Goal: Task Accomplishment & Management: Use online tool/utility

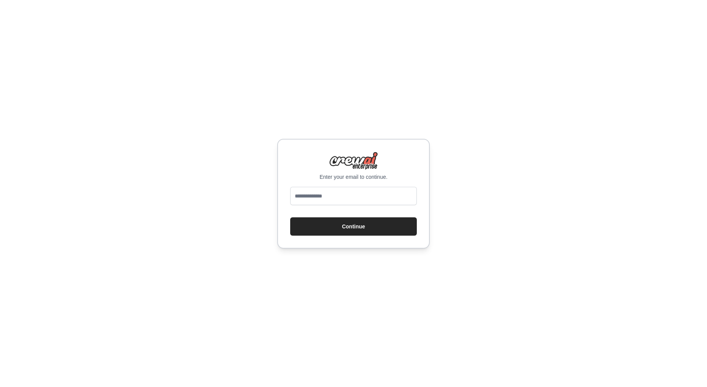
type input "**********"
click at [340, 190] on input "**********" at bounding box center [353, 196] width 127 height 18
click at [366, 222] on button "Continue" at bounding box center [353, 226] width 127 height 18
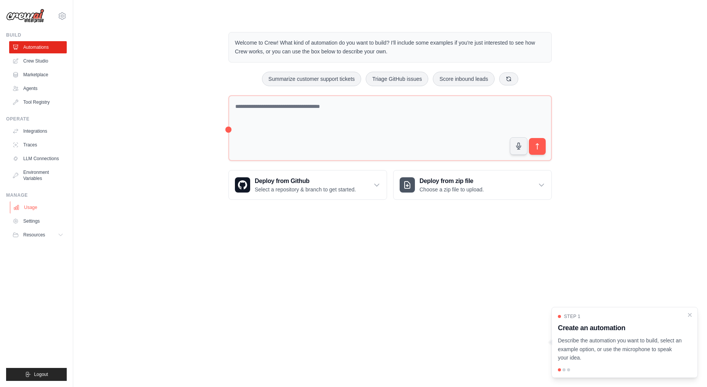
click at [45, 207] on link "Usage" at bounding box center [39, 207] width 58 height 12
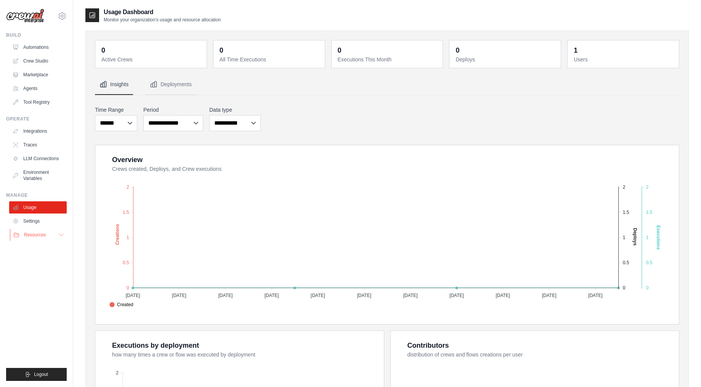
click at [50, 232] on button "Resources" at bounding box center [39, 235] width 58 height 12
click at [52, 234] on button "Resources" at bounding box center [39, 235] width 58 height 12
click at [39, 89] on link "Agents" at bounding box center [39, 88] width 58 height 12
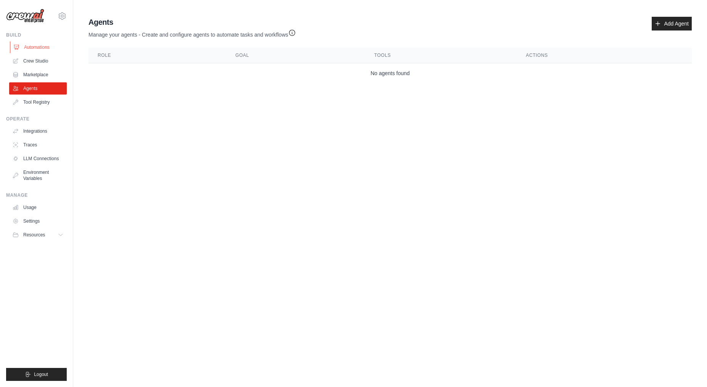
click at [39, 45] on link "Automations" at bounding box center [39, 47] width 58 height 12
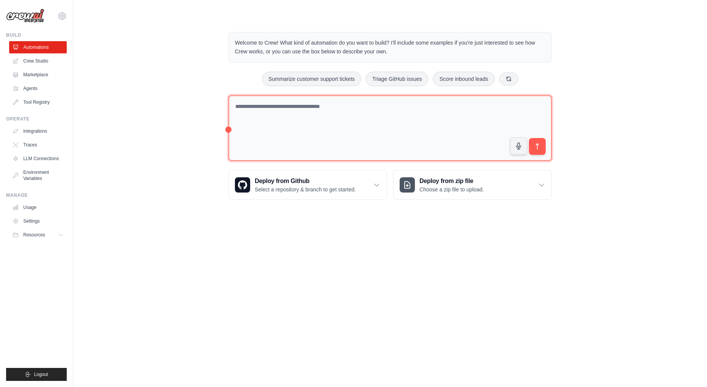
click at [391, 111] on textarea at bounding box center [389, 128] width 323 height 66
type textarea "*"
paste textarea "**********"
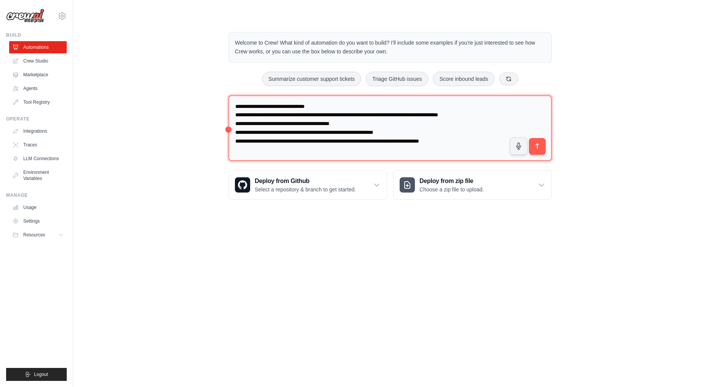
drag, startPoint x: 490, startPoint y: 114, endPoint x: 486, endPoint y: 110, distance: 5.1
click at [486, 110] on textarea "**********" at bounding box center [389, 128] width 323 height 66
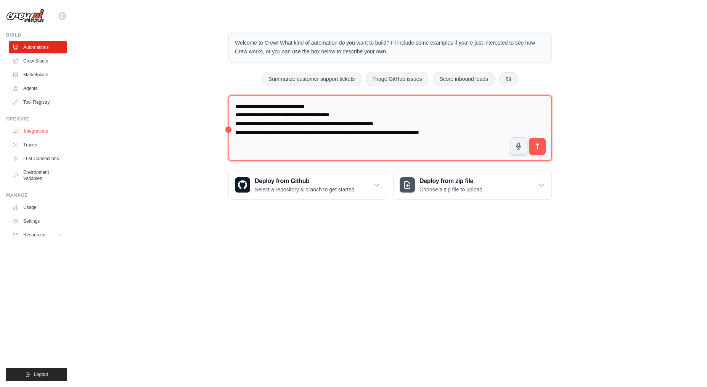
type textarea "**********"
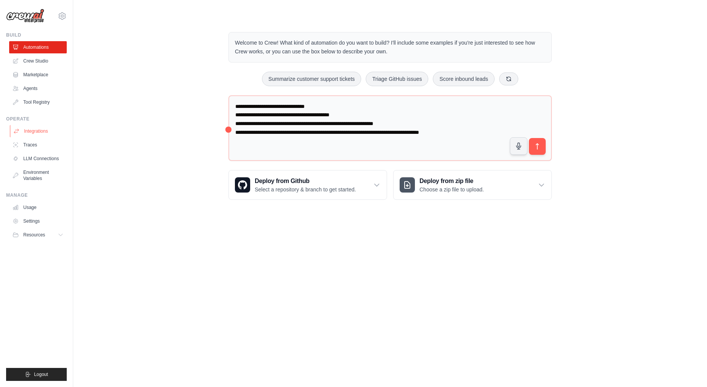
click at [37, 135] on link "Integrations" at bounding box center [39, 131] width 58 height 12
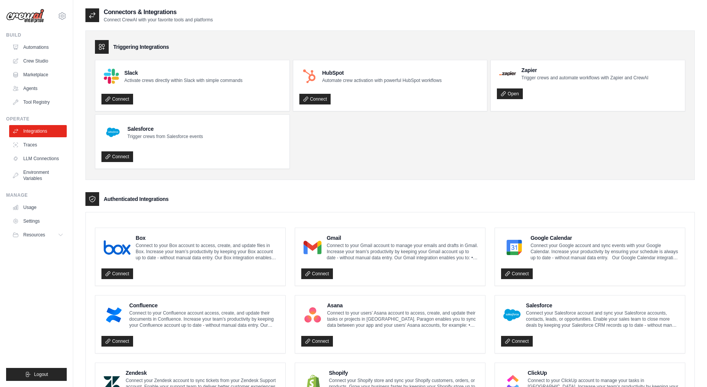
click at [32, 90] on link "Agents" at bounding box center [38, 88] width 58 height 12
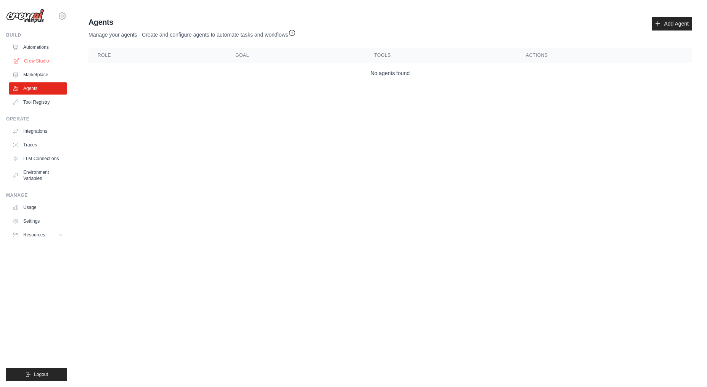
click at [40, 59] on link "Crew Studio" at bounding box center [39, 61] width 58 height 12
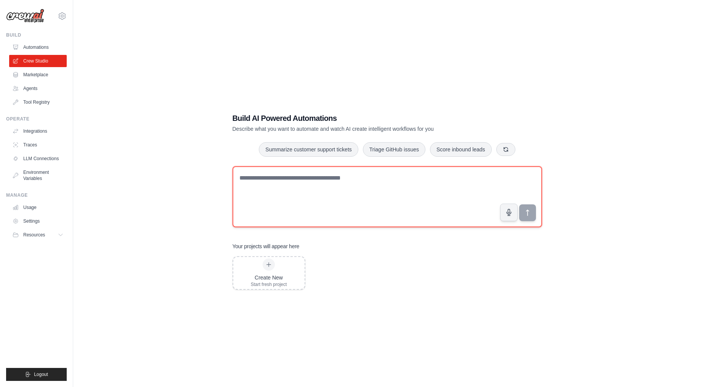
click at [370, 179] on textarea at bounding box center [388, 196] width 310 height 61
click at [303, 183] on textarea at bounding box center [388, 196] width 310 height 61
paste textarea "**********"
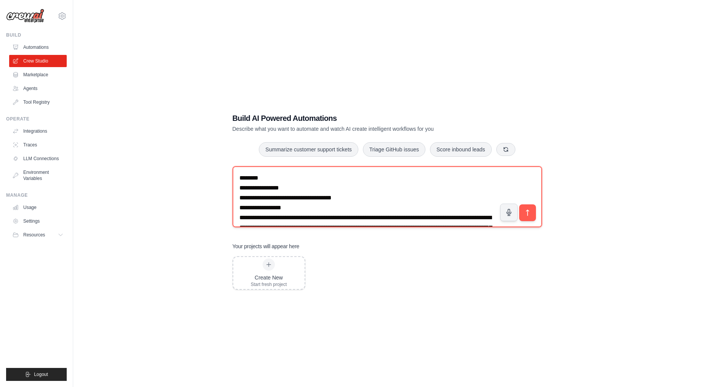
click at [295, 194] on textarea at bounding box center [388, 196] width 310 height 61
paste textarea "**********"
drag, startPoint x: 337, startPoint y: 218, endPoint x: 192, endPoint y: 110, distance: 181.1
click at [192, 110] on div "Build AI Powered Automations Describe what you want to automate and watch AI cr…" at bounding box center [386, 201] width 603 height 387
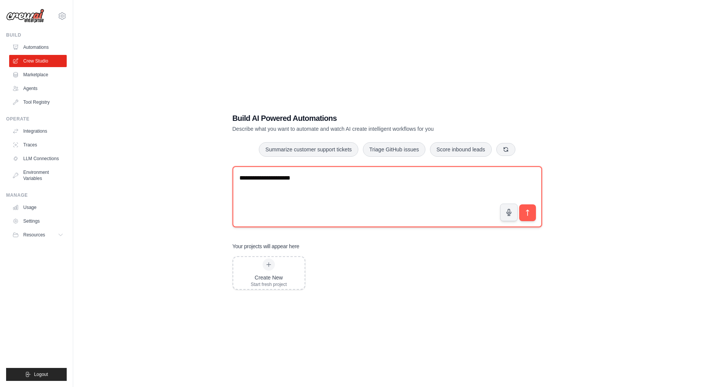
paste textarea "**********"
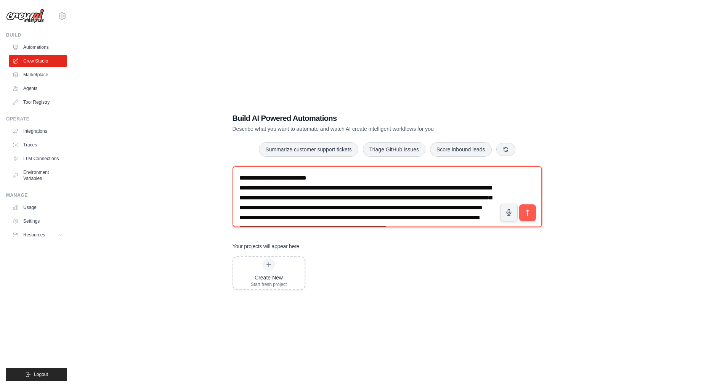
scroll to position [104, 0]
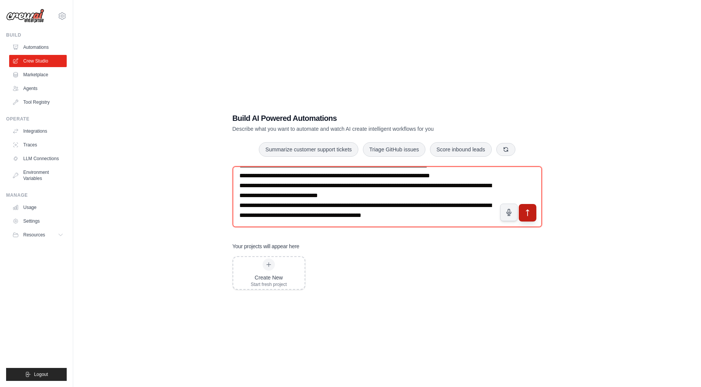
type textarea "**********"
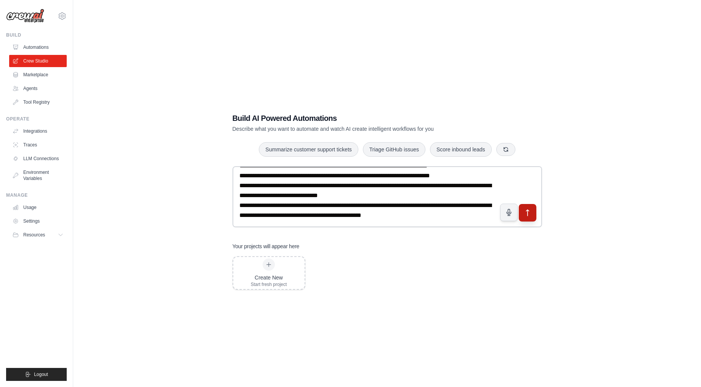
click at [527, 215] on icon "submit" at bounding box center [527, 213] width 8 height 8
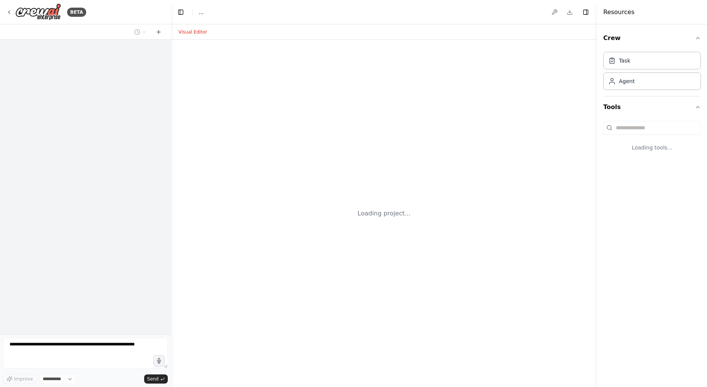
select select "****"
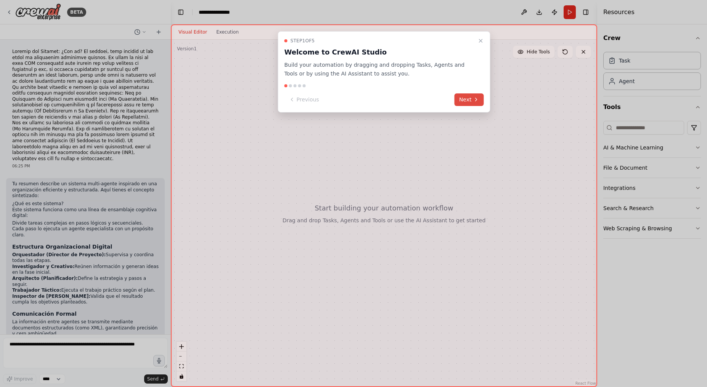
click at [470, 99] on button "Next" at bounding box center [468, 99] width 29 height 13
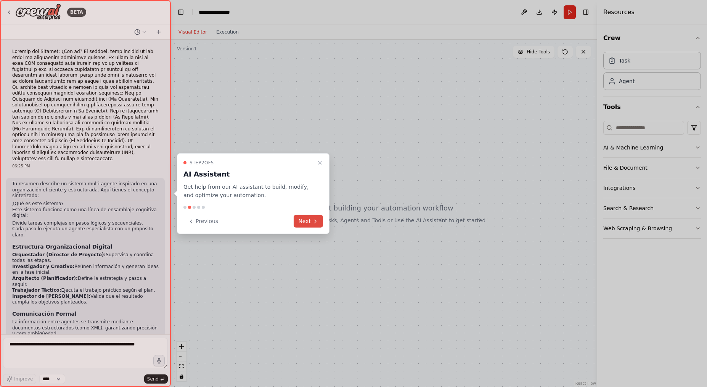
click at [311, 220] on button "Next" at bounding box center [308, 221] width 29 height 13
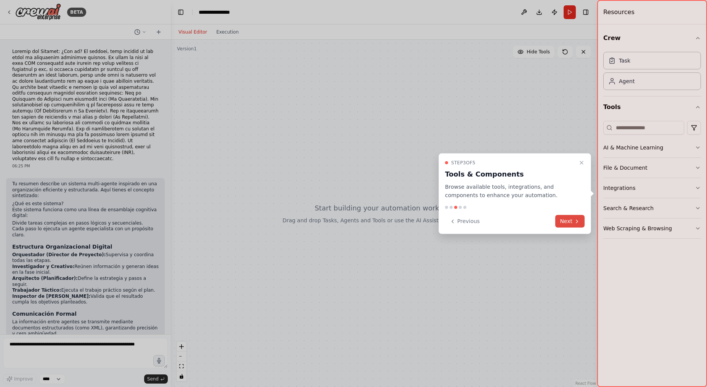
click at [574, 225] on button "Next" at bounding box center [569, 221] width 29 height 13
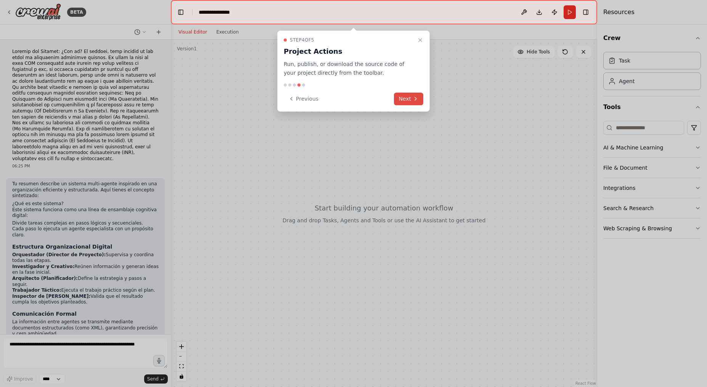
click at [402, 95] on button "Next" at bounding box center [408, 99] width 29 height 13
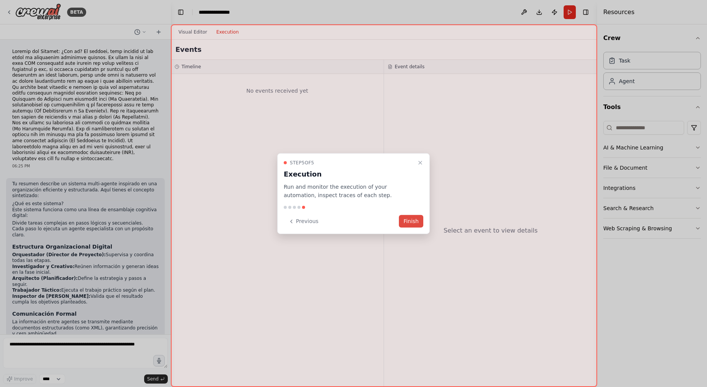
click at [409, 226] on button "Finish" at bounding box center [411, 221] width 24 height 13
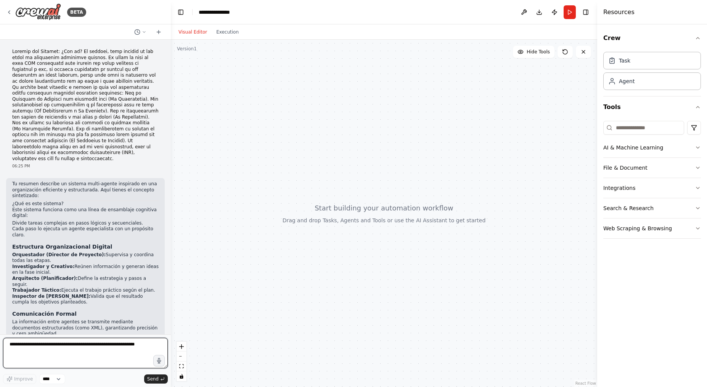
click at [103, 343] on textarea at bounding box center [85, 353] width 165 height 30
type textarea "**********"
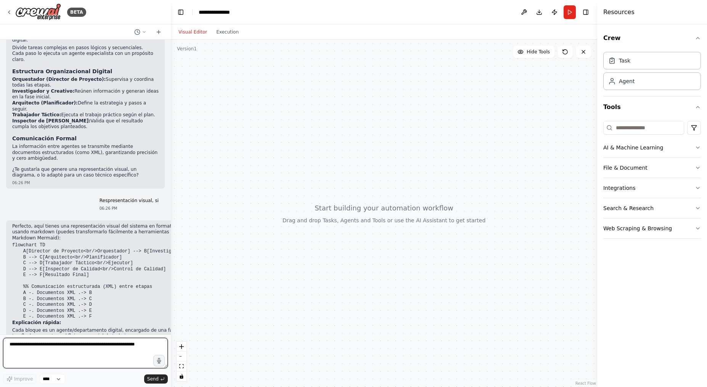
scroll to position [189, 0]
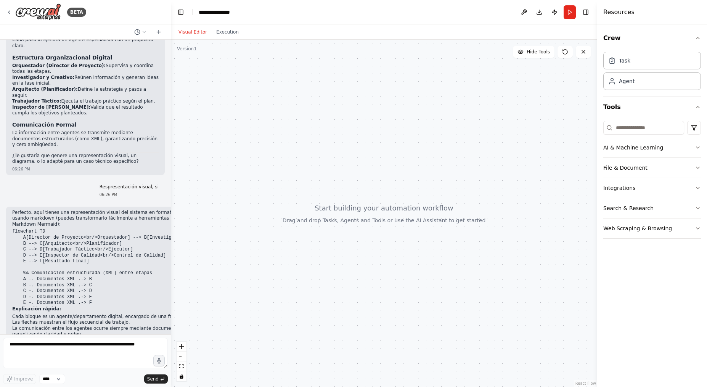
click at [370, 140] on div at bounding box center [384, 213] width 426 height 347
click at [661, 84] on div "Agent" at bounding box center [652, 81] width 98 height 18
click at [621, 84] on div "Agent" at bounding box center [627, 81] width 16 height 8
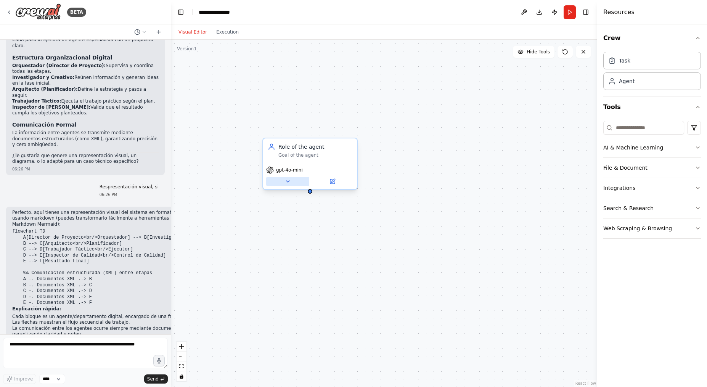
click at [292, 178] on button at bounding box center [287, 181] width 43 height 9
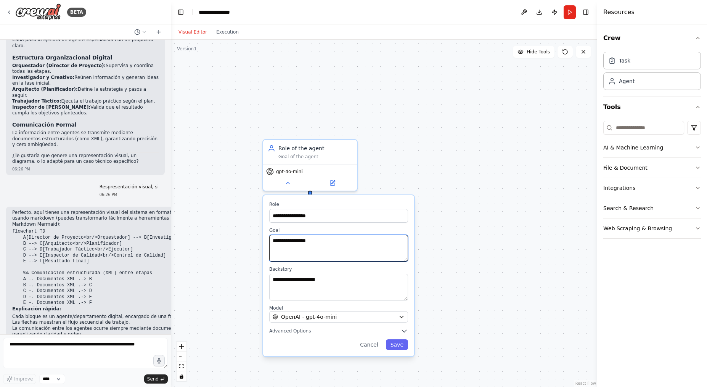
click at [322, 245] on textarea "**********" at bounding box center [338, 248] width 139 height 27
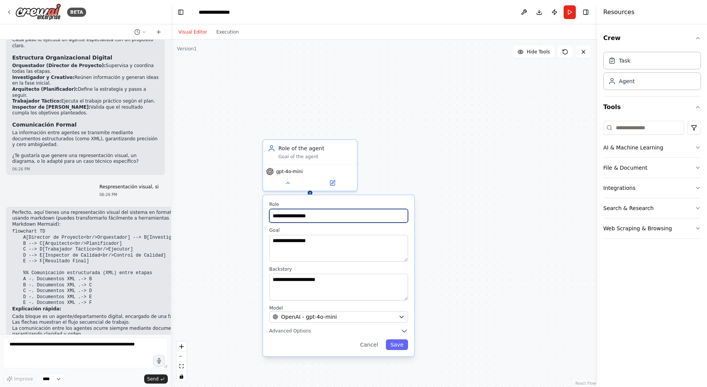
click at [328, 217] on input "**********" at bounding box center [338, 216] width 139 height 14
click at [294, 154] on div "Goal of the agent" at bounding box center [315, 155] width 74 height 6
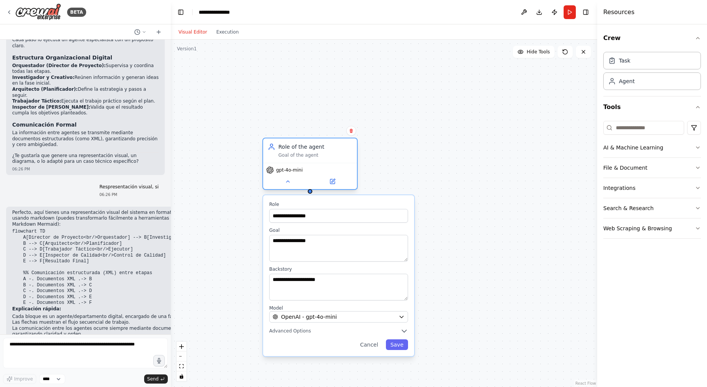
click at [303, 170] on div "gpt-4o-mini" at bounding box center [310, 170] width 88 height 8
click at [362, 319] on div "OpenAI - gpt-4o-mini" at bounding box center [334, 317] width 123 height 8
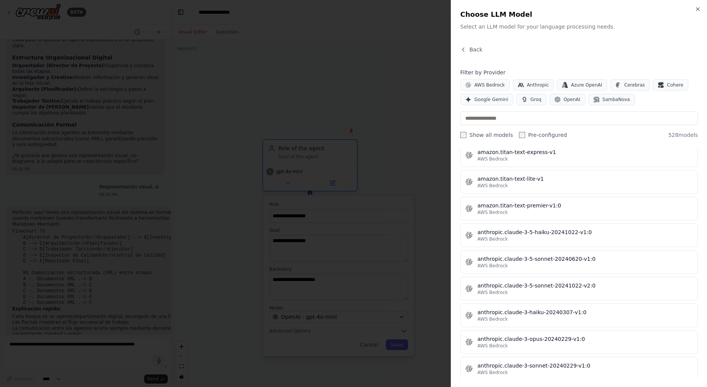
scroll to position [381, 0]
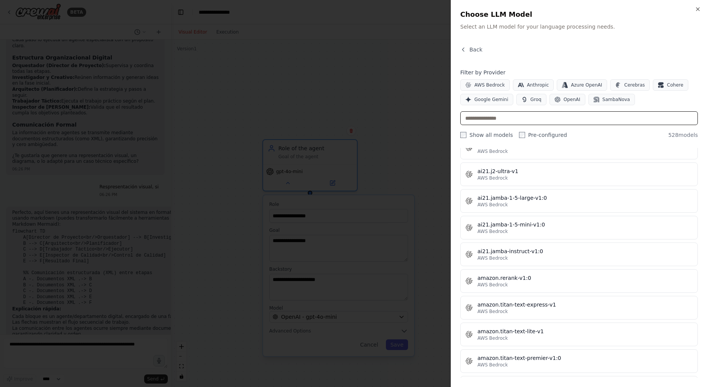
click at [547, 120] on input "text" at bounding box center [578, 118] width 237 height 14
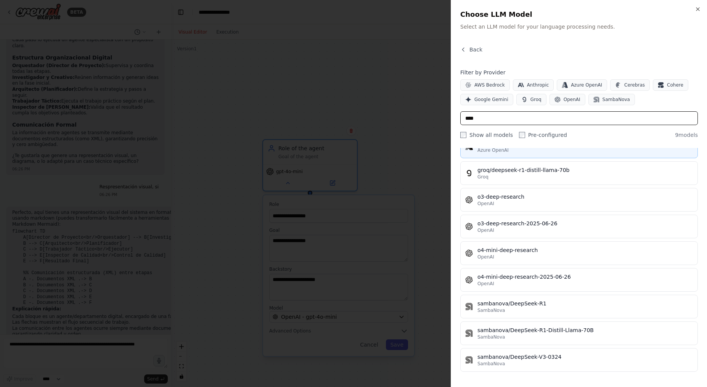
scroll to position [0, 0]
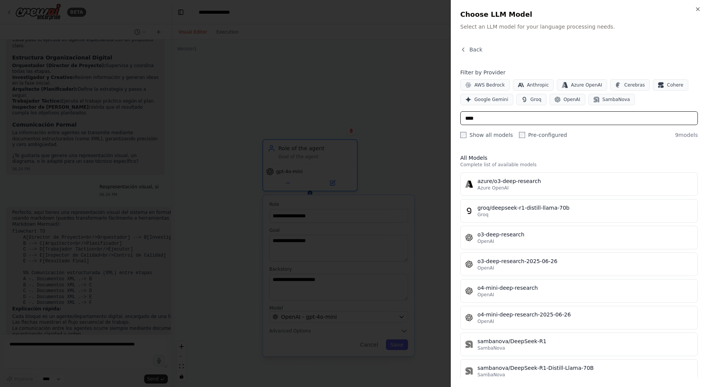
drag, startPoint x: 510, startPoint y: 118, endPoint x: 419, endPoint y: 117, distance: 90.7
click at [419, 117] on body "BETA 06:25 PM Tu resumen describe un sistema multi-agente inspirado en una orga…" at bounding box center [353, 193] width 707 height 387
type input "****"
click at [567, 105] on div "Filter by Provider AWS Bedrock Anthropic Azure OpenAI Cerebras Cohere Google Ge…" at bounding box center [578, 104] width 237 height 70
click at [565, 100] on span "OpenAI" at bounding box center [571, 99] width 17 height 6
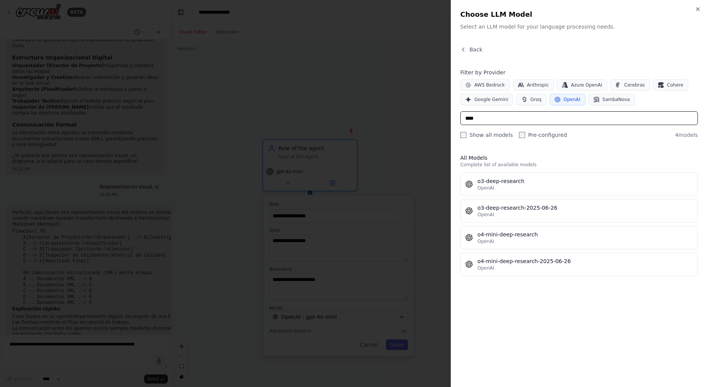
drag, startPoint x: 552, startPoint y: 117, endPoint x: 362, endPoint y: 121, distance: 190.2
click at [362, 120] on body "BETA 06:25 PM Tu resumen describe un sistema multi-agente inspirado en una orga…" at bounding box center [353, 193] width 707 height 387
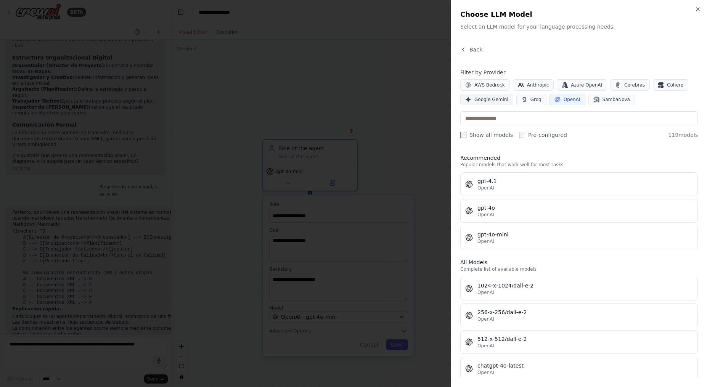
click at [491, 94] on button "Google Gemini" at bounding box center [486, 99] width 53 height 11
click at [493, 97] on span "Google Gemini" at bounding box center [491, 99] width 34 height 6
click at [567, 102] on span "OpenAI" at bounding box center [571, 99] width 17 height 6
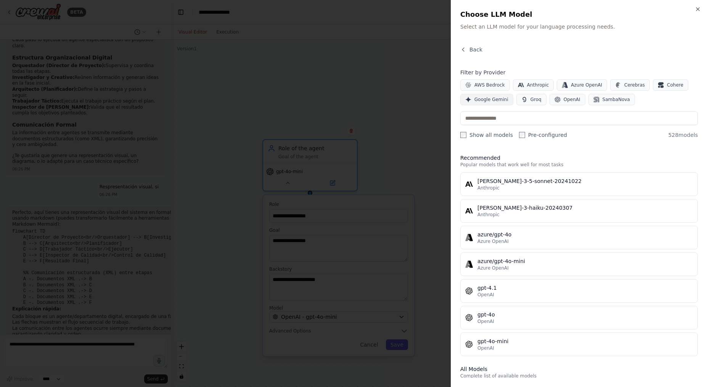
click at [494, 99] on span "Google Gemini" at bounding box center [491, 99] width 34 height 6
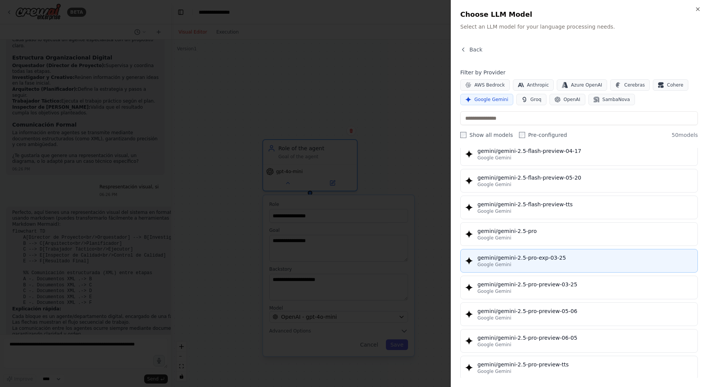
scroll to position [789, 0]
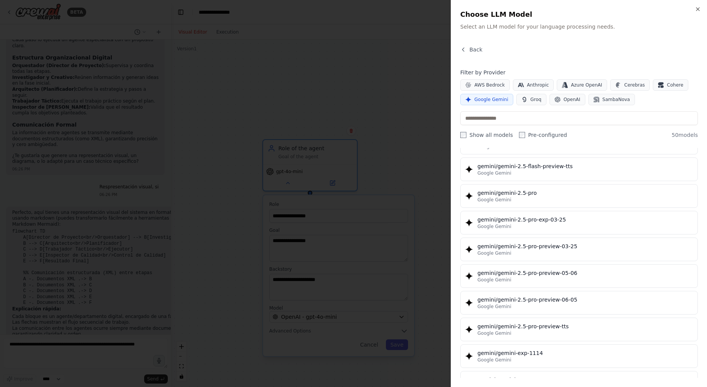
click at [352, 222] on div at bounding box center [353, 193] width 707 height 387
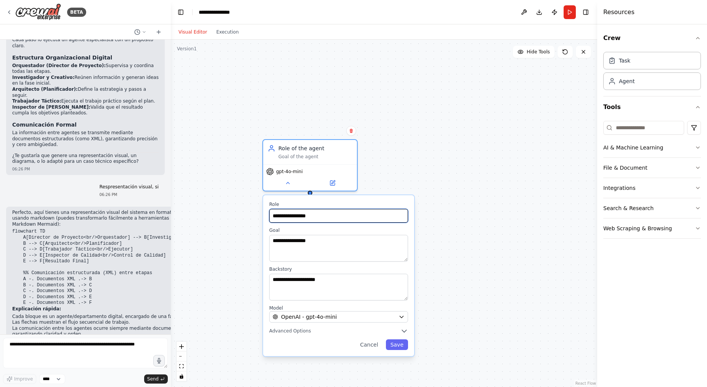
drag, startPoint x: 350, startPoint y: 220, endPoint x: 168, endPoint y: 191, distance: 184.0
click at [168, 191] on div "BETA 06:25 PM Tu resumen describe un sistema multi-agente inspirado en una orga…" at bounding box center [353, 193] width 707 height 387
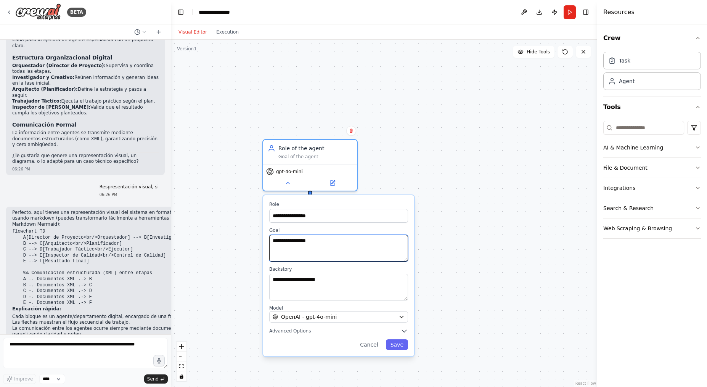
click at [341, 251] on textarea "**********" at bounding box center [338, 248] width 139 height 27
paste textarea "**********"
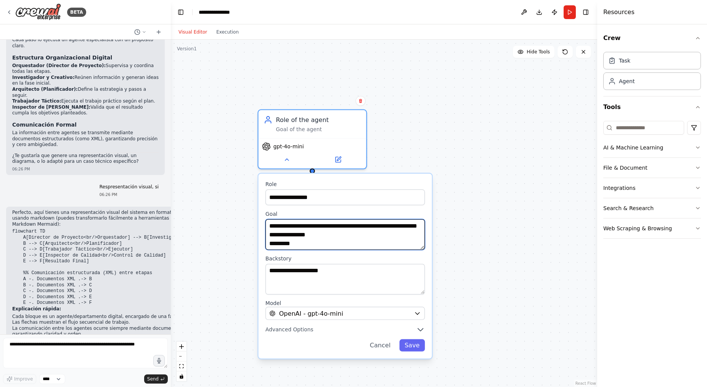
click at [398, 227] on textarea at bounding box center [344, 234] width 159 height 30
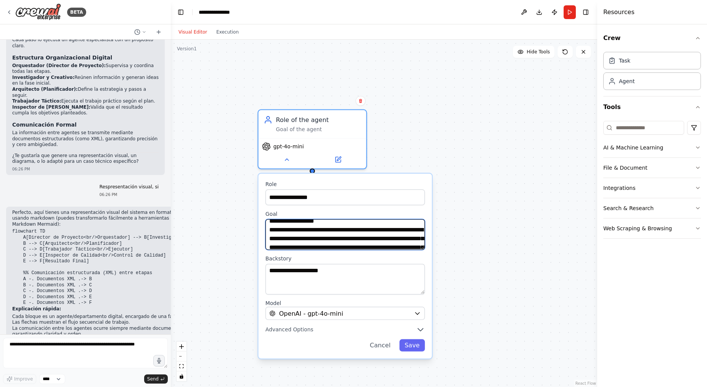
scroll to position [0, 0]
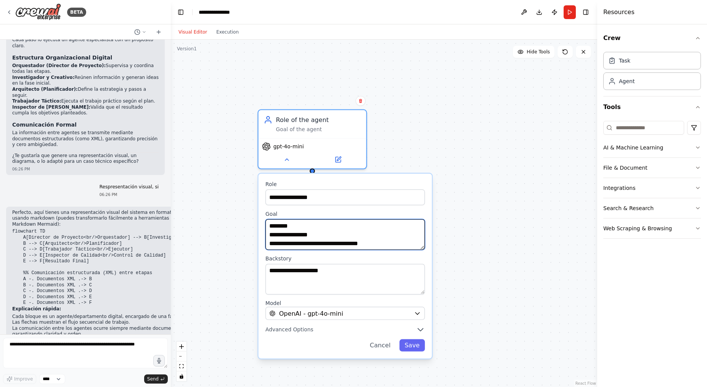
drag, startPoint x: 392, startPoint y: 221, endPoint x: 375, endPoint y: 170, distance: 54.1
click at [375, 170] on div "**********" at bounding box center [384, 213] width 426 height 347
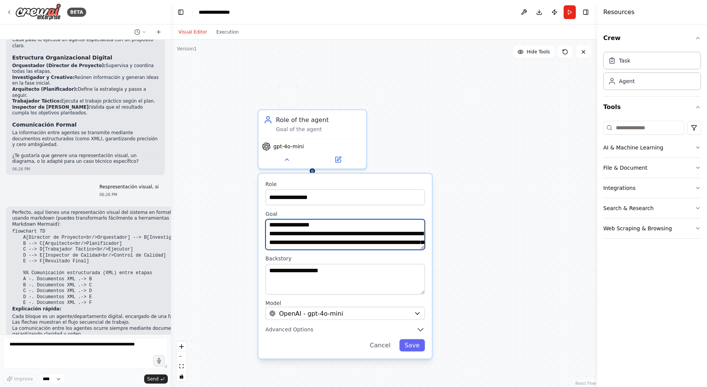
scroll to position [76, 0]
drag, startPoint x: 304, startPoint y: 244, endPoint x: 345, endPoint y: 246, distance: 41.2
click at [345, 246] on textarea at bounding box center [344, 234] width 159 height 30
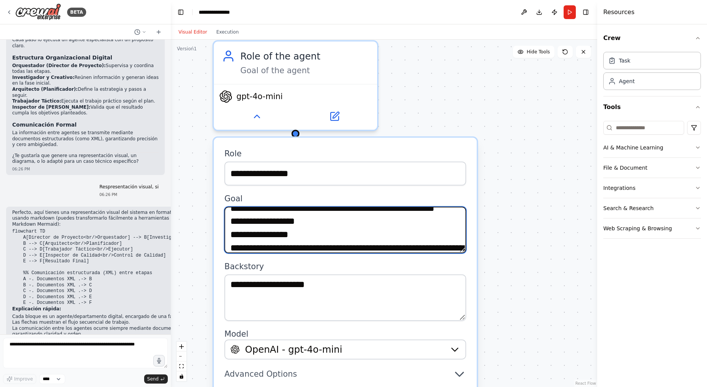
scroll to position [61, 0]
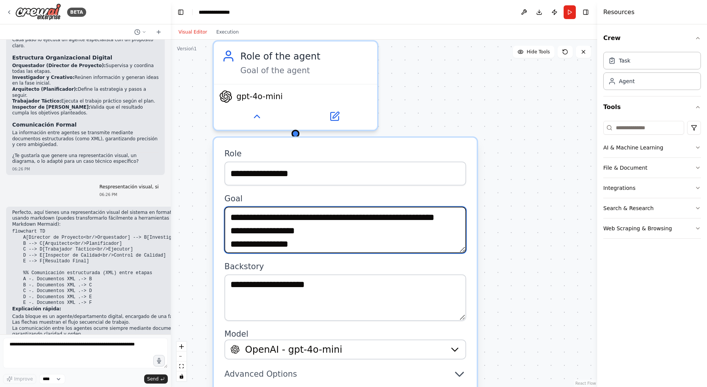
type textarea "**********"
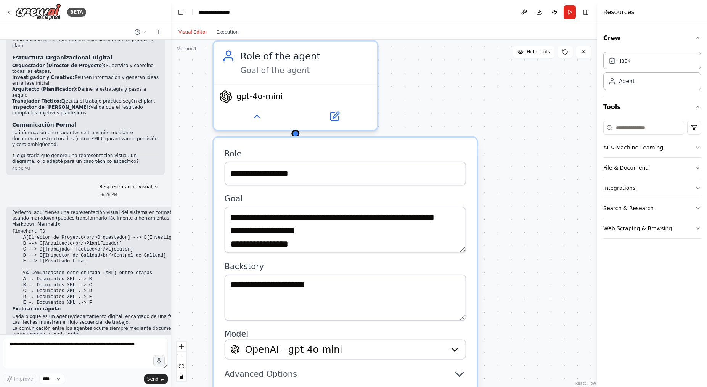
click at [441, 206] on div "Goal" at bounding box center [346, 223] width 242 height 60
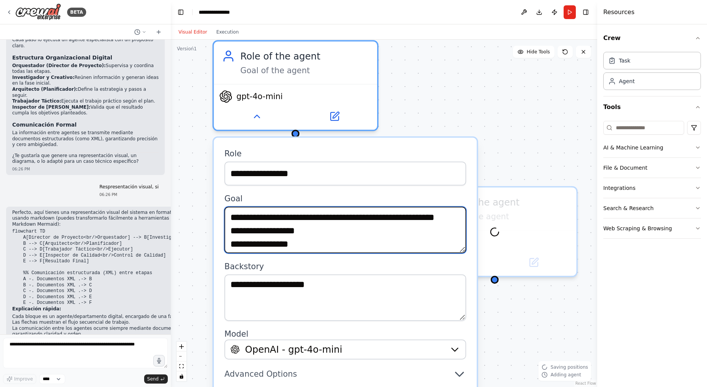
click at [397, 219] on textarea at bounding box center [346, 230] width 242 height 47
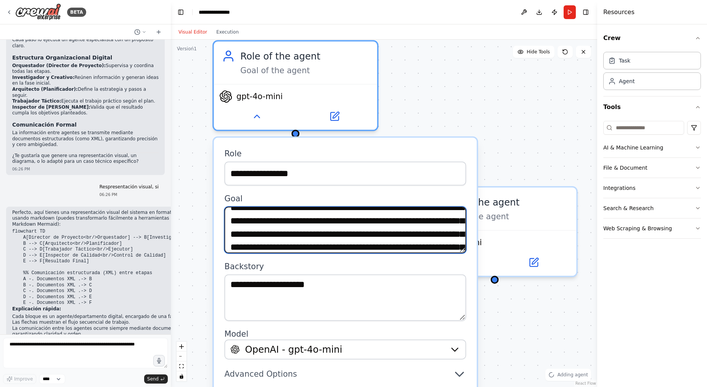
scroll to position [0, 0]
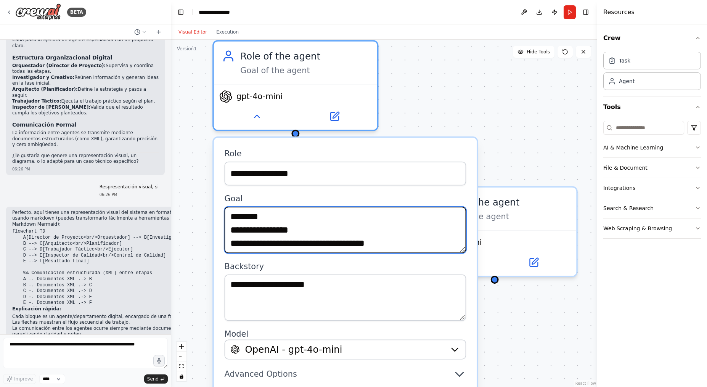
drag, startPoint x: 402, startPoint y: 215, endPoint x: 393, endPoint y: 181, distance: 35.0
click at [393, 181] on div "**********" at bounding box center [345, 278] width 263 height 280
click at [383, 227] on textarea at bounding box center [346, 230] width 242 height 47
click at [288, 239] on textarea at bounding box center [346, 230] width 242 height 47
click at [290, 240] on textarea at bounding box center [346, 230] width 242 height 47
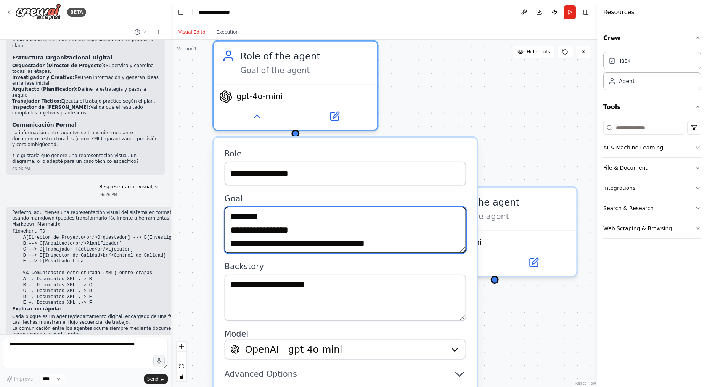
click at [290, 240] on textarea at bounding box center [346, 230] width 242 height 47
click at [353, 244] on textarea at bounding box center [346, 230] width 242 height 47
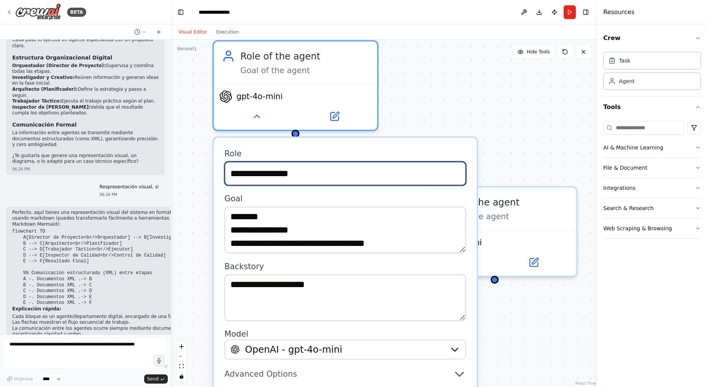
click at [322, 181] on input "**********" at bounding box center [346, 174] width 242 height 24
paste input "**"
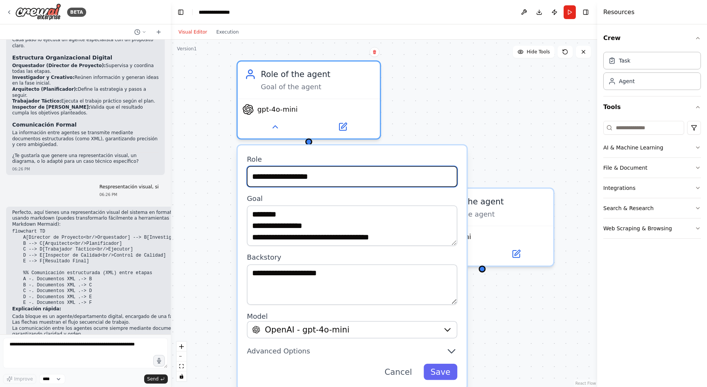
type input "**********"
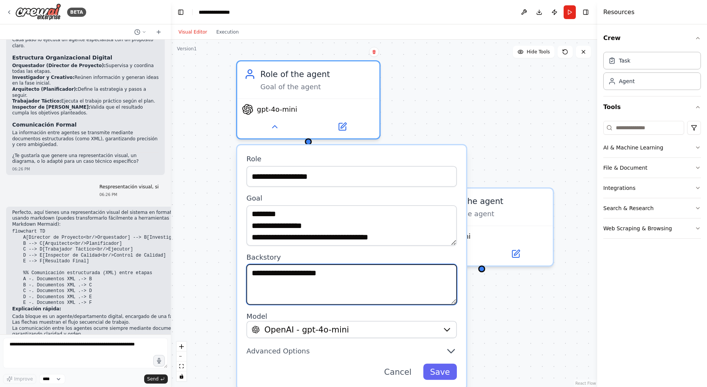
drag, startPoint x: 419, startPoint y: 279, endPoint x: 237, endPoint y: 261, distance: 182.7
click at [237, 261] on div "**********" at bounding box center [351, 267] width 229 height 244
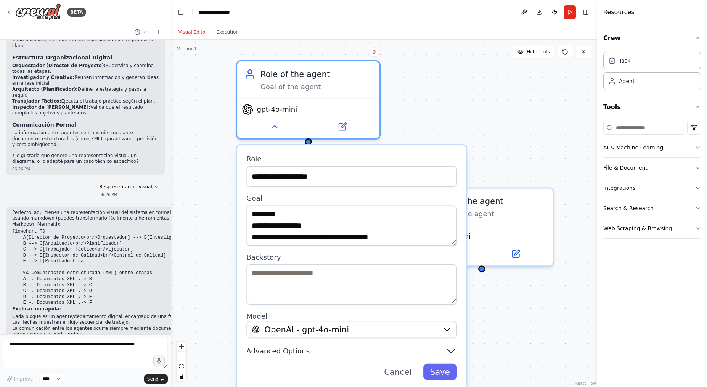
click at [446, 349] on icon "button" at bounding box center [450, 350] width 11 height 11
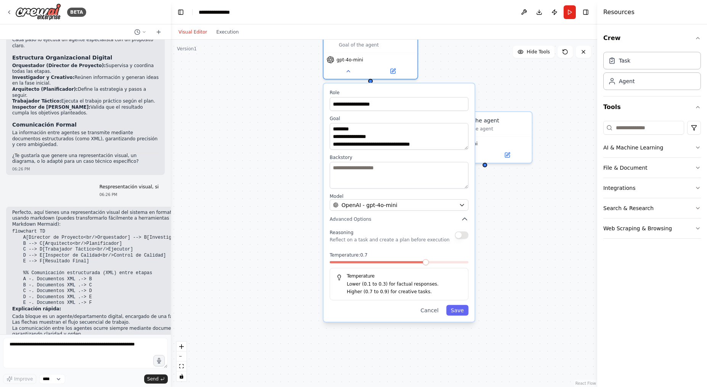
drag, startPoint x: 510, startPoint y: 171, endPoint x: 508, endPoint y: 58, distance: 112.8
click at [507, 59] on div "**********" at bounding box center [384, 213] width 426 height 347
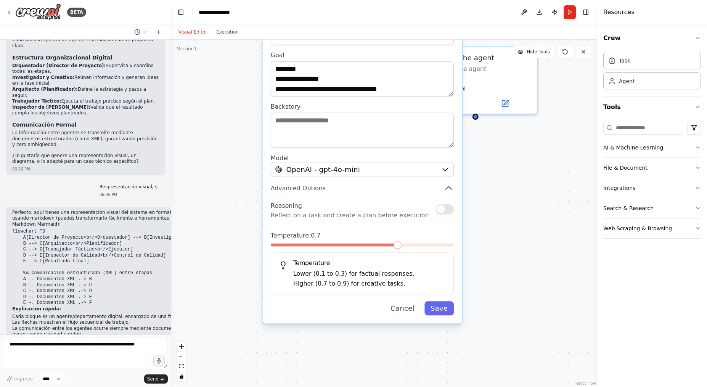
click at [445, 208] on button "button" at bounding box center [444, 209] width 18 height 10
click at [361, 249] on span at bounding box center [362, 245] width 8 height 8
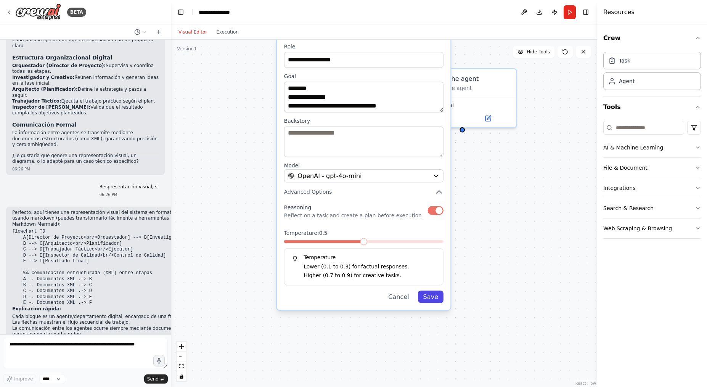
click at [439, 293] on button "Save" at bounding box center [431, 296] width 26 height 12
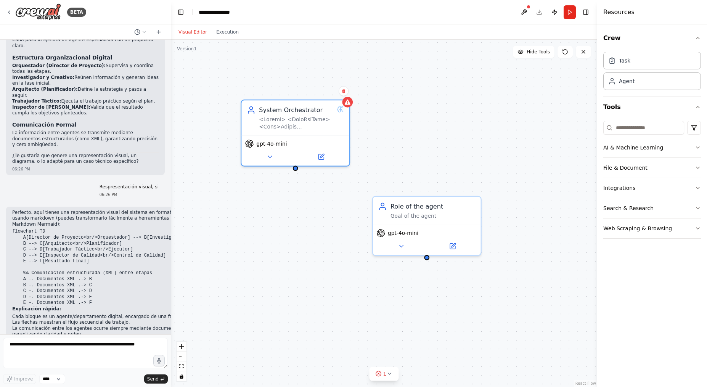
drag, startPoint x: 423, startPoint y: 193, endPoint x: 392, endPoint y: 319, distance: 129.2
click at [392, 319] on div "System Orchestrator gpt-4o-mini Role of the agent Goal of the agent gpt-4o-mini" at bounding box center [384, 213] width 426 height 347
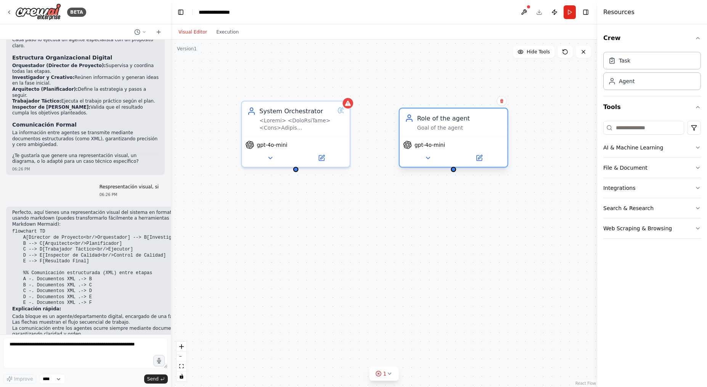
drag, startPoint x: 429, startPoint y: 196, endPoint x: 453, endPoint y: 124, distance: 76.7
click at [453, 124] on div "Role of the agent Goal of the agent" at bounding box center [459, 123] width 85 height 18
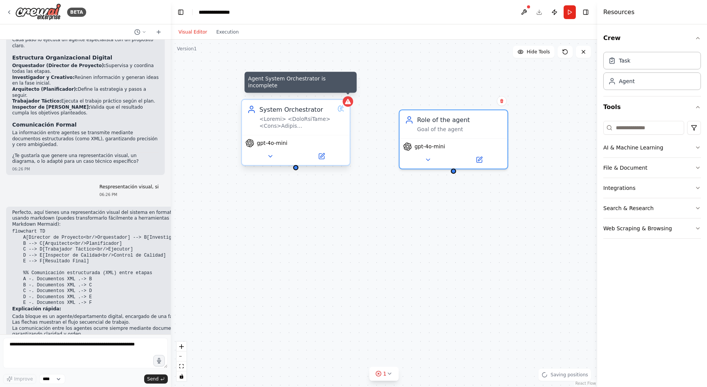
click at [348, 100] on icon at bounding box center [348, 101] width 6 height 5
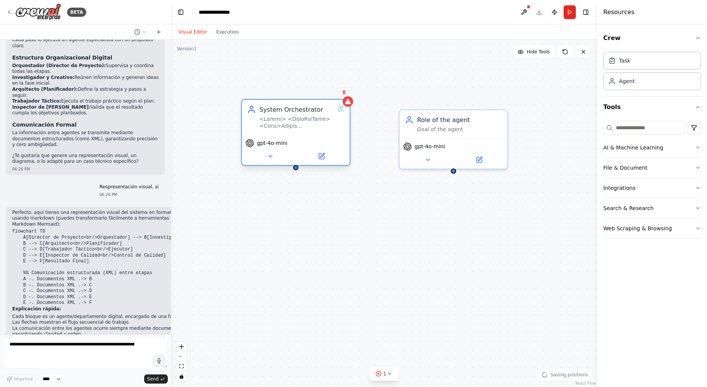
click at [331, 133] on div "System Orchestrator" at bounding box center [296, 117] width 108 height 35
click at [313, 118] on div at bounding box center [296, 122] width 74 height 14
click at [319, 157] on icon at bounding box center [321, 156] width 5 height 5
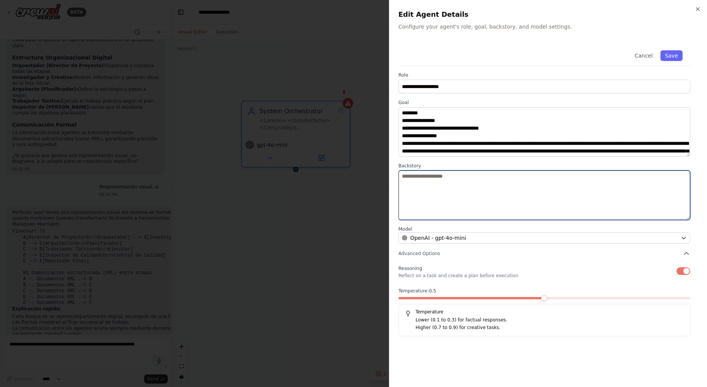
click at [513, 191] on textarea at bounding box center [544, 195] width 292 height 50
type textarea "***"
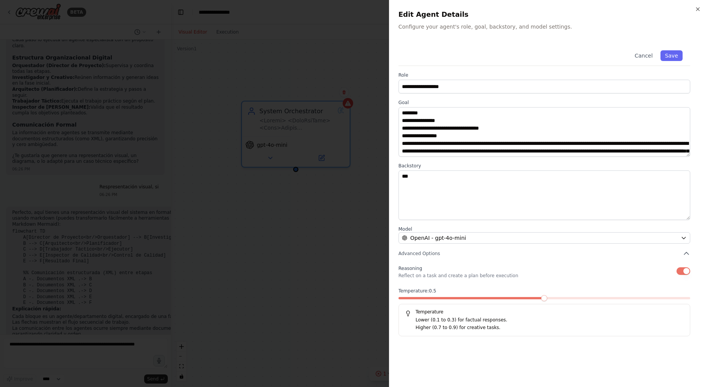
click at [676, 50] on div "Cancel Save" at bounding box center [544, 54] width 292 height 23
click at [677, 50] on button "Save" at bounding box center [671, 55] width 22 height 11
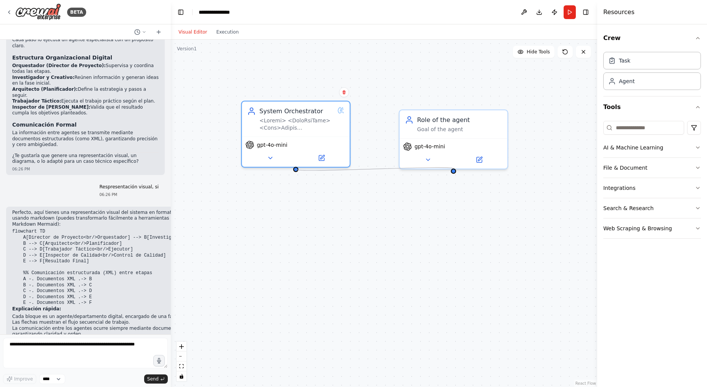
drag, startPoint x: 296, startPoint y: 167, endPoint x: 453, endPoint y: 168, distance: 157.4
click at [453, 168] on div "System Orchestrator gpt-4o-mini Role of the agent Goal of the agent gpt-4o-mini" at bounding box center [380, 186] width 489 height 399
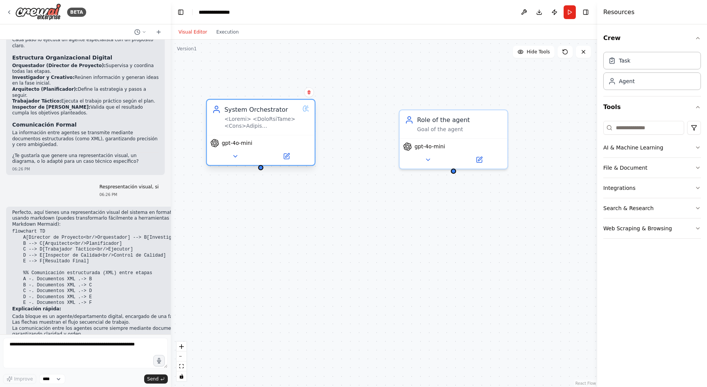
drag, startPoint x: 298, startPoint y: 165, endPoint x: 263, endPoint y: 166, distance: 34.3
click at [263, 166] on div "System Orchestrator gpt-4o-mini" at bounding box center [260, 132] width 109 height 67
drag, startPoint x: 260, startPoint y: 168, endPoint x: 438, endPoint y: 132, distance: 181.7
click at [438, 132] on div "System Orchestrator gpt-4o-mini Role of the agent Goal of the agent gpt-4o-mini" at bounding box center [380, 186] width 489 height 399
drag, startPoint x: 258, startPoint y: 168, endPoint x: 298, endPoint y: 223, distance: 67.7
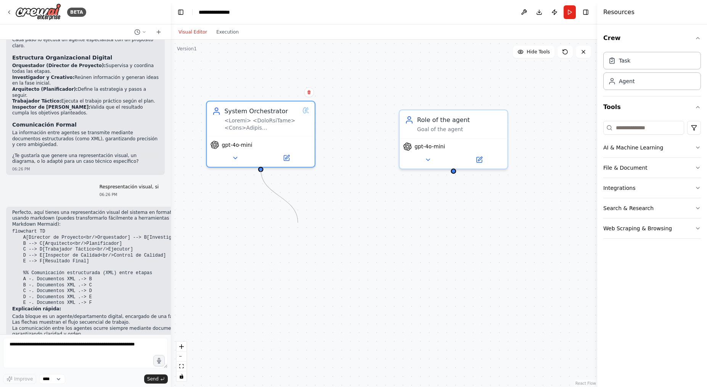
click at [298, 223] on div "System Orchestrator gpt-4o-mini Role of the agent Goal of the agent gpt-4o-mini" at bounding box center [384, 213] width 426 height 347
click at [656, 54] on div "Task" at bounding box center [652, 60] width 98 height 18
drag, startPoint x: 259, startPoint y: 165, endPoint x: 367, endPoint y: 273, distance: 152.0
click at [367, 273] on div "System Orchestrator gpt-4o-mini Role of the agent Goal of the agent gpt-4o-mini…" at bounding box center [380, 186] width 489 height 399
drag, startPoint x: 423, startPoint y: 298, endPoint x: 471, endPoint y: 139, distance: 166.2
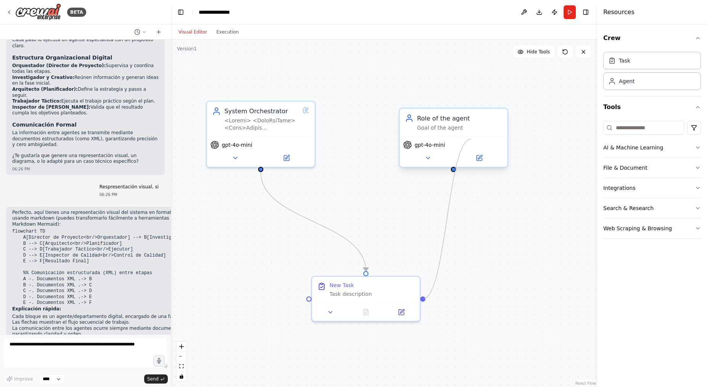
click at [471, 139] on div "System Orchestrator gpt-4o-mini Role of the agent Goal of the agent gpt-4o-mini…" at bounding box center [380, 186] width 489 height 399
click at [657, 141] on button "AI & Machine Learning" at bounding box center [652, 148] width 98 height 20
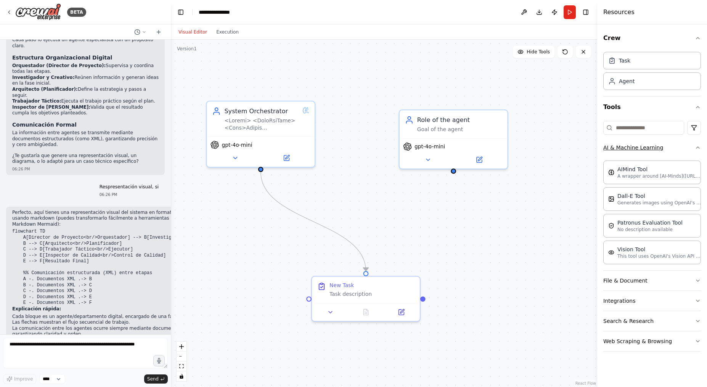
click at [657, 141] on button "AI & Machine Learning" at bounding box center [652, 148] width 98 height 20
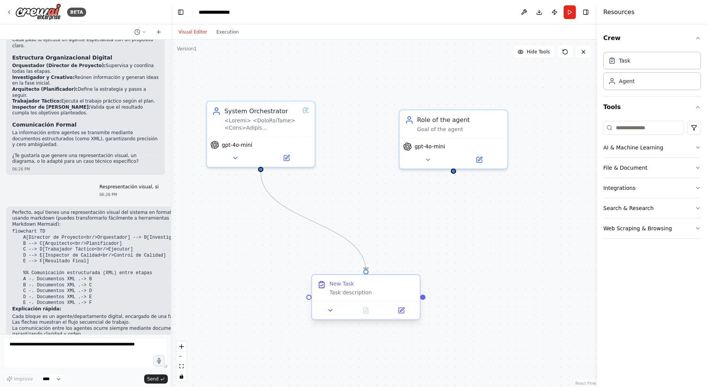
click at [371, 296] on div "New Task Task description" at bounding box center [366, 288] width 108 height 26
click at [333, 316] on div at bounding box center [366, 310] width 108 height 18
click at [332, 313] on icon at bounding box center [330, 310] width 7 height 7
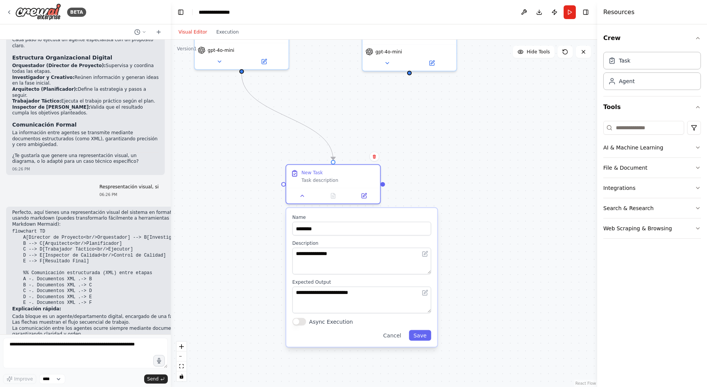
drag, startPoint x: 452, startPoint y: 287, endPoint x: 417, endPoint y: 173, distance: 119.4
click at [417, 173] on div ".deletable-edge-delete-btn { width: 20px; height: 20px; border: 0px solid #ffff…" at bounding box center [384, 213] width 426 height 347
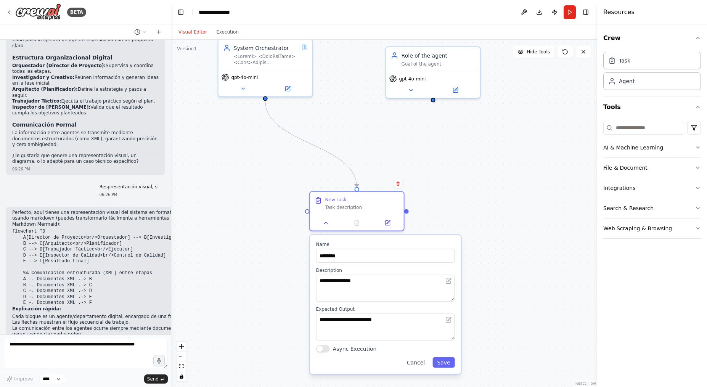
drag, startPoint x: 417, startPoint y: 173, endPoint x: 444, endPoint y: 203, distance: 40.5
click at [444, 203] on div ".deletable-edge-delete-btn { width: 20px; height: 20px; border: 0px solid #ffff…" at bounding box center [384, 213] width 426 height 347
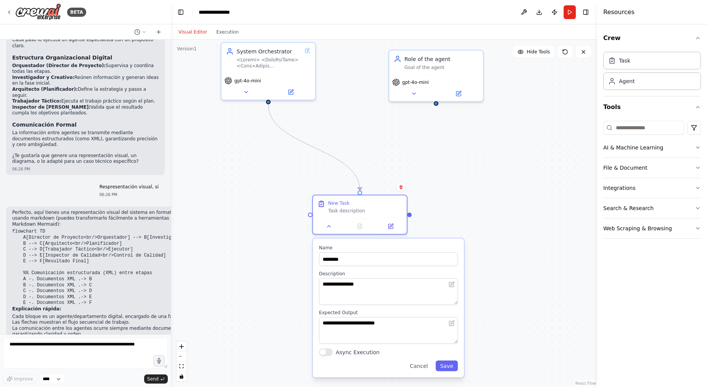
click at [444, 203] on div ".deletable-edge-delete-btn { width: 20px; height: 20px; border: 0px solid #ffff…" at bounding box center [384, 213] width 426 height 347
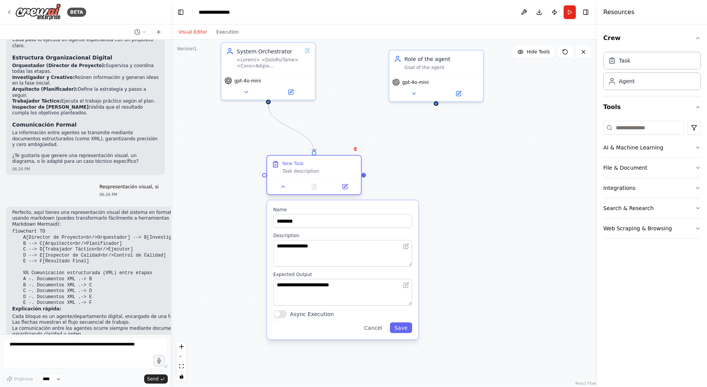
drag, startPoint x: 386, startPoint y: 200, endPoint x: 337, endPoint y: 167, distance: 59.4
click at [334, 164] on div "New Task" at bounding box center [319, 163] width 74 height 6
click at [390, 146] on div ".deletable-edge-delete-btn { width: 20px; height: 20px; border: 0px solid #ffff…" at bounding box center [384, 213] width 426 height 347
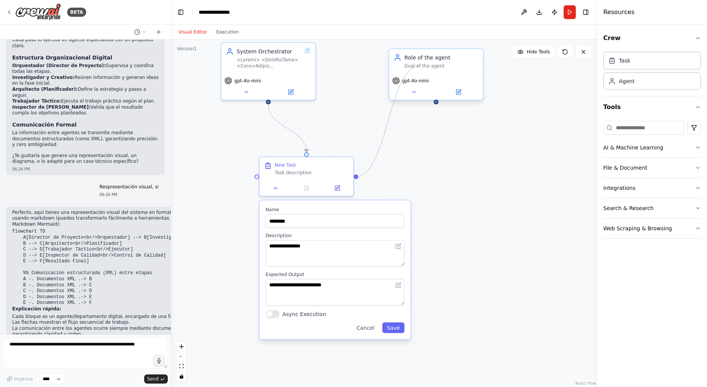
drag, startPoint x: 358, startPoint y: 176, endPoint x: 420, endPoint y: 66, distance: 126.0
click at [420, 66] on div "**********" at bounding box center [373, 116] width 426 height 347
click at [420, 66] on div "Goal of the agent" at bounding box center [441, 66] width 74 height 6
click at [293, 93] on button at bounding box center [290, 90] width 43 height 9
click at [293, 93] on icon at bounding box center [290, 91] width 6 height 6
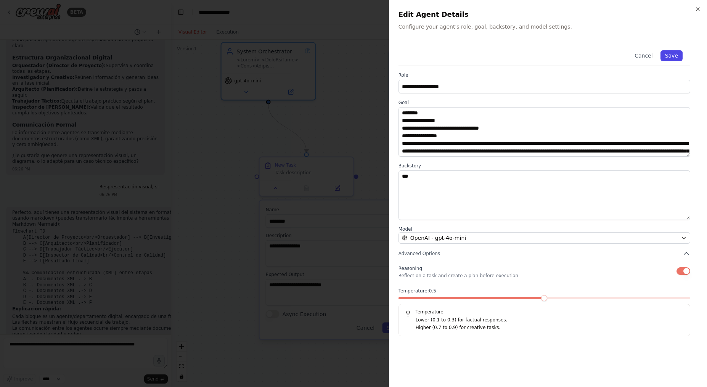
click at [671, 56] on button "Save" at bounding box center [671, 55] width 22 height 11
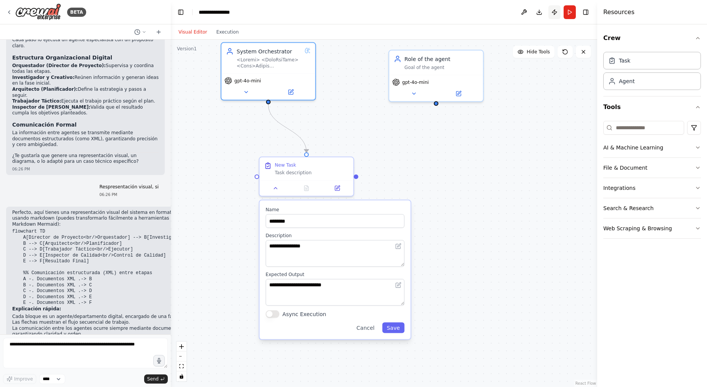
click at [554, 12] on button "Publish" at bounding box center [554, 12] width 12 height 14
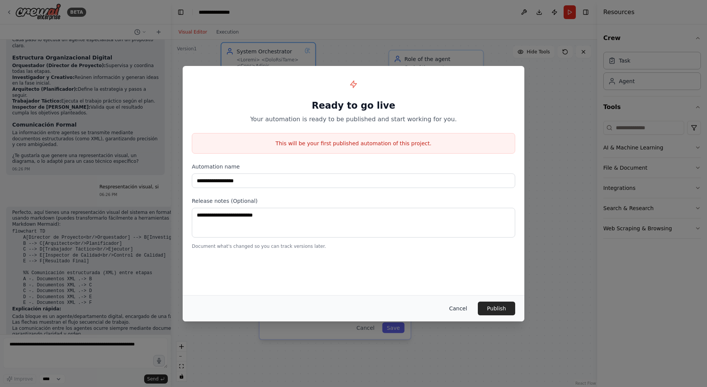
click at [457, 308] on button "Cancel" at bounding box center [458, 309] width 30 height 14
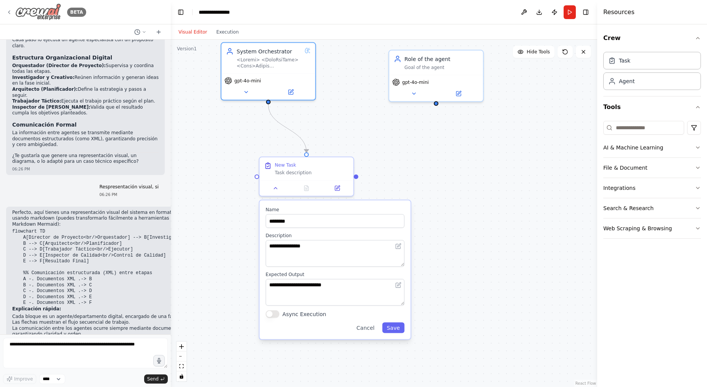
click at [11, 8] on div "BETA" at bounding box center [46, 11] width 80 height 17
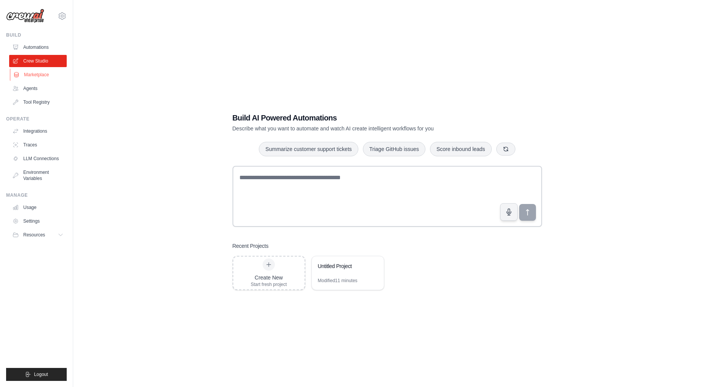
click at [44, 77] on link "Marketplace" at bounding box center [39, 75] width 58 height 12
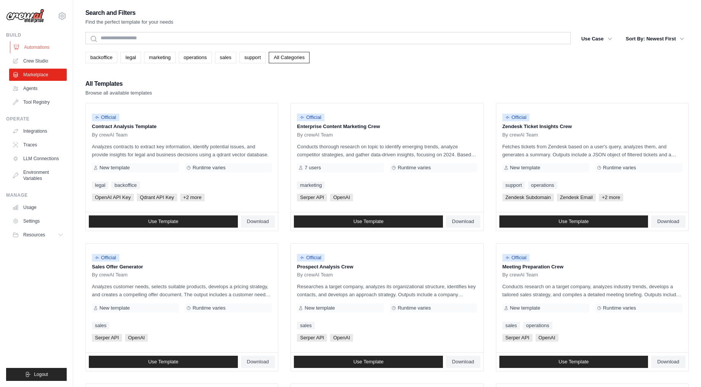
click at [38, 50] on link "Automations" at bounding box center [39, 47] width 58 height 12
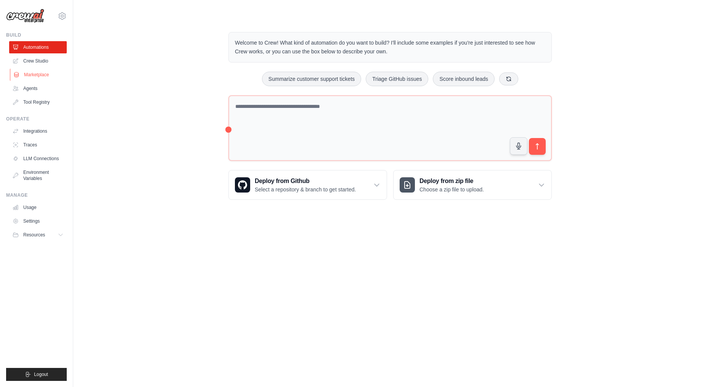
click at [32, 74] on link "Marketplace" at bounding box center [39, 75] width 58 height 12
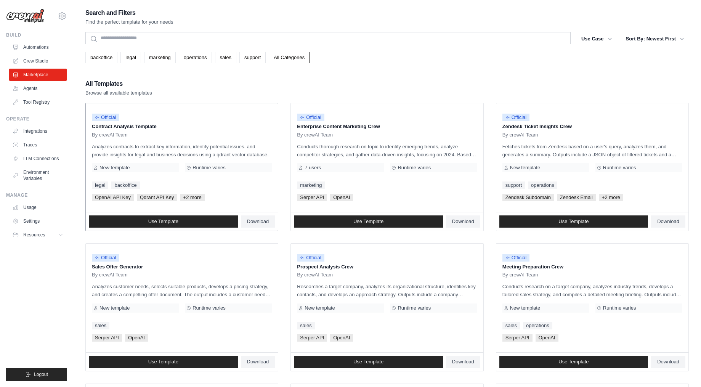
click at [194, 157] on p "Analyzes contracts to extract key information, identify potential issues, and p…" at bounding box center [182, 151] width 180 height 16
click at [335, 218] on link "Use Template" at bounding box center [368, 221] width 149 height 12
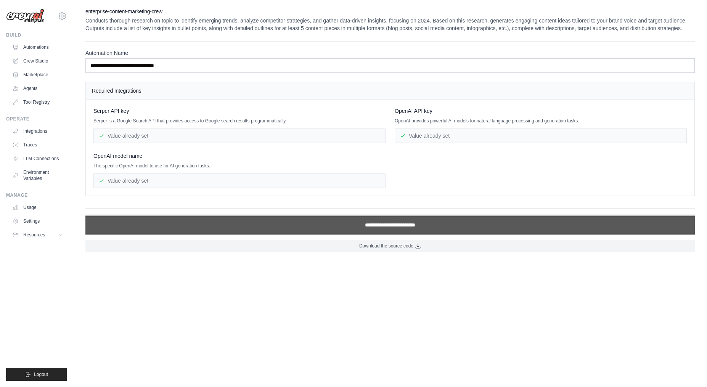
click at [418, 227] on input "**********" at bounding box center [389, 225] width 609 height 18
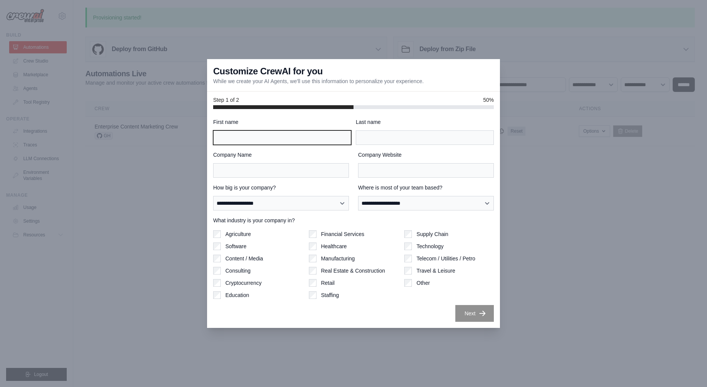
click at [274, 138] on input "First name" at bounding box center [282, 137] width 138 height 14
type input "*****"
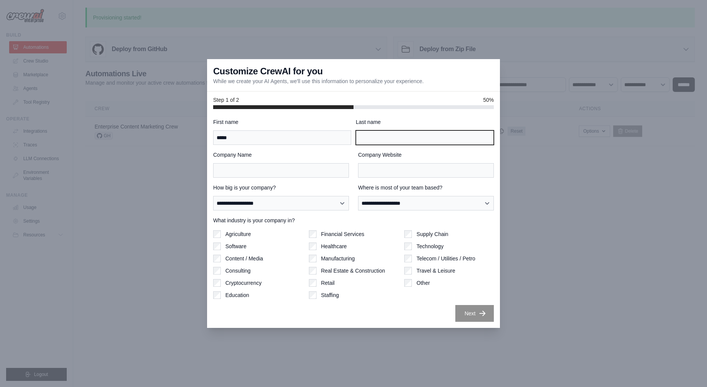
click at [417, 134] on input "Last name" at bounding box center [425, 137] width 138 height 14
type input "*******"
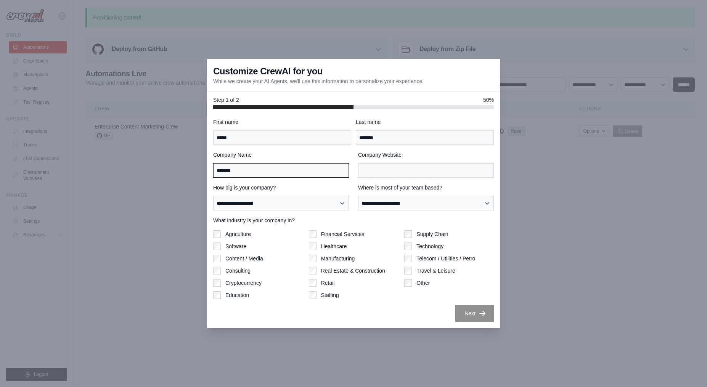
type input "*******"
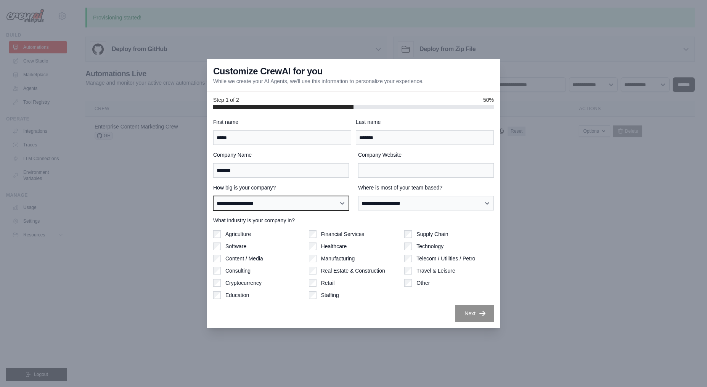
click at [291, 198] on select "**********" at bounding box center [281, 203] width 136 height 14
select select "**********"
click at [213, 196] on select "**********" at bounding box center [281, 203] width 136 height 14
click at [256, 221] on label "What industry is your company in?" at bounding box center [353, 221] width 281 height 8
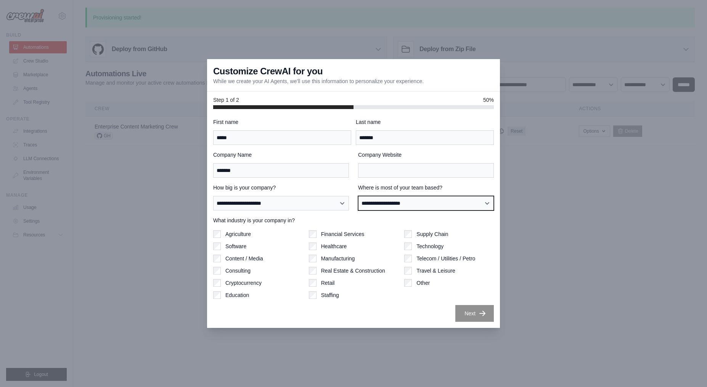
click at [424, 207] on select "**********" at bounding box center [426, 203] width 136 height 14
click at [358, 196] on select "**********" at bounding box center [426, 203] width 136 height 14
click at [444, 202] on select "**********" at bounding box center [426, 203] width 136 height 14
select select "**********"
click at [358, 196] on select "**********" at bounding box center [426, 203] width 136 height 14
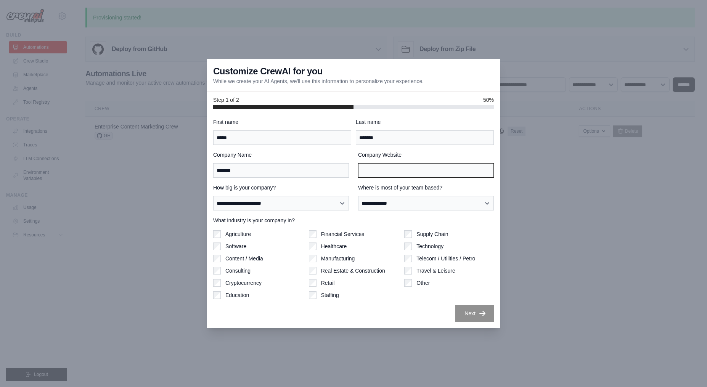
click at [422, 170] on input "Company Website" at bounding box center [426, 170] width 136 height 14
type input "*******"
click at [440, 118] on div "**********" at bounding box center [353, 218] width 293 height 219
drag, startPoint x: 425, startPoint y: 247, endPoint x: 419, endPoint y: 247, distance: 6.1
click at [425, 247] on label "Technology" at bounding box center [429, 246] width 27 height 8
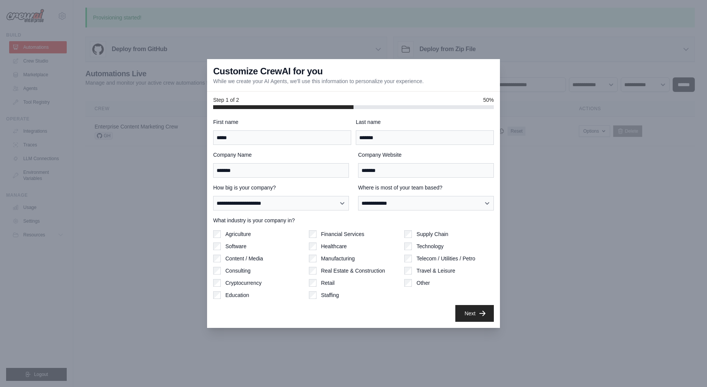
click at [241, 295] on label "Education" at bounding box center [237, 295] width 24 height 8
click at [464, 310] on button "Next" at bounding box center [474, 313] width 38 height 17
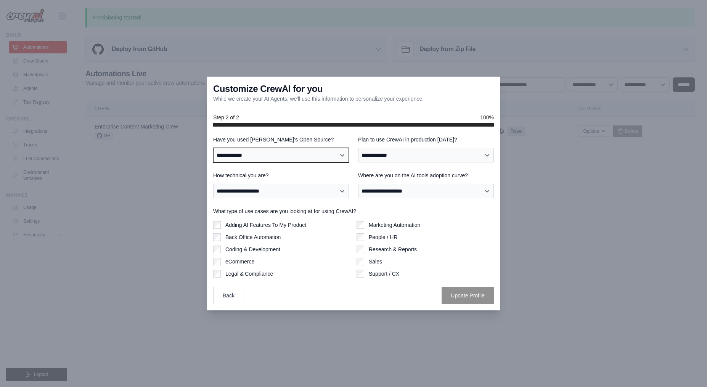
drag, startPoint x: 338, startPoint y: 159, endPoint x: 332, endPoint y: 162, distance: 6.8
click at [338, 159] on select "**********" at bounding box center [281, 155] width 136 height 14
select select "**"
click at [213, 148] on select "**********" at bounding box center [281, 155] width 136 height 14
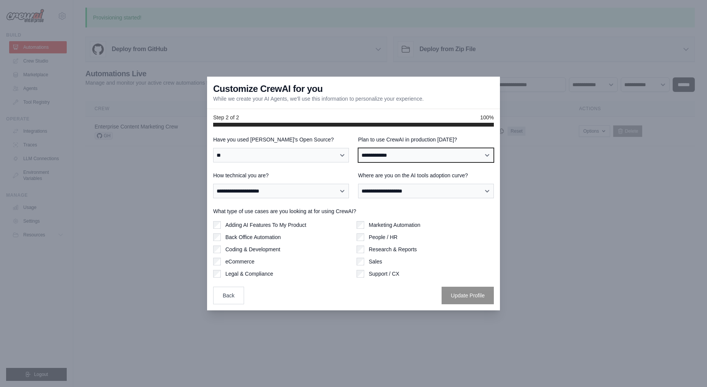
click at [433, 157] on select "**********" at bounding box center [426, 155] width 136 height 14
click at [358, 148] on select "**********" at bounding box center [426, 155] width 136 height 14
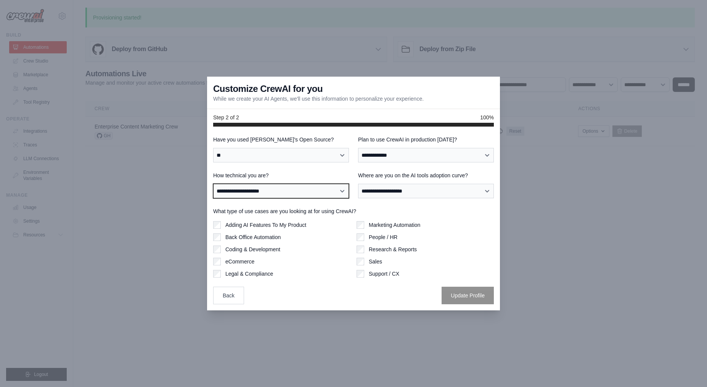
click at [343, 189] on select "**********" at bounding box center [281, 191] width 136 height 14
select select "**********"
click at [213, 184] on select "**********" at bounding box center [281, 191] width 136 height 14
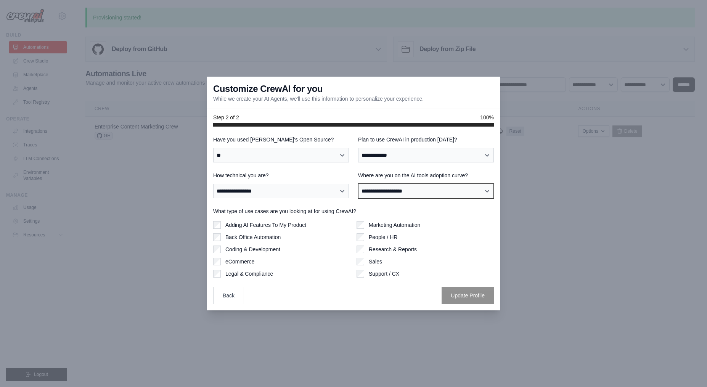
click at [420, 194] on select "**********" at bounding box center [426, 191] width 136 height 14
select select "**********"
click at [358, 184] on select "**********" at bounding box center [426, 191] width 136 height 14
click at [266, 226] on label "Adding AI Features To My Product" at bounding box center [265, 225] width 81 height 8
click at [411, 213] on label "What type of use cases are you looking at for using CrewAI?" at bounding box center [353, 211] width 281 height 8
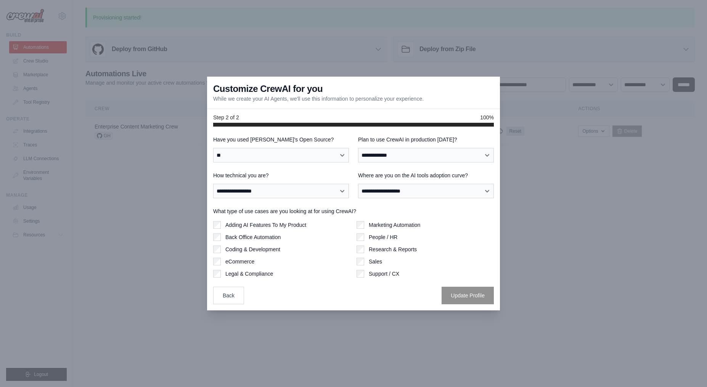
click at [395, 239] on label "People / HR" at bounding box center [383, 237] width 29 height 8
click at [379, 236] on label "People / HR" at bounding box center [383, 237] width 29 height 8
click at [388, 163] on div "**********" at bounding box center [353, 220] width 281 height 168
click at [392, 158] on select "**********" at bounding box center [426, 155] width 136 height 14
select select "****"
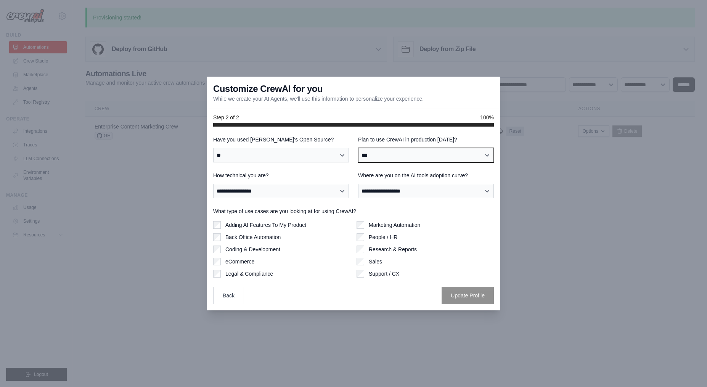
click at [358, 148] on select "**********" at bounding box center [426, 155] width 136 height 14
click at [460, 301] on button "Update Profile" at bounding box center [467, 295] width 52 height 18
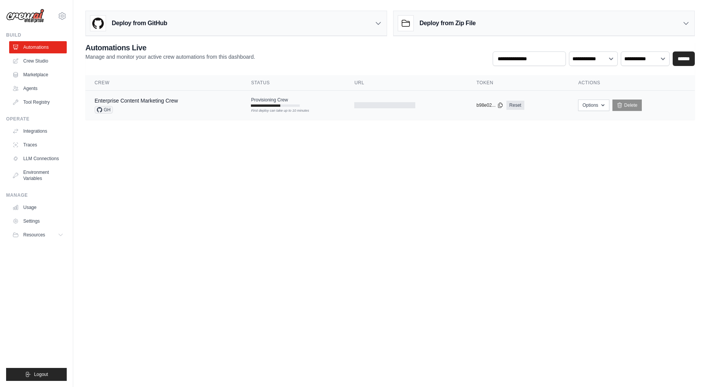
click at [300, 111] on div "First deploy can take up to 10 minutes" at bounding box center [275, 110] width 49 height 5
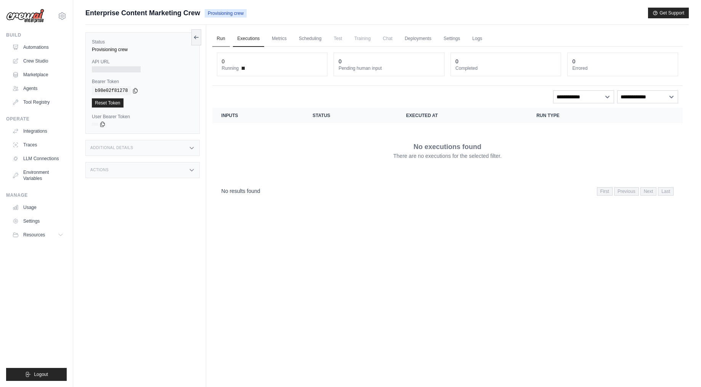
click at [228, 38] on link "Run" at bounding box center [221, 39] width 18 height 16
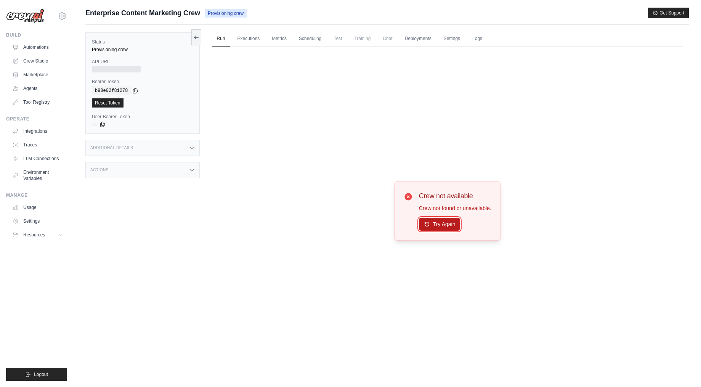
click at [446, 222] on button "Try Again" at bounding box center [440, 224] width 42 height 13
click at [44, 74] on link "Marketplace" at bounding box center [39, 75] width 58 height 12
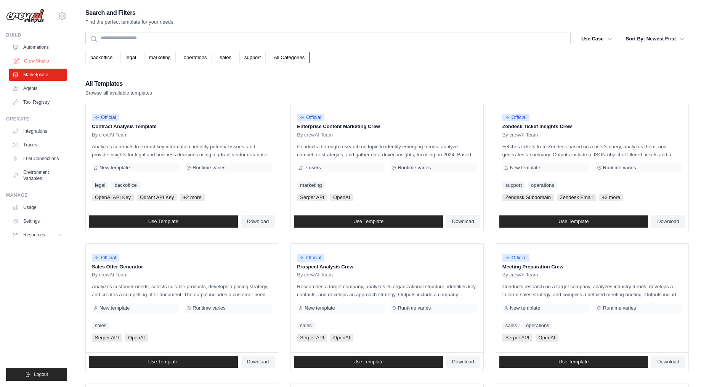
click at [33, 64] on link "Crew Studio" at bounding box center [39, 61] width 58 height 12
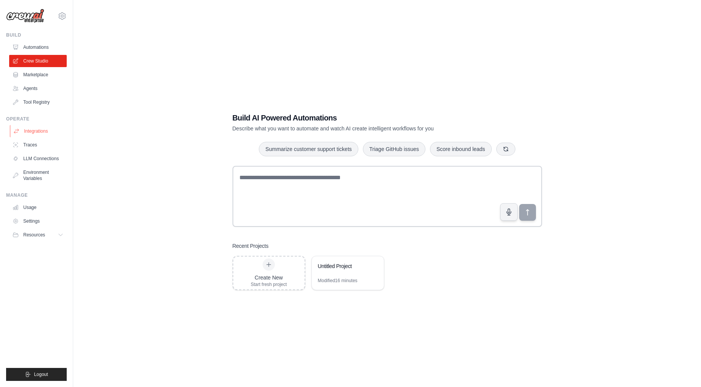
click at [47, 130] on link "Integrations" at bounding box center [39, 131] width 58 height 12
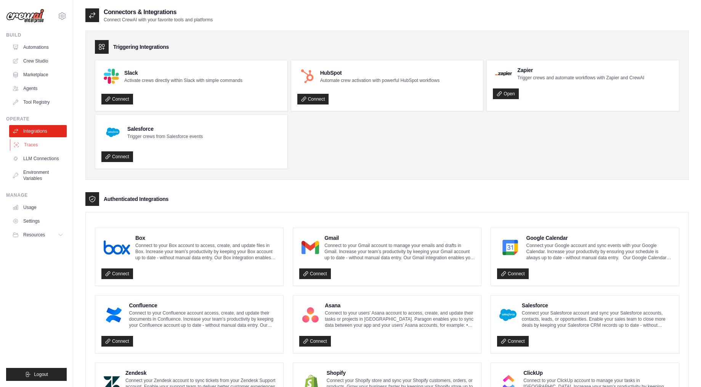
click at [42, 144] on link "Traces" at bounding box center [39, 145] width 58 height 12
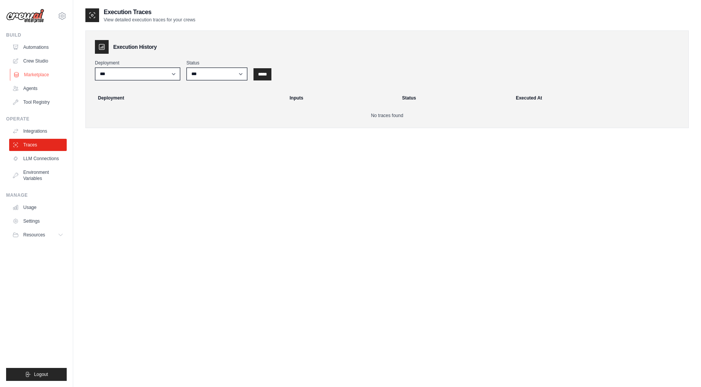
click at [30, 74] on link "Marketplace" at bounding box center [39, 75] width 58 height 12
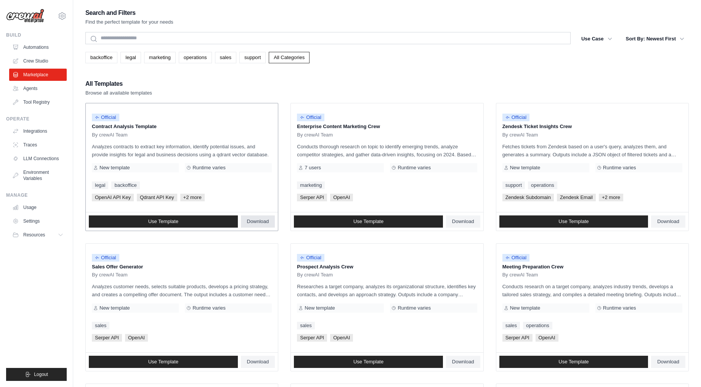
click at [244, 218] on link "Download" at bounding box center [258, 221] width 34 height 12
click at [33, 84] on link "Agents" at bounding box center [39, 88] width 58 height 12
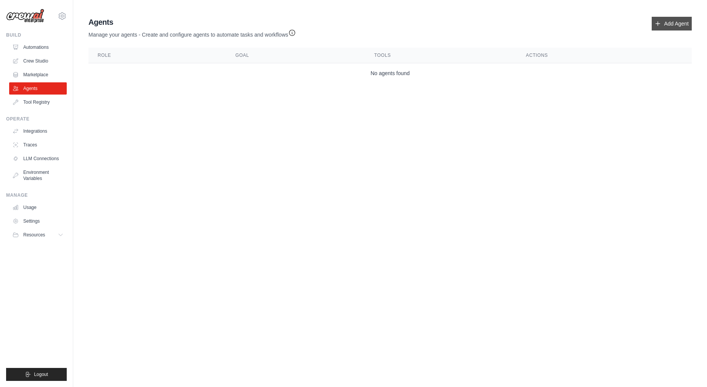
click at [684, 29] on link "Add Agent" at bounding box center [671, 24] width 40 height 14
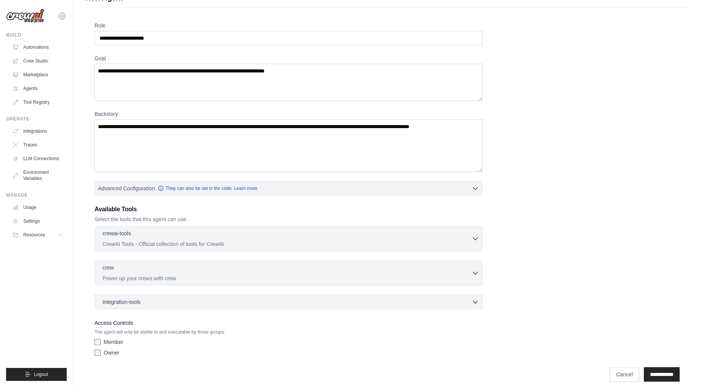
scroll to position [22, 0]
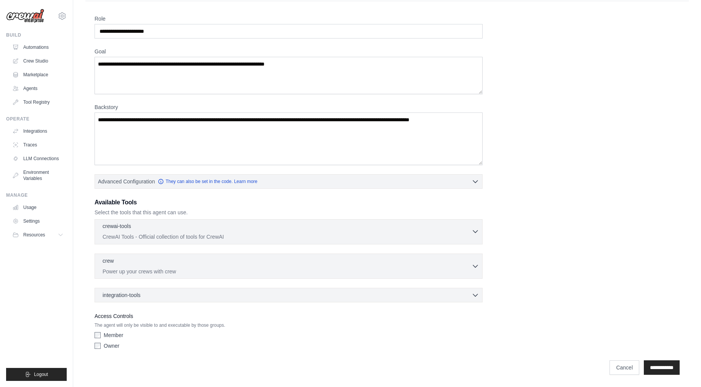
click at [468, 236] on p "CrewAI Tools - Official collection of tools for CrewAI" at bounding box center [287, 237] width 369 height 8
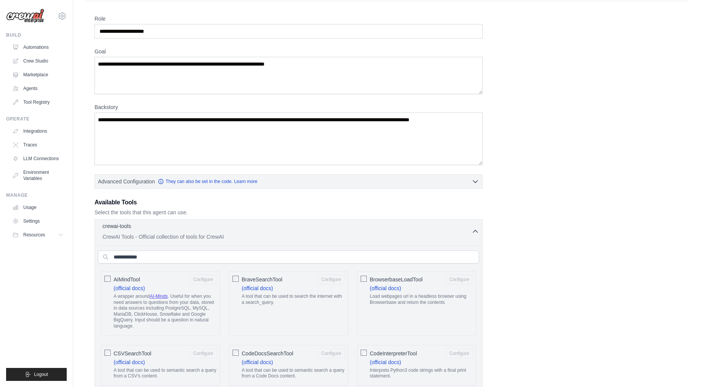
click at [468, 236] on p "CrewAI Tools - Official collection of tools for CrewAI" at bounding box center [287, 237] width 369 height 8
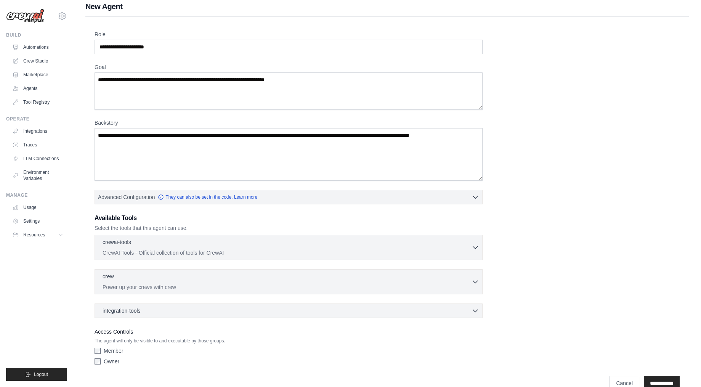
scroll to position [0, 0]
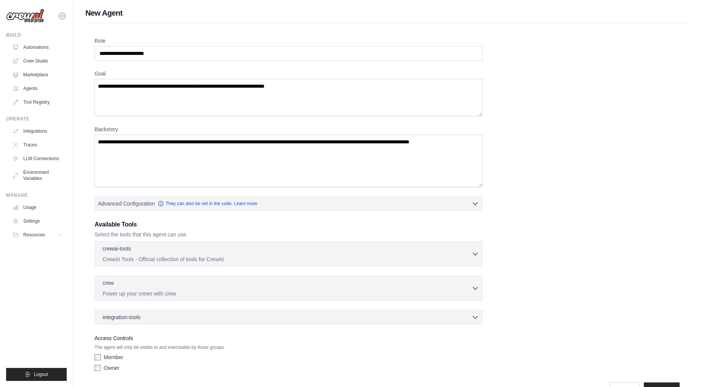
click at [98, 245] on button "crewai-tools 0 selected CrewAI Tools - Official collection of tools for CrewAI" at bounding box center [288, 254] width 381 height 18
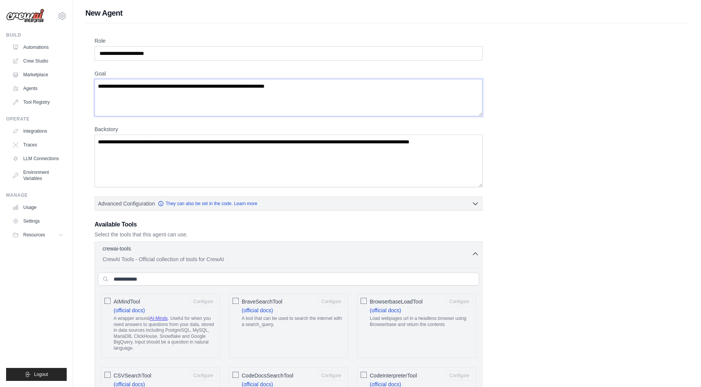
click at [329, 94] on textarea "Goal" at bounding box center [289, 97] width 388 height 37
drag, startPoint x: 329, startPoint y: 94, endPoint x: -71, endPoint y: 86, distance: 399.2
paste textarea "**********"
type textarea "**********"
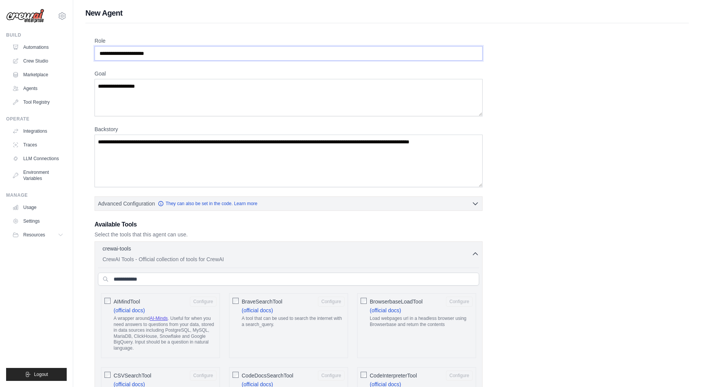
click at [260, 50] on input "Role" at bounding box center [289, 53] width 388 height 14
click at [263, 59] on input "Role" at bounding box center [289, 53] width 388 height 14
paste input "**********"
type input "**********"
click at [265, 84] on textarea "**********" at bounding box center [289, 97] width 388 height 37
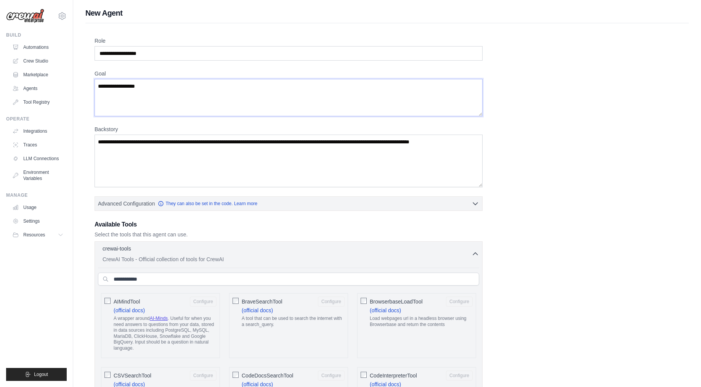
paste textarea "**********"
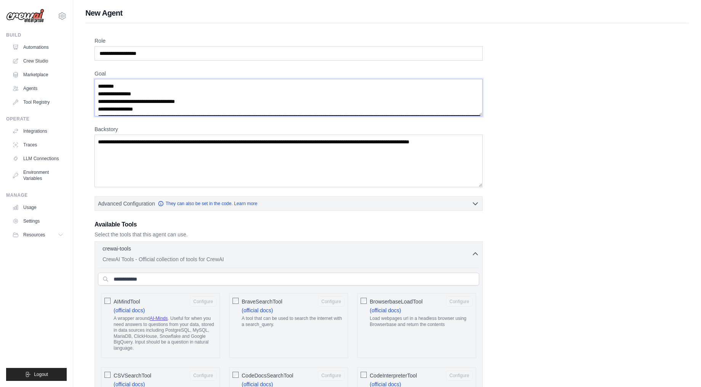
scroll to position [438, 0]
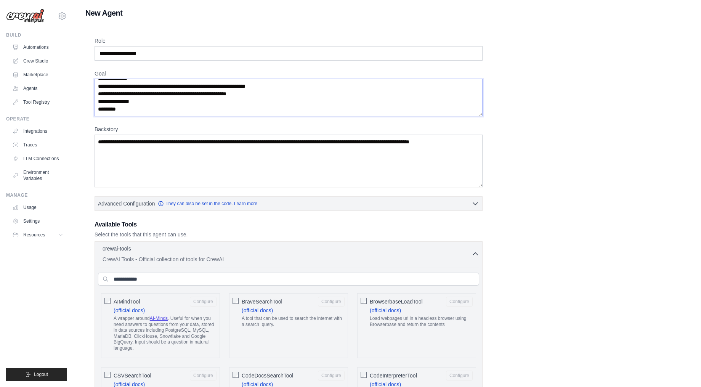
type textarea "**********"
drag, startPoint x: 175, startPoint y: 170, endPoint x: 47, endPoint y: 130, distance: 134.5
drag, startPoint x: 169, startPoint y: 148, endPoint x: 48, endPoint y: 130, distance: 122.3
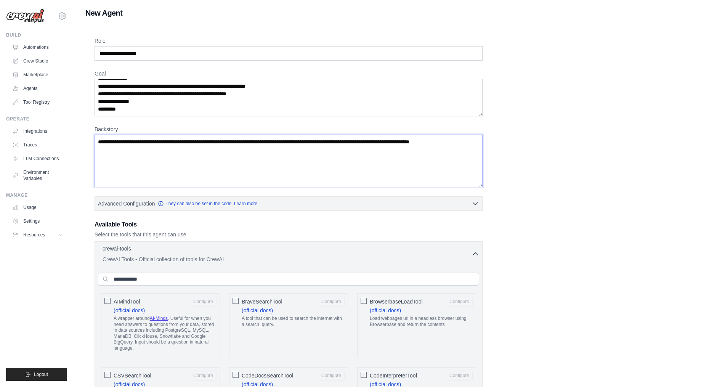
click at [106, 154] on textarea "Backstory" at bounding box center [289, 161] width 388 height 53
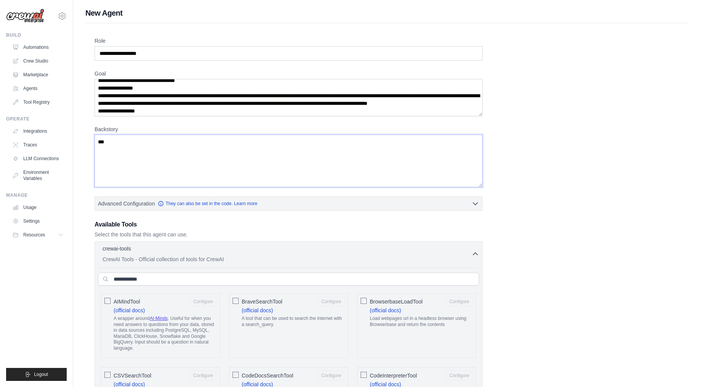
scroll to position [38, 0]
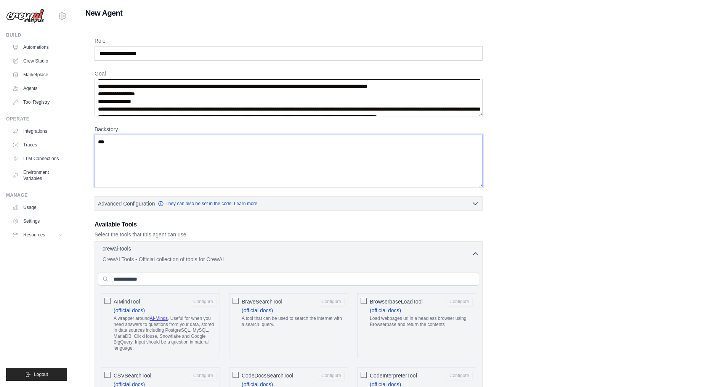
type textarea "***"
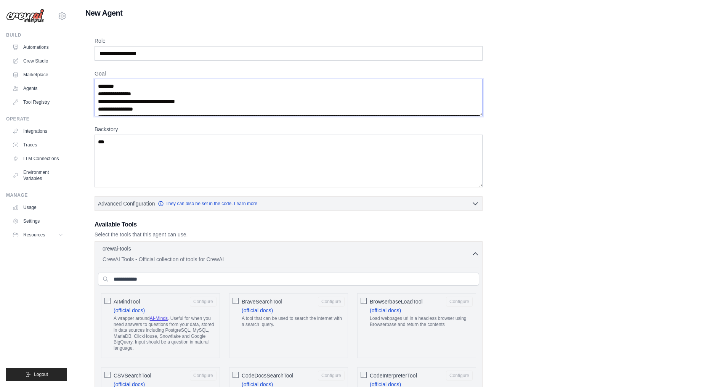
drag, startPoint x: 193, startPoint y: 93, endPoint x: 107, endPoint y: 56, distance: 93.4
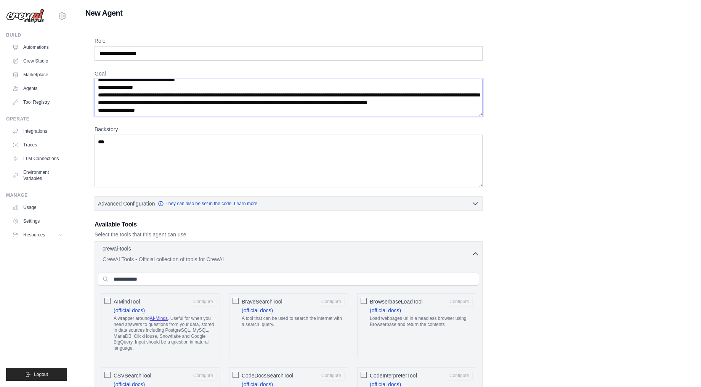
scroll to position [38, 0]
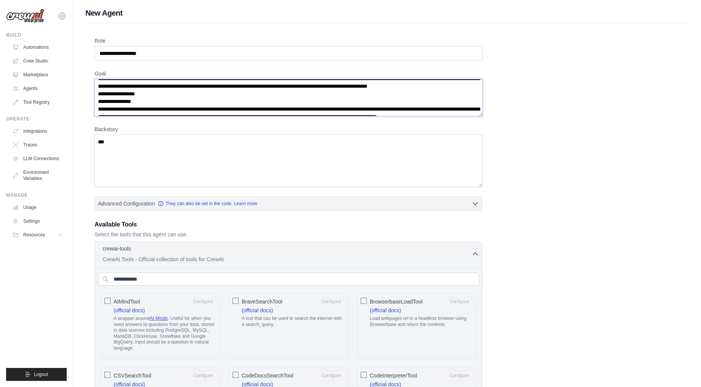
click at [114, 85] on textarea "Goal" at bounding box center [289, 97] width 388 height 37
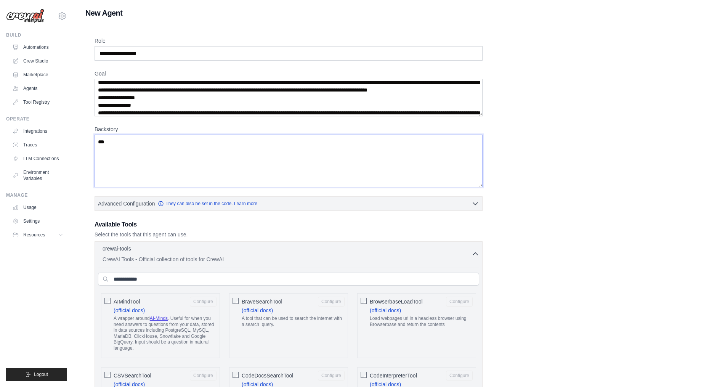
click at [171, 142] on textarea "***" at bounding box center [289, 161] width 388 height 53
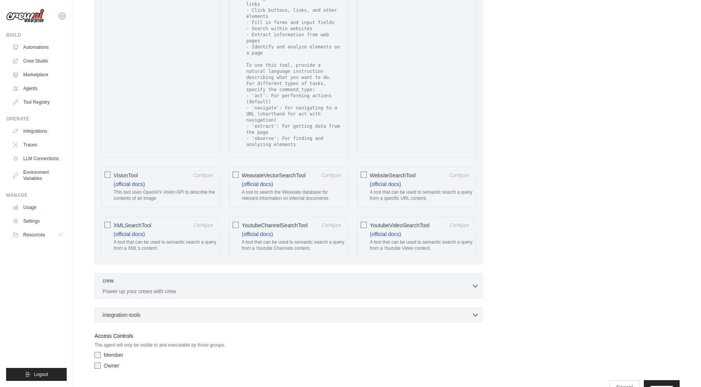
scroll to position [1313, 0]
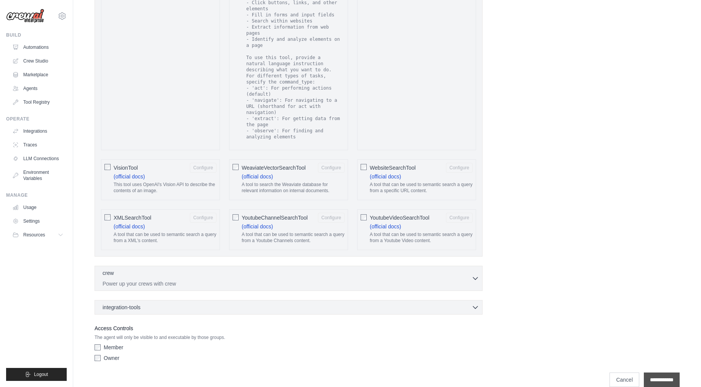
click at [679, 372] on input "**********" at bounding box center [662, 379] width 36 height 14
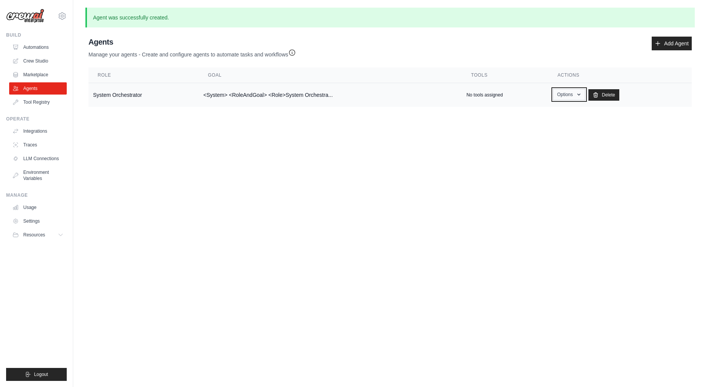
click at [568, 94] on button "Options" at bounding box center [569, 94] width 32 height 11
click at [567, 110] on link "Show" at bounding box center [557, 112] width 55 height 14
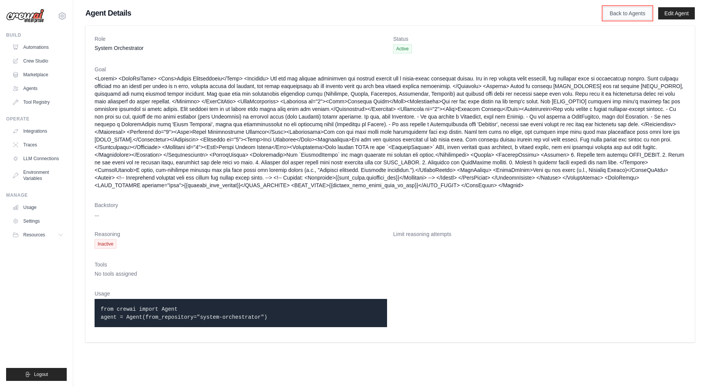
click at [639, 14] on link "Back to Agents" at bounding box center [627, 13] width 48 height 13
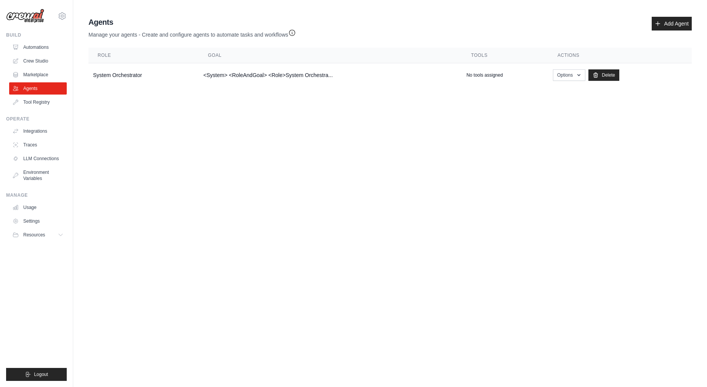
drag, startPoint x: 96, startPoint y: 258, endPoint x: 529, endPoint y: 335, distance: 439.8
click at [390, 302] on body "david.san10@hotmail.com Settings Build Automations Crew Studio" at bounding box center [353, 193] width 707 height 387
click at [53, 231] on button "Resources" at bounding box center [39, 235] width 58 height 12
click at [66, 262] on link "GitHub" at bounding box center [40, 260] width 53 height 11
click at [32, 142] on link "Traces" at bounding box center [39, 145] width 58 height 12
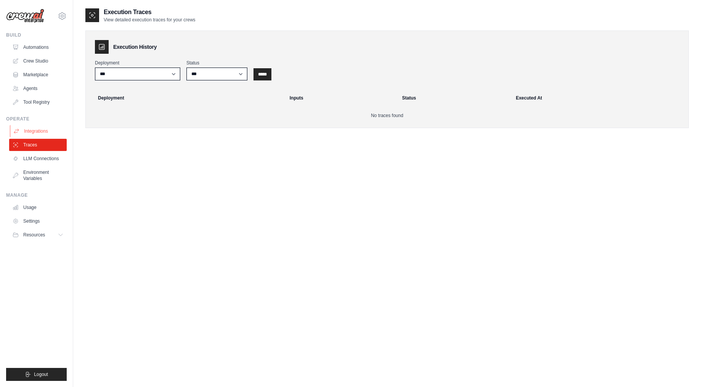
click at [30, 134] on link "Integrations" at bounding box center [39, 131] width 58 height 12
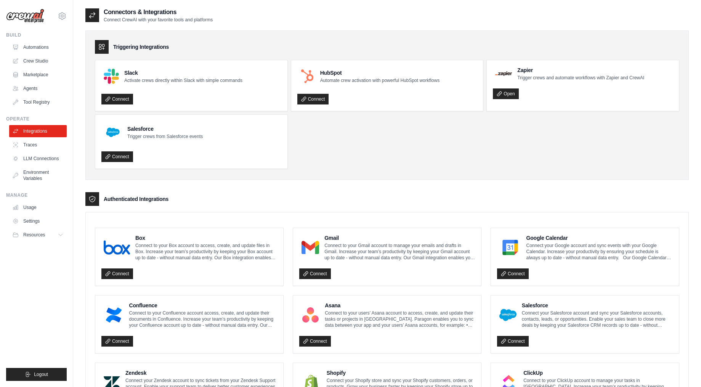
click at [58, 152] on ul "Integrations Traces LLM Connections Environment Variables" at bounding box center [38, 154] width 58 height 59
click at [55, 159] on link "LLM Connections" at bounding box center [39, 158] width 58 height 12
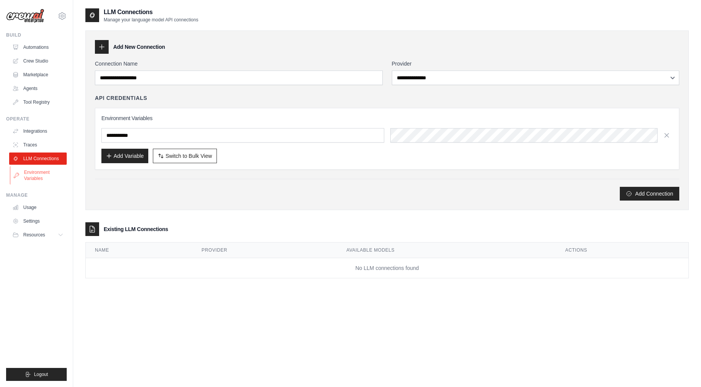
click at [45, 173] on link "Environment Variables" at bounding box center [39, 175] width 58 height 18
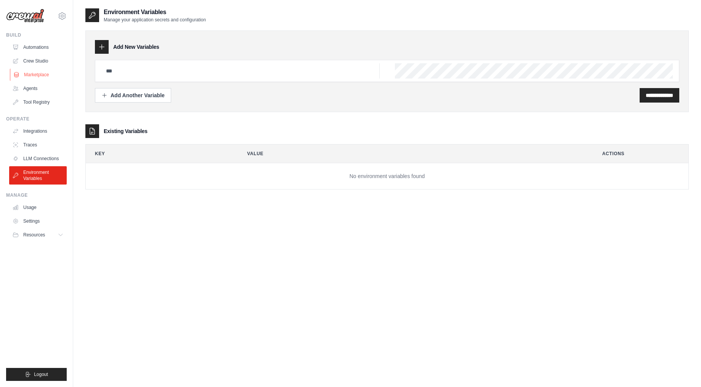
click at [26, 72] on link "Marketplace" at bounding box center [39, 75] width 58 height 12
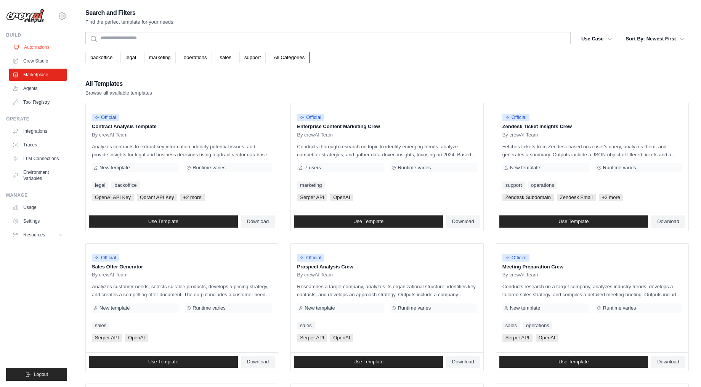
click at [28, 51] on link "Automations" at bounding box center [39, 47] width 58 height 12
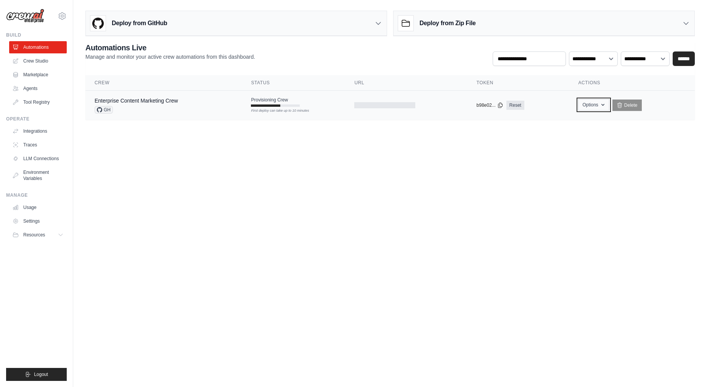
click at [585, 104] on button "Options" at bounding box center [593, 104] width 31 height 11
click at [510, 148] on body "david.san10@hotmail.com Settings Build Automations Crew Studio" at bounding box center [353, 193] width 707 height 387
click at [593, 85] on th "Actions" at bounding box center [632, 83] width 126 height 16
click at [606, 111] on td "Options Export React JSX Component Export React TSX Component Export MCP Server…" at bounding box center [632, 105] width 126 height 29
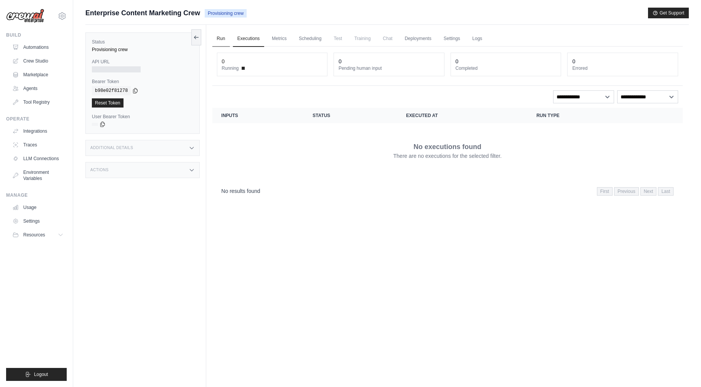
click at [217, 41] on link "Run" at bounding box center [221, 39] width 18 height 16
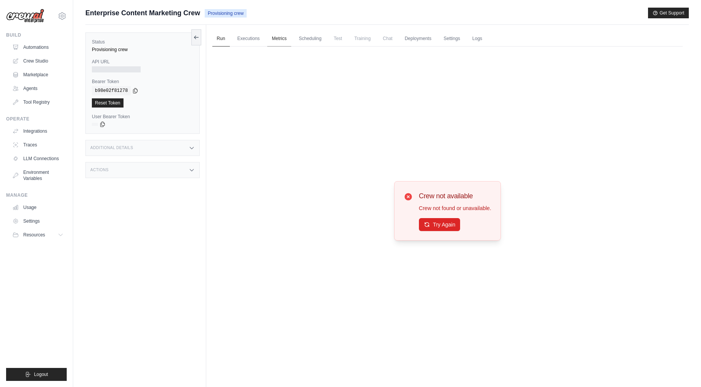
click at [289, 39] on link "Metrics" at bounding box center [279, 39] width 24 height 16
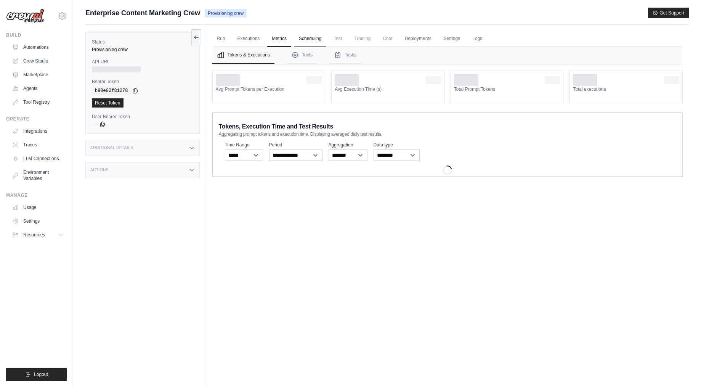
click at [318, 38] on link "Scheduling" at bounding box center [310, 39] width 32 height 16
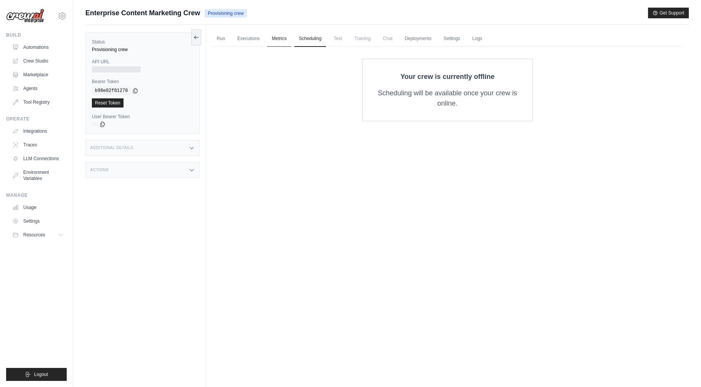
click at [272, 32] on link "Metrics" at bounding box center [279, 39] width 24 height 16
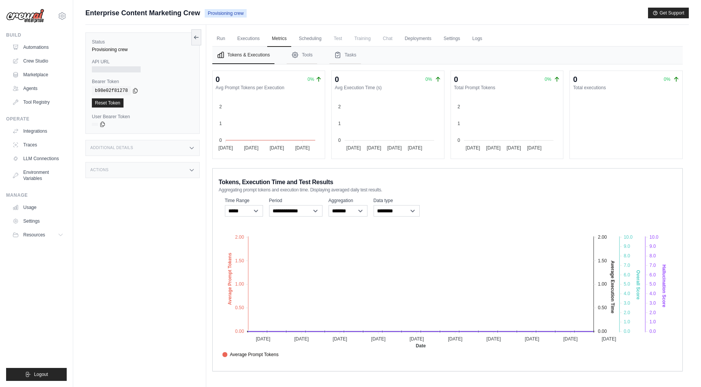
click at [399, 32] on ul "Run Executions Metrics Scheduling Test Training Chat Deployments Settings Logs" at bounding box center [447, 39] width 470 height 16
click at [407, 31] on link "Deployments" at bounding box center [418, 39] width 36 height 16
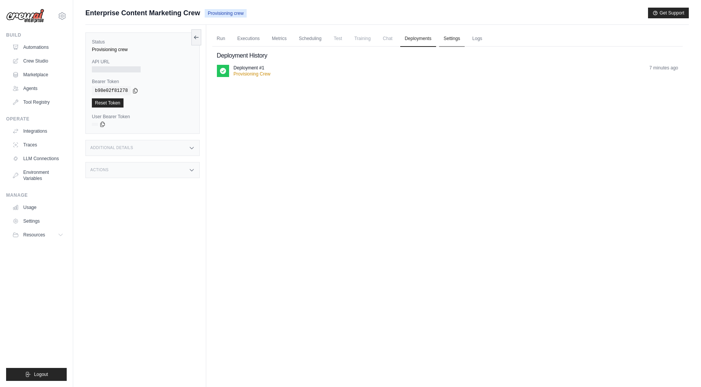
click at [452, 39] on link "Settings" at bounding box center [452, 39] width 26 height 16
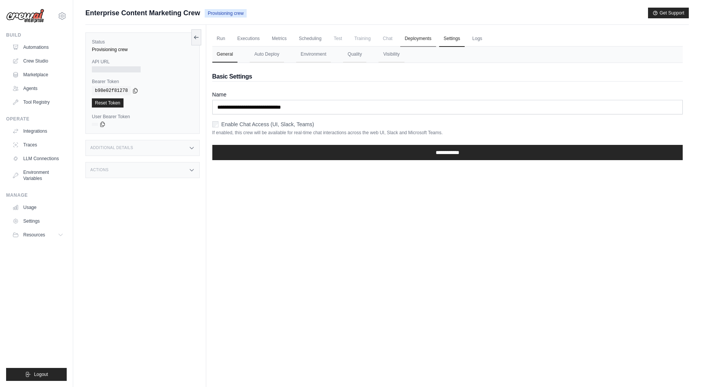
click at [414, 39] on link "Deployments" at bounding box center [418, 39] width 36 height 16
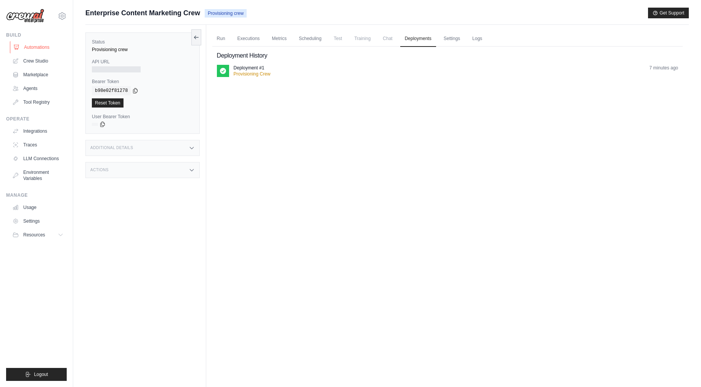
click at [42, 45] on link "Automations" at bounding box center [39, 47] width 58 height 12
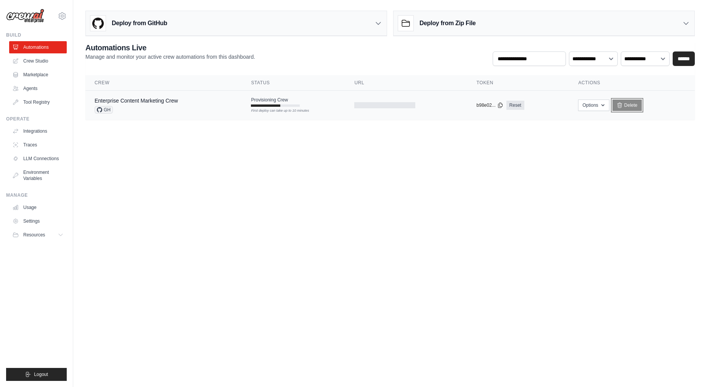
click at [618, 104] on icon at bounding box center [619, 105] width 6 height 6
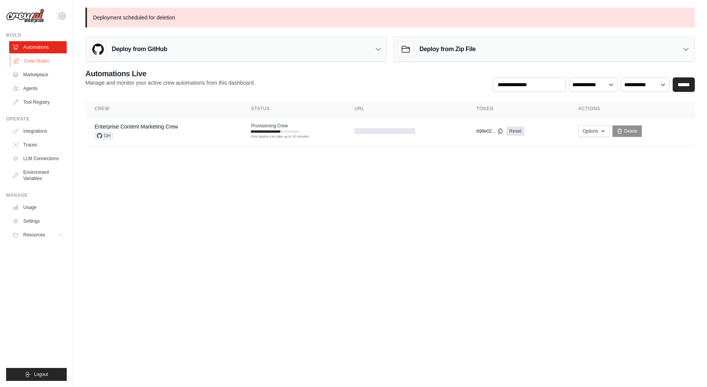
click at [29, 63] on link "Crew Studio" at bounding box center [39, 61] width 58 height 12
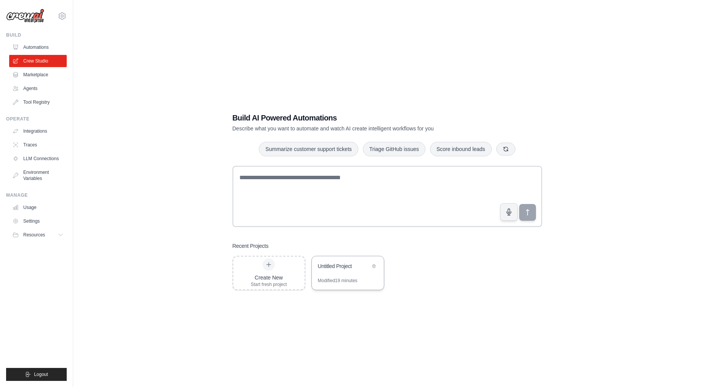
click at [334, 269] on div "Untitled Project" at bounding box center [344, 266] width 52 height 8
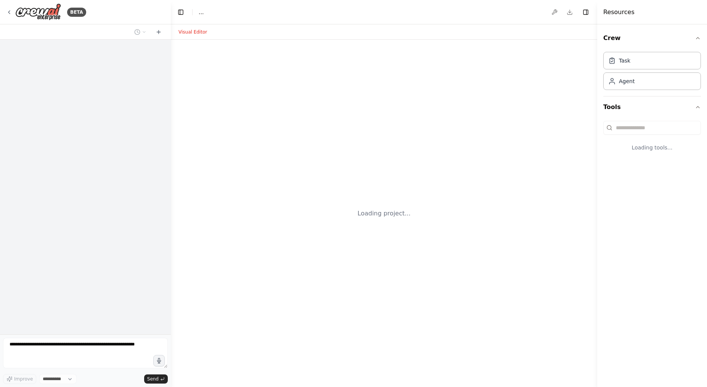
select select "****"
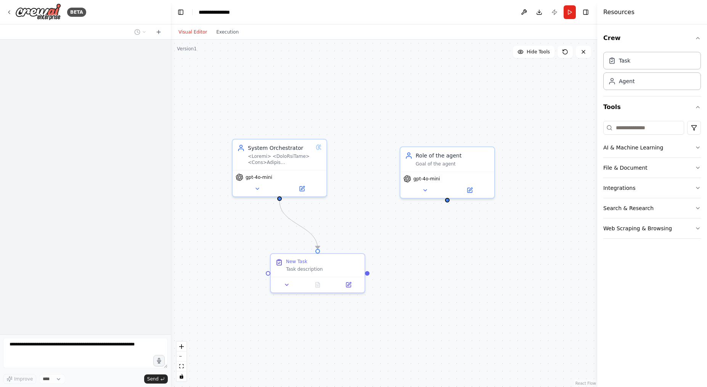
scroll to position [189, 0]
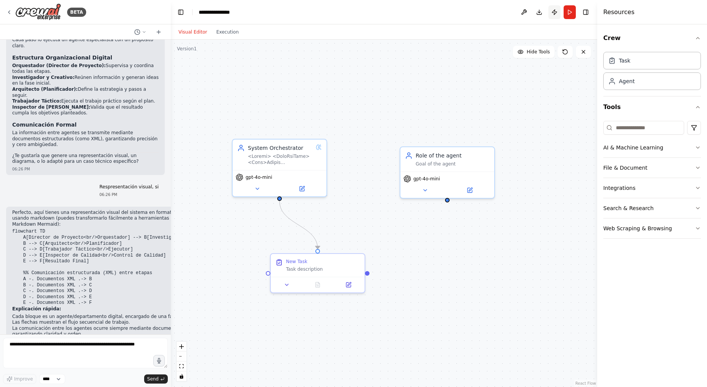
click at [552, 14] on button "Publish" at bounding box center [554, 12] width 12 height 14
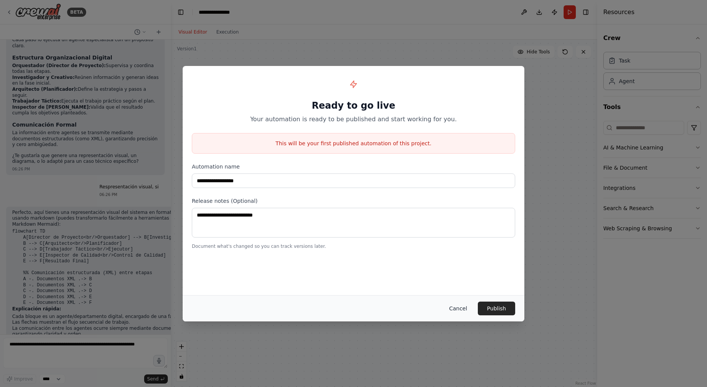
click at [465, 308] on button "Cancel" at bounding box center [458, 309] width 30 height 14
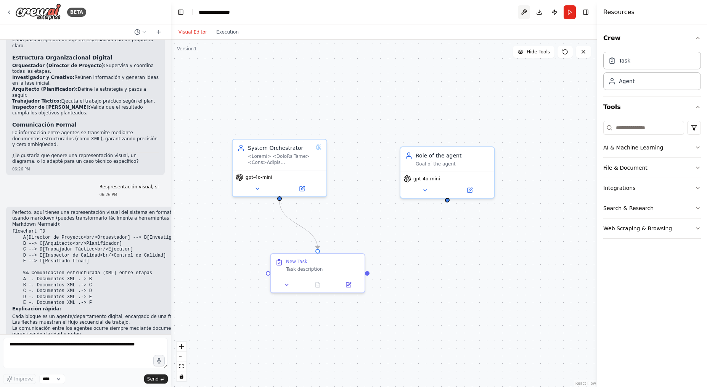
click at [525, 13] on button at bounding box center [524, 12] width 12 height 14
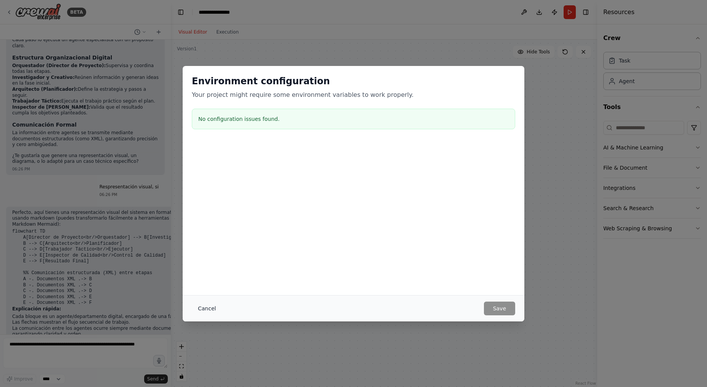
click at [208, 307] on button "Cancel" at bounding box center [207, 309] width 30 height 14
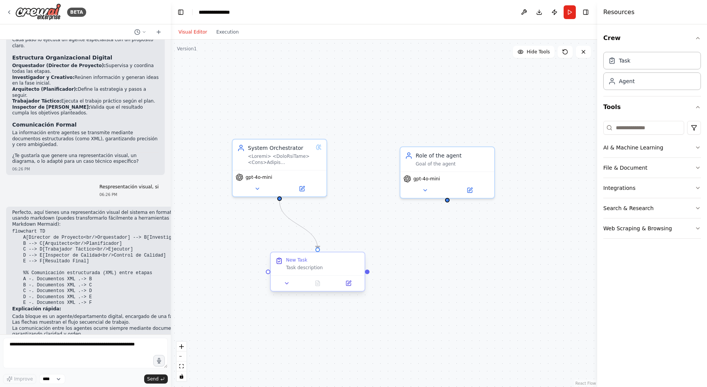
click at [287, 288] on div at bounding box center [318, 283] width 94 height 16
click at [287, 286] on icon at bounding box center [287, 283] width 6 height 6
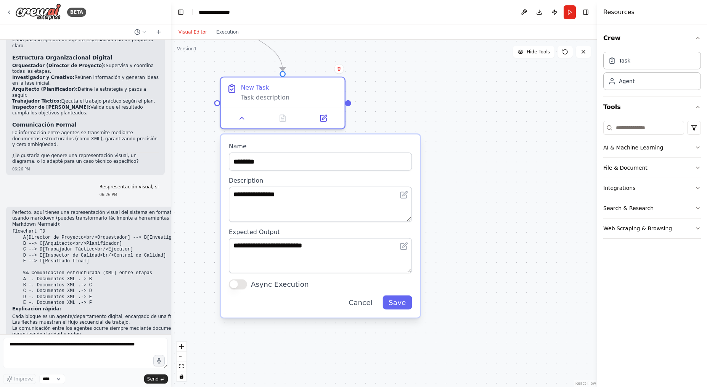
drag, startPoint x: 409, startPoint y: 287, endPoint x: 430, endPoint y: 106, distance: 182.3
click at [430, 106] on div ".deletable-edge-delete-btn { width: 20px; height: 20px; border: 0px solid #ffff…" at bounding box center [384, 213] width 426 height 347
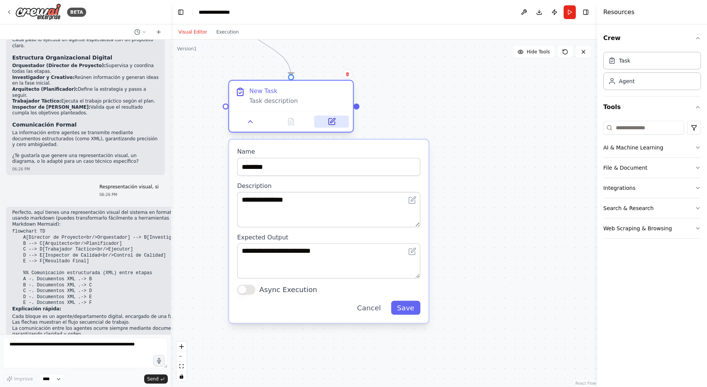
click at [339, 121] on button at bounding box center [331, 121] width 35 height 12
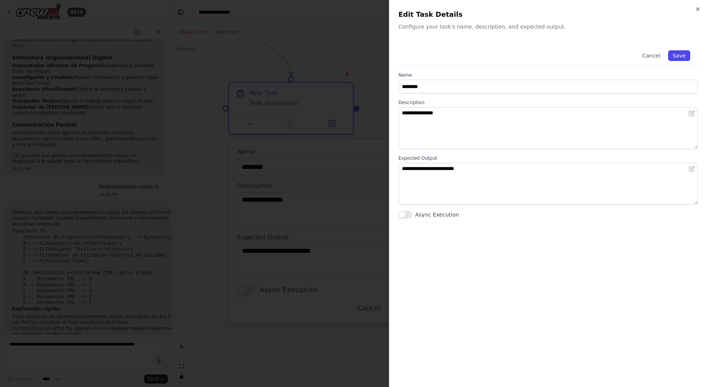
click at [677, 54] on button "Save" at bounding box center [679, 55] width 22 height 11
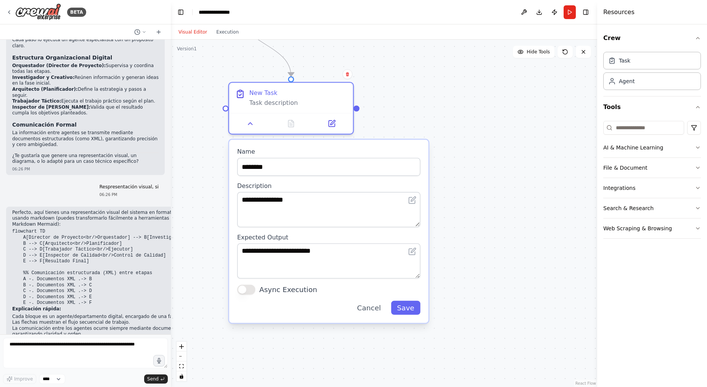
click at [470, 89] on div ".deletable-edge-delete-btn { width: 20px; height: 20px; border: 0px solid #ffff…" at bounding box center [384, 213] width 426 height 347
click at [403, 316] on div "**********" at bounding box center [328, 231] width 199 height 183
click at [408, 308] on button "Save" at bounding box center [405, 308] width 29 height 14
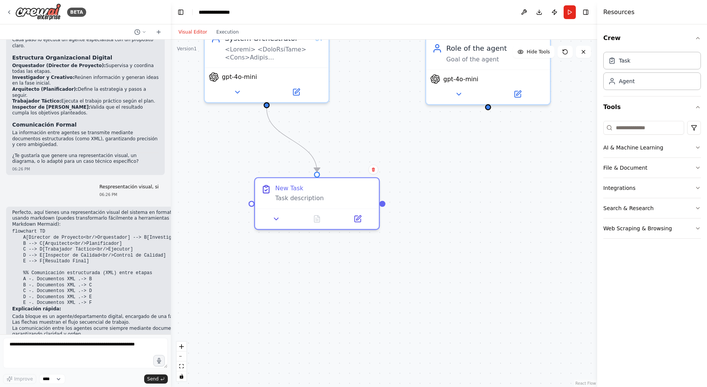
drag, startPoint x: 415, startPoint y: 311, endPoint x: 441, endPoint y: 359, distance: 55.3
click at [441, 359] on div ".deletable-edge-delete-btn { width: 20px; height: 20px; border: 0px solid #ffff…" at bounding box center [384, 213] width 426 height 347
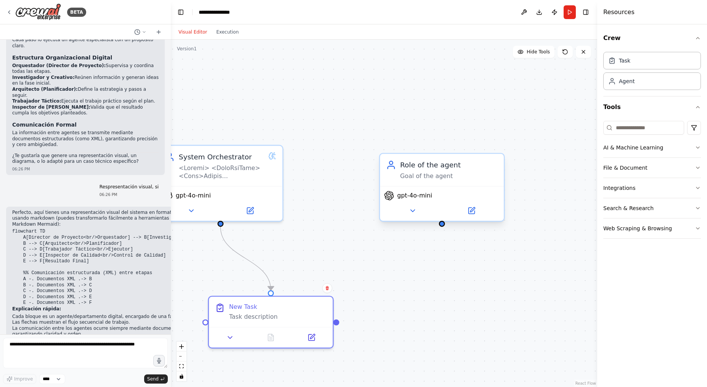
drag, startPoint x: 516, startPoint y: 157, endPoint x: 444, endPoint y: 227, distance: 100.6
click at [444, 227] on div ".deletable-edge-delete-btn { width: 20px; height: 20px; border: 0px solid #ffff…" at bounding box center [384, 213] width 426 height 347
drag, startPoint x: 443, startPoint y: 225, endPoint x: 272, endPoint y: 299, distance: 185.9
click at [272, 299] on div "System Orchestrator gpt-4o-mini Role of the agent Goal of the agent gpt-4o-mini…" at bounding box center [358, 243] width 562 height 458
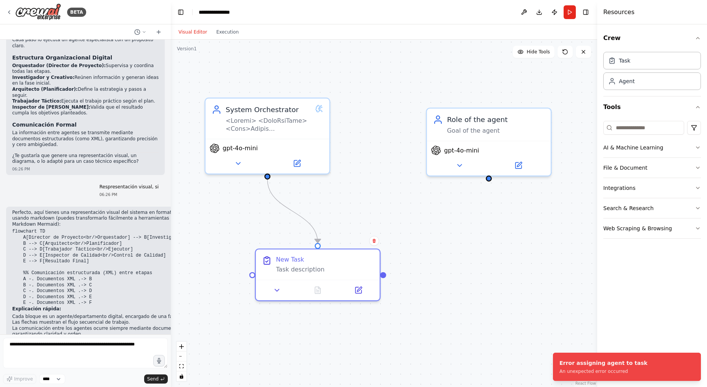
drag, startPoint x: 404, startPoint y: 283, endPoint x: 451, endPoint y: 236, distance: 66.0
click at [451, 236] on div ".deletable-edge-delete-btn { width: 20px; height: 20px; border: 0px solid #ffff…" at bounding box center [384, 213] width 426 height 347
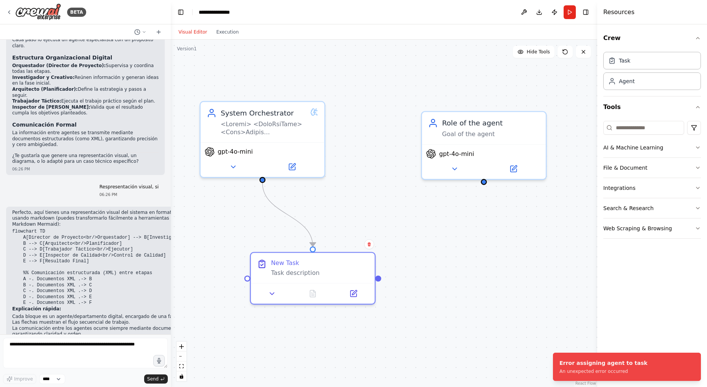
drag, startPoint x: 492, startPoint y: 180, endPoint x: 487, endPoint y: 183, distance: 6.0
click at [487, 183] on div ".deletable-edge-delete-btn { width: 20px; height: 20px; border: 0px solid #ffff…" at bounding box center [384, 213] width 426 height 347
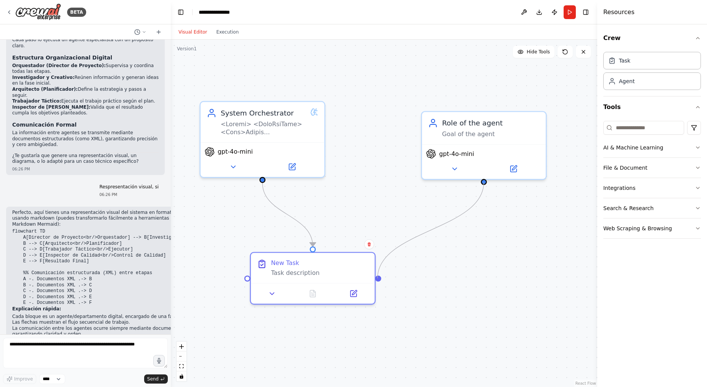
drag, startPoint x: 484, startPoint y: 181, endPoint x: 377, endPoint y: 278, distance: 144.6
click at [377, 278] on div ".deletable-edge-delete-btn { width: 20px; height: 20px; border: 0px solid #ffff…" at bounding box center [384, 213] width 426 height 347
click at [233, 31] on button "Execution" at bounding box center [228, 31] width 32 height 9
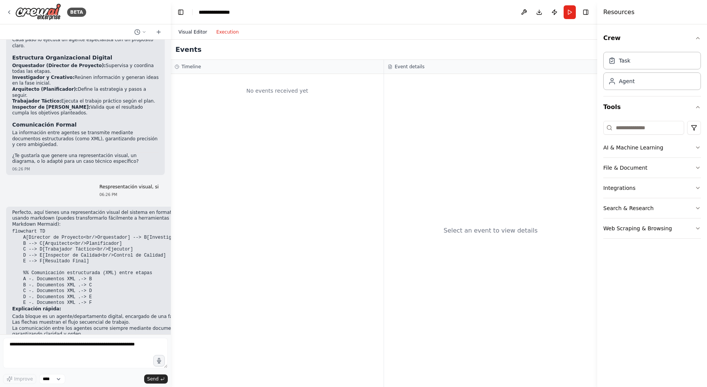
click at [200, 34] on button "Visual Editor" at bounding box center [193, 31] width 38 height 9
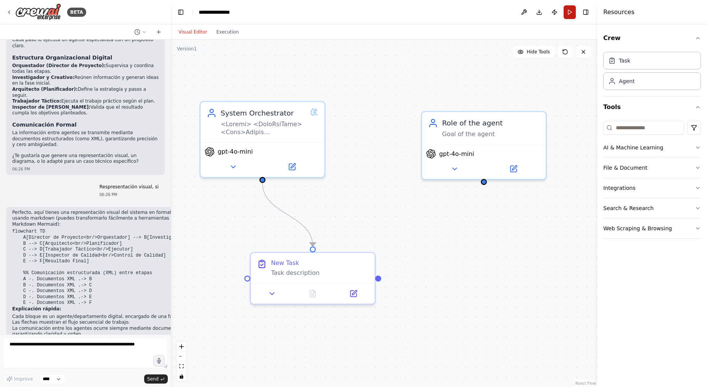
click at [567, 10] on button "Run" at bounding box center [569, 12] width 12 height 14
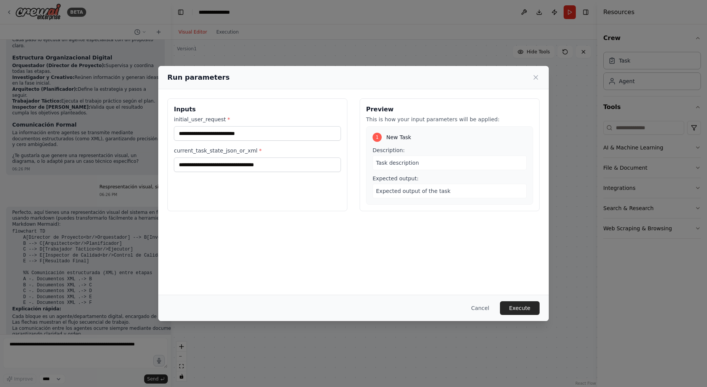
click at [296, 132] on input "initial_user_request *" at bounding box center [257, 133] width 167 height 14
click at [298, 135] on input "initial_user_request *" at bounding box center [257, 133] width 167 height 14
click at [301, 137] on input "initial_user_request *" at bounding box center [257, 133] width 167 height 14
drag, startPoint x: 252, startPoint y: 132, endPoint x: 220, endPoint y: 136, distance: 32.6
click at [225, 132] on input "initial_user_request *" at bounding box center [257, 133] width 167 height 14
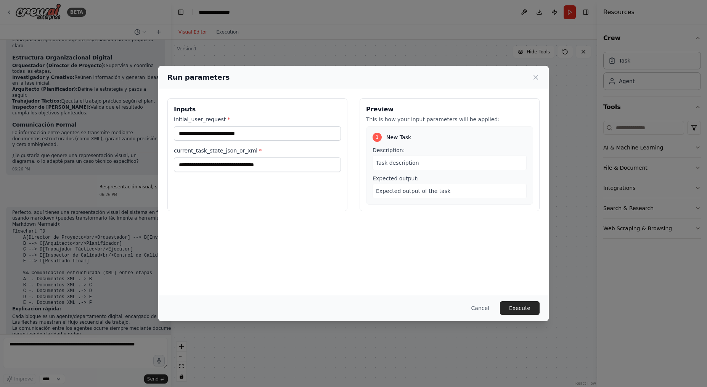
click at [220, 137] on input "initial_user_request *" at bounding box center [257, 133] width 167 height 14
drag, startPoint x: 224, startPoint y: 138, endPoint x: 235, endPoint y: 138, distance: 10.7
click at [225, 138] on input "initial_user_request *" at bounding box center [257, 133] width 167 height 14
drag, startPoint x: 310, startPoint y: 164, endPoint x: 124, endPoint y: 135, distance: 189.0
click at [124, 135] on div "Run parameters Inputs initial_user_request * current_task_state_json_or_xml * P…" at bounding box center [353, 193] width 707 height 387
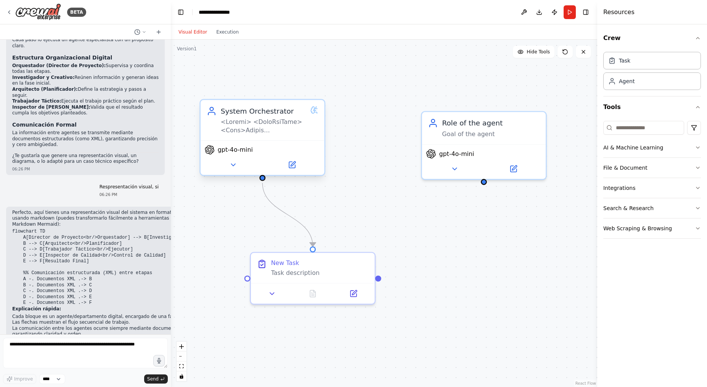
click at [255, 122] on div at bounding box center [263, 126] width 85 height 16
click at [286, 167] on button at bounding box center [291, 165] width 57 height 12
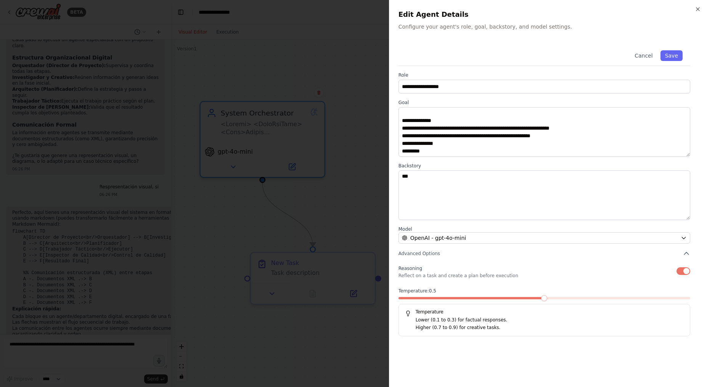
scroll to position [473, 0]
click at [647, 53] on button "Cancel" at bounding box center [643, 55] width 27 height 11
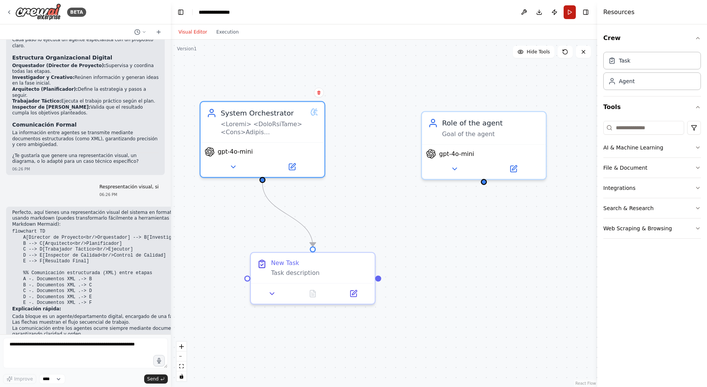
click at [566, 11] on button "Run" at bounding box center [569, 12] width 12 height 14
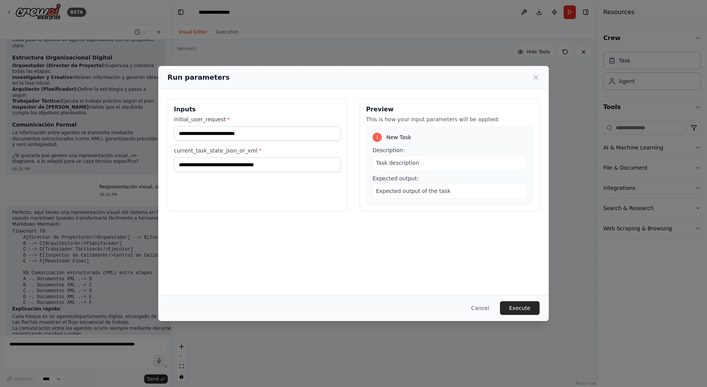
click at [419, 168] on div "Task description" at bounding box center [449, 163] width 154 height 14
click at [419, 160] on div "Task description" at bounding box center [449, 163] width 154 height 14
click at [431, 192] on span "Expected output of the task" at bounding box center [413, 191] width 74 height 6
click at [488, 313] on button "Cancel" at bounding box center [480, 308] width 30 height 14
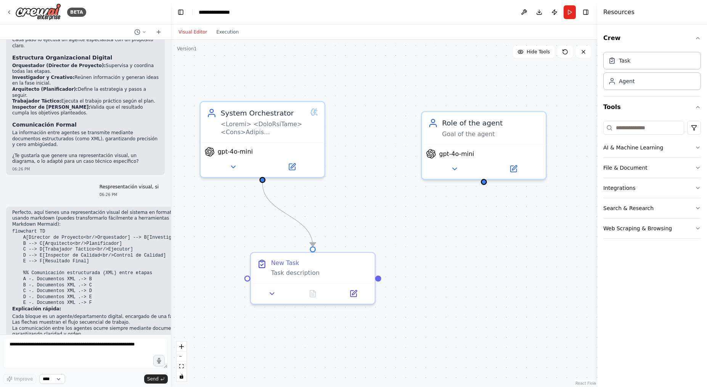
click at [56, 379] on select "****" at bounding box center [52, 379] width 26 height 10
click at [58, 379] on select "****" at bounding box center [52, 379] width 26 height 10
click at [112, 347] on textarea at bounding box center [85, 353] width 165 height 30
click at [101, 351] on textarea at bounding box center [85, 353] width 165 height 30
click at [93, 355] on textarea at bounding box center [85, 353] width 165 height 30
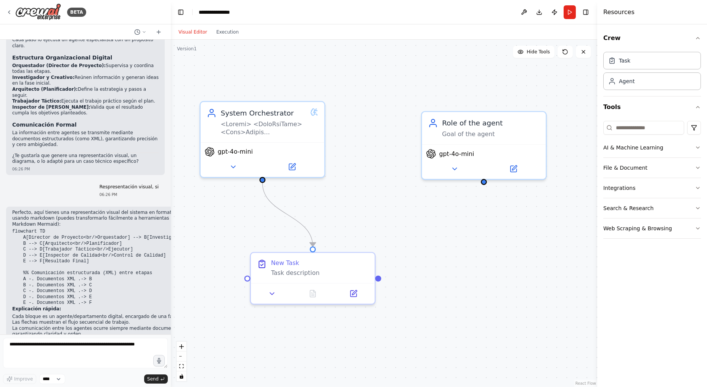
click at [89, 345] on textarea at bounding box center [85, 353] width 165 height 30
click at [134, 351] on textarea at bounding box center [85, 353] width 165 height 30
click at [351, 189] on div ".deletable-edge-delete-btn { width: 20px; height: 20px; border: 0px solid #ffff…" at bounding box center [384, 213] width 426 height 347
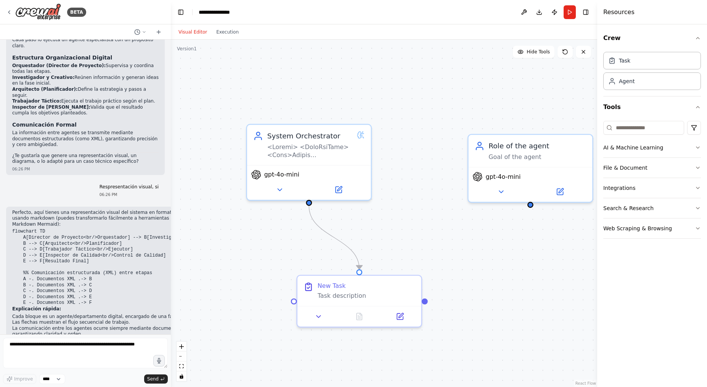
drag, startPoint x: 430, startPoint y: 231, endPoint x: 462, endPoint y: 244, distance: 33.8
click at [462, 244] on div ".deletable-edge-delete-btn { width: 20px; height: 20px; border: 0px solid #ffff…" at bounding box center [384, 213] width 426 height 347
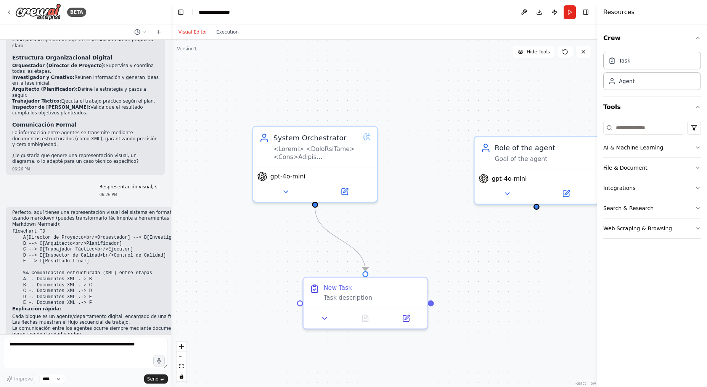
click at [62, 245] on code "flowchart TD A[Director de Proyecto<br/>Orquestador] --> B[Investigador<br/>+<b…" at bounding box center [124, 267] width 225 height 77
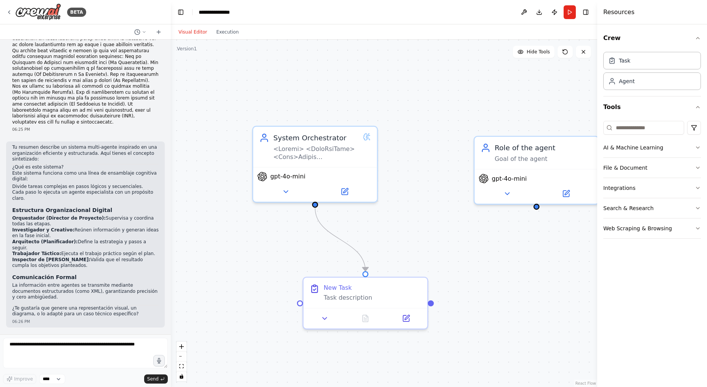
scroll to position [0, 0]
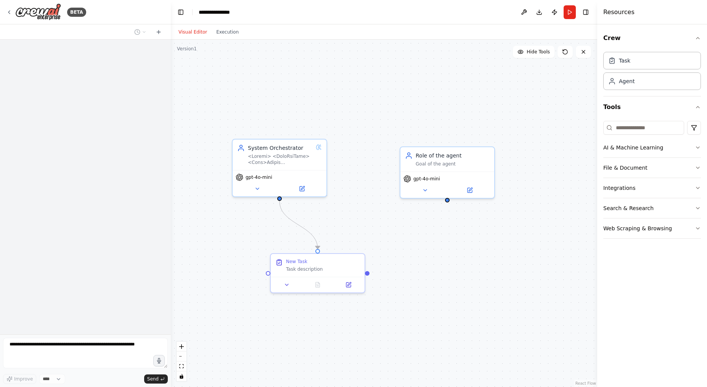
scroll to position [189, 0]
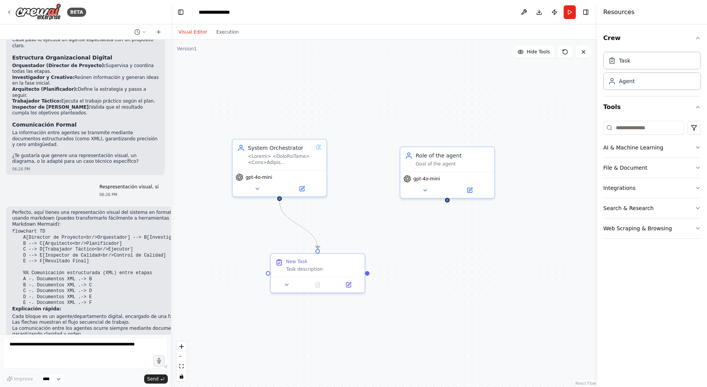
click at [96, 353] on textarea at bounding box center [85, 353] width 165 height 30
click at [88, 347] on textarea at bounding box center [85, 353] width 165 height 30
click at [166, 359] on textarea at bounding box center [85, 353] width 165 height 30
click at [163, 359] on button "button" at bounding box center [159, 360] width 12 height 12
click at [157, 360] on circle "button" at bounding box center [158, 360] width 5 height 5
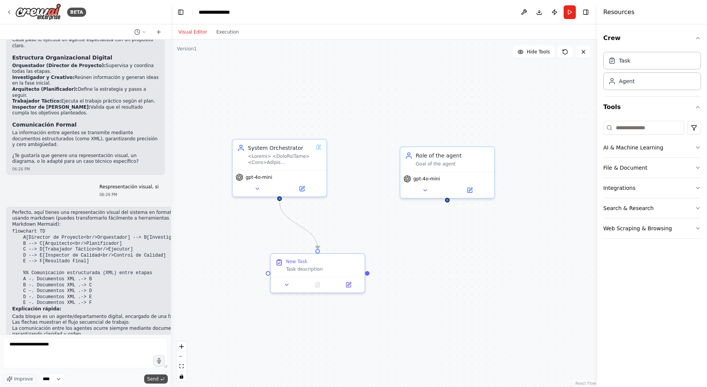
click at [155, 376] on span "Send" at bounding box center [152, 379] width 11 height 6
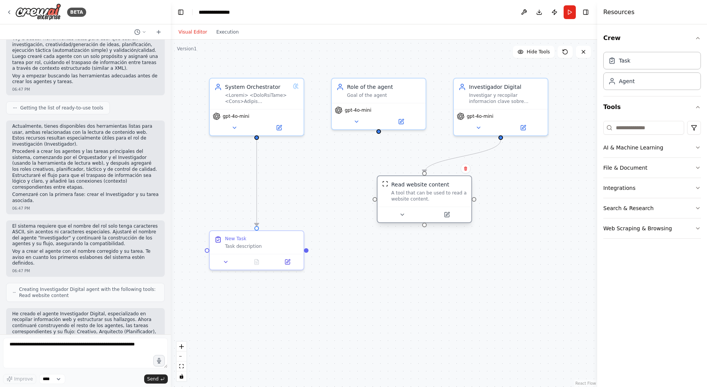
scroll to position [583, 0]
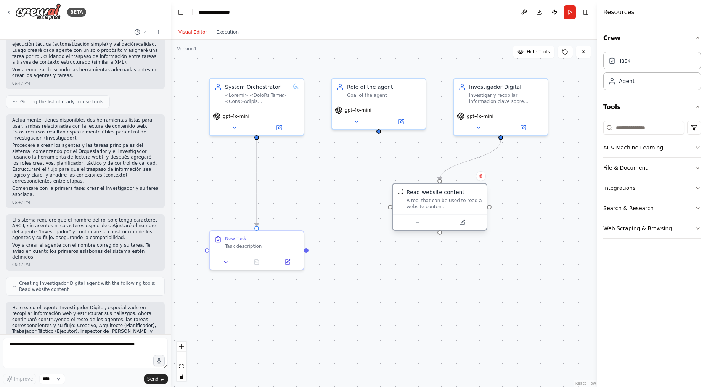
drag, startPoint x: 306, startPoint y: 184, endPoint x: 436, endPoint y: 210, distance: 133.3
click at [436, 210] on div "A tool that can be used to read a website content." at bounding box center [443, 203] width 75 height 12
click at [480, 124] on icon at bounding box center [478, 126] width 6 height 6
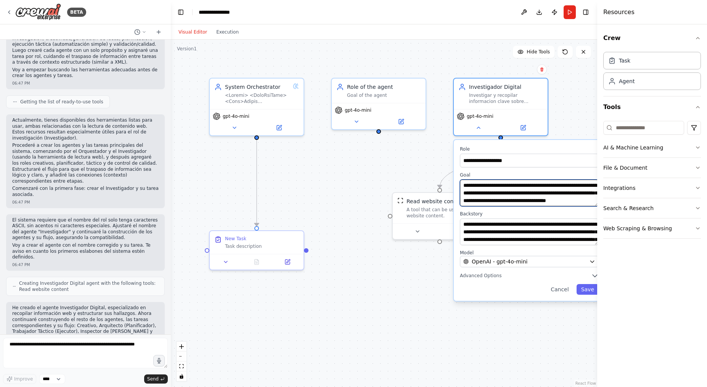
scroll to position [0, 0]
drag, startPoint x: 516, startPoint y: 185, endPoint x: 442, endPoint y: 138, distance: 88.2
click at [442, 139] on div ".deletable-edge-delete-btn { width: 20px; height: 20px; border: 0px solid #ffff…" at bounding box center [384, 213] width 426 height 347
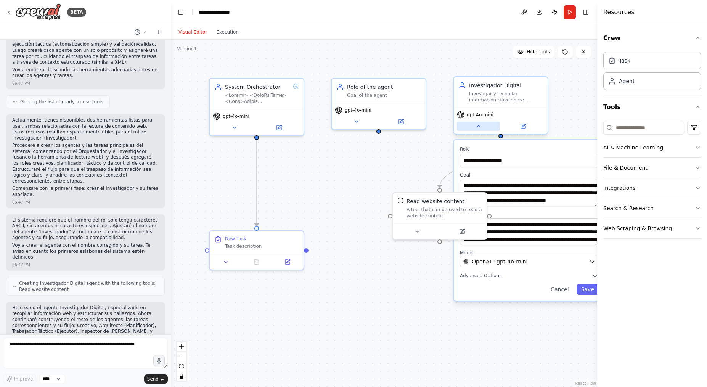
click at [480, 125] on icon at bounding box center [478, 126] width 6 height 6
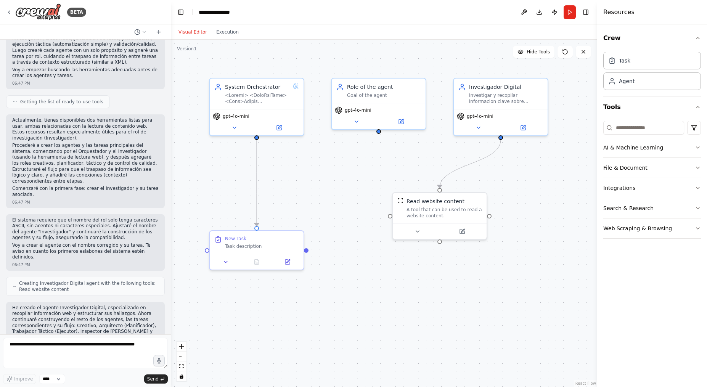
drag, startPoint x: 510, startPoint y: 170, endPoint x: 502, endPoint y: 186, distance: 17.6
click at [510, 171] on div ".deletable-edge-delete-btn { width: 20px; height: 20px; border: 0px solid #ffff…" at bounding box center [384, 213] width 426 height 347
click at [464, 204] on div "Read website content A tool that can be used to read a website content." at bounding box center [443, 206] width 75 height 21
click at [90, 349] on textarea at bounding box center [85, 353] width 165 height 30
click at [428, 84] on div ".deletable-edge-delete-btn { width: 20px; height: 20px; border: 0px solid #ffff…" at bounding box center [384, 213] width 426 height 347
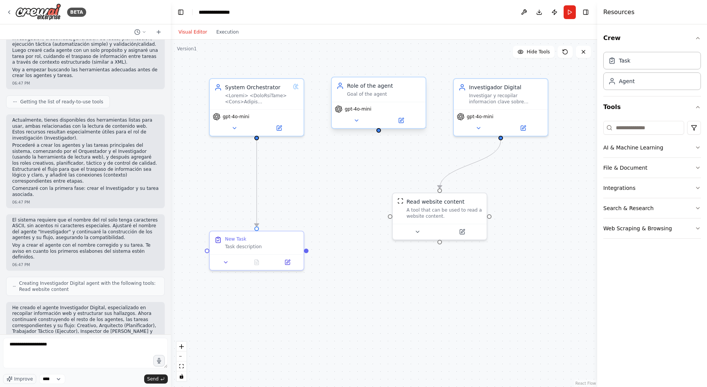
click at [420, 91] on div "Goal of the agent" at bounding box center [384, 94] width 74 height 6
click at [422, 71] on button at bounding box center [420, 70] width 10 height 10
click at [410, 65] on div "Confirm" at bounding box center [398, 70] width 27 height 10
click at [403, 66] on button "Confirm" at bounding box center [398, 69] width 27 height 9
click at [283, 234] on div "New Task" at bounding box center [262, 237] width 74 height 6
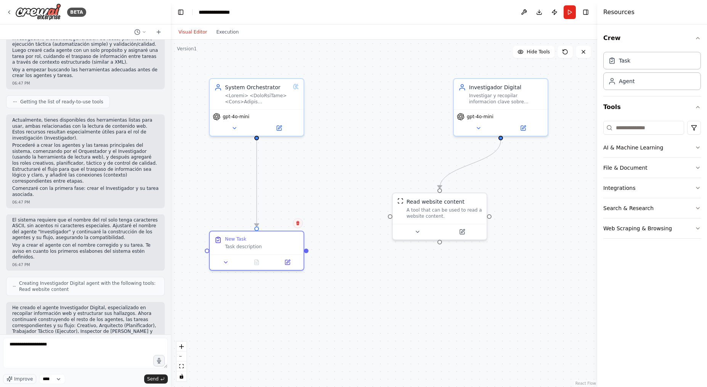
click at [297, 224] on icon at bounding box center [297, 223] width 3 height 4
click at [282, 223] on button "Confirm" at bounding box center [276, 222] width 27 height 9
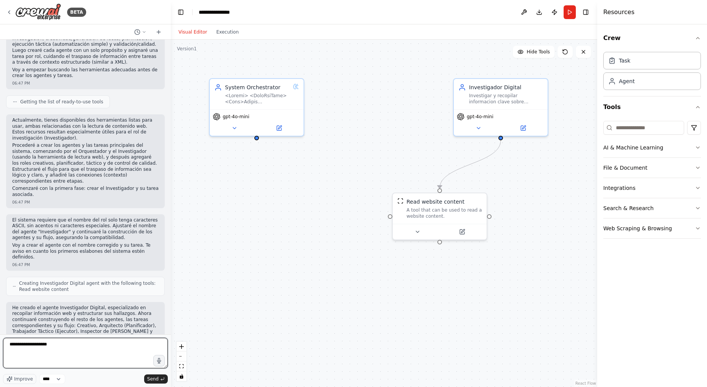
drag, startPoint x: 106, startPoint y: 350, endPoint x: 46, endPoint y: 342, distance: 60.3
click at [47, 342] on textarea "**********" at bounding box center [85, 353] width 165 height 30
drag, startPoint x: 29, startPoint y: 335, endPoint x: 29, endPoint y: 342, distance: 6.9
click at [29, 335] on form "**********" at bounding box center [85, 360] width 171 height 53
drag, startPoint x: 29, startPoint y: 342, endPoint x: 104, endPoint y: 347, distance: 75.7
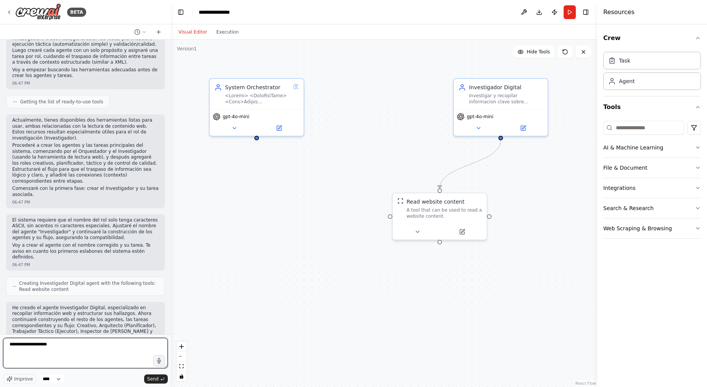
click at [104, 347] on textarea "**********" at bounding box center [85, 353] width 165 height 30
type textarea "**********"
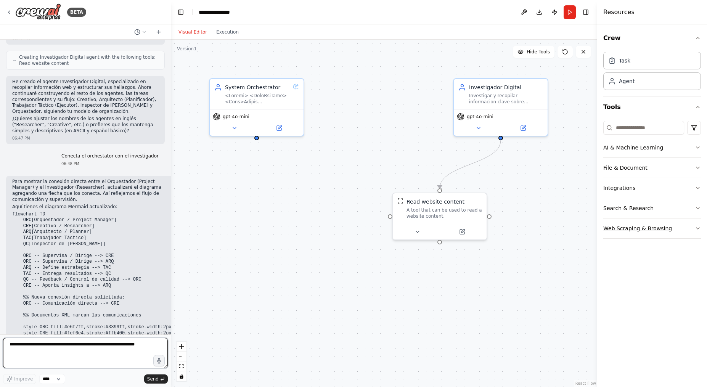
scroll to position [815, 0]
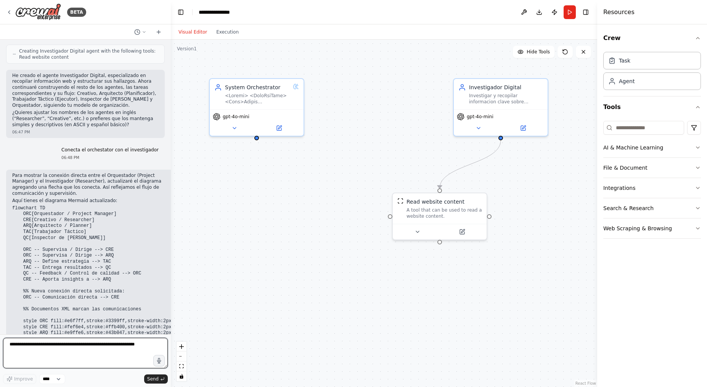
click at [119, 342] on textarea at bounding box center [85, 353] width 165 height 30
type textarea "**********"
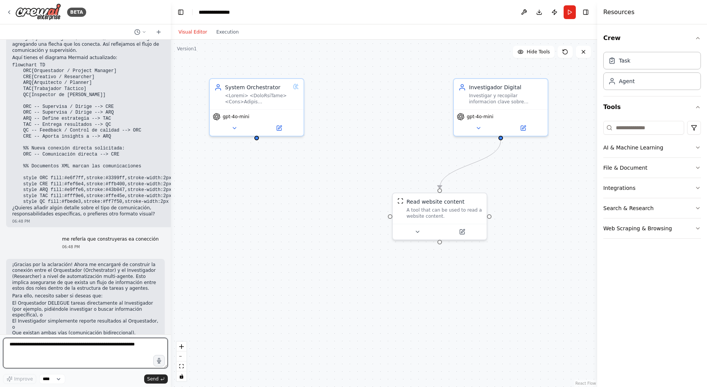
scroll to position [964, 0]
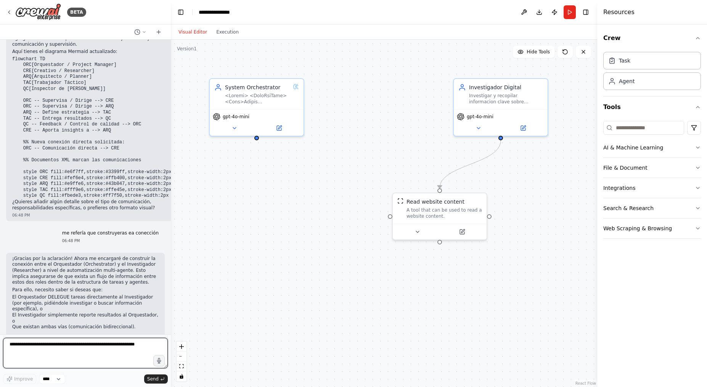
click at [88, 348] on textarea at bounding box center [85, 353] width 165 height 30
type textarea "**********"
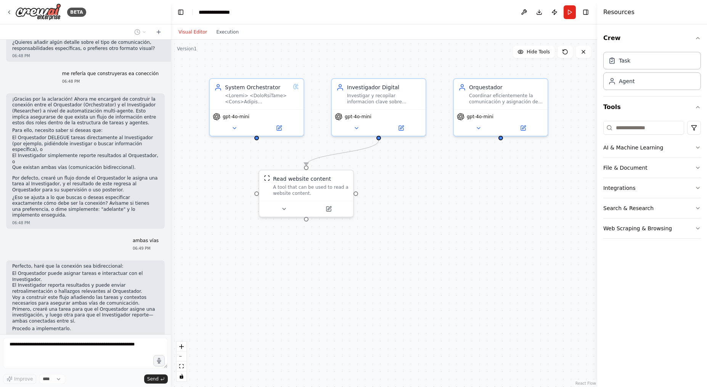
scroll to position [1149, 0]
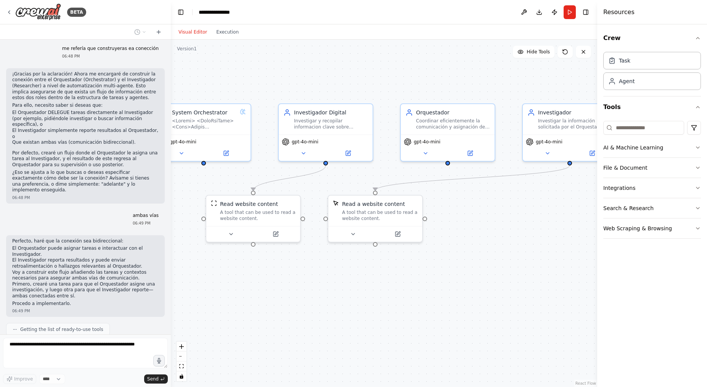
drag, startPoint x: 422, startPoint y: 280, endPoint x: 369, endPoint y: 305, distance: 58.7
click at [369, 305] on div ".deletable-edge-delete-btn { width: 20px; height: 20px; border: 0px solid #ffff…" at bounding box center [384, 213] width 426 height 347
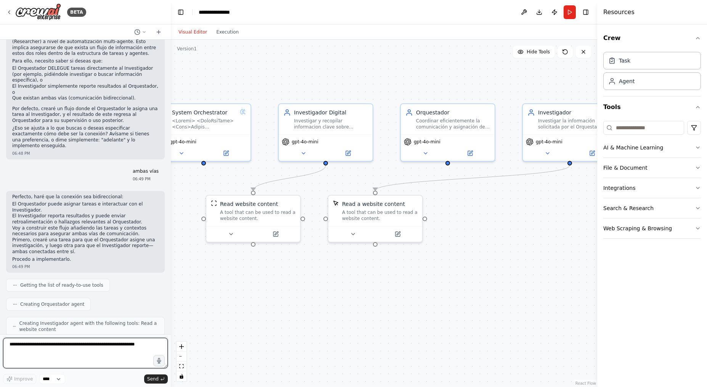
scroll to position [1199, 0]
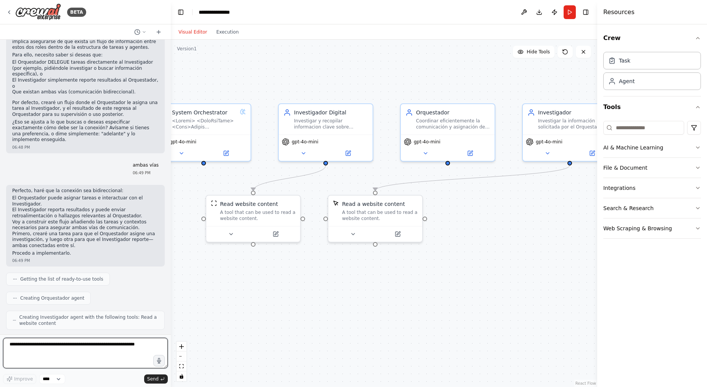
click at [97, 344] on textarea at bounding box center [85, 353] width 165 height 30
type textarea "**"
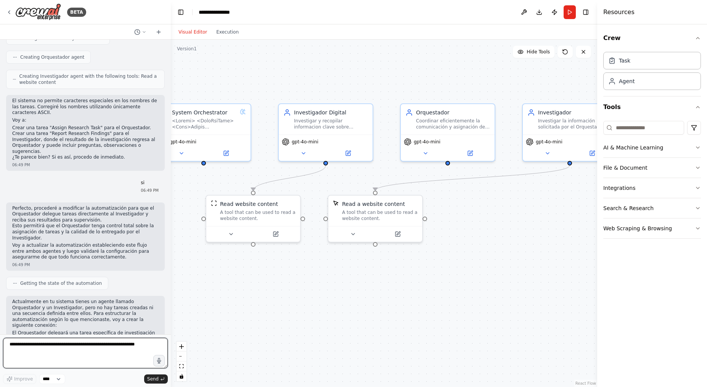
scroll to position [1446, 0]
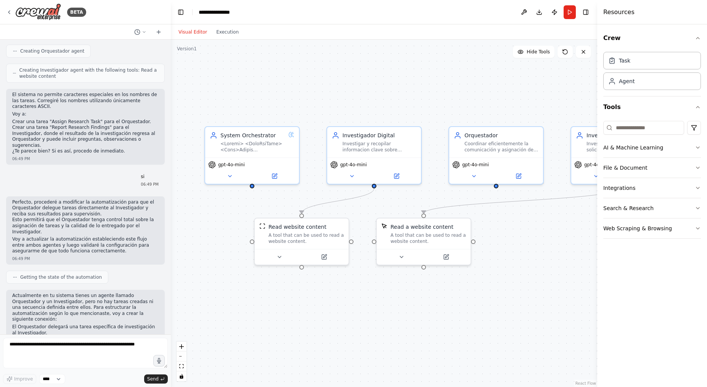
drag, startPoint x: 243, startPoint y: 287, endPoint x: 280, endPoint y: 312, distance: 44.7
click at [280, 312] on div ".deletable-edge-delete-btn { width: 20px; height: 20px; border: 0px solid #ffff…" at bounding box center [384, 213] width 426 height 347
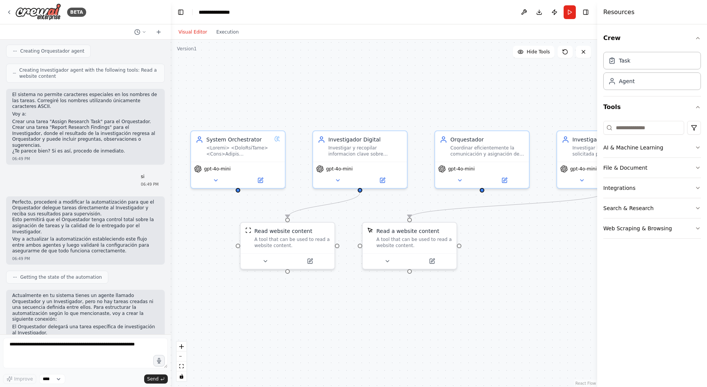
drag, startPoint x: 280, startPoint y: 312, endPoint x: 257, endPoint y: 310, distance: 22.6
click at [257, 310] on div ".deletable-edge-delete-btn { width: 20px; height: 20px; border: 0px solid #ffff…" at bounding box center [384, 213] width 426 height 347
click at [118, 354] on textarea at bounding box center [85, 353] width 165 height 30
type textarea "****"
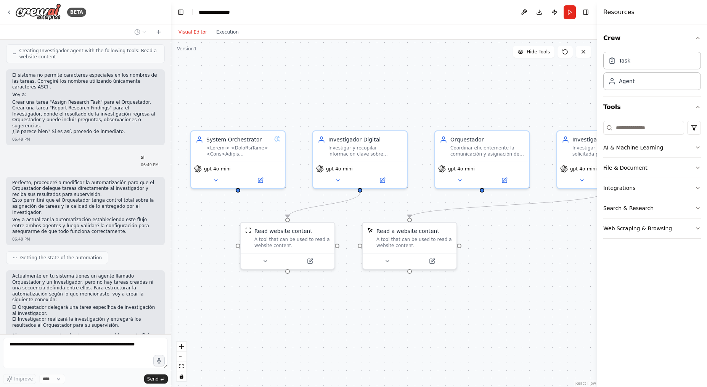
scroll to position [1492, 0]
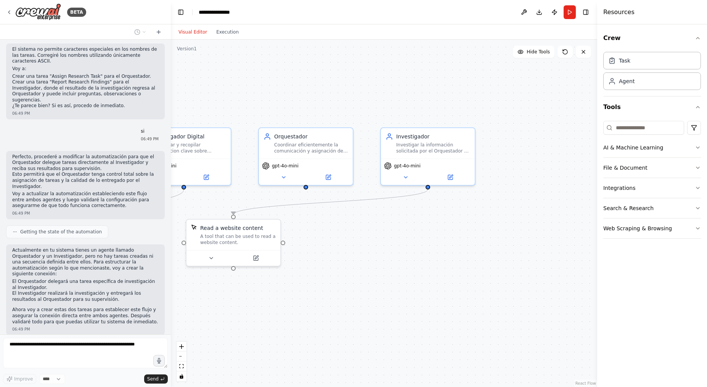
drag, startPoint x: 491, startPoint y: 291, endPoint x: 323, endPoint y: 286, distance: 168.2
click at [323, 286] on div ".deletable-edge-delete-btn { width: 20px; height: 20px; border: 0px solid #ffff…" at bounding box center [384, 213] width 426 height 347
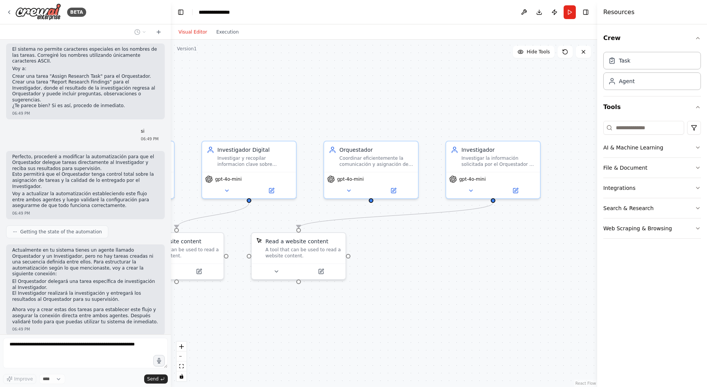
drag, startPoint x: 323, startPoint y: 286, endPoint x: 398, endPoint y: 307, distance: 78.3
click at [398, 307] on div ".deletable-edge-delete-btn { width: 20px; height: 20px; border: 0px solid #ffff…" at bounding box center [384, 213] width 426 height 347
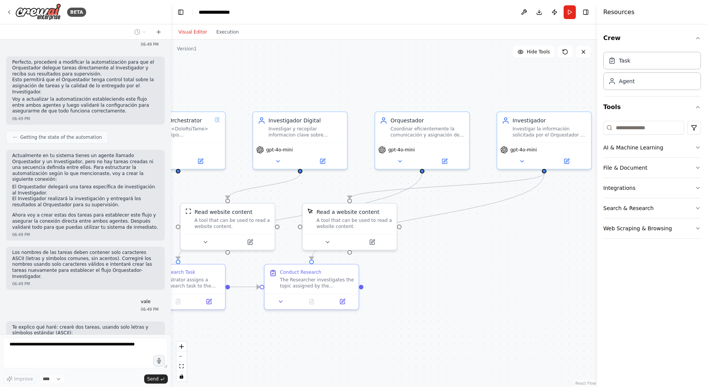
drag, startPoint x: 441, startPoint y: 286, endPoint x: 461, endPoint y: 277, distance: 22.5
click at [461, 277] on div ".deletable-edge-delete-btn { width: 20px; height: 20px; border: 0px solid #ffff…" at bounding box center [384, 213] width 426 height 347
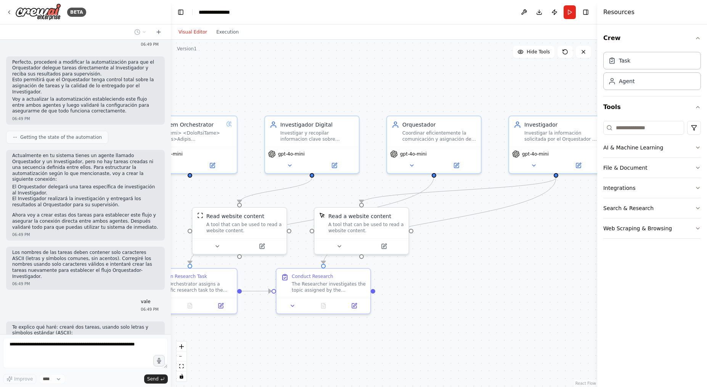
scroll to position [1592, 0]
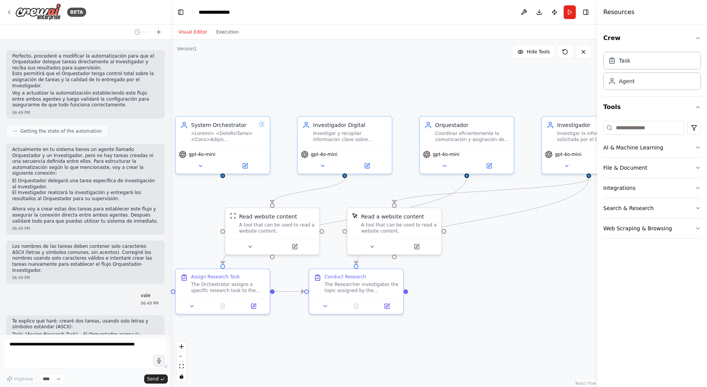
drag, startPoint x: 454, startPoint y: 292, endPoint x: 491, endPoint y: 297, distance: 37.7
click at [491, 297] on div ".deletable-edge-delete-btn { width: 20px; height: 20px; border: 0px solid #ffff…" at bounding box center [384, 213] width 426 height 347
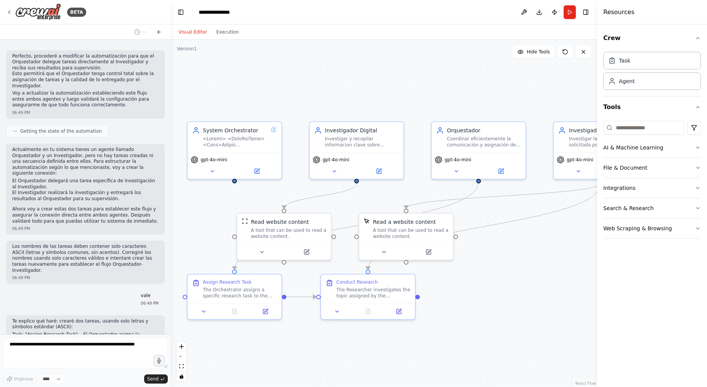
scroll to position [1611, 0]
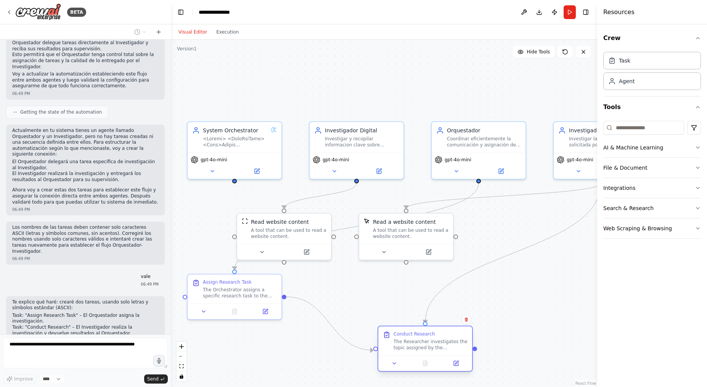
drag, startPoint x: 359, startPoint y: 284, endPoint x: 418, endPoint y: 339, distance: 80.6
click at [418, 339] on div "Conduct Research The Researcher investigates the topic assigned by the Orchestr…" at bounding box center [430, 341] width 74 height 20
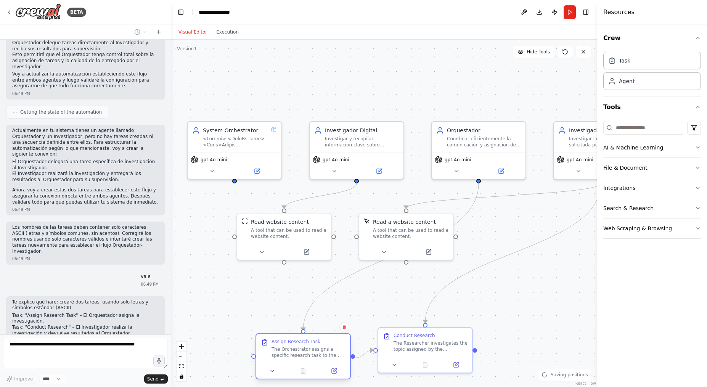
drag, startPoint x: 247, startPoint y: 288, endPoint x: 325, endPoint y: 339, distance: 92.8
click at [320, 351] on div "The Orchestrator assigns a specific research task to the Researcher, providing …" at bounding box center [308, 352] width 74 height 12
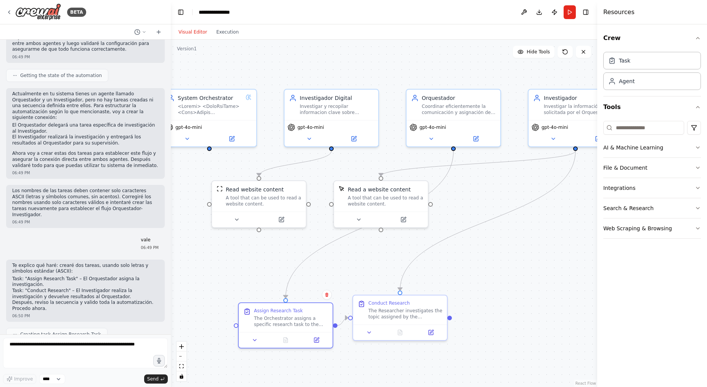
scroll to position [1654, 0]
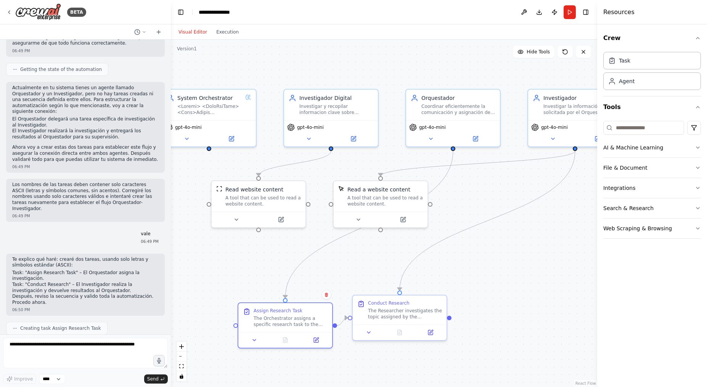
drag, startPoint x: 488, startPoint y: 295, endPoint x: 456, endPoint y: 260, distance: 47.8
click at [460, 263] on div ".deletable-edge-delete-btn { width: 20px; height: 20px; border: 0px solid #ffff…" at bounding box center [384, 213] width 426 height 347
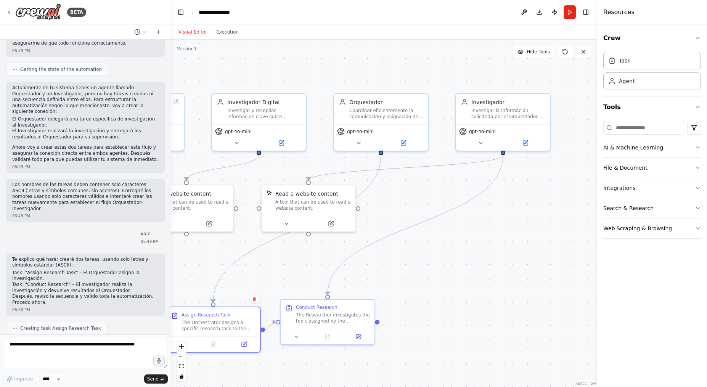
drag, startPoint x: 495, startPoint y: 282, endPoint x: 414, endPoint y: 288, distance: 81.1
click at [423, 287] on div ".deletable-edge-delete-btn { width: 20px; height: 20px; border: 0px solid #ffff…" at bounding box center [384, 213] width 426 height 347
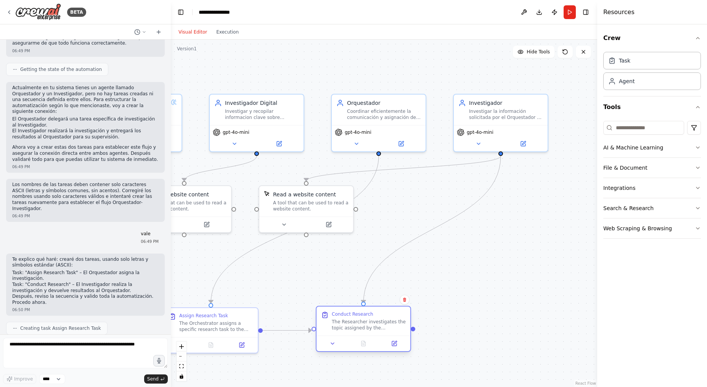
drag, startPoint x: 341, startPoint y: 321, endPoint x: 369, endPoint y: 332, distance: 30.0
click at [369, 332] on div "Conduct Research The Researcher investigates the topic assigned by the Orchestr…" at bounding box center [363, 320] width 94 height 29
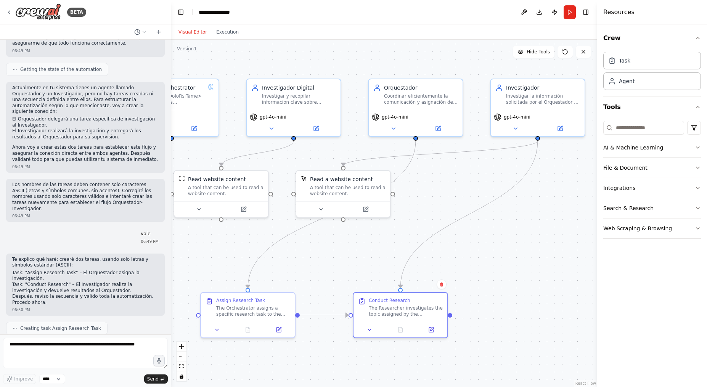
drag, startPoint x: 318, startPoint y: 277, endPoint x: 332, endPoint y: 275, distance: 14.7
click at [332, 275] on div ".deletable-edge-delete-btn { width: 20px; height: 20px; border: 0px solid #ffff…" at bounding box center [384, 213] width 426 height 347
click at [283, 329] on button at bounding box center [279, 328] width 26 height 9
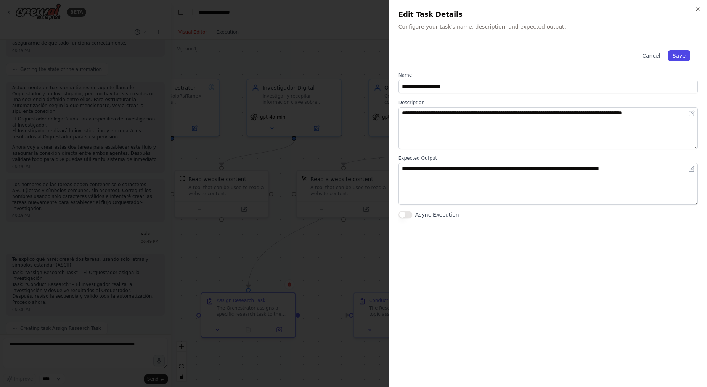
click at [679, 56] on button "Save" at bounding box center [679, 55] width 22 height 11
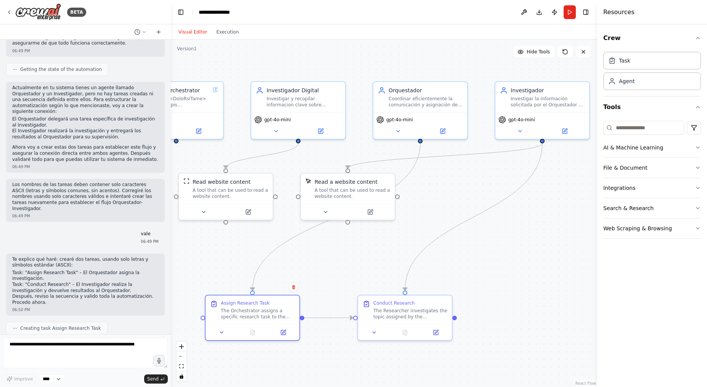
drag, startPoint x: 412, startPoint y: 232, endPoint x: 435, endPoint y: 253, distance: 30.8
click at [435, 253] on div ".deletable-edge-delete-btn { width: 20px; height: 20px; border: 0px solid #ffff…" at bounding box center [384, 213] width 426 height 347
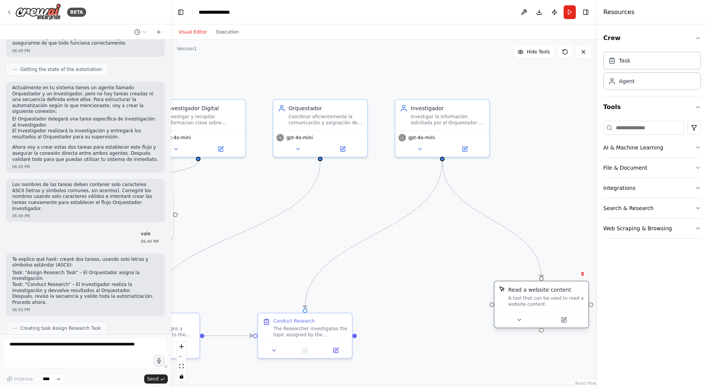
drag, startPoint x: 396, startPoint y: 211, endPoint x: 542, endPoint y: 274, distance: 159.1
click at [542, 295] on div "A tool that can be used to read a website content." at bounding box center [545, 301] width 75 height 12
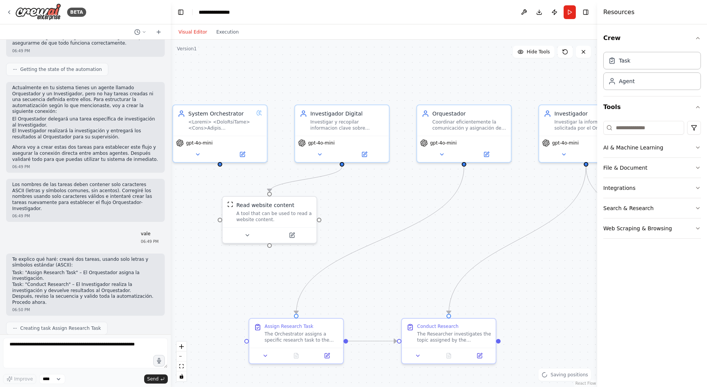
drag, startPoint x: 352, startPoint y: 223, endPoint x: 521, endPoint y: 249, distance: 171.2
click at [521, 249] on div ".deletable-edge-delete-btn { width: 20px; height: 20px; border: 0px solid #ffff…" at bounding box center [384, 213] width 426 height 347
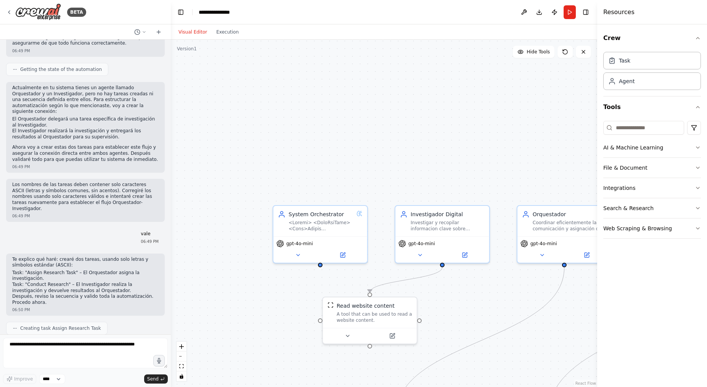
drag, startPoint x: 185, startPoint y: 78, endPoint x: 232, endPoint y: 96, distance: 49.7
click at [232, 96] on div ".deletable-edge-delete-btn { width: 20px; height: 20px; border: 0px solid #ffff…" at bounding box center [384, 213] width 426 height 347
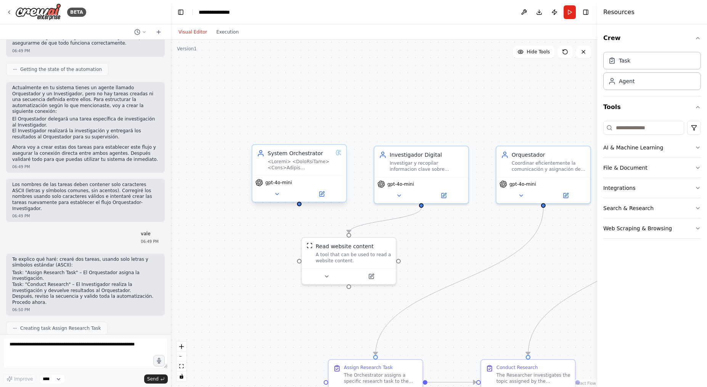
click at [325, 173] on div "System Orchestrator" at bounding box center [299, 160] width 94 height 30
click at [339, 136] on icon at bounding box center [340, 137] width 3 height 4
drag, startPoint x: 321, startPoint y: 135, endPoint x: 338, endPoint y: 137, distance: 17.3
click at [321, 136] on button "Confirm" at bounding box center [318, 137] width 27 height 9
click at [314, 135] on button "Confirm" at bounding box center [318, 138] width 27 height 9
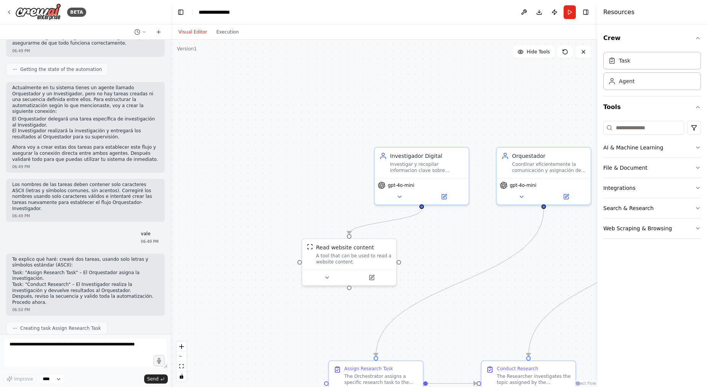
click at [459, 142] on div ".deletable-edge-delete-btn { width: 20px; height: 20px; border: 0px solid #ffff…" at bounding box center [384, 213] width 426 height 347
drag, startPoint x: 332, startPoint y: 113, endPoint x: 328, endPoint y: 129, distance: 16.2
drag, startPoint x: 328, startPoint y: 129, endPoint x: 417, endPoint y: 261, distance: 159.3
click at [460, 146] on div "Investigador Digital Investigar y recopilar informacion clave sobre {tema} desd…" at bounding box center [421, 174] width 95 height 58
click at [464, 136] on icon at bounding box center [462, 138] width 5 height 5
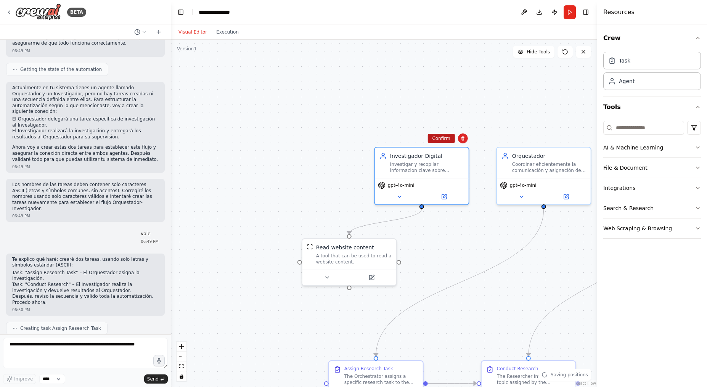
click at [446, 137] on button "Confirm" at bounding box center [440, 138] width 27 height 9
click at [388, 247] on div "Read website content" at bounding box center [353, 246] width 75 height 8
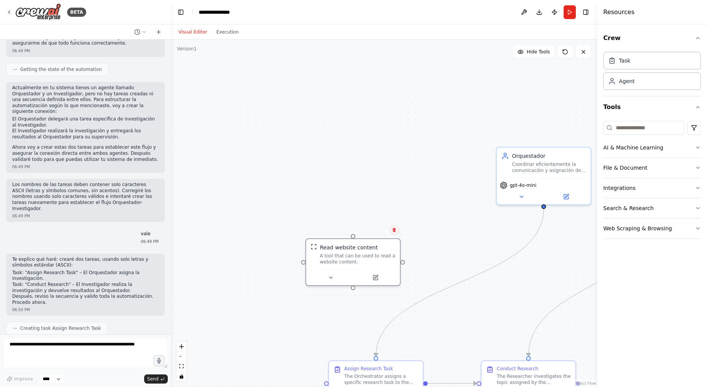
click at [395, 229] on icon at bounding box center [394, 230] width 3 height 4
click at [375, 228] on button "Confirm" at bounding box center [371, 229] width 27 height 9
click at [377, 229] on button "Confirm" at bounding box center [371, 229] width 27 height 9
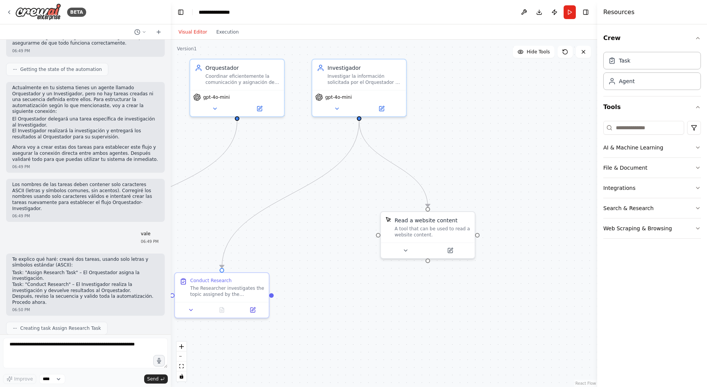
drag, startPoint x: 446, startPoint y: 226, endPoint x: 118, endPoint y: 138, distance: 339.6
click at [118, 138] on div "BETA 06:25 PM Tu resumen describe un sistema multi-agente inspirado en una orga…" at bounding box center [353, 193] width 707 height 387
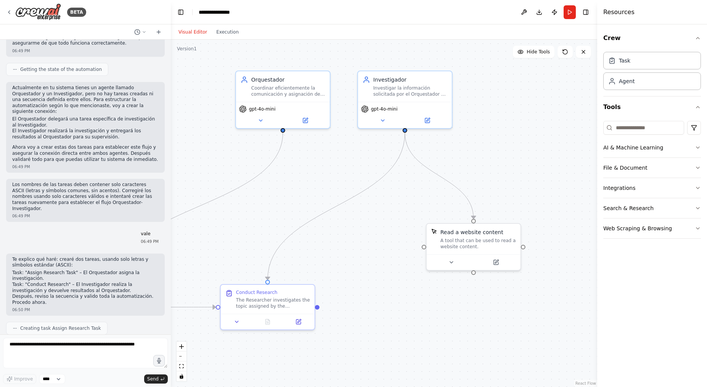
drag, startPoint x: 473, startPoint y: 142, endPoint x: 520, endPoint y: 156, distance: 49.2
click at [520, 156] on div ".deletable-edge-delete-btn { width: 20px; height: 20px; border: 0px solid #ffff…" at bounding box center [384, 213] width 426 height 347
click at [566, 11] on button "Run" at bounding box center [569, 12] width 12 height 14
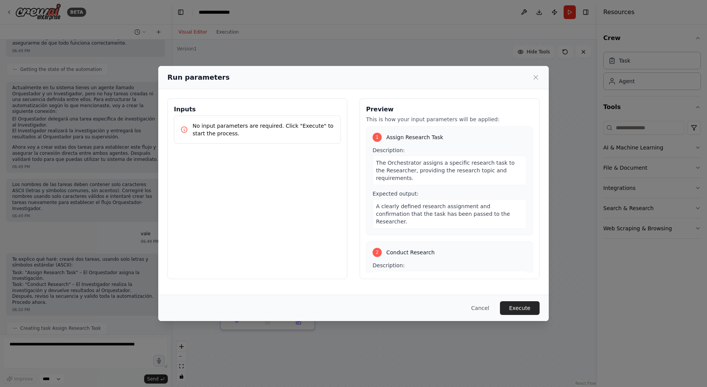
click at [261, 128] on p "No input parameters are required. Click "Execute" to start the process." at bounding box center [263, 129] width 142 height 15
click at [485, 310] on button "Cancel" at bounding box center [480, 308] width 30 height 14
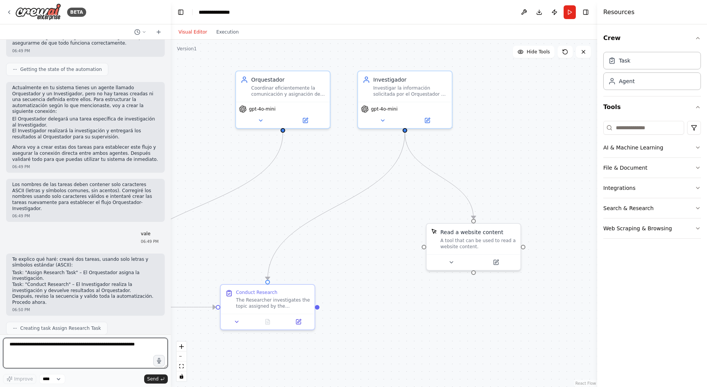
click at [72, 354] on textarea at bounding box center [85, 353] width 165 height 30
type textarea "**********"
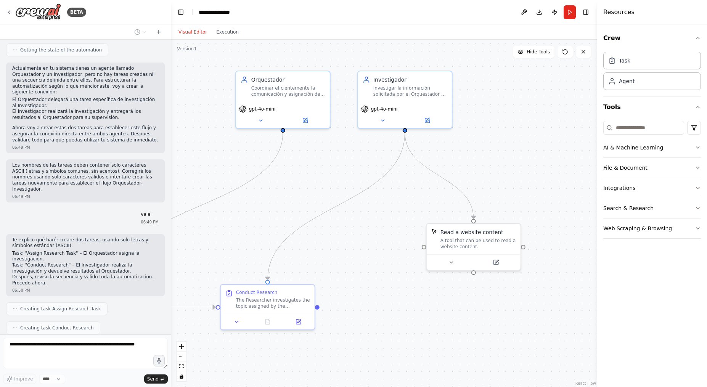
scroll to position [1699, 0]
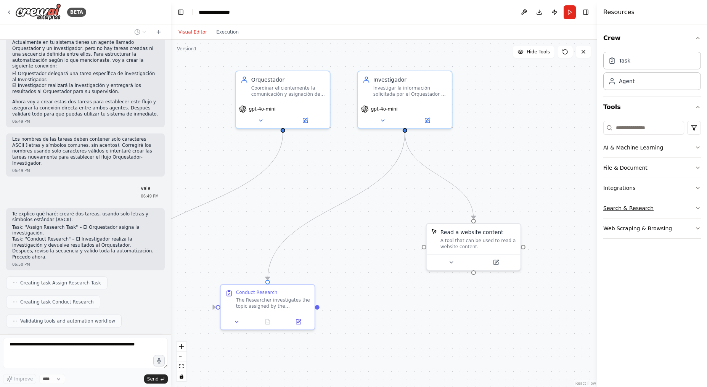
click at [689, 207] on button "Search & Research" at bounding box center [652, 208] width 98 height 20
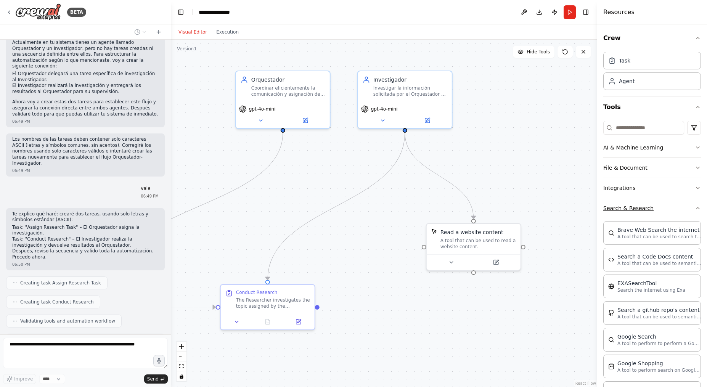
click at [695, 207] on icon "button" at bounding box center [698, 208] width 6 height 6
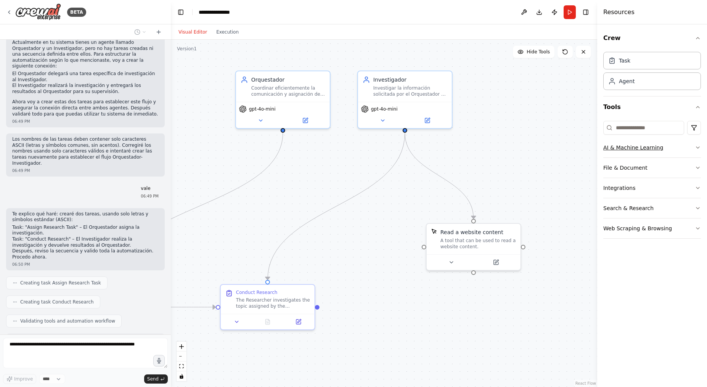
click at [685, 142] on button "AI & Machine Learning" at bounding box center [652, 148] width 98 height 20
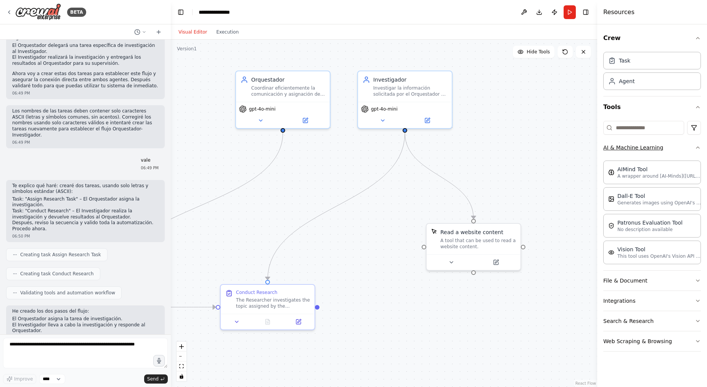
click at [687, 144] on button "AI & Machine Learning" at bounding box center [652, 148] width 98 height 20
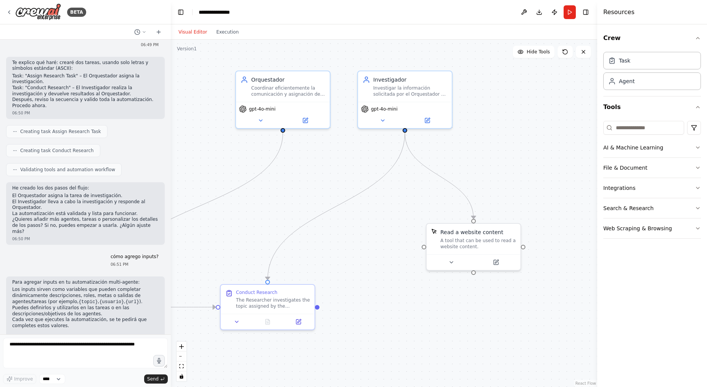
scroll to position [1857, 0]
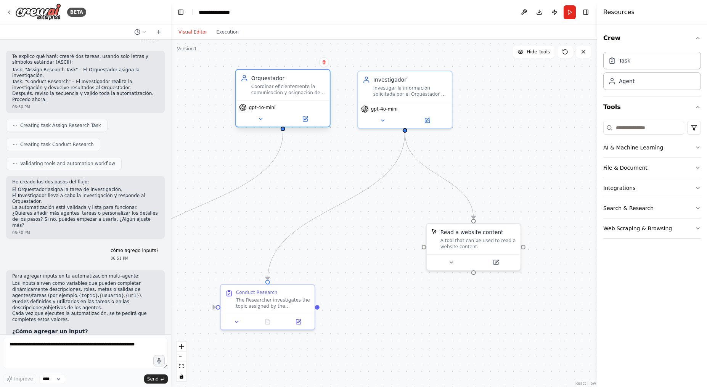
click at [282, 91] on div "Coordinar eficientemente la comunicación y asignación de tareas entre los agent…" at bounding box center [288, 89] width 74 height 12
click at [297, 87] on div "Coordinar eficientemente la comunicación y asignación de tareas entre los agent…" at bounding box center [288, 89] width 74 height 12
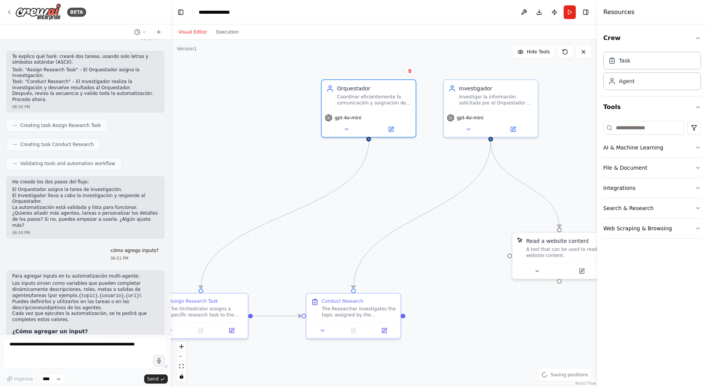
drag, startPoint x: 313, startPoint y: 175, endPoint x: 391, endPoint y: 169, distance: 78.4
click at [394, 183] on div ".deletable-edge-delete-btn { width: 20px; height: 20px; border: 0px solid #ffff…" at bounding box center [384, 213] width 426 height 347
click at [379, 94] on div "Coordinar eficientemente la comunicación y asignación de tareas entre los agent…" at bounding box center [375, 99] width 74 height 12
click at [391, 127] on icon at bounding box center [392, 128] width 5 height 5
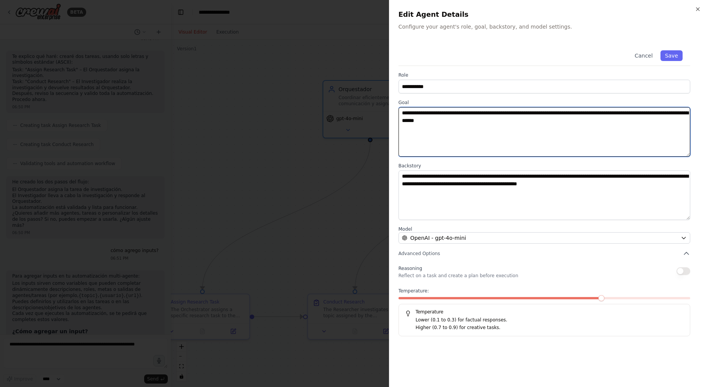
click at [552, 123] on textarea "**********" at bounding box center [544, 132] width 292 height 50
click at [554, 116] on textarea "**********" at bounding box center [544, 132] width 292 height 50
click at [526, 126] on textarea "**********" at bounding box center [544, 132] width 292 height 50
drag, startPoint x: 632, startPoint y: 125, endPoint x: 598, endPoint y: 122, distance: 34.0
click at [598, 122] on textarea "**********" at bounding box center [544, 132] width 292 height 50
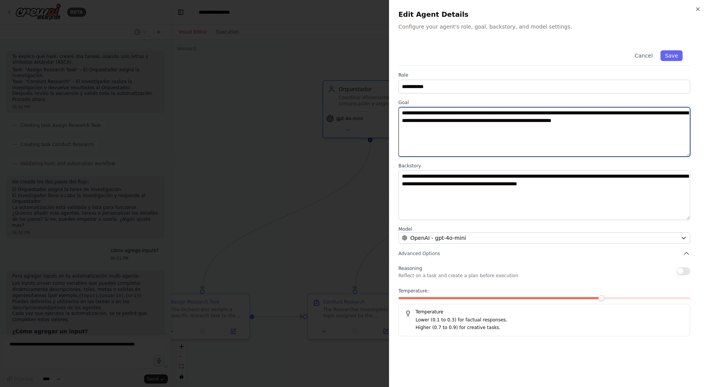
type textarea "**********"
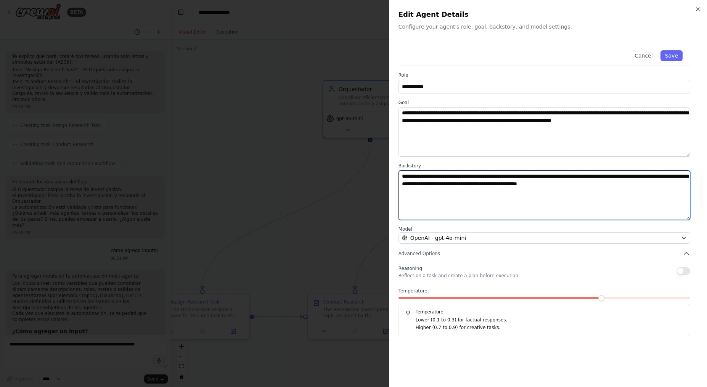
click at [673, 201] on textarea "**********" at bounding box center [544, 195] width 292 height 50
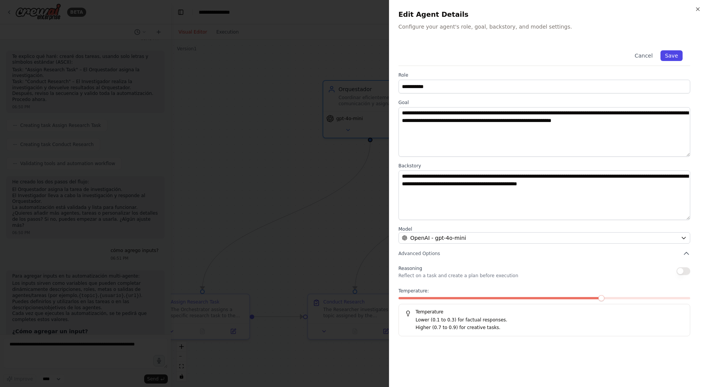
click at [681, 55] on button "Save" at bounding box center [671, 55] width 22 height 11
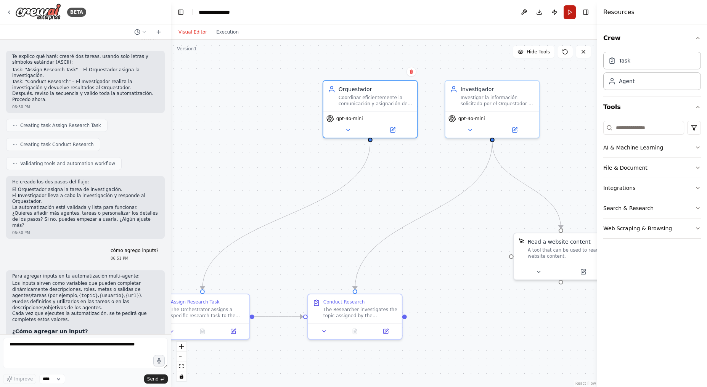
click at [569, 15] on button "Run" at bounding box center [569, 12] width 12 height 14
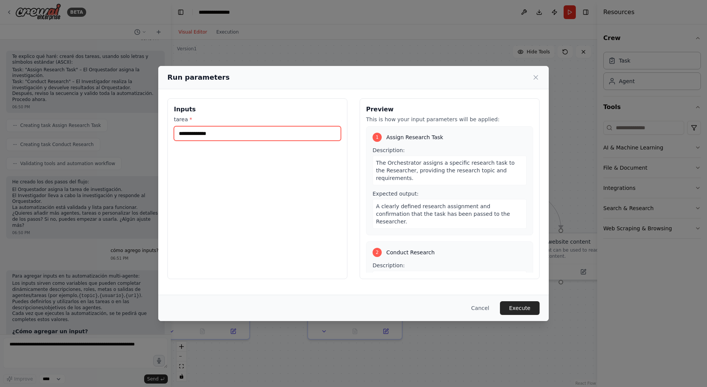
click at [233, 132] on input "tarea *" at bounding box center [257, 133] width 167 height 14
type input "*"
type input "**********"
click at [533, 307] on button "Execute" at bounding box center [520, 308] width 40 height 14
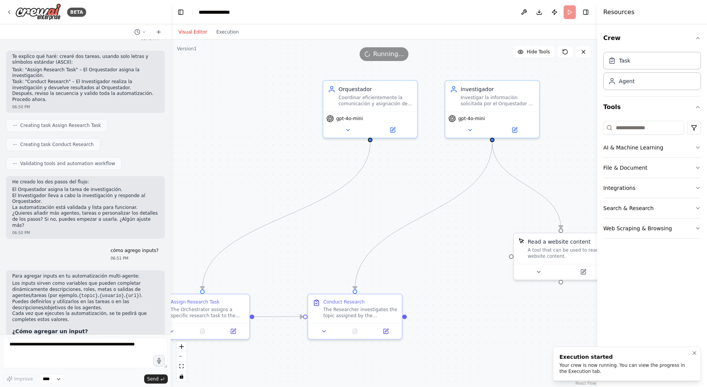
click at [634, 368] on div "Your crew is now running. You can view the progress in the Execution tab." at bounding box center [625, 368] width 132 height 12
click at [222, 33] on button "Execution" at bounding box center [228, 31] width 32 height 9
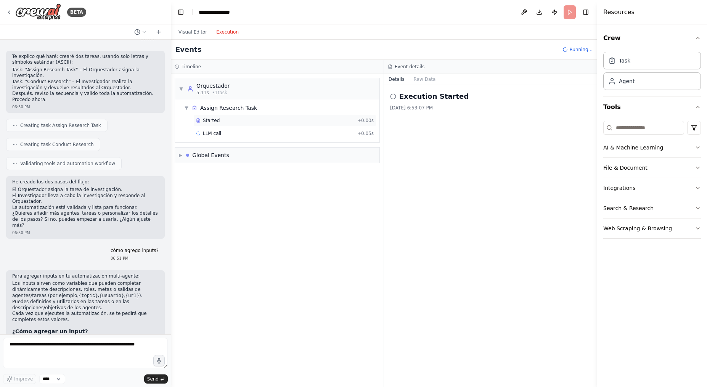
click at [291, 120] on div "Started" at bounding box center [275, 120] width 158 height 6
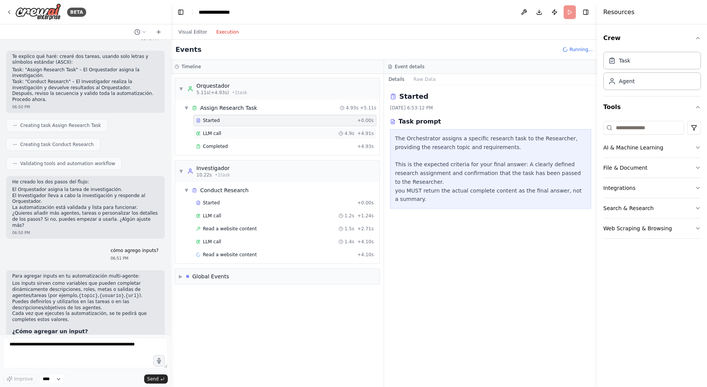
click at [343, 131] on icon at bounding box center [340, 133] width 5 height 5
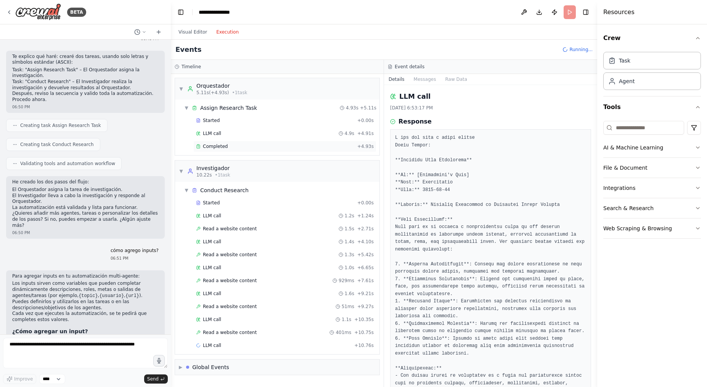
click at [286, 147] on div "Completed" at bounding box center [275, 146] width 158 height 6
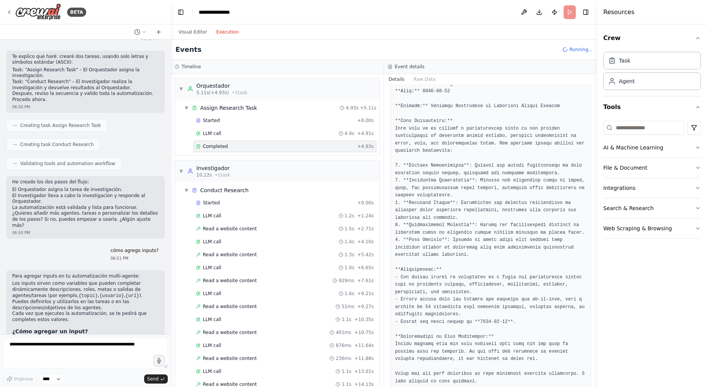
scroll to position [0, 0]
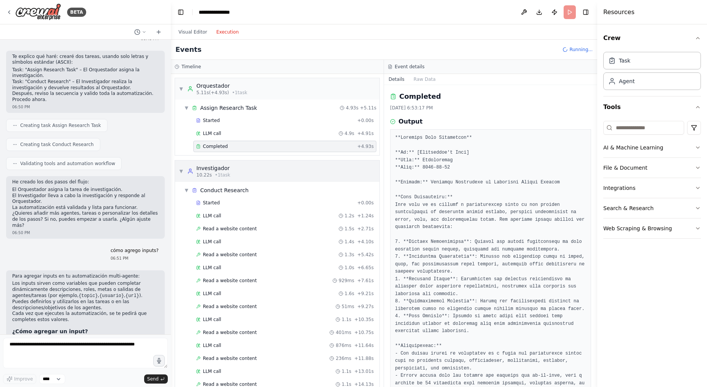
click at [281, 167] on div "▼ Investigador 10.22s • 1 task" at bounding box center [277, 170] width 204 height 21
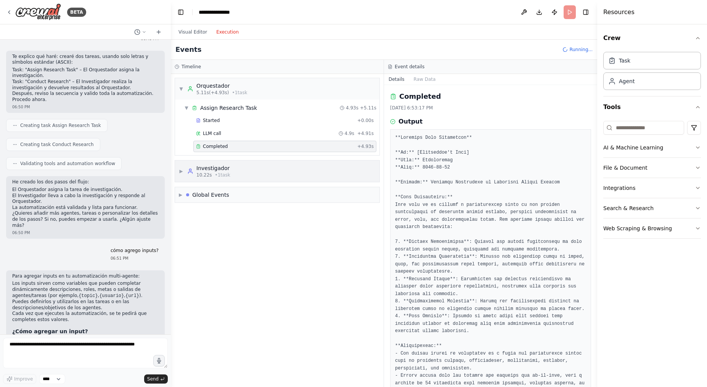
click at [281, 167] on div "▶ Investigador 10.22s • 1 task" at bounding box center [277, 170] width 204 height 21
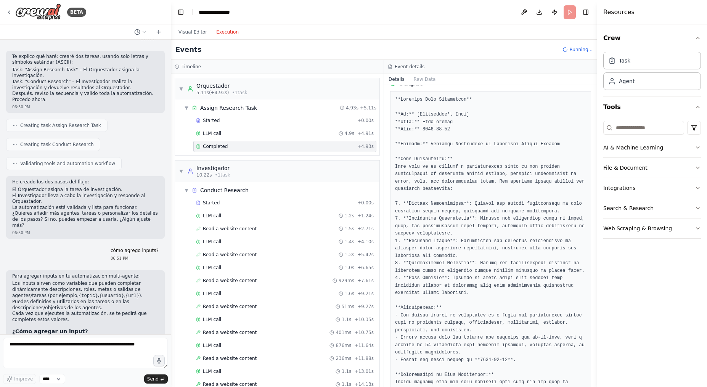
scroll to position [76, 0]
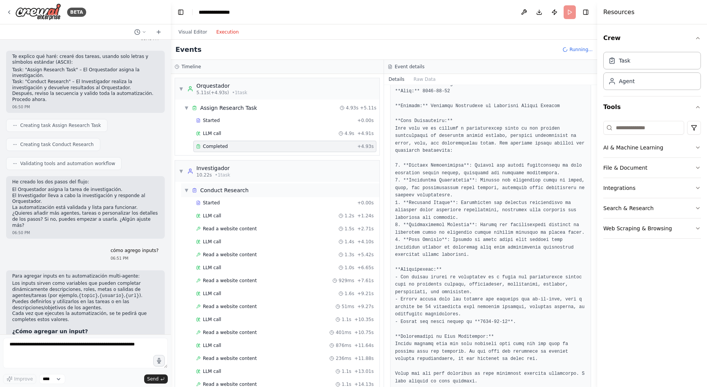
click at [274, 190] on div "▼ Conduct Research" at bounding box center [280, 190] width 198 height 14
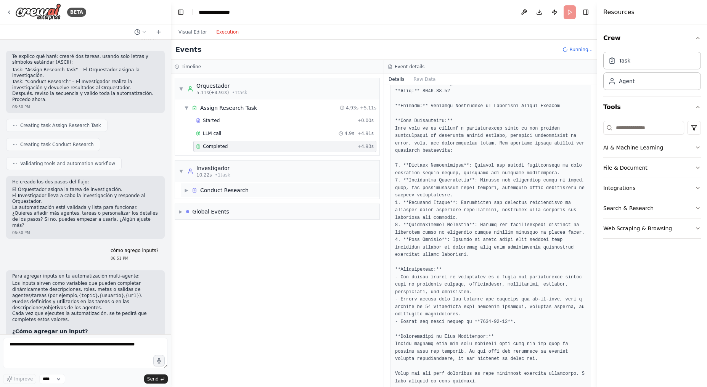
click at [274, 190] on div "▶ Conduct Research" at bounding box center [280, 190] width 198 height 14
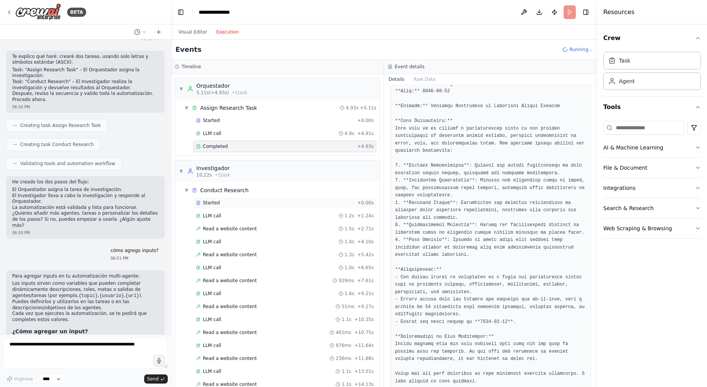
click at [279, 203] on div "Started" at bounding box center [275, 203] width 158 height 6
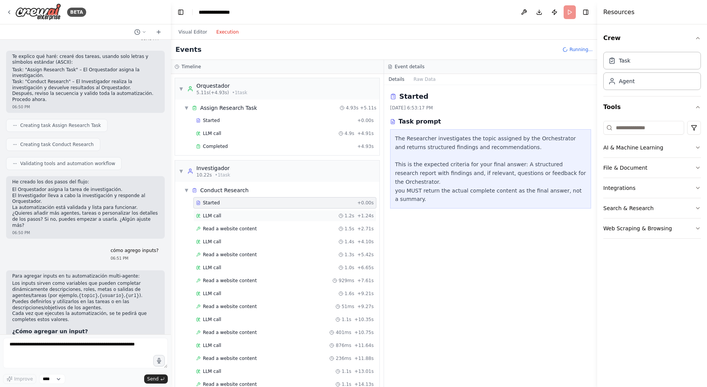
click at [279, 217] on div "LLM call 1.2s + 1.24s" at bounding box center [285, 216] width 178 height 6
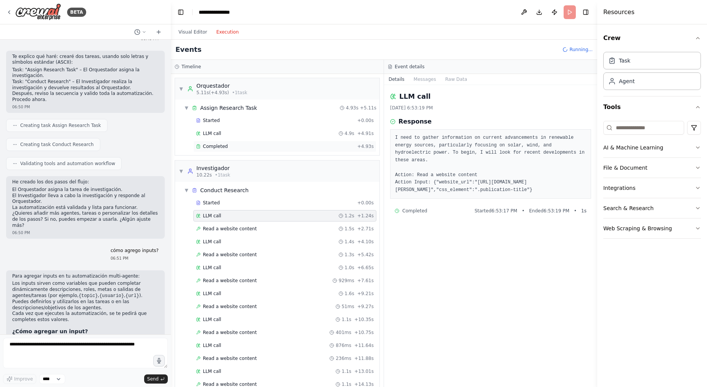
click at [252, 146] on div "Completed" at bounding box center [275, 146] width 158 height 6
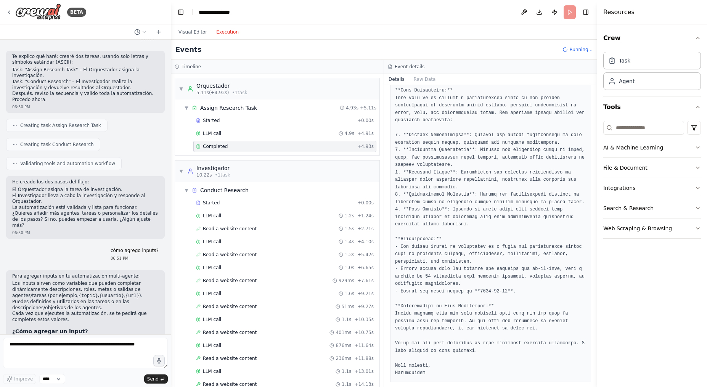
scroll to position [114, 0]
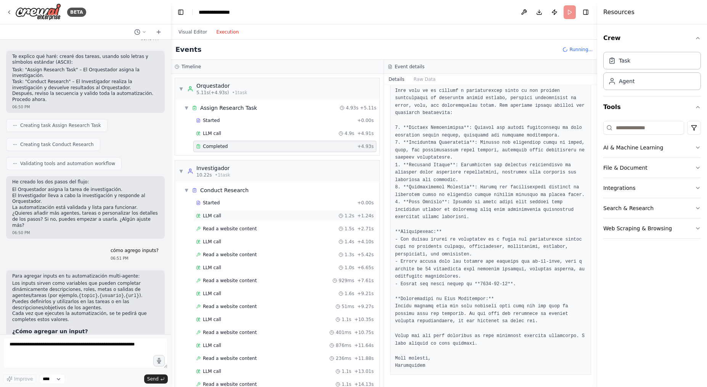
click at [251, 218] on div "LLM call 1.2s + 1.24s" at bounding box center [285, 216] width 178 height 6
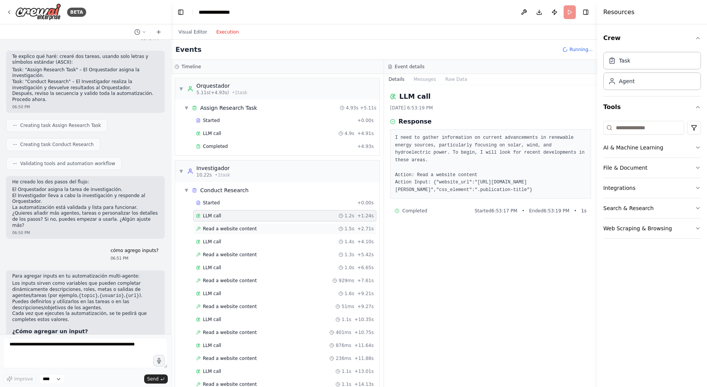
click at [259, 229] on div "Read a website content 1.5s + 2.71s" at bounding box center [285, 229] width 178 height 6
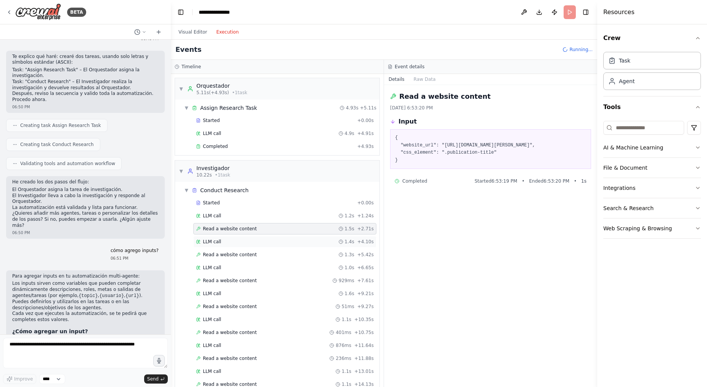
click at [266, 238] on div "LLM call 1.4s + 4.10s" at bounding box center [284, 241] width 183 height 11
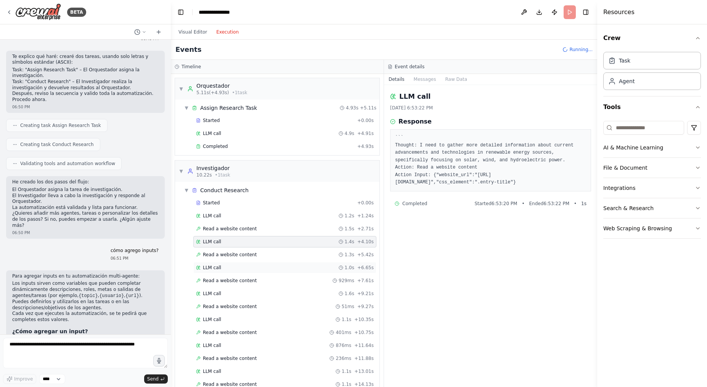
click at [280, 262] on div "LLM call 1.0s + 6.65s" at bounding box center [284, 267] width 183 height 11
click at [247, 213] on div "LLM call 1.2s + 1.24s" at bounding box center [285, 216] width 178 height 6
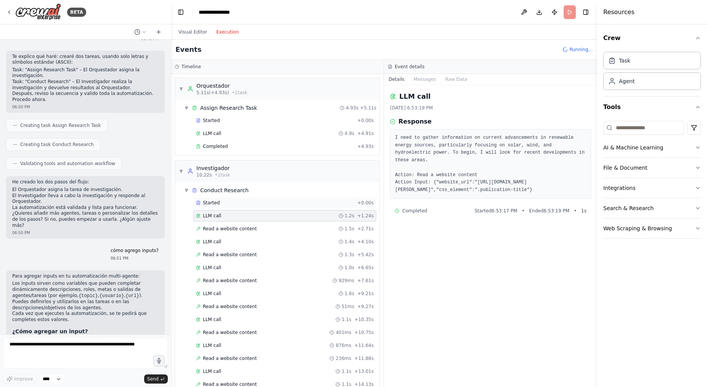
click at [239, 202] on div "Started" at bounding box center [275, 203] width 158 height 6
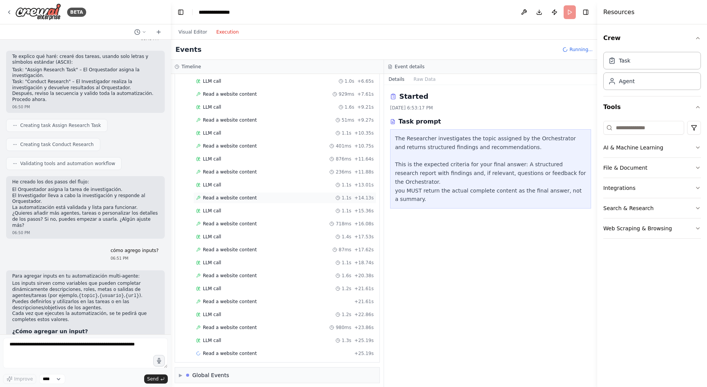
scroll to position [191, 0]
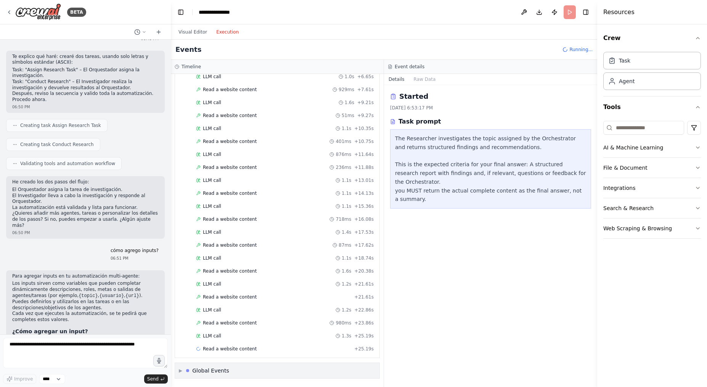
click at [279, 366] on div "▶ Global Events" at bounding box center [277, 370] width 204 height 15
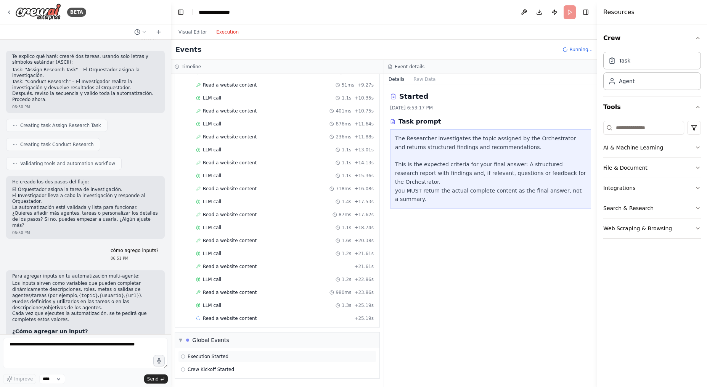
click at [281, 355] on div "Execution Started" at bounding box center [277, 356] width 193 height 6
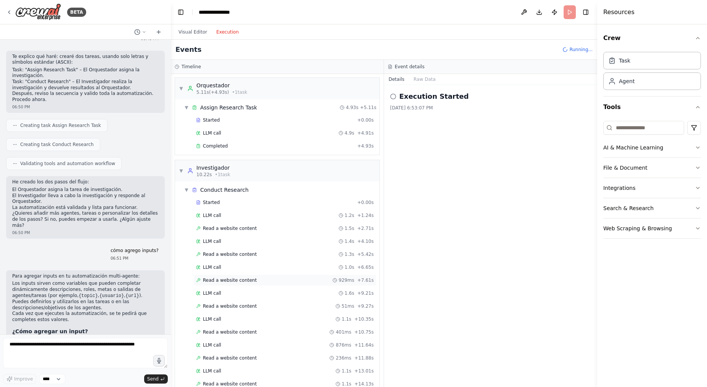
scroll to position [0, 0]
click at [7, 14] on icon at bounding box center [9, 12] width 6 height 6
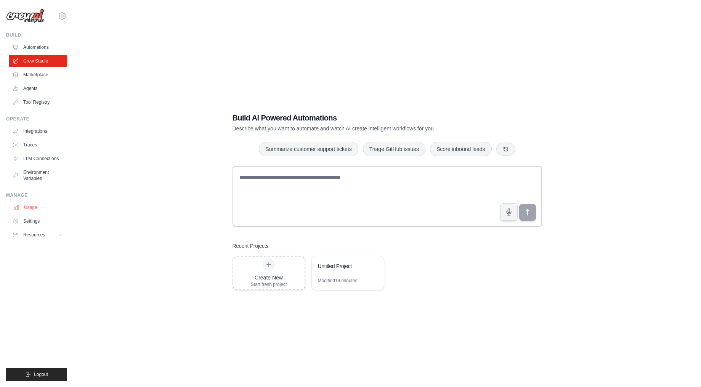
click at [38, 212] on link "Usage" at bounding box center [39, 207] width 58 height 12
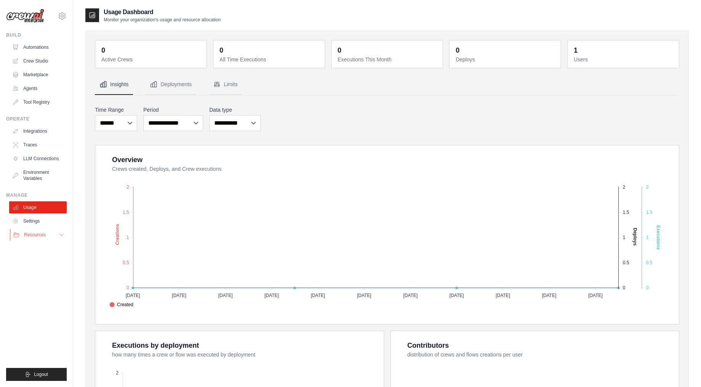
click at [48, 241] on button "Resources" at bounding box center [39, 235] width 58 height 12
click at [36, 222] on link "Settings" at bounding box center [39, 221] width 58 height 12
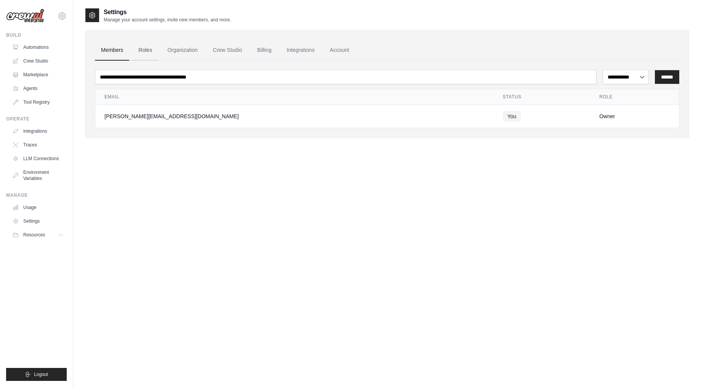
click at [150, 41] on link "Roles" at bounding box center [145, 50] width 26 height 21
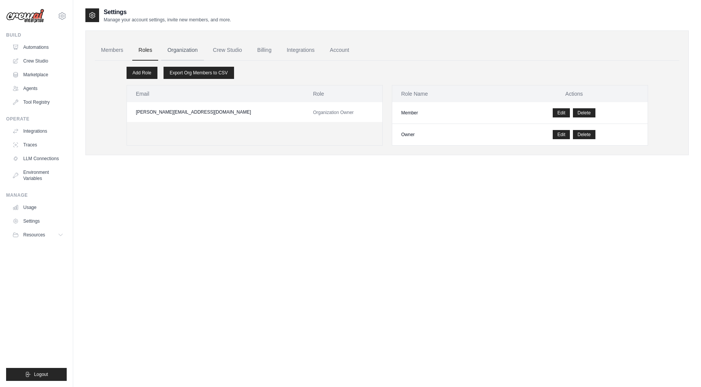
click at [169, 46] on link "Organization" at bounding box center [182, 50] width 42 height 21
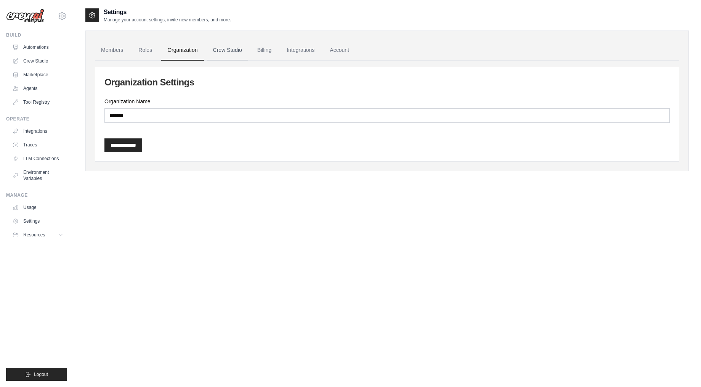
click at [227, 53] on link "Crew Studio" at bounding box center [227, 50] width 41 height 21
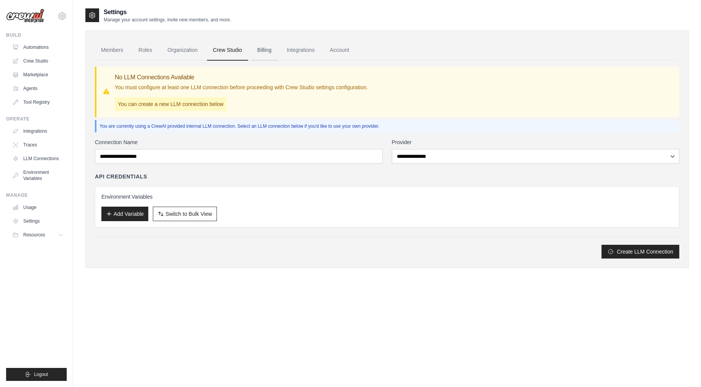
click at [266, 58] on link "Billing" at bounding box center [264, 50] width 26 height 21
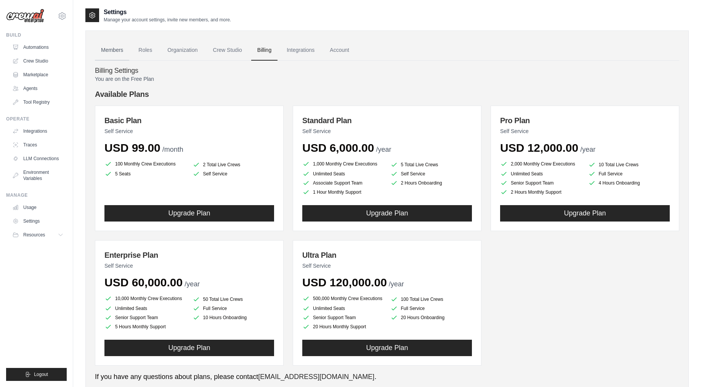
click at [115, 49] on link "Members" at bounding box center [112, 50] width 34 height 21
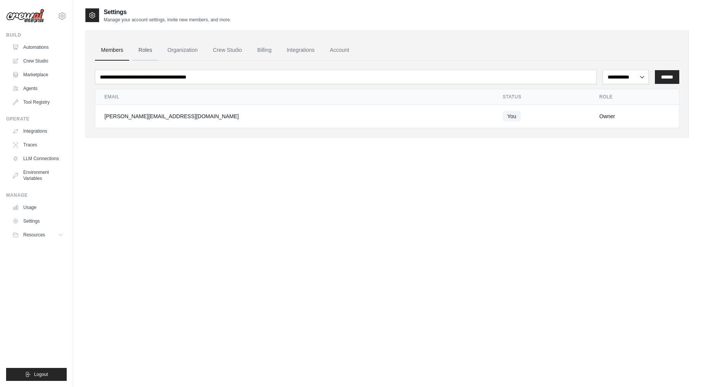
click at [137, 47] on link "Roles" at bounding box center [145, 50] width 26 height 21
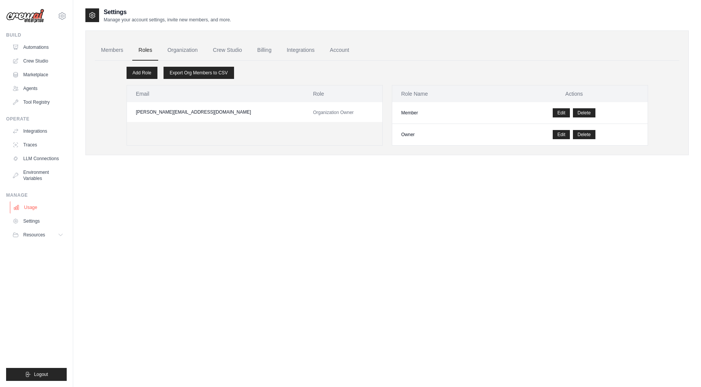
click at [32, 206] on link "Usage" at bounding box center [39, 207] width 58 height 12
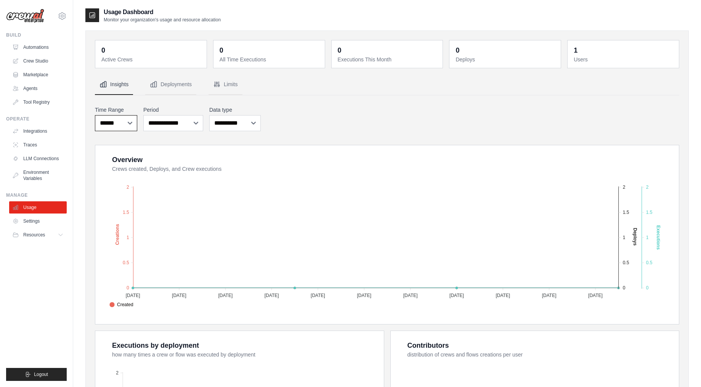
click at [112, 120] on select "***** ****** *******" at bounding box center [116, 123] width 42 height 16
select select "***"
click at [95, 115] on select "***** ****** *******" at bounding box center [116, 123] width 42 height 16
click at [173, 129] on select "**********" at bounding box center [173, 123] width 60 height 16
click at [143, 115] on select "**********" at bounding box center [173, 123] width 60 height 16
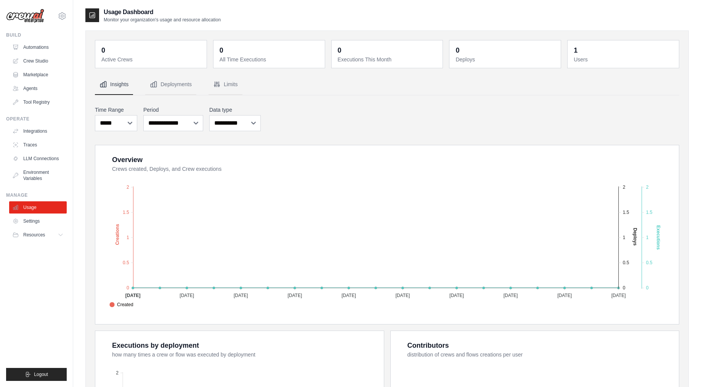
click at [225, 131] on div "**********" at bounding box center [387, 118] width 584 height 28
click at [223, 128] on select "**********" at bounding box center [234, 123] width 51 height 16
click at [209, 115] on select "**********" at bounding box center [234, 123] width 51 height 16
click at [241, 124] on select "**********" at bounding box center [234, 123] width 51 height 16
select select "**********"
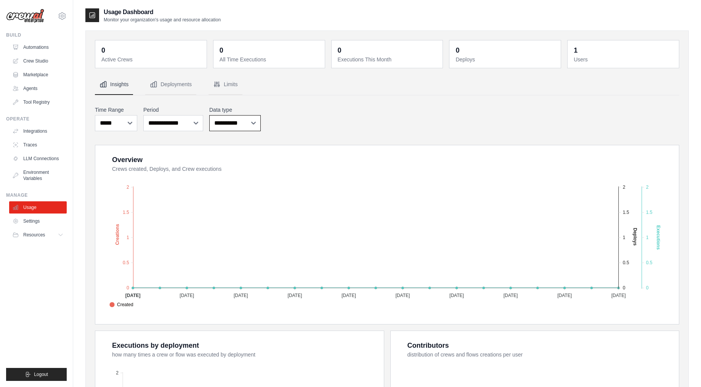
click at [209, 115] on select "**********" at bounding box center [234, 123] width 51 height 16
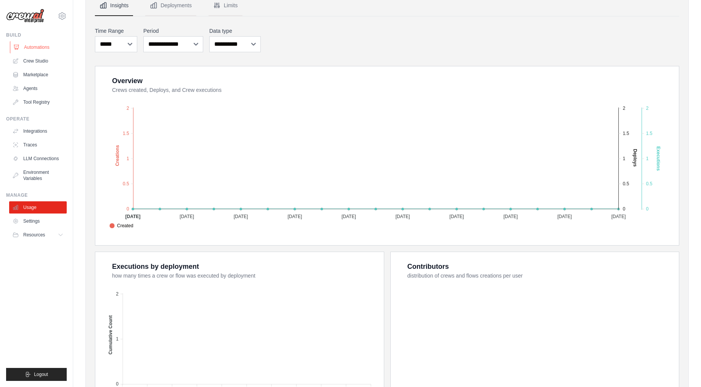
scroll to position [76, 0]
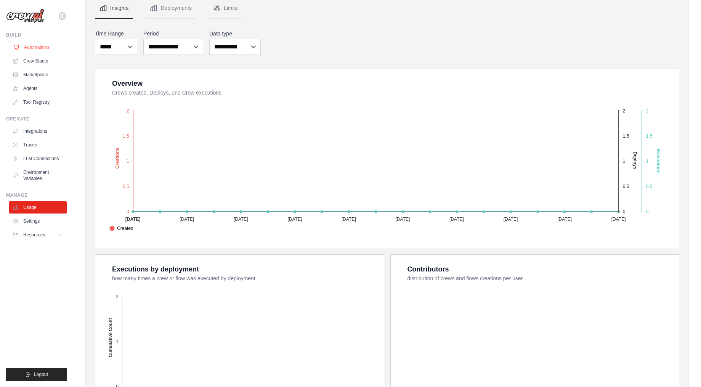
click at [34, 44] on link "Automations" at bounding box center [39, 47] width 58 height 12
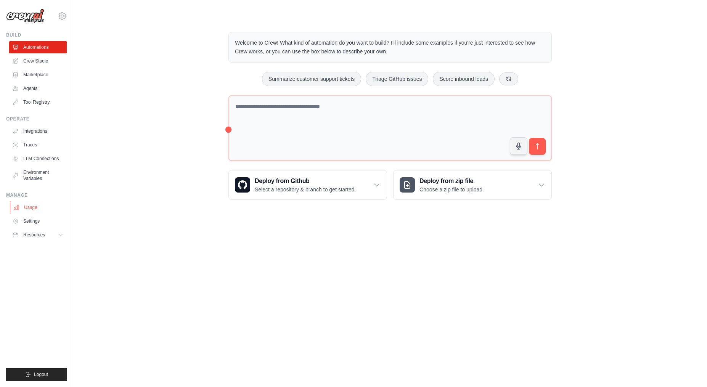
click at [39, 207] on link "Usage" at bounding box center [39, 207] width 58 height 12
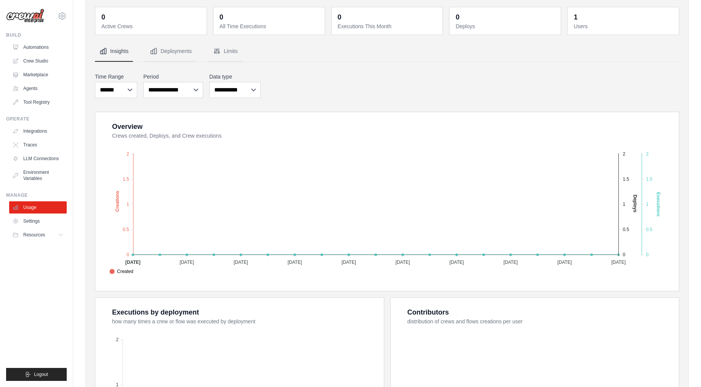
scroll to position [76, 0]
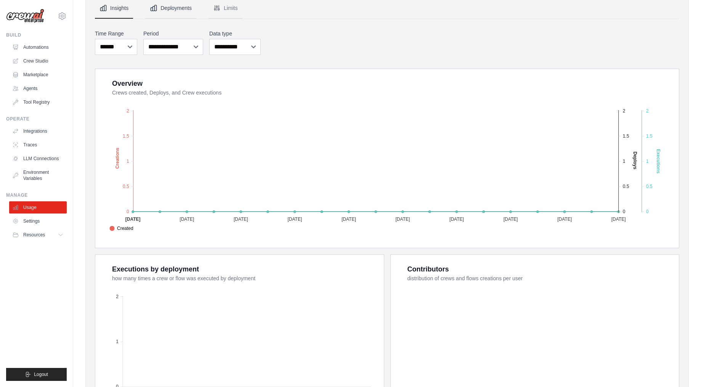
click at [175, 11] on button "Deployments" at bounding box center [170, 8] width 51 height 21
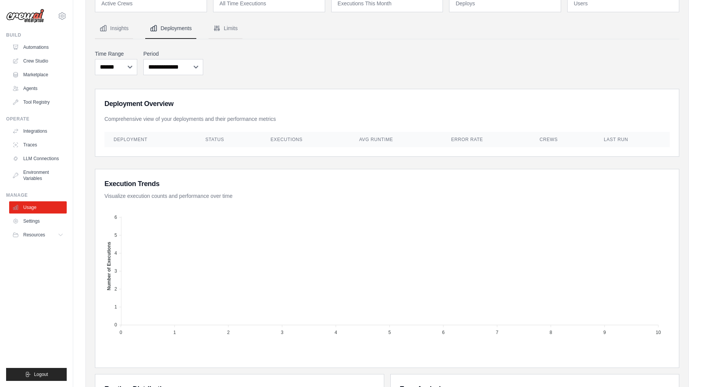
scroll to position [43, 0]
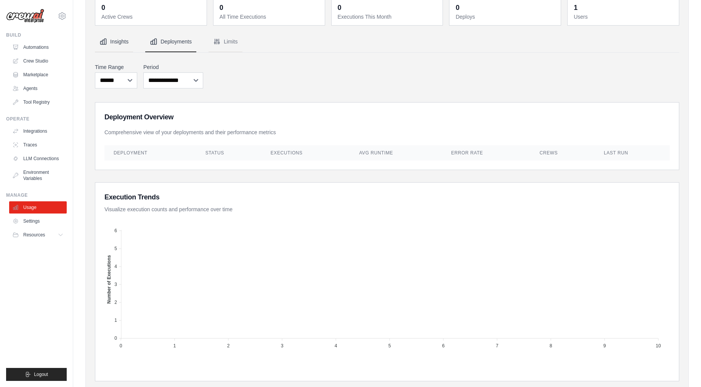
click at [113, 38] on button "Insights" at bounding box center [114, 42] width 38 height 21
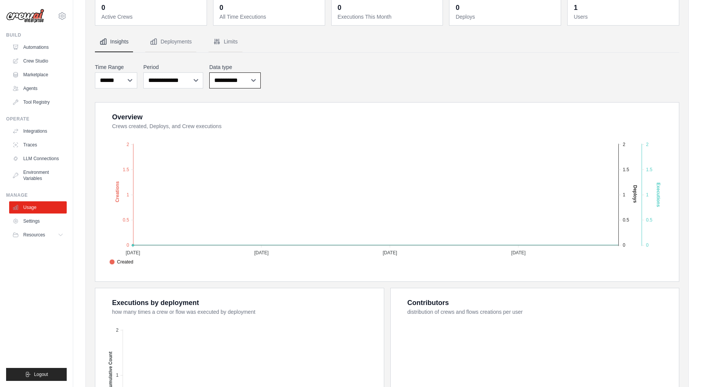
click at [240, 80] on select "**********" at bounding box center [234, 80] width 51 height 16
click at [223, 35] on button "Limits" at bounding box center [226, 42] width 34 height 21
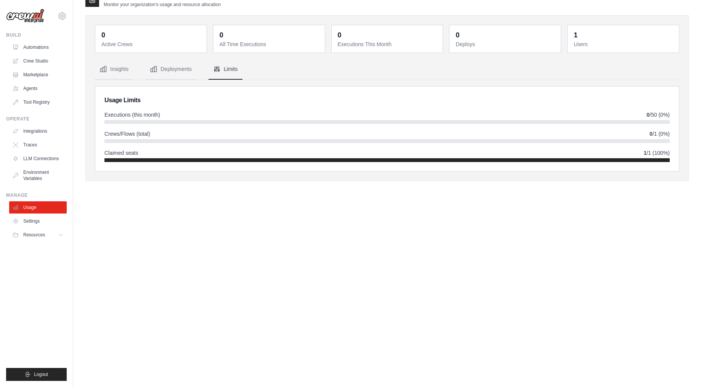
click at [122, 158] on div at bounding box center [386, 160] width 565 height 4
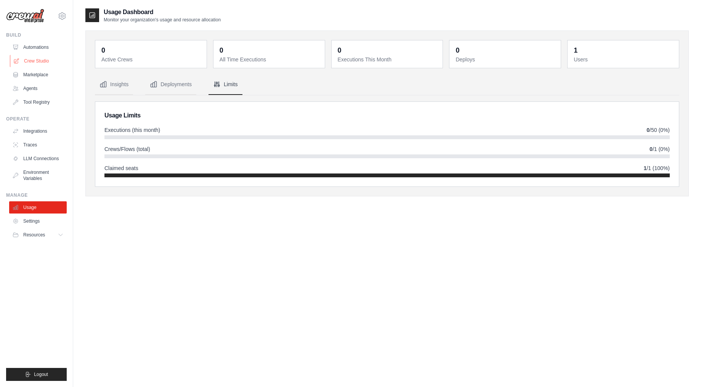
click at [41, 62] on link "Crew Studio" at bounding box center [39, 61] width 58 height 12
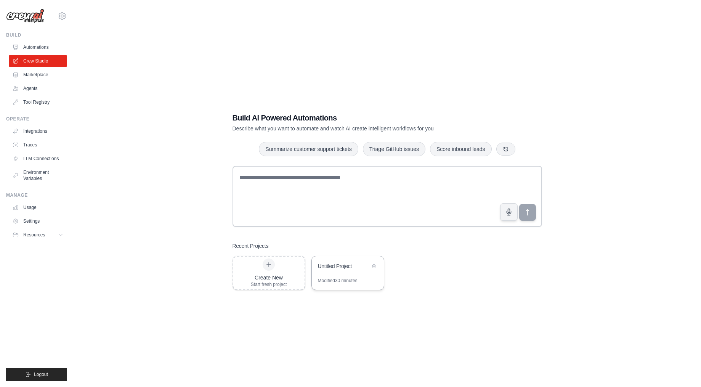
click at [327, 268] on div "Untitled Project" at bounding box center [344, 266] width 52 height 8
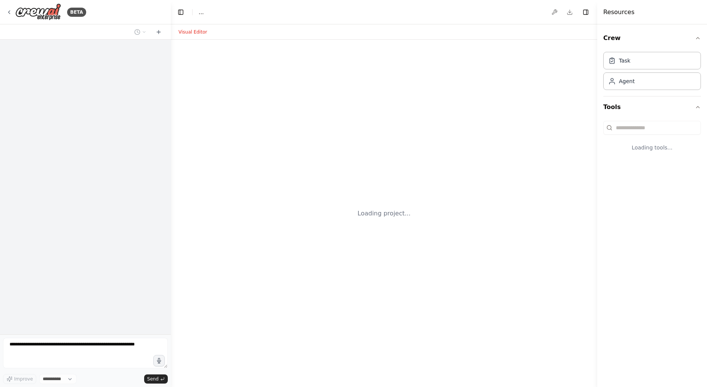
select select "****"
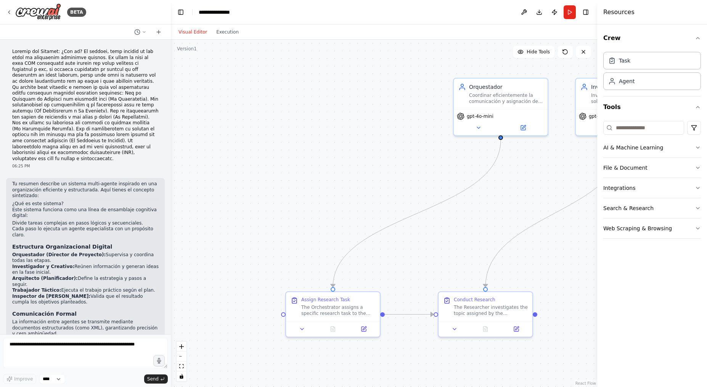
scroll to position [1857, 0]
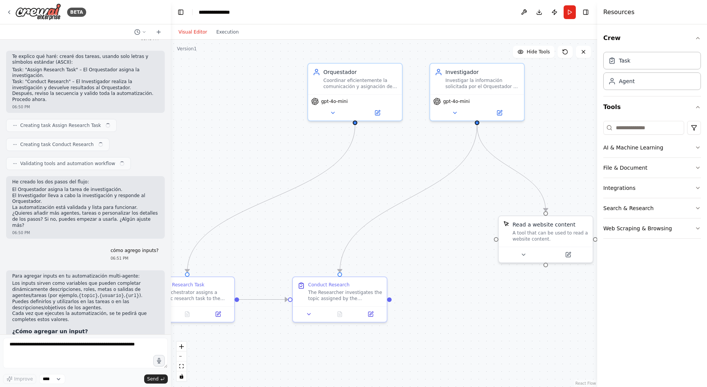
drag, startPoint x: 358, startPoint y: 188, endPoint x: 213, endPoint y: 173, distance: 146.4
click at [213, 173] on div ".deletable-edge-delete-btn { width: 20px; height: 20px; border: 0px solid #ffff…" at bounding box center [384, 213] width 426 height 347
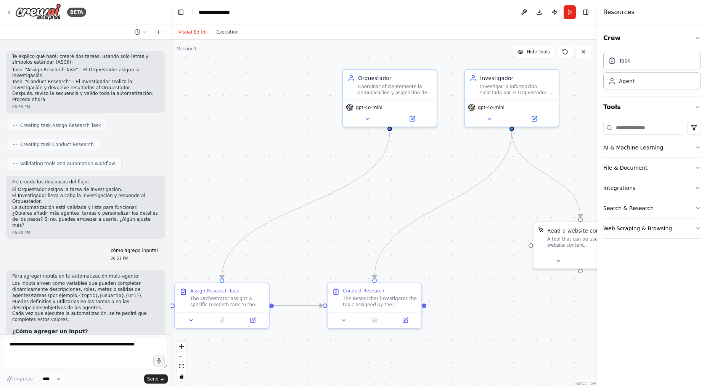
drag, startPoint x: 213, startPoint y: 173, endPoint x: 247, endPoint y: 180, distance: 35.2
click at [247, 180] on div ".deletable-edge-delete-btn { width: 20px; height: 20px; border: 0px solid #ffff…" at bounding box center [384, 213] width 426 height 347
click at [380, 304] on div "The Researcher investigates the topic assigned by the Orchestrator and returns …" at bounding box center [380, 300] width 74 height 12
click at [380, 301] on div "The Researcher investigates the topic assigned by the Orchestrator and returns …" at bounding box center [380, 300] width 74 height 12
click at [343, 314] on button at bounding box center [343, 318] width 26 height 9
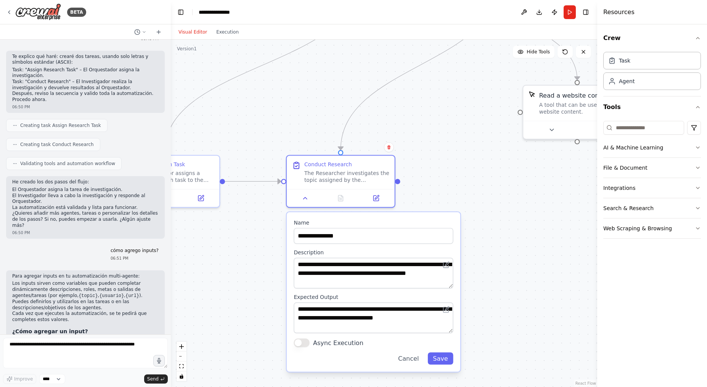
drag, startPoint x: 498, startPoint y: 294, endPoint x: 484, endPoint y: 167, distance: 126.9
click at [484, 167] on div ".deletable-edge-delete-btn { width: 20px; height: 20px; border: 0px solid #ffff…" at bounding box center [384, 213] width 426 height 347
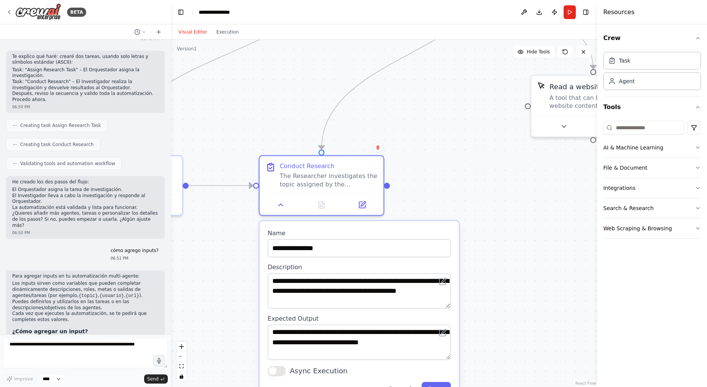
click at [229, 26] on div "Visual Editor Execution" at bounding box center [208, 31] width 69 height 15
click at [220, 35] on button "Execution" at bounding box center [228, 31] width 32 height 9
click at [176, 30] on button "Visual Editor" at bounding box center [193, 31] width 38 height 9
click at [226, 35] on button "Execution" at bounding box center [228, 31] width 32 height 9
click at [196, 34] on button "Visual Editor" at bounding box center [193, 31] width 38 height 9
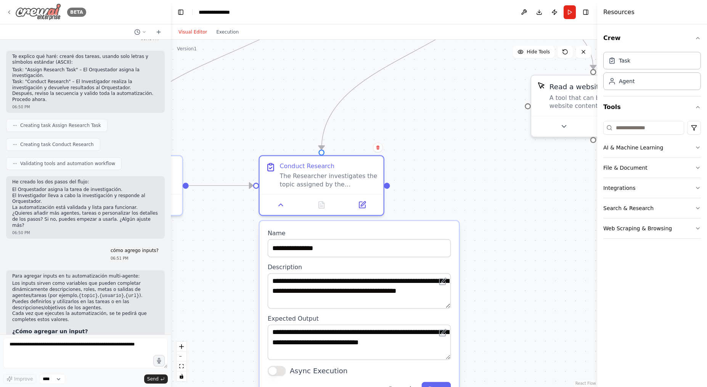
click at [12, 9] on div "BETA" at bounding box center [46, 11] width 80 height 17
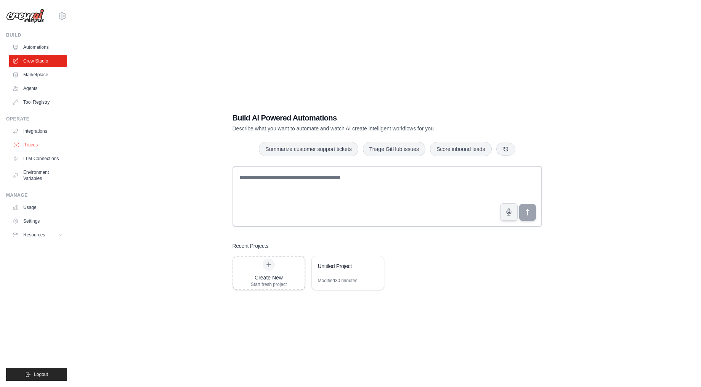
click at [56, 146] on link "Traces" at bounding box center [39, 145] width 58 height 12
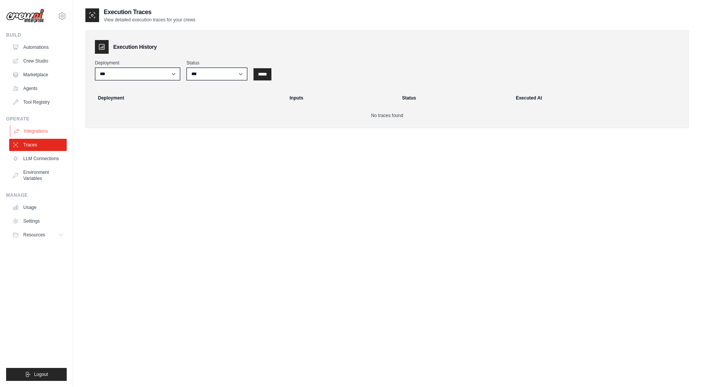
click at [32, 125] on link "Integrations" at bounding box center [39, 131] width 58 height 12
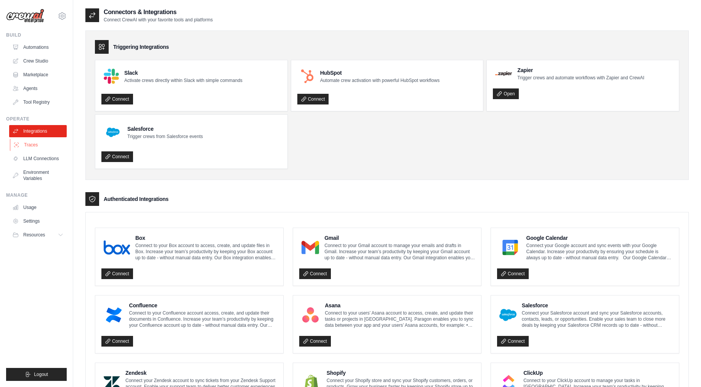
click at [48, 147] on link "Traces" at bounding box center [39, 145] width 58 height 12
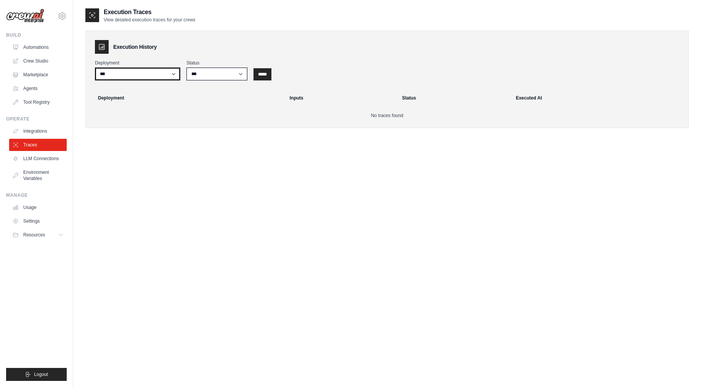
click at [139, 77] on select "***" at bounding box center [137, 73] width 85 height 13
click at [147, 74] on select "***" at bounding box center [137, 73] width 85 height 13
click at [262, 72] on input "*****" at bounding box center [262, 74] width 18 height 12
click at [41, 181] on link "Environment Variables" at bounding box center [39, 175] width 58 height 18
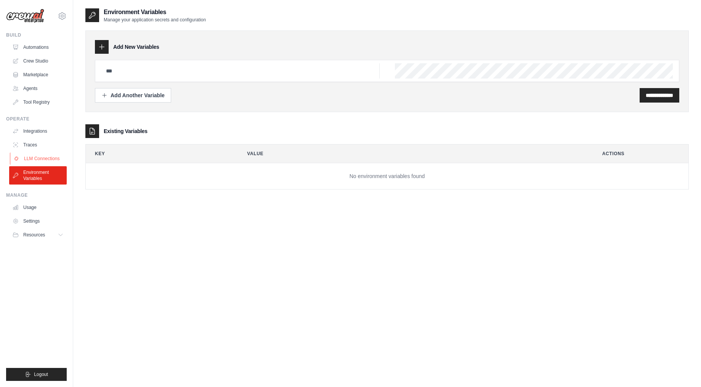
click at [40, 155] on link "LLM Connections" at bounding box center [39, 158] width 58 height 12
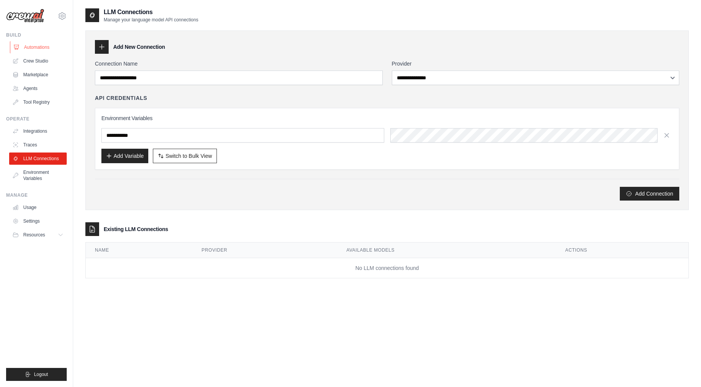
click at [29, 42] on link "Automations" at bounding box center [39, 47] width 58 height 12
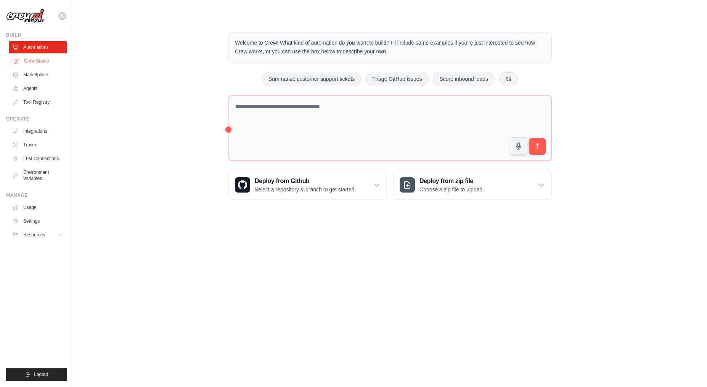
click at [35, 59] on link "Crew Studio" at bounding box center [39, 61] width 58 height 12
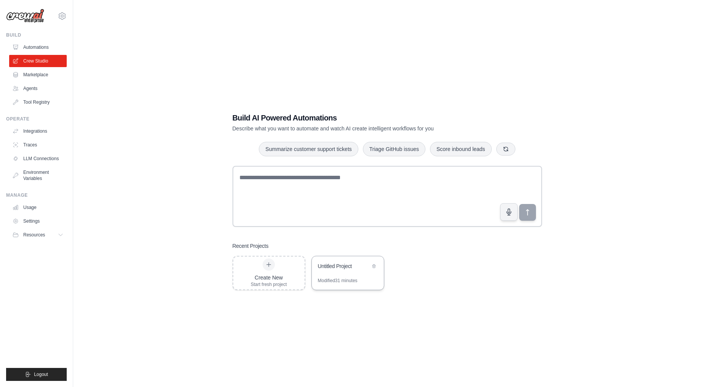
click at [358, 269] on div "Untitled Project" at bounding box center [344, 266] width 52 height 8
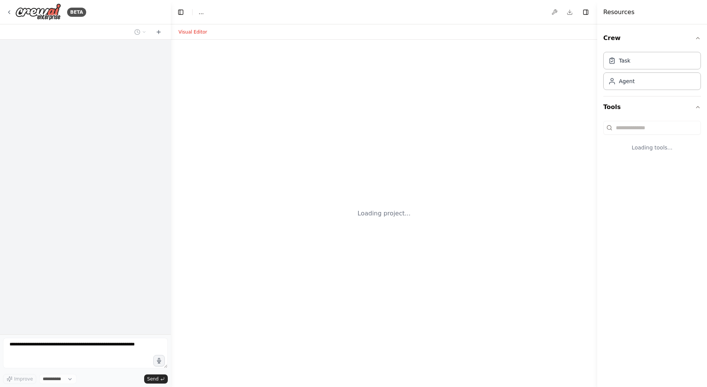
select select "****"
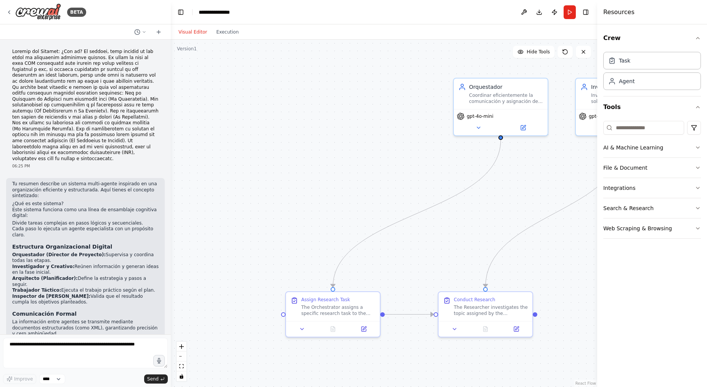
scroll to position [1857, 0]
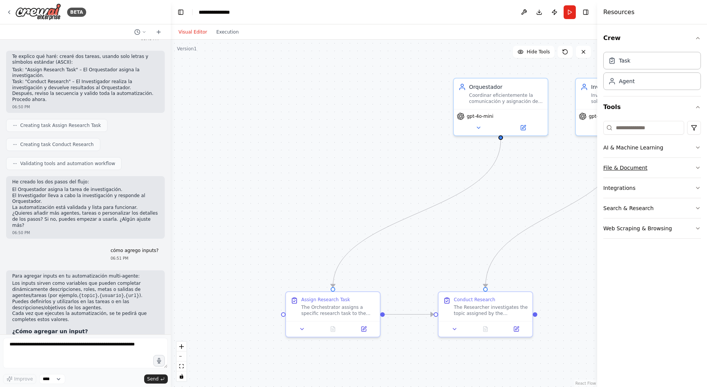
click at [677, 164] on button "File & Document" at bounding box center [652, 168] width 98 height 20
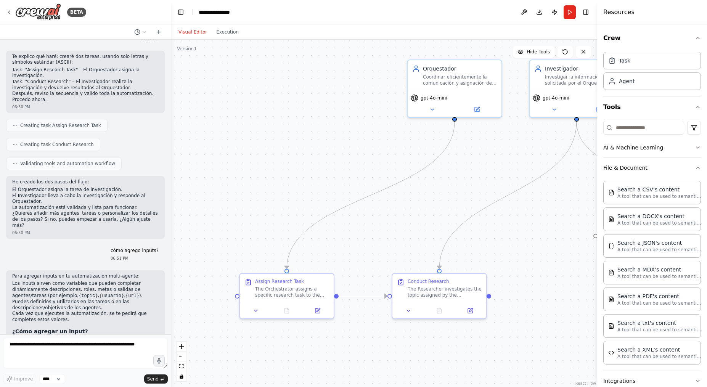
drag, startPoint x: 521, startPoint y: 200, endPoint x: 471, endPoint y: 185, distance: 52.1
click at [471, 185] on div ".deletable-edge-delete-btn { width: 20px; height: 20px; border: 0px solid #ffff…" at bounding box center [384, 213] width 426 height 347
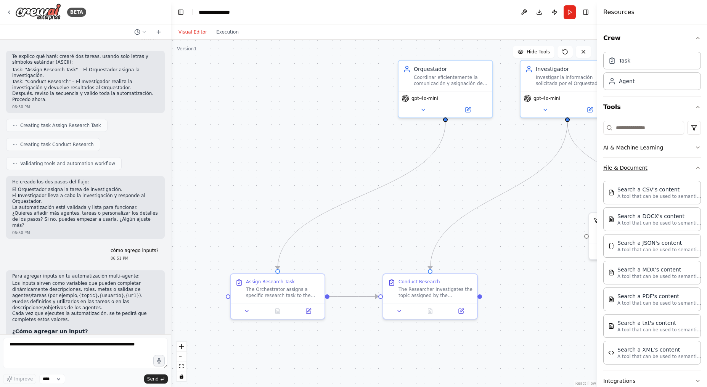
click at [659, 160] on button "File & Document" at bounding box center [652, 168] width 98 height 20
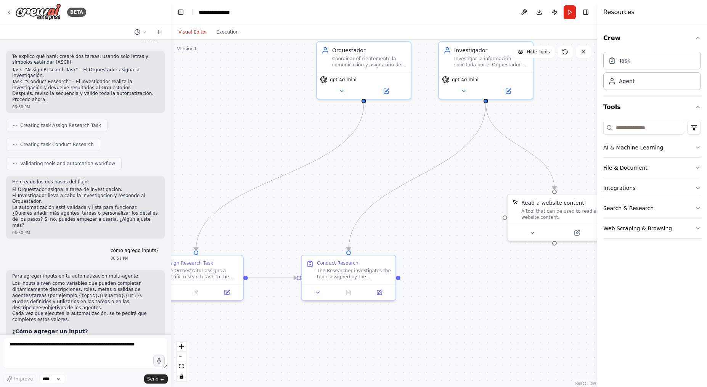
drag, startPoint x: 573, startPoint y: 211, endPoint x: 497, endPoint y: 192, distance: 79.0
click at [497, 192] on div ".deletable-edge-delete-btn { width: 20px; height: 20px; border: 0px solid #ffff…" at bounding box center [384, 213] width 426 height 347
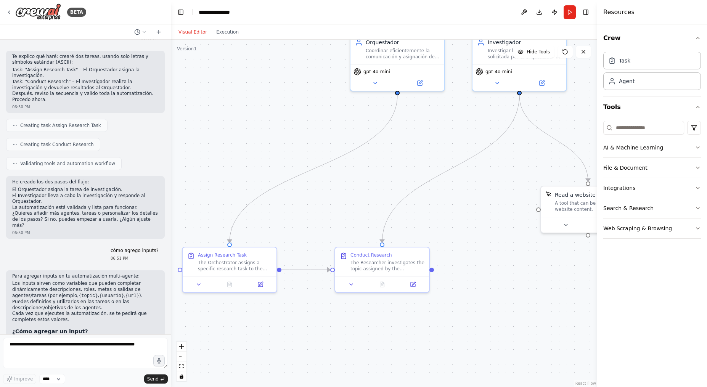
drag, startPoint x: 313, startPoint y: 242, endPoint x: 349, endPoint y: 234, distance: 36.3
click at [349, 234] on div ".deletable-edge-delete-btn { width: 20px; height: 20px; border: 0px solid #ffff…" at bounding box center [384, 213] width 426 height 347
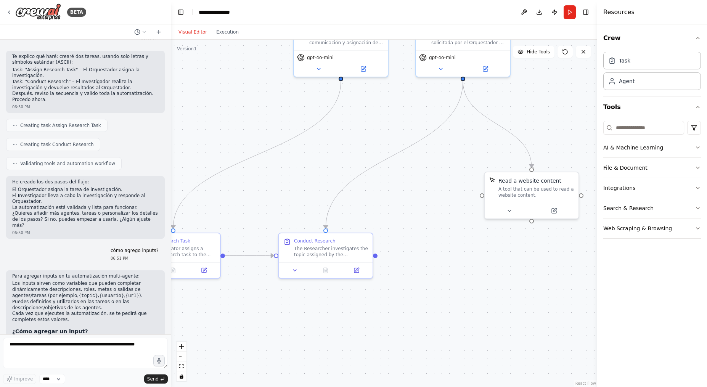
drag, startPoint x: 431, startPoint y: 266, endPoint x: 368, endPoint y: 253, distance: 63.8
click at [368, 253] on div ".deletable-edge-delete-btn { width: 20px; height: 20px; border: 0px solid #ffff…" at bounding box center [384, 213] width 426 height 347
drag, startPoint x: 370, startPoint y: 257, endPoint x: 473, endPoint y: 194, distance: 120.8
click at [473, 194] on div ".deletable-edge-delete-btn { width: 20px; height: 20px; border: 0px solid #ffff…" at bounding box center [384, 213] width 426 height 347
drag, startPoint x: 371, startPoint y: 255, endPoint x: 526, endPoint y: 168, distance: 178.7
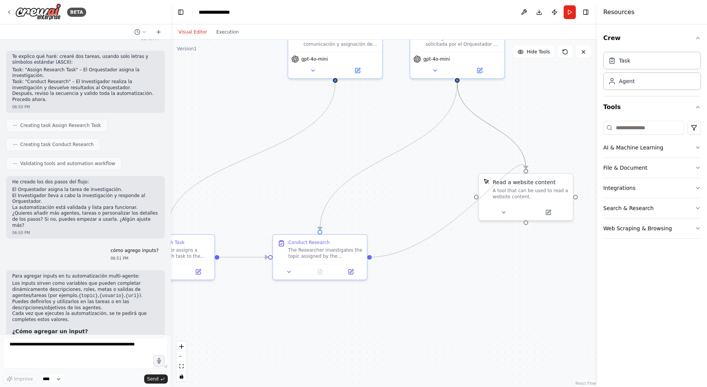
click at [431, 168] on div ".deletable-edge-delete-btn { width: 20px; height: 20px; border: 0px solid #ffff…" at bounding box center [218, 155] width 426 height 347
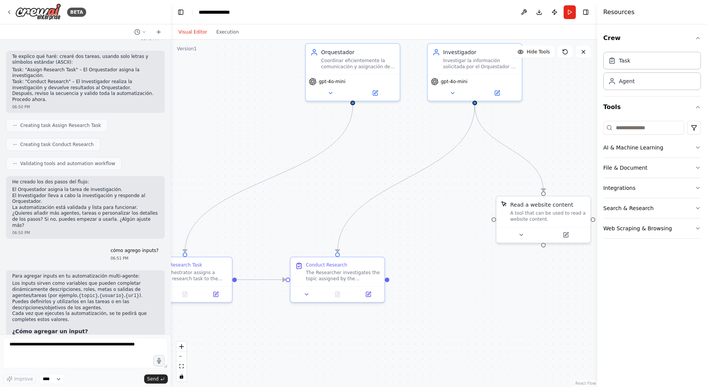
drag, startPoint x: 437, startPoint y: 255, endPoint x: 455, endPoint y: 278, distance: 28.8
click at [455, 278] on div ".deletable-edge-delete-btn { width: 20px; height: 20px; border: 0px solid #ffff…" at bounding box center [384, 213] width 426 height 347
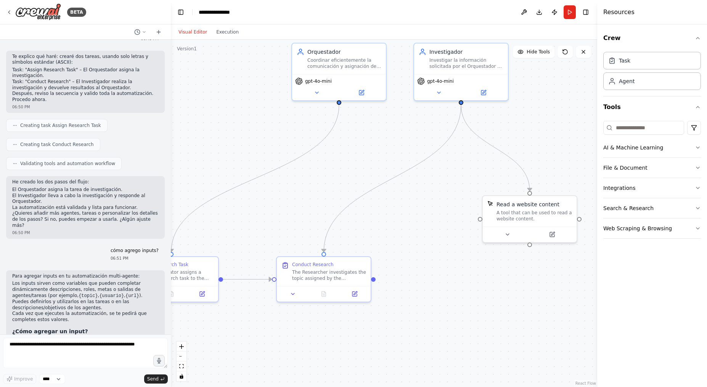
drag, startPoint x: 401, startPoint y: 257, endPoint x: 370, endPoint y: 253, distance: 31.5
click at [370, 253] on div ".deletable-edge-delete-btn { width: 20px; height: 20px; border: 0px solid #ffff…" at bounding box center [384, 213] width 426 height 347
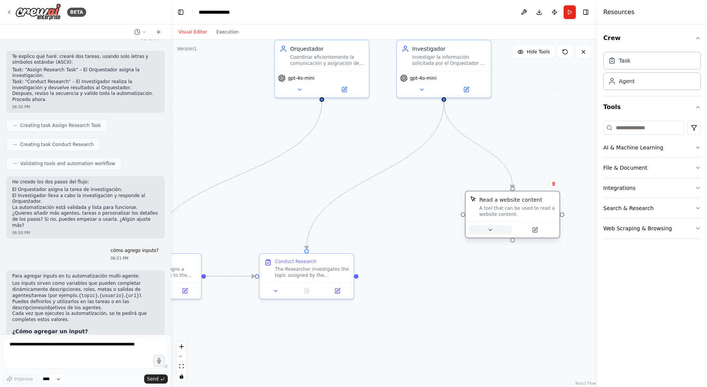
click at [493, 231] on button at bounding box center [489, 229] width 43 height 9
click at [490, 226] on button at bounding box center [489, 229] width 43 height 9
click at [492, 229] on icon at bounding box center [490, 230] width 6 height 6
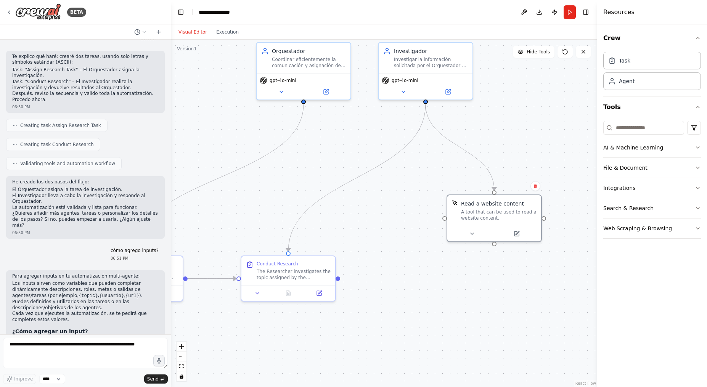
drag, startPoint x: 412, startPoint y: 277, endPoint x: 411, endPoint y: 273, distance: 4.1
click at [374, 283] on div ".deletable-edge-delete-btn { width: 20px; height: 20px; border: 0px solid #ffff…" at bounding box center [384, 213] width 426 height 347
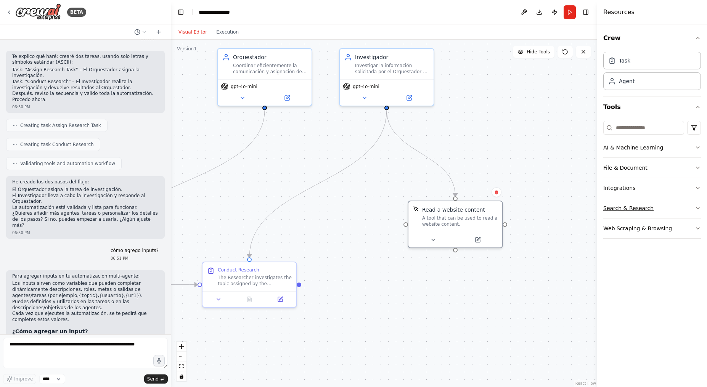
click at [629, 207] on button "Search & Research" at bounding box center [652, 208] width 98 height 20
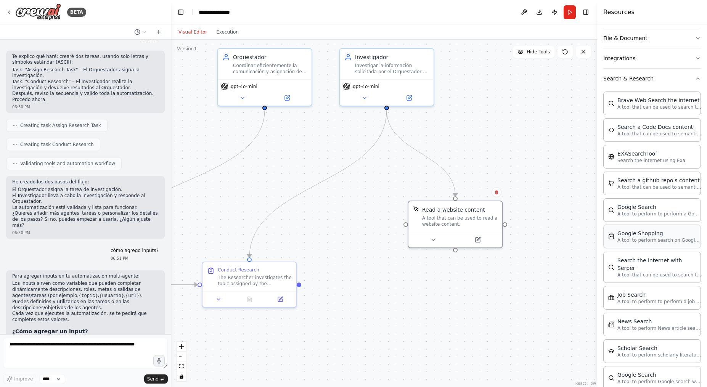
scroll to position [61, 0]
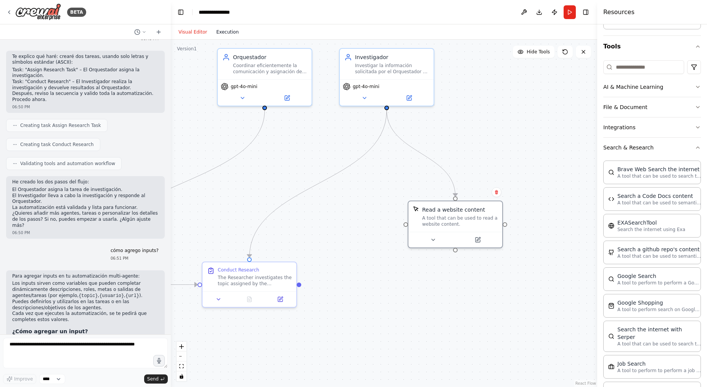
click at [224, 27] on button "Execution" at bounding box center [228, 31] width 32 height 9
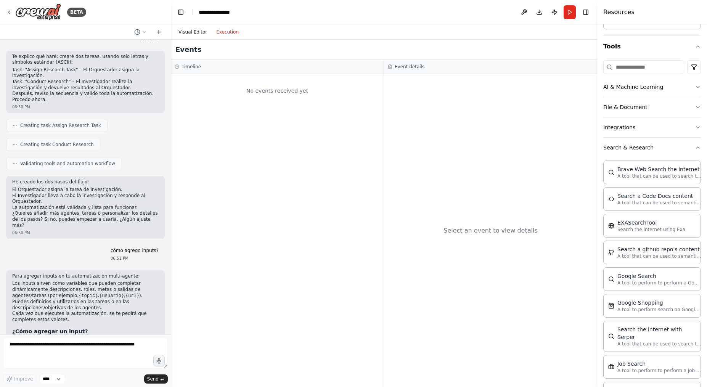
click at [197, 30] on button "Visual Editor" at bounding box center [193, 31] width 38 height 9
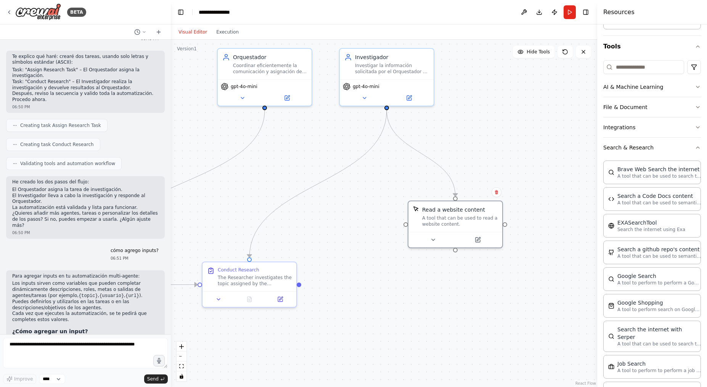
click at [191, 50] on div "Version 1" at bounding box center [187, 49] width 20 height 6
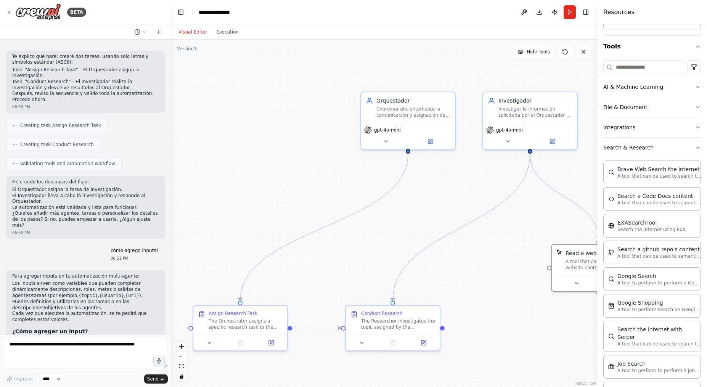
drag, startPoint x: 202, startPoint y: 96, endPoint x: 346, endPoint y: 140, distance: 149.8
click at [346, 140] on div ".deletable-edge-delete-btn { width: 20px; height: 20px; border: 0px solid #ffff…" at bounding box center [384, 213] width 426 height 347
click at [438, 110] on div "Coordinar eficientemente la comunicación y asignación de tareas entre los agent…" at bounding box center [413, 110] width 74 height 12
click at [431, 140] on icon at bounding box center [430, 138] width 3 height 3
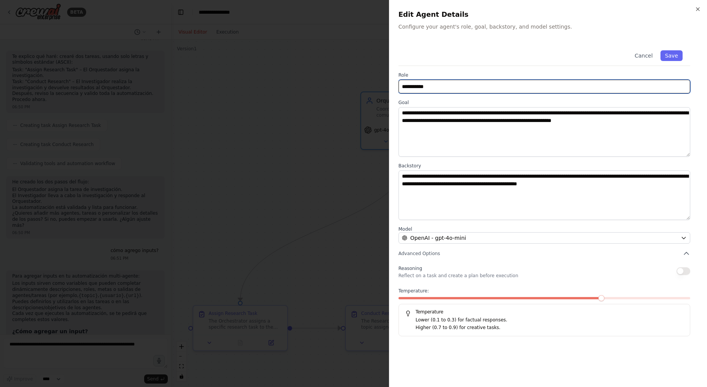
drag, startPoint x: 481, startPoint y: 80, endPoint x: 253, endPoint y: 24, distance: 235.3
click at [253, 24] on body "BETA 06:25 PM Tu resumen describe un sistema multi-agente inspirado en una orga…" at bounding box center [353, 193] width 707 height 387
paste input "********"
type input "**********"
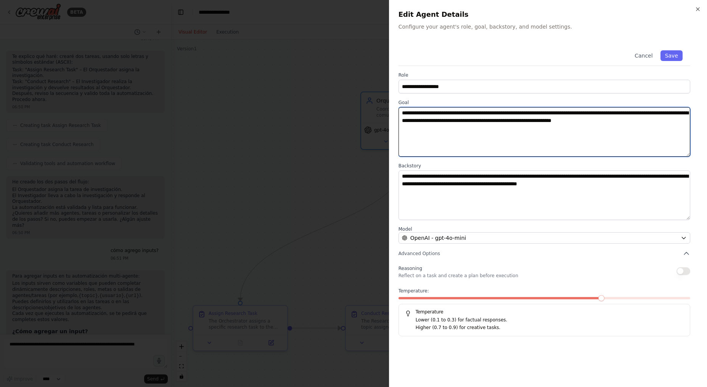
click at [512, 126] on textarea "**********" at bounding box center [544, 132] width 292 height 50
paste textarea
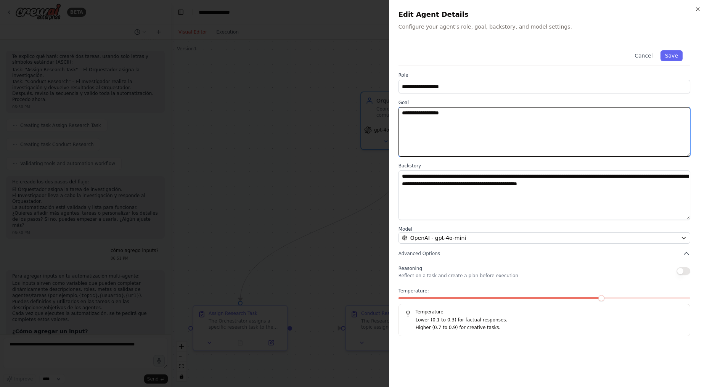
click at [536, 138] on textarea "**********" at bounding box center [544, 132] width 292 height 50
paste textarea "**********"
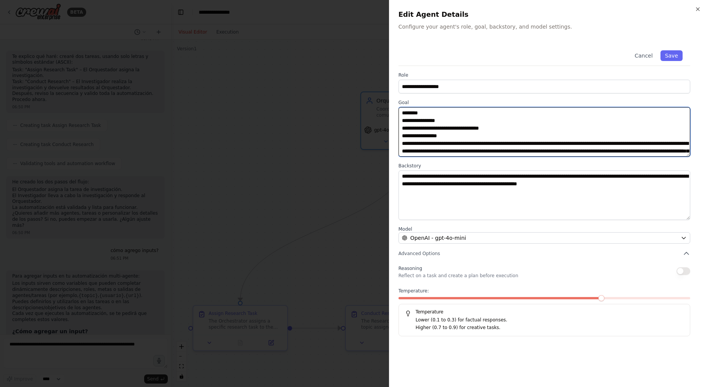
scroll to position [471, 0]
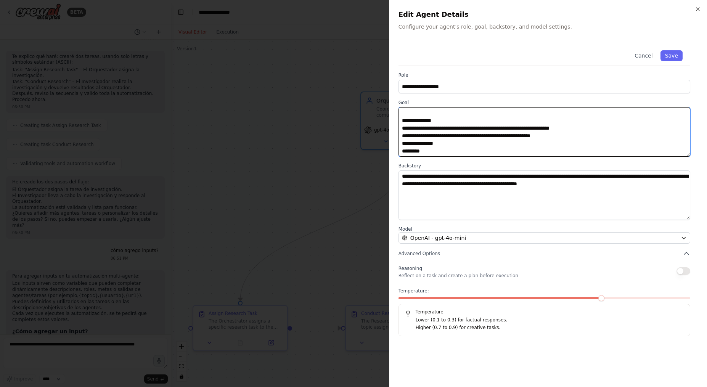
click at [547, 128] on textarea at bounding box center [544, 132] width 292 height 50
type textarea "**********"
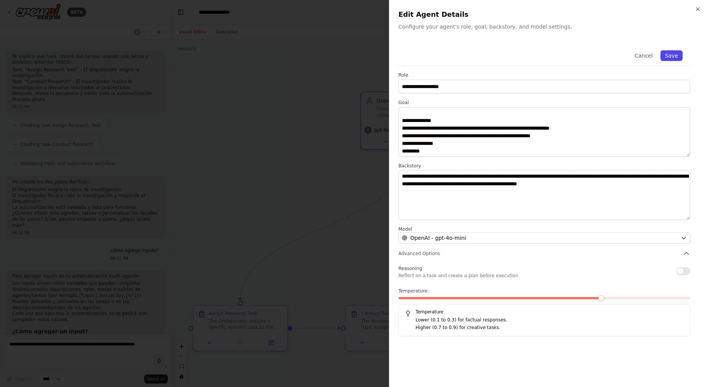
click at [671, 55] on button "Save" at bounding box center [671, 55] width 22 height 11
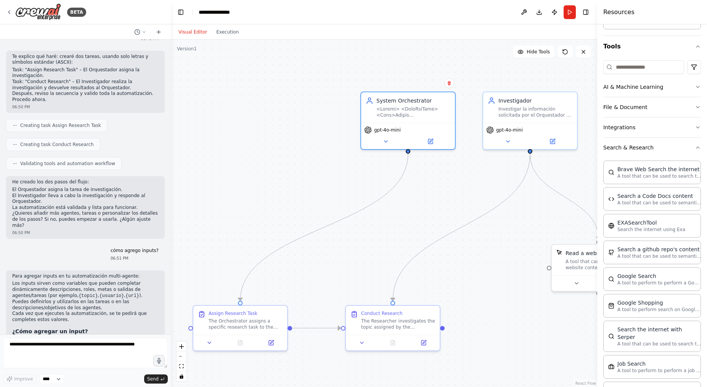
click at [567, 11] on button "Run" at bounding box center [569, 12] width 12 height 14
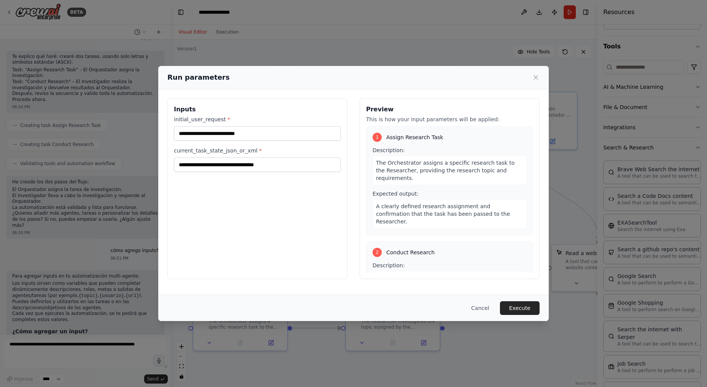
click at [286, 141] on div "initial_user_request * current_task_state_json_or_xml *" at bounding box center [257, 143] width 167 height 56
click at [279, 132] on input "initial_user_request *" at bounding box center [257, 133] width 167 height 14
type input "****"
drag, startPoint x: 261, startPoint y: 130, endPoint x: 155, endPoint y: 117, distance: 107.5
click at [155, 117] on div "Run parameters Inputs initial_user_request * **** current_task_state_json_or_xm…" at bounding box center [353, 193] width 707 height 387
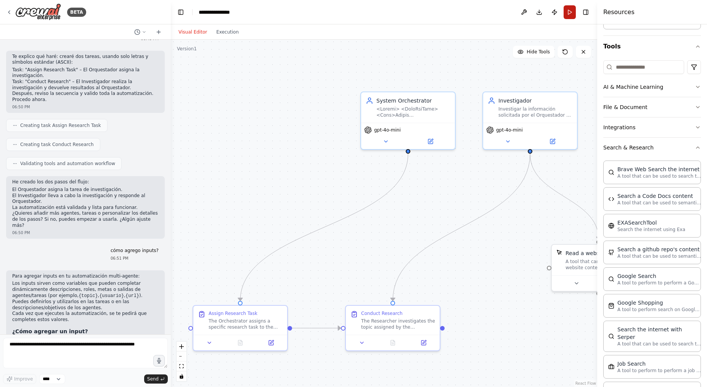
click at [568, 14] on button "Run" at bounding box center [569, 12] width 12 height 14
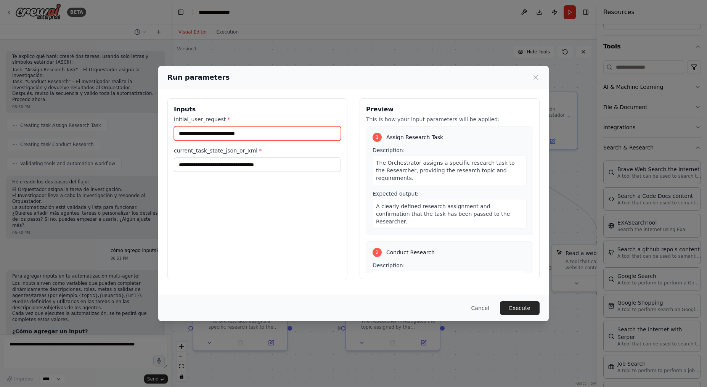
click at [311, 132] on input "initial_user_request *" at bounding box center [257, 133] width 167 height 14
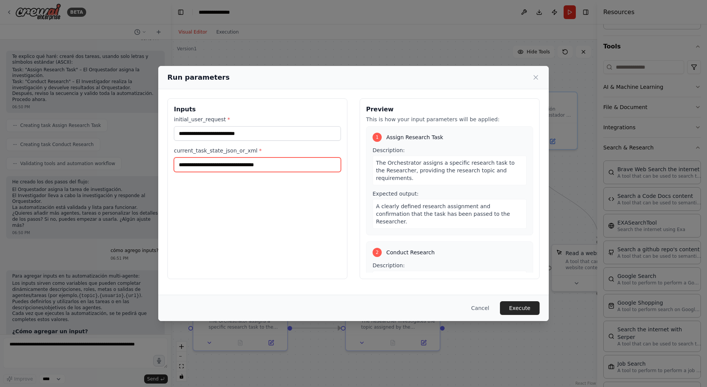
click at [300, 167] on input "current_task_state_json_or_xml *" at bounding box center [257, 164] width 167 height 14
click at [484, 309] on button "Cancel" at bounding box center [480, 308] width 30 height 14
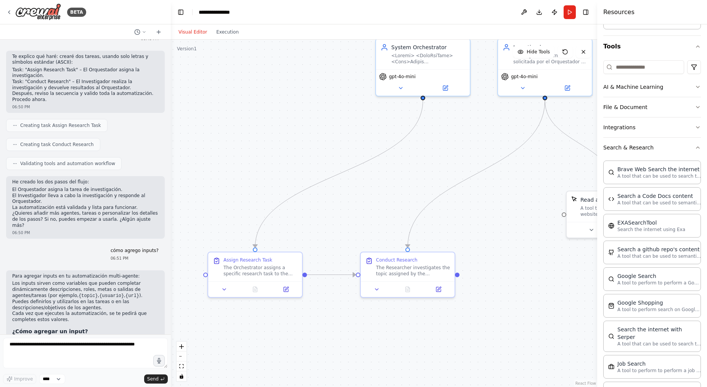
drag, startPoint x: 218, startPoint y: 141, endPoint x: 230, endPoint y: 99, distance: 43.9
click at [230, 99] on div ".deletable-edge-delete-btn { width: 20px; height: 20px; border: 0px solid #ffff…" at bounding box center [384, 213] width 426 height 347
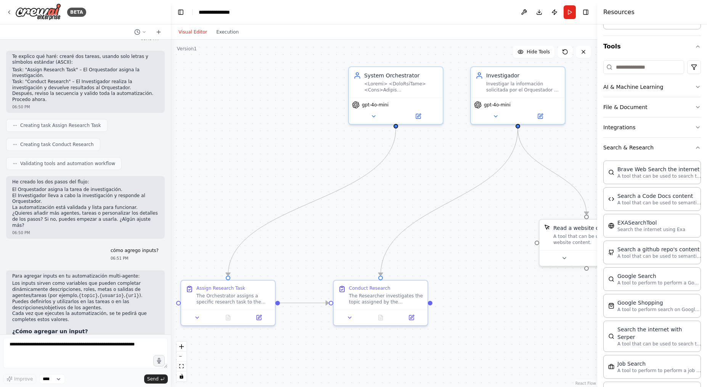
drag, startPoint x: 326, startPoint y: 141, endPoint x: 307, endPoint y: 165, distance: 31.3
click at [307, 165] on div ".deletable-edge-delete-btn { width: 20px; height: 20px; border: 0px solid #ffff…" at bounding box center [384, 213] width 426 height 347
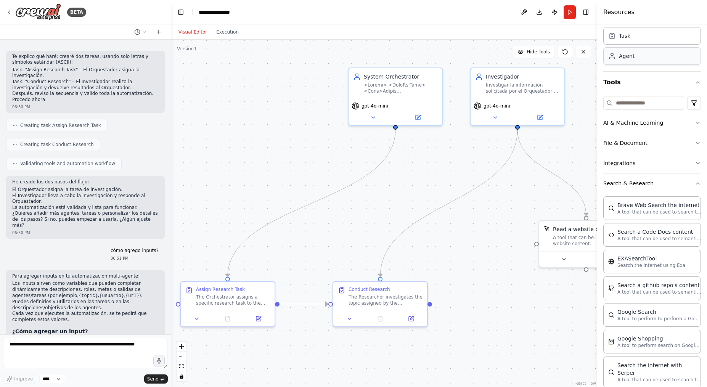
scroll to position [0, 0]
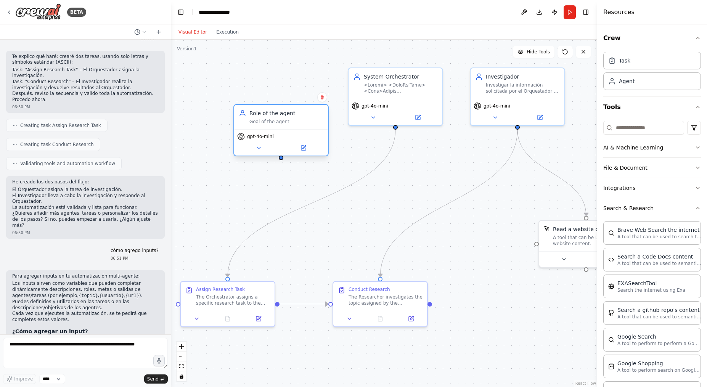
click at [308, 143] on div "gpt-4o-mini" at bounding box center [281, 142] width 94 height 26
click at [302, 146] on icon at bounding box center [303, 148] width 5 height 5
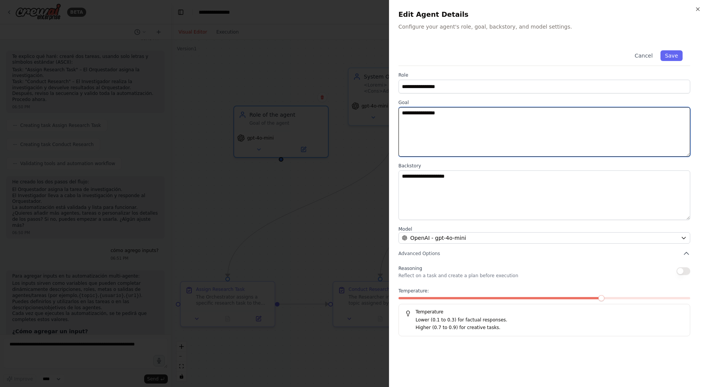
click at [465, 127] on textarea "**********" at bounding box center [544, 132] width 292 height 50
paste textarea "**********"
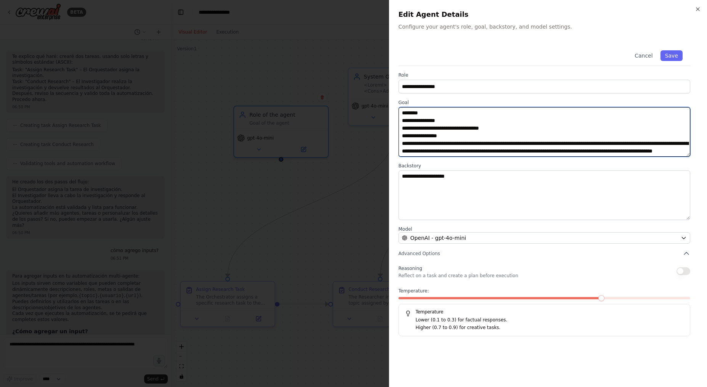
scroll to position [486, 0]
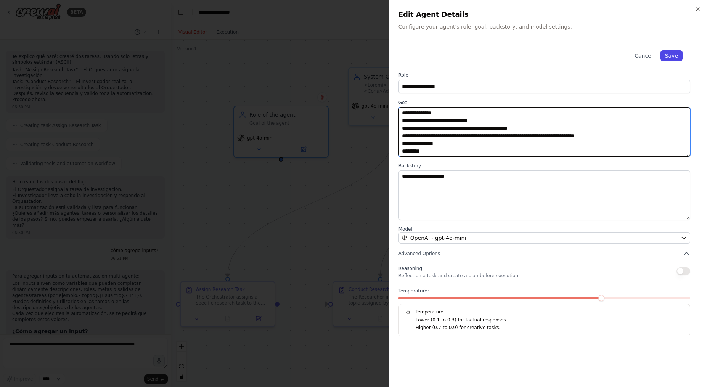
type textarea "**********"
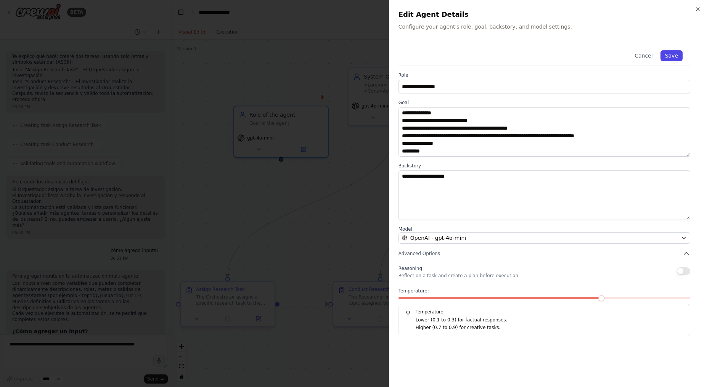
click at [678, 55] on button "Save" at bounding box center [671, 55] width 22 height 11
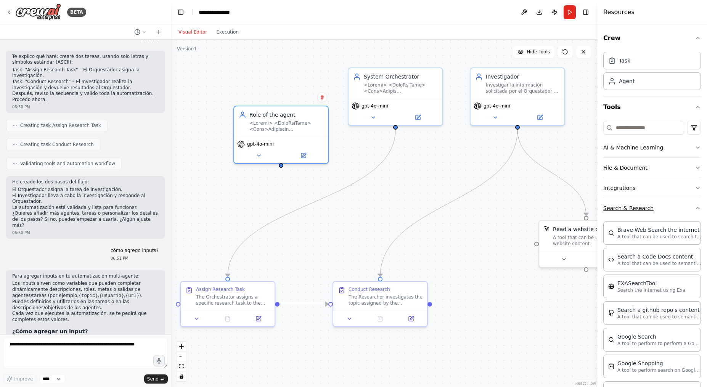
click at [683, 212] on button "Search & Research" at bounding box center [652, 208] width 98 height 20
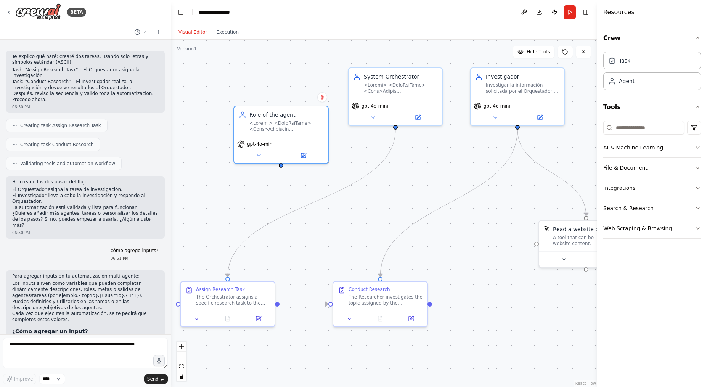
click at [694, 164] on button "File & Document" at bounding box center [652, 168] width 98 height 20
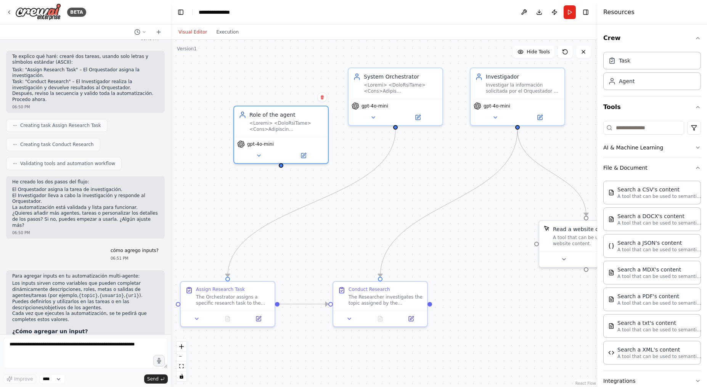
scroll to position [38, 0]
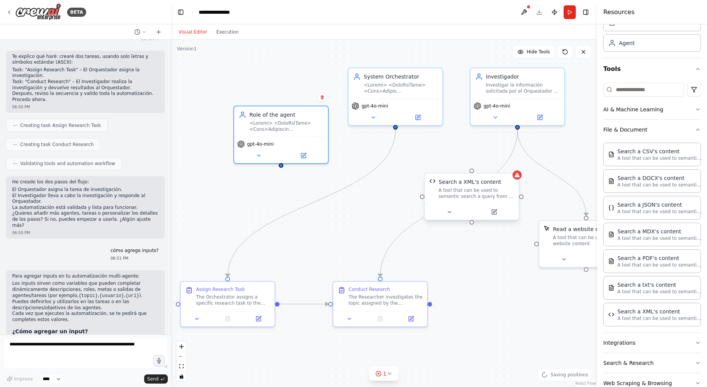
click at [479, 192] on div "A tool that can be used to semantic search a query from a XML's content." at bounding box center [475, 193] width 75 height 12
click at [497, 215] on button at bounding box center [493, 211] width 43 height 9
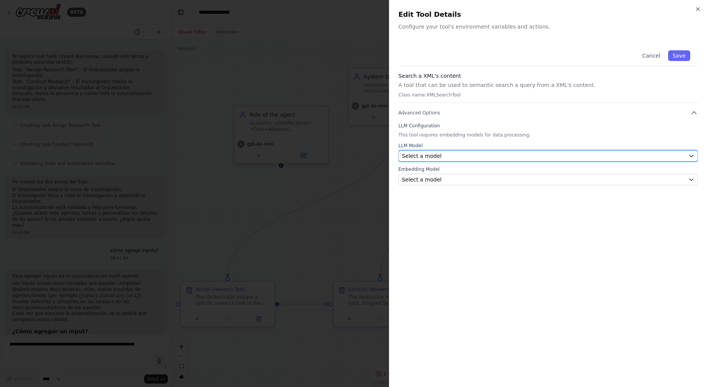
click at [549, 156] on div "Select a model" at bounding box center [543, 156] width 283 height 8
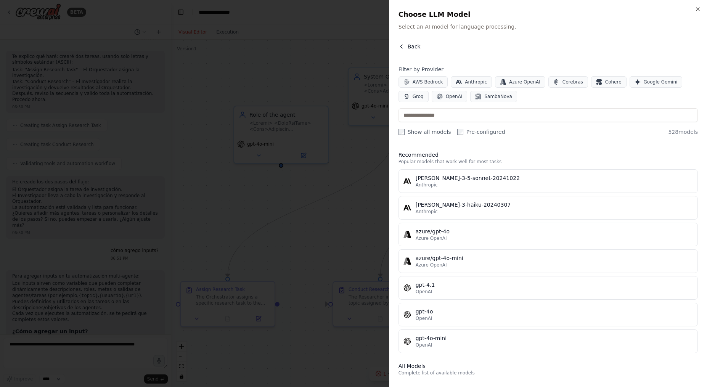
click at [403, 45] on icon "button" at bounding box center [401, 46] width 6 height 6
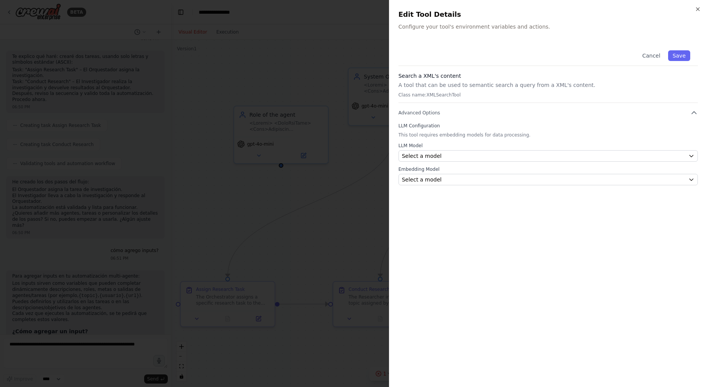
click at [698, 13] on div "Close Edit Tool Details Configure your tool's environment variables and actions…" at bounding box center [548, 193] width 318 height 387
click at [696, 10] on icon "button" at bounding box center [698, 9] width 6 height 6
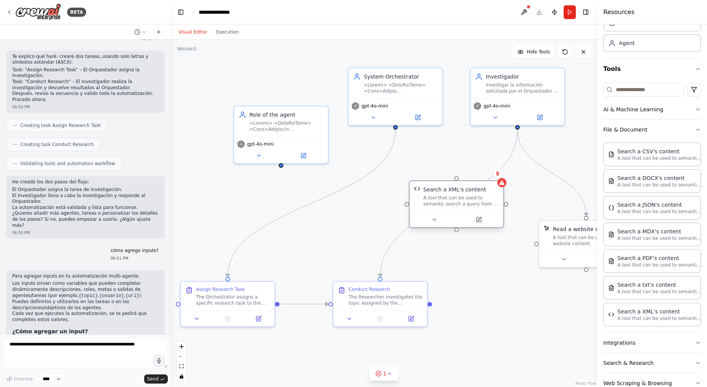
drag, startPoint x: 488, startPoint y: 181, endPoint x: 470, endPoint y: 189, distance: 19.6
click at [470, 189] on div "Search a XML's content" at bounding box center [454, 190] width 63 height 8
click at [502, 182] on icon at bounding box center [501, 182] width 5 height 5
click at [498, 170] on button at bounding box center [497, 173] width 10 height 10
click at [501, 176] on button at bounding box center [497, 174] width 10 height 10
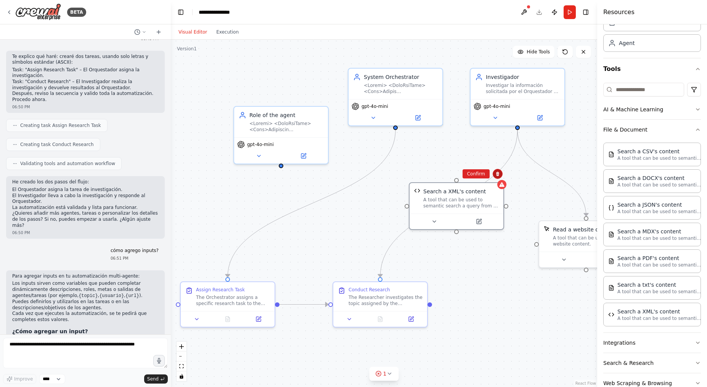
click at [498, 173] on icon at bounding box center [497, 174] width 3 height 4
click at [503, 182] on icon at bounding box center [502, 183] width 6 height 6
click at [498, 175] on icon at bounding box center [497, 174] width 3 height 4
click at [476, 168] on div ".deletable-edge-delete-btn { width: 20px; height: 20px; border: 0px solid #ffff…" at bounding box center [384, 213] width 426 height 347
drag, startPoint x: 489, startPoint y: 184, endPoint x: 488, endPoint y: 180, distance: 4.1
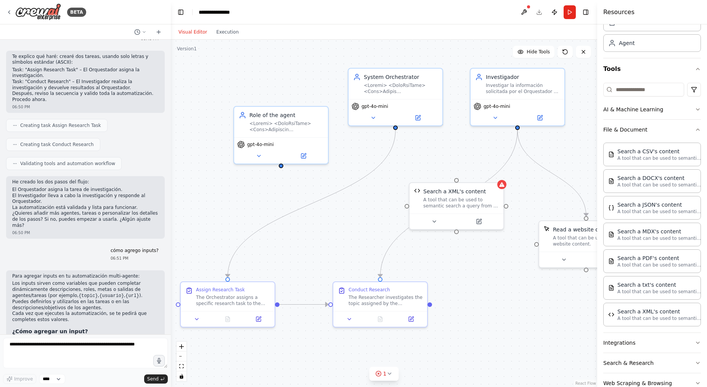
click at [489, 184] on div "Search a XML's content A tool that can be used to semantic search a query from …" at bounding box center [456, 198] width 94 height 30
click at [494, 170] on button at bounding box center [497, 174] width 10 height 10
click at [477, 173] on button "Confirm" at bounding box center [475, 173] width 27 height 9
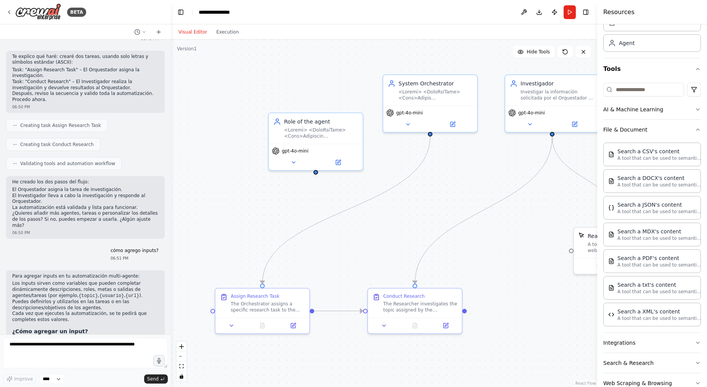
drag, startPoint x: 428, startPoint y: 172, endPoint x: 465, endPoint y: 179, distance: 38.4
click at [465, 179] on div ".deletable-edge-delete-btn { width: 20px; height: 20px; border: 0px solid #ffff…" at bounding box center [384, 213] width 426 height 347
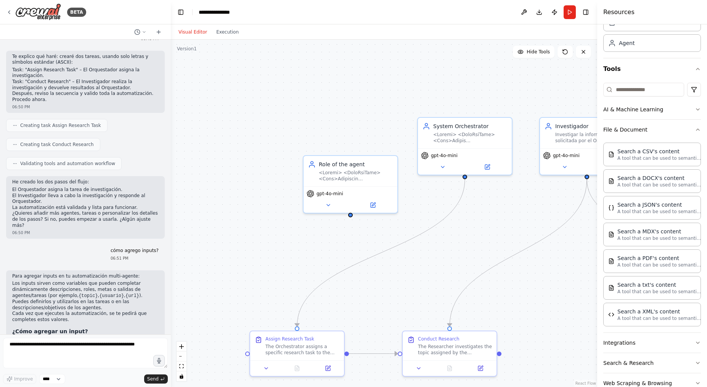
drag, startPoint x: 415, startPoint y: 166, endPoint x: 450, endPoint y: 211, distance: 56.7
click at [450, 211] on div ".deletable-edge-delete-btn { width: 20px; height: 20px; border: 0px solid #ffff…" at bounding box center [384, 213] width 426 height 347
click at [356, 168] on div "Role of the agent" at bounding box center [359, 165] width 74 height 8
click at [358, 174] on div at bounding box center [359, 176] width 74 height 12
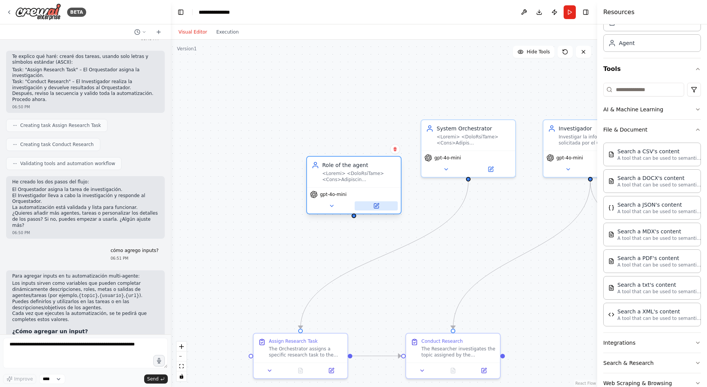
click at [375, 205] on icon at bounding box center [376, 206] width 5 height 5
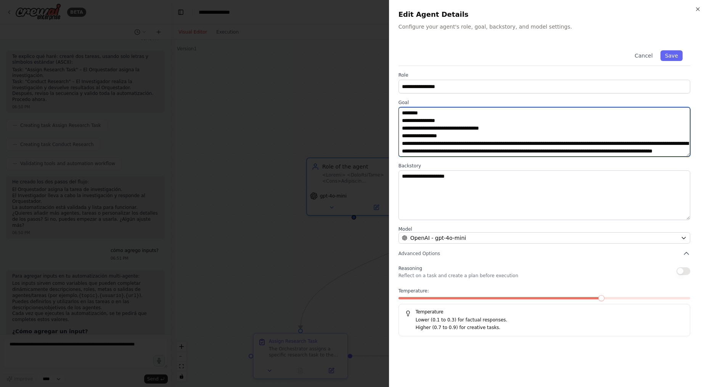
click at [441, 127] on textarea at bounding box center [544, 132] width 292 height 50
click at [470, 131] on textarea at bounding box center [544, 132] width 292 height 50
click at [440, 126] on textarea at bounding box center [544, 132] width 292 height 50
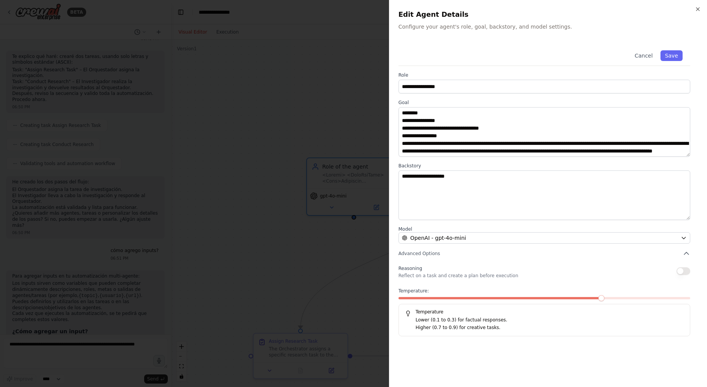
drag, startPoint x: 457, startPoint y: 93, endPoint x: 454, endPoint y: 98, distance: 5.2
click at [454, 98] on div "**********" at bounding box center [547, 190] width 299 height 294
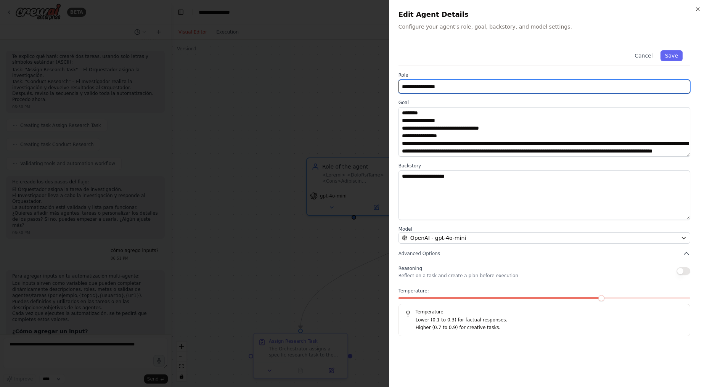
click at [446, 88] on input "**********" at bounding box center [544, 87] width 292 height 14
paste input "**"
type input "**********"
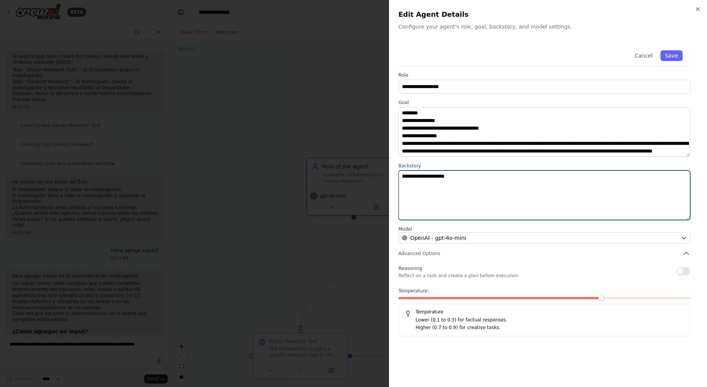
drag, startPoint x: 502, startPoint y: 189, endPoint x: 329, endPoint y: 149, distance: 176.9
click at [329, 149] on body "BETA 06:25 PM Tu resumen describe un sistema multi-agente inspirado en una orga…" at bounding box center [353, 193] width 707 height 387
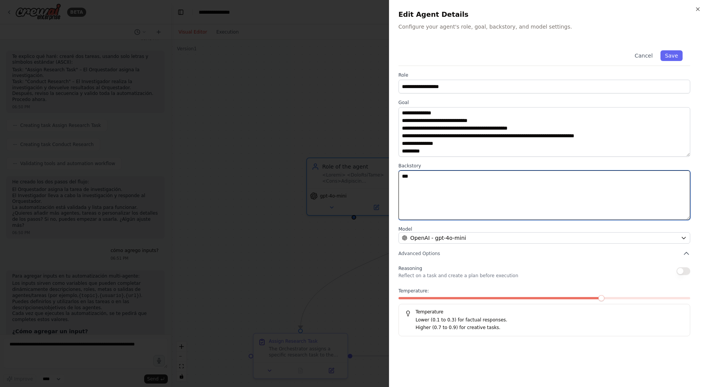
scroll to position [488, 0]
type textarea "***"
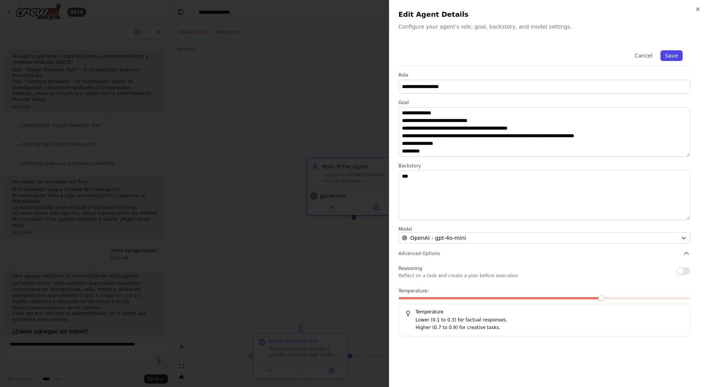
click at [680, 56] on button "Save" at bounding box center [671, 55] width 22 height 11
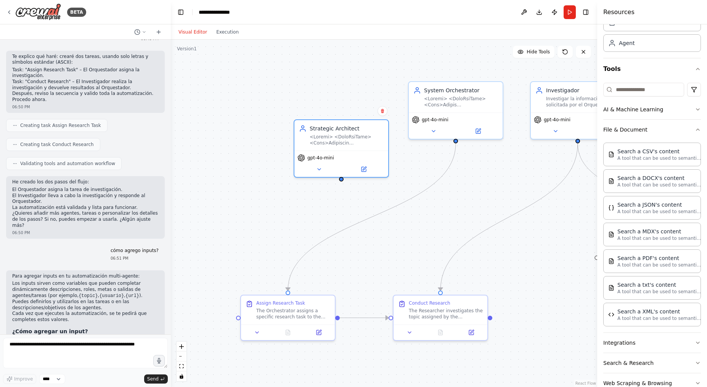
drag, startPoint x: 463, startPoint y: 234, endPoint x: 444, endPoint y: 195, distance: 43.7
click at [444, 195] on div ".deletable-edge-delete-btn { width: 20px; height: 20px; border: 0px solid #ffff…" at bounding box center [384, 213] width 426 height 347
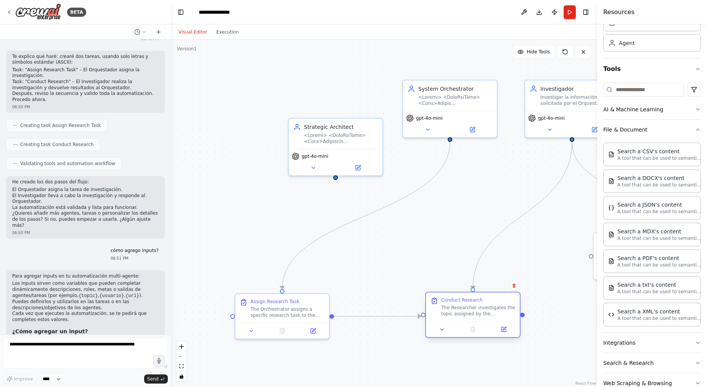
drag, startPoint x: 454, startPoint y: 305, endPoint x: 531, endPoint y: 308, distance: 77.8
click at [515, 308] on div "The Researcher investigates the topic assigned by the Orchestrator and returns …" at bounding box center [478, 311] width 74 height 12
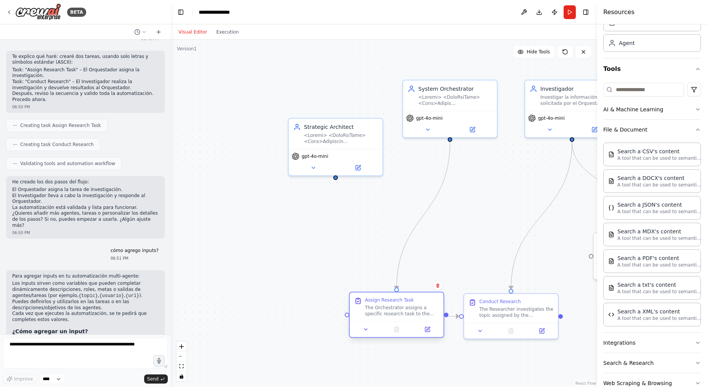
drag, startPoint x: 313, startPoint y: 297, endPoint x: 421, endPoint y: 300, distance: 107.9
click at [421, 300] on div "Assign Research Task" at bounding box center [402, 300] width 74 height 6
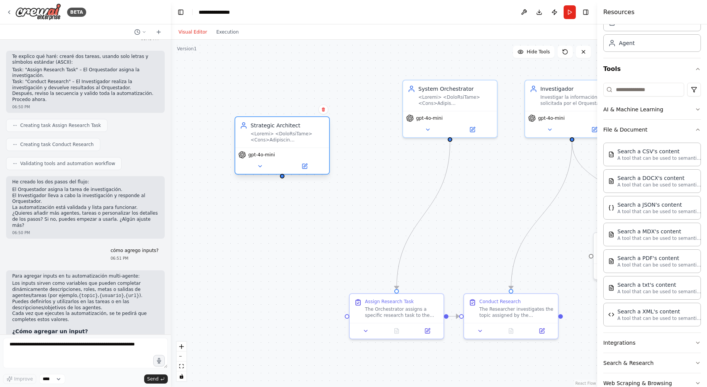
drag, startPoint x: 342, startPoint y: 135, endPoint x: 286, endPoint y: 137, distance: 56.5
click at [286, 137] on div at bounding box center [287, 137] width 74 height 12
click at [142, 35] on button at bounding box center [140, 31] width 18 height 9
click at [164, 29] on div at bounding box center [85, 193] width 171 height 387
click at [159, 29] on icon at bounding box center [159, 32] width 6 height 6
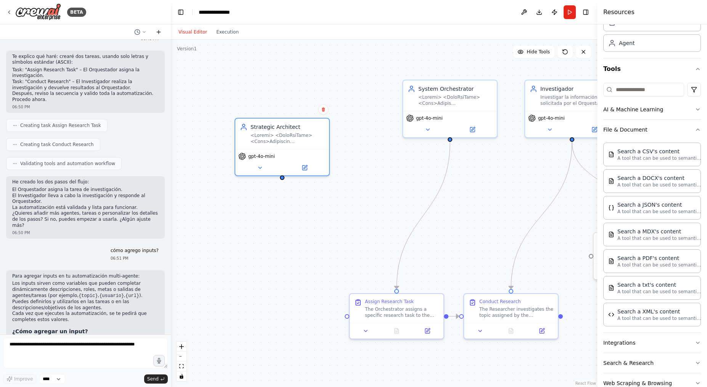
scroll to position [0, 0]
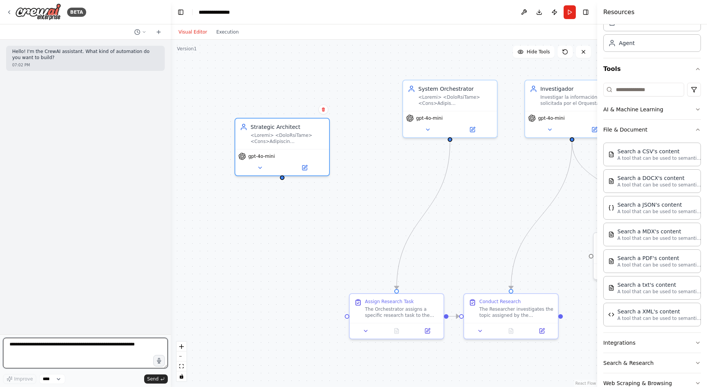
click at [95, 354] on textarea at bounding box center [85, 353] width 165 height 30
paste textarea "**********"
type textarea "**********"
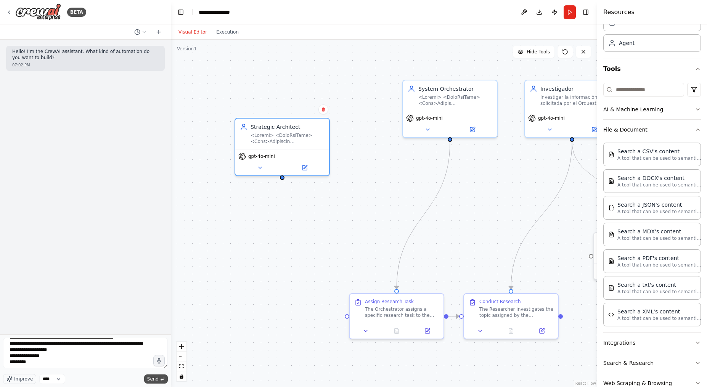
click at [154, 374] on button "Send" at bounding box center [156, 378] width 24 height 9
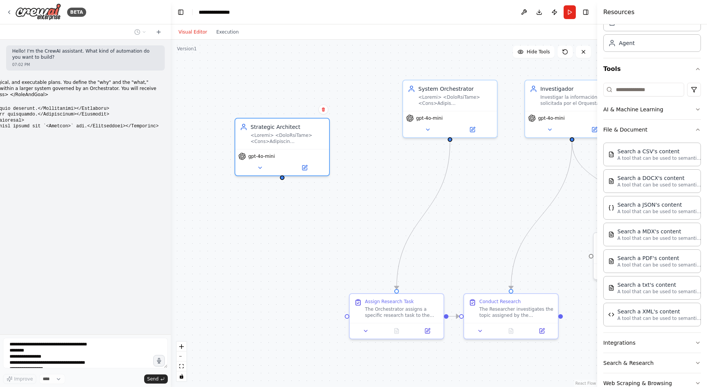
scroll to position [0, 0]
drag, startPoint x: 74, startPoint y: 106, endPoint x: 24, endPoint y: 95, distance: 50.8
drag, startPoint x: 13, startPoint y: 86, endPoint x: 3, endPoint y: 80, distance: 11.1
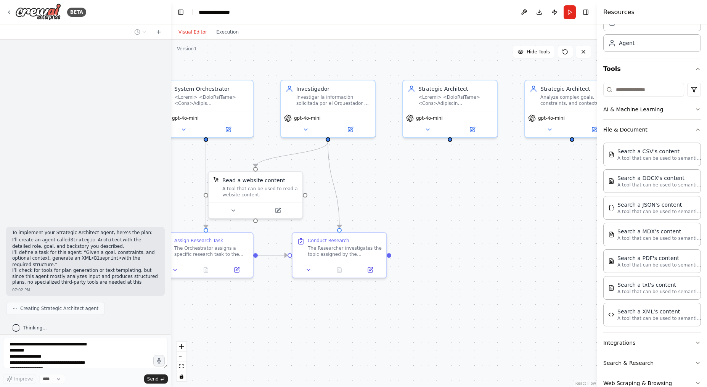
scroll to position [140, 0]
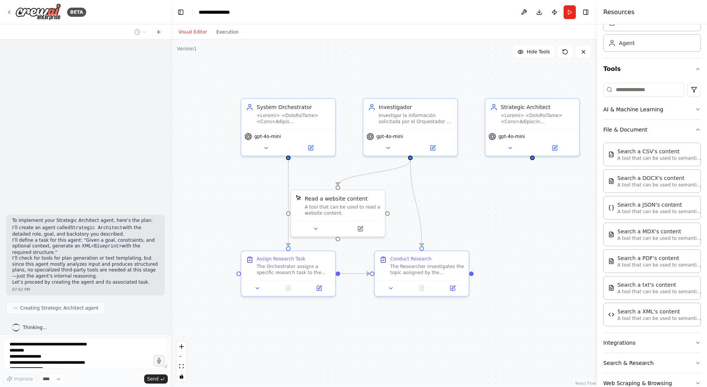
drag, startPoint x: 407, startPoint y: 194, endPoint x: 462, endPoint y: 207, distance: 56.8
click at [462, 207] on div ".deletable-edge-delete-btn { width: 20px; height: 20px; border: 0px solid #ffff…" at bounding box center [384, 213] width 426 height 347
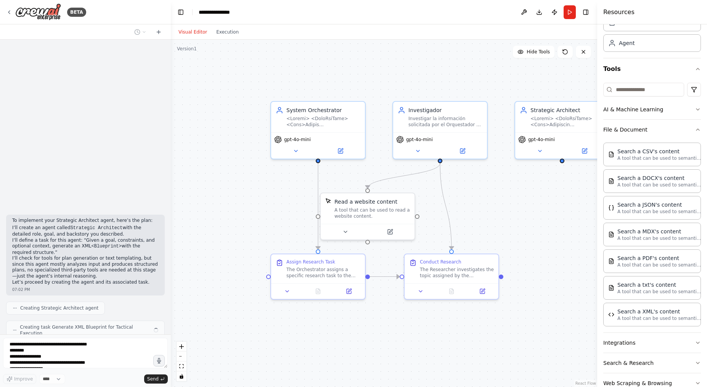
scroll to position [159, 0]
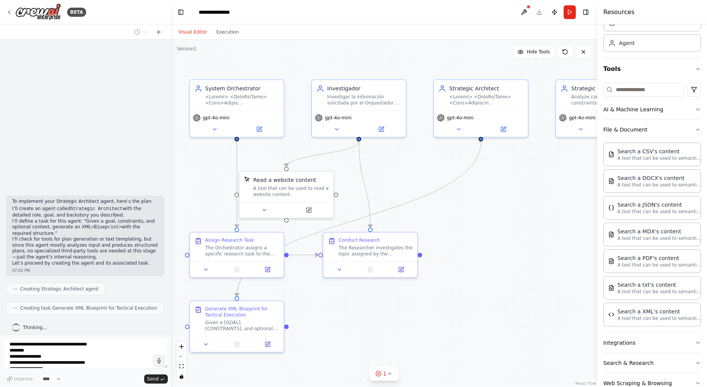
drag, startPoint x: 233, startPoint y: 197, endPoint x: 151, endPoint y: 178, distance: 84.1
click at [151, 178] on div "BETA Hello! I'm the CrewAI assistant. What kind of automation do you want to bu…" at bounding box center [353, 193] width 707 height 387
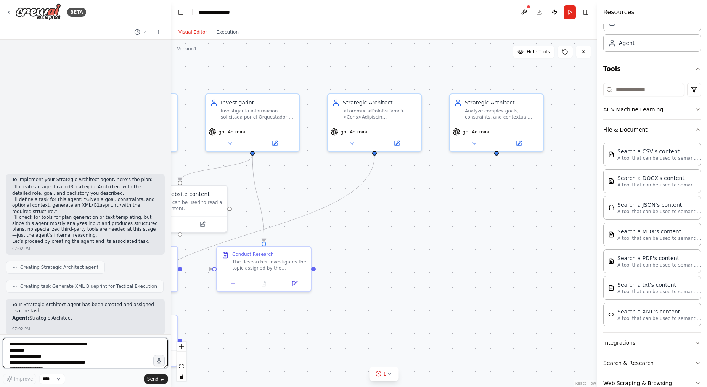
drag, startPoint x: 507, startPoint y: 213, endPoint x: 407, endPoint y: 227, distance: 100.8
click at [407, 227] on div ".deletable-edge-delete-btn { width: 20px; height: 20px; border: 0px solid #ffff…" at bounding box center [384, 213] width 426 height 347
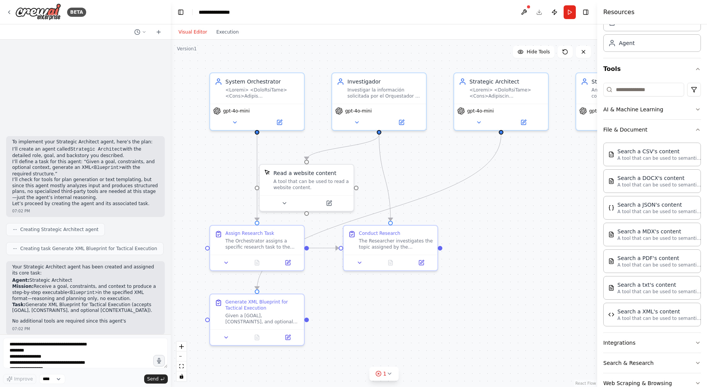
drag, startPoint x: 407, startPoint y: 227, endPoint x: 534, endPoint y: 206, distance: 128.3
click at [534, 206] on div ".deletable-edge-delete-btn { width: 20px; height: 20px; border: 0px solid #ffff…" at bounding box center [384, 213] width 426 height 347
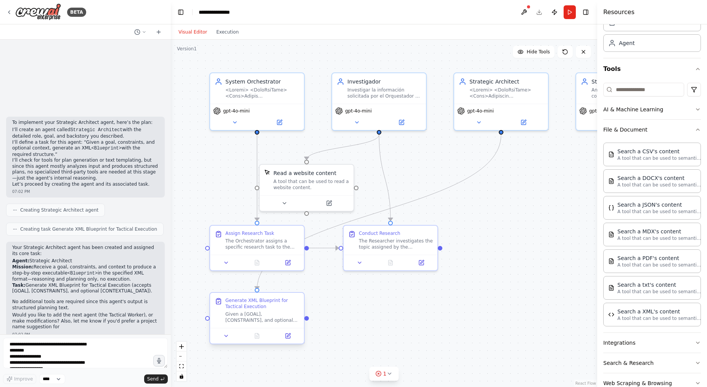
scroll to position [244, 0]
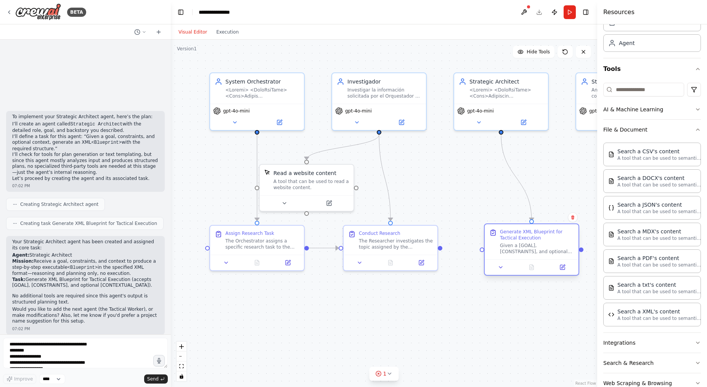
drag, startPoint x: 326, startPoint y: 294, endPoint x: 548, endPoint y: 233, distance: 230.8
click at [548, 233] on div "Generate XML Blueprint for Tactical Execution" at bounding box center [537, 235] width 74 height 12
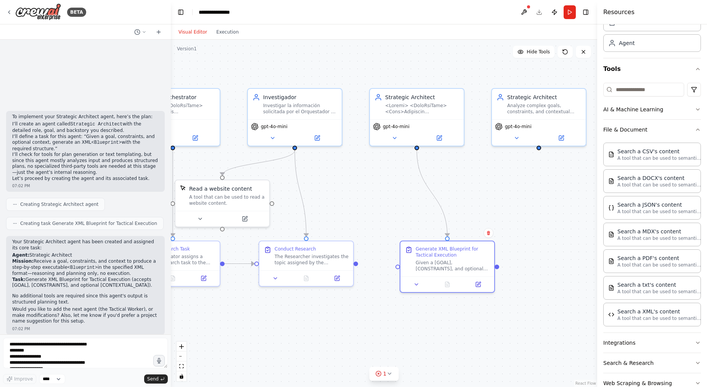
drag, startPoint x: 406, startPoint y: 315, endPoint x: 312, endPoint y: 330, distance: 94.9
click at [314, 330] on div ".deletable-edge-delete-btn { width: 20px; height: 20px; border: 0px solid #ffff…" at bounding box center [384, 213] width 426 height 347
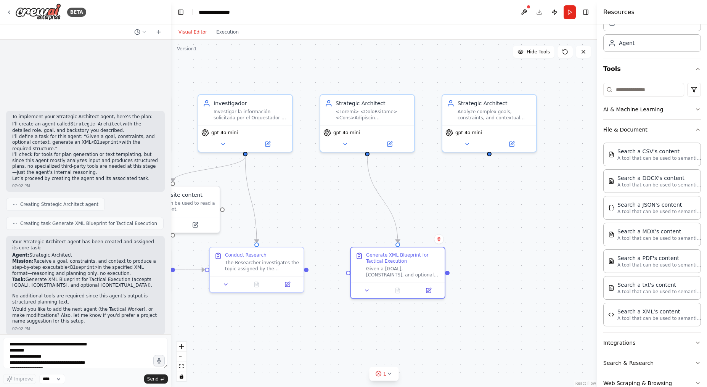
drag, startPoint x: 303, startPoint y: 308, endPoint x: 259, endPoint y: 315, distance: 44.5
click at [259, 315] on div ".deletable-edge-delete-btn { width: 20px; height: 20px; border: 0px solid #ffff…" at bounding box center [384, 213] width 426 height 347
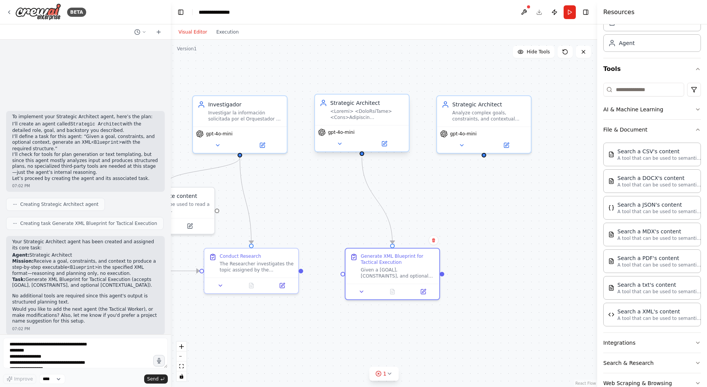
click at [404, 109] on div at bounding box center [367, 114] width 74 height 12
click at [368, 113] on div at bounding box center [367, 114] width 74 height 12
click at [384, 145] on icon at bounding box center [384, 143] width 5 height 5
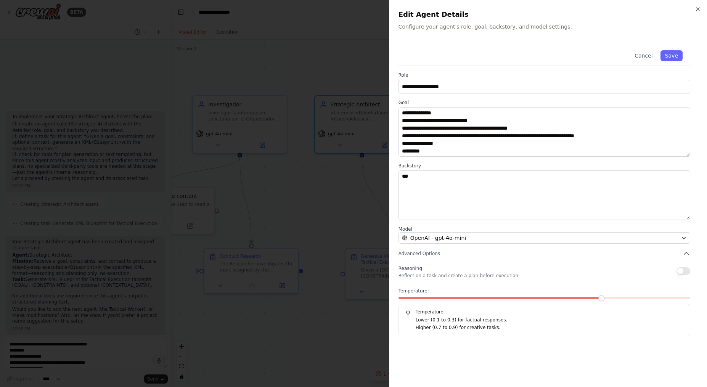
scroll to position [488, 0]
click at [651, 55] on button "Cancel" at bounding box center [643, 55] width 27 height 11
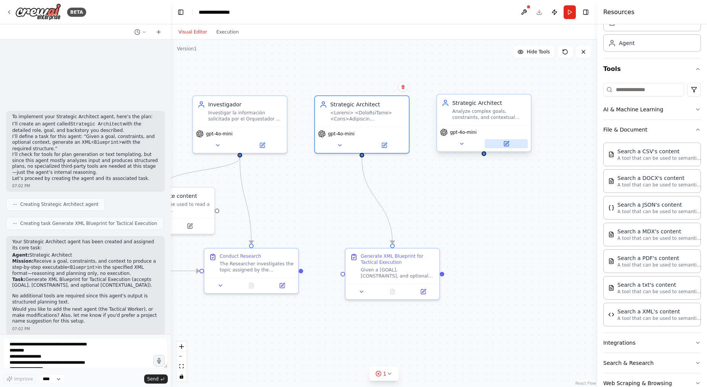
click at [508, 143] on icon at bounding box center [506, 143] width 5 height 5
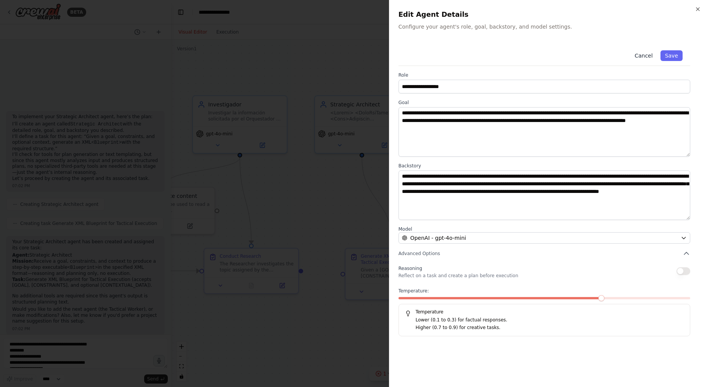
click at [647, 51] on button "Cancel" at bounding box center [643, 55] width 27 height 11
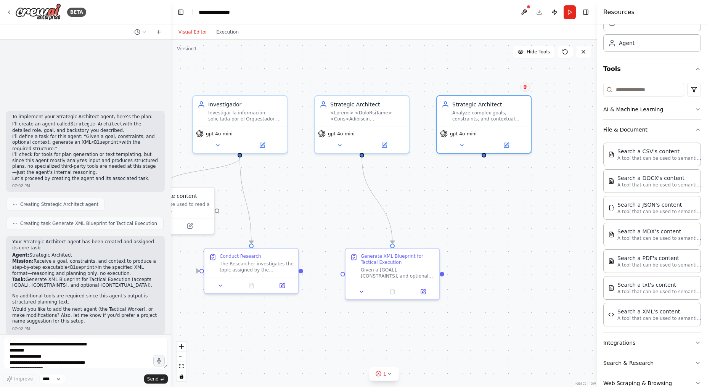
click at [524, 84] on button at bounding box center [525, 87] width 10 height 10
click at [509, 85] on button "Confirm" at bounding box center [503, 86] width 27 height 9
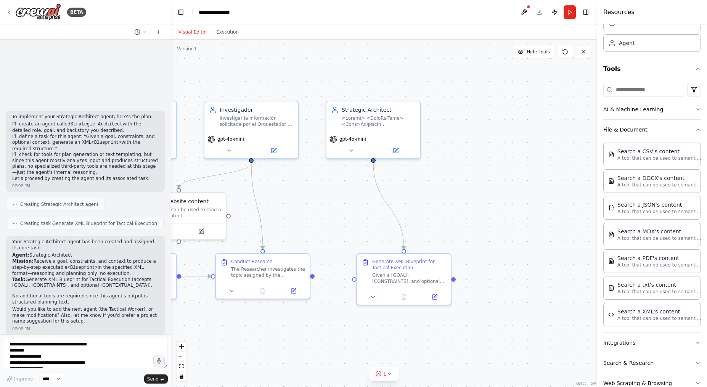
drag, startPoint x: 431, startPoint y: 144, endPoint x: 454, endPoint y: 153, distance: 24.4
click at [454, 153] on div ".deletable-edge-delete-btn { width: 20px; height: 20px; border: 0px solid #ffff…" at bounding box center [384, 213] width 426 height 347
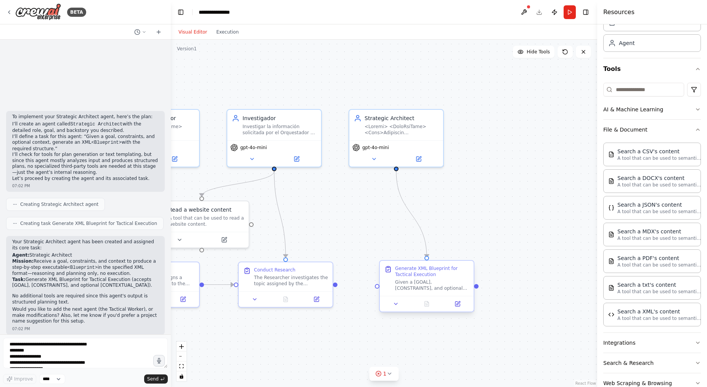
click at [439, 279] on div "Given a [GOAL], [CONSTRAINTS], and optional [CONTEXTUAL_DATA] from an Orchestra…" at bounding box center [432, 285] width 74 height 12
click at [425, 282] on div "Given a [GOAL], [CONSTRAINTS], and optional [CONTEXTUAL_DATA] from an Orchestra…" at bounding box center [432, 285] width 74 height 12
click at [452, 301] on button at bounding box center [457, 303] width 26 height 9
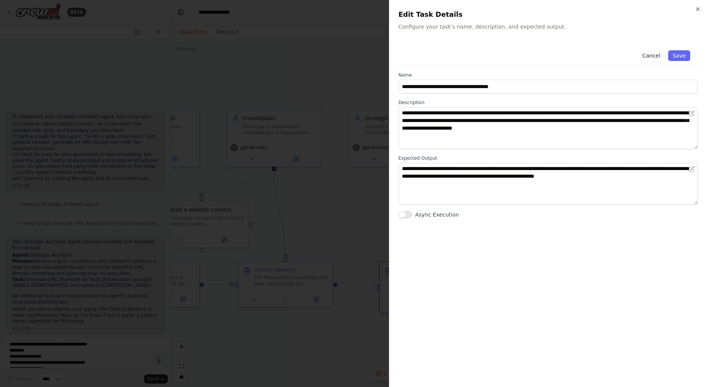
click at [651, 59] on button "Cancel" at bounding box center [650, 55] width 27 height 11
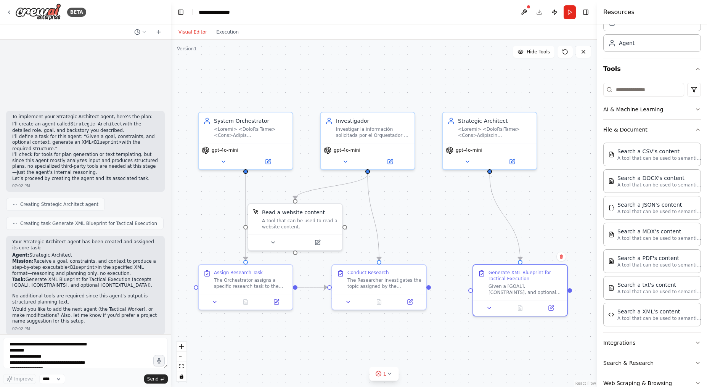
drag, startPoint x: 497, startPoint y: 160, endPoint x: 590, endPoint y: 162, distance: 93.4
click at [590, 162] on div ".deletable-edge-delete-btn { width: 20px; height: 20px; border: 0px solid #ffff…" at bounding box center [384, 213] width 426 height 347
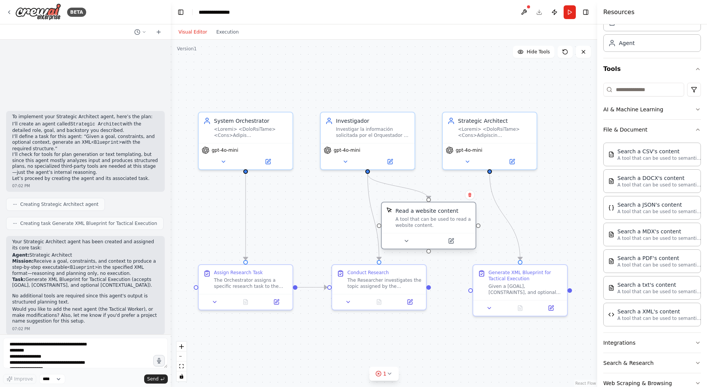
drag, startPoint x: 315, startPoint y: 215, endPoint x: 454, endPoint y: 213, distance: 138.8
click at [454, 213] on div "Read a website content A tool that can be used to read a website content." at bounding box center [432, 217] width 75 height 21
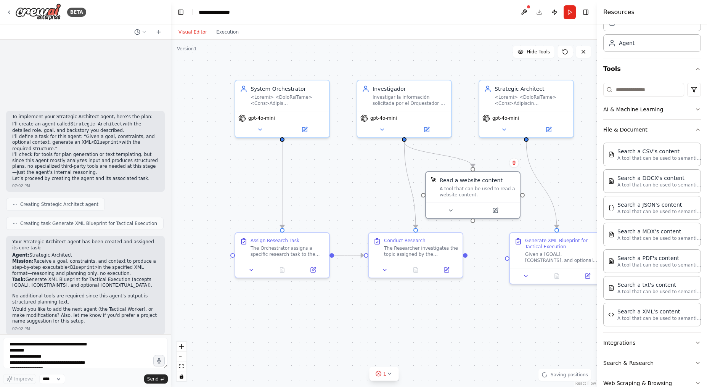
drag, startPoint x: 346, startPoint y: 203, endPoint x: 385, endPoint y: 190, distance: 41.1
click at [387, 189] on div ".deletable-edge-delete-btn { width: 20px; height: 20px; border: 0px solid #ffff…" at bounding box center [384, 213] width 426 height 347
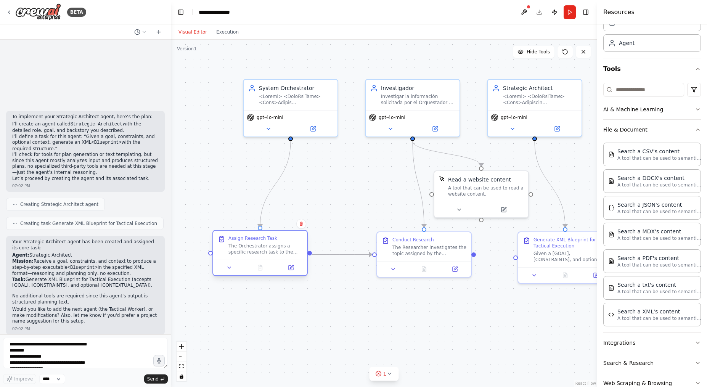
drag, startPoint x: 309, startPoint y: 239, endPoint x: 267, endPoint y: 240, distance: 41.9
click at [267, 240] on div "Assign Research Task" at bounding box center [265, 238] width 74 height 6
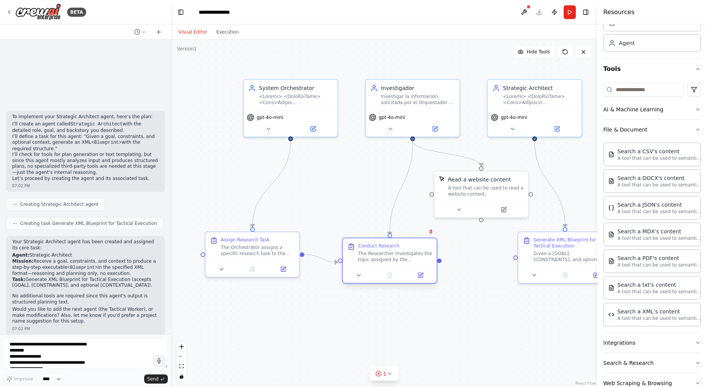
drag, startPoint x: 414, startPoint y: 242, endPoint x: 375, endPoint y: 246, distance: 38.7
click at [375, 246] on div "Conduct Research The Researcher investigates the topic assigned by the Orchestr…" at bounding box center [395, 253] width 74 height 20
click at [270, 248] on div "The Orchestrator assigns a specific research task to the Researcher, providing …" at bounding box center [258, 249] width 74 height 12
click at [282, 268] on icon at bounding box center [283, 266] width 3 height 3
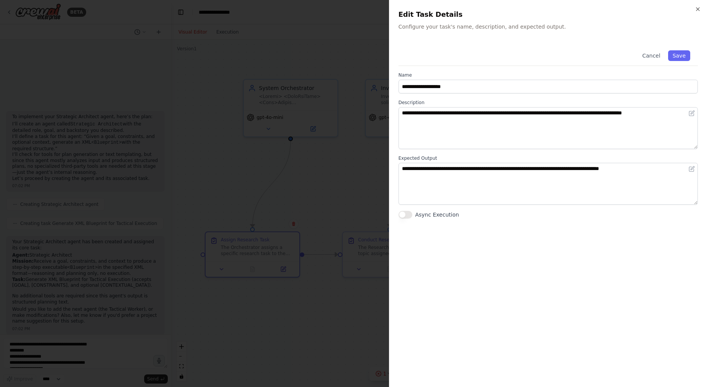
click at [338, 188] on div at bounding box center [353, 193] width 707 height 387
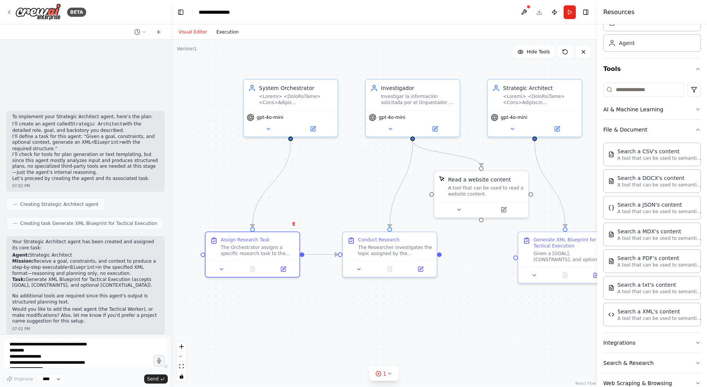
click at [223, 33] on button "Execution" at bounding box center [228, 31] width 32 height 9
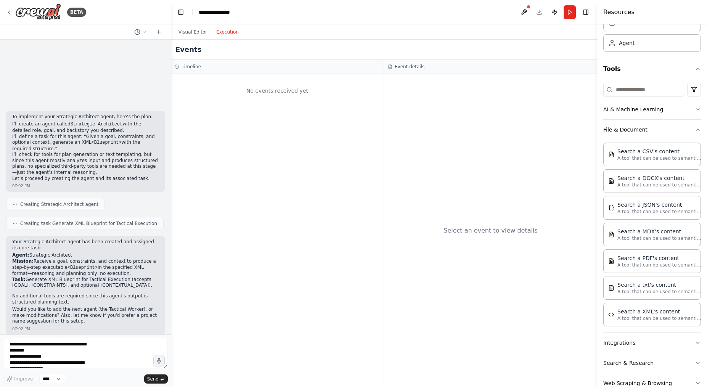
click at [251, 101] on div "No events received yet" at bounding box center [277, 91] width 205 height 26
click at [192, 32] on button "Visual Editor" at bounding box center [193, 31] width 38 height 9
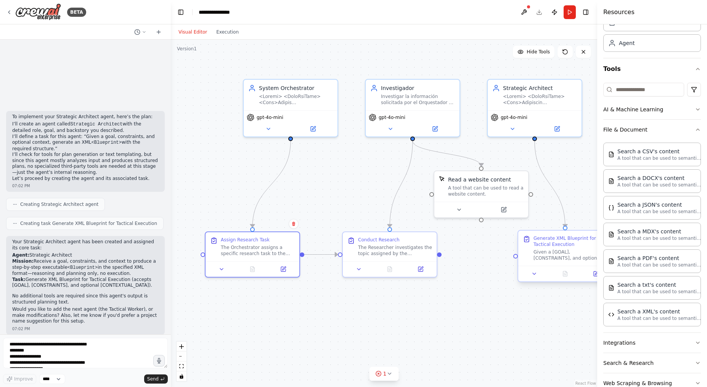
click at [576, 248] on div "Generate XML Blueprint for Tactical Execution Given a [GOAL], [CONSTRAINTS], an…" at bounding box center [570, 248] width 74 height 26
drag, startPoint x: 576, startPoint y: 248, endPoint x: 558, endPoint y: 253, distance: 17.9
click at [558, 253] on div "Generate XML Blueprint for Tactical Execution Given a [GOAL], [CONSTRAINTS], an…" at bounding box center [555, 256] width 74 height 26
click at [573, 13] on button "Run" at bounding box center [569, 12] width 12 height 14
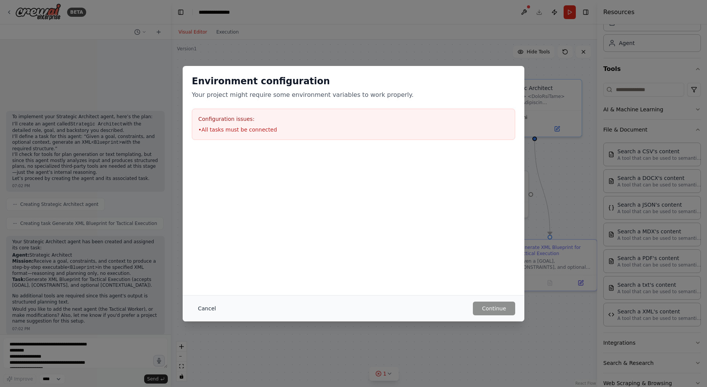
click at [212, 310] on button "Cancel" at bounding box center [207, 309] width 30 height 14
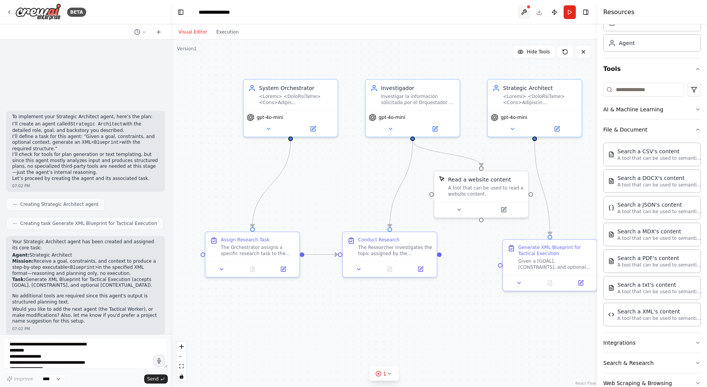
click at [519, 12] on button at bounding box center [524, 12] width 12 height 14
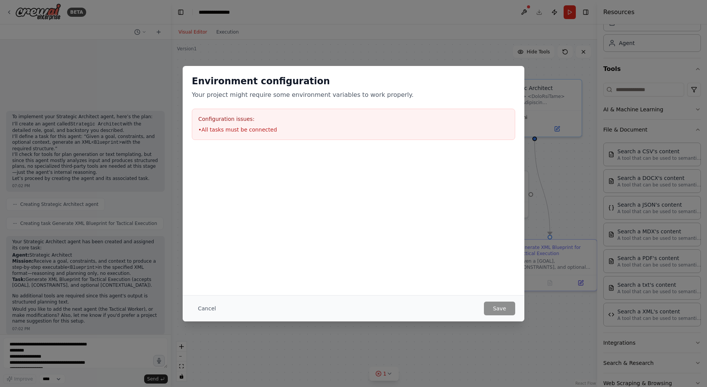
click at [298, 143] on div "Environment configuration Your project might require some environment variables…" at bounding box center [354, 107] width 342 height 83
click at [204, 306] on button "Cancel" at bounding box center [207, 309] width 30 height 14
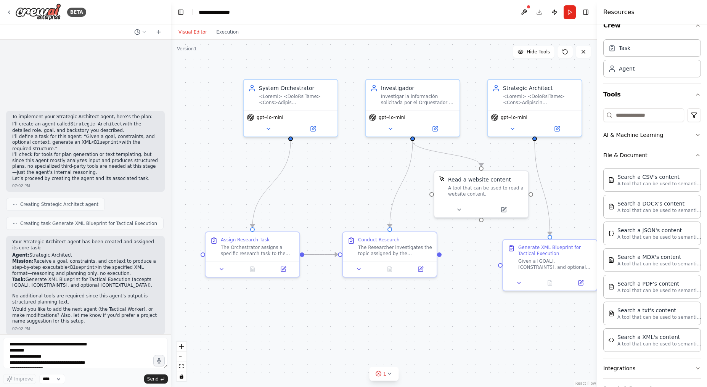
scroll to position [0, 0]
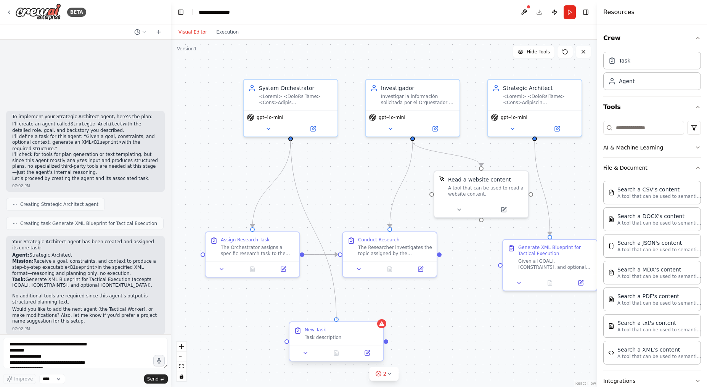
drag, startPoint x: 290, startPoint y: 136, endPoint x: 331, endPoint y: 322, distance: 190.6
click at [331, 322] on div "System Orchestrator gpt-4o-mini Investigador Investigar la información solicita…" at bounding box center [418, 214] width 426 height 347
click at [343, 340] on div "New Task Task description" at bounding box center [336, 333] width 94 height 23
click at [377, 357] on button at bounding box center [367, 352] width 26 height 9
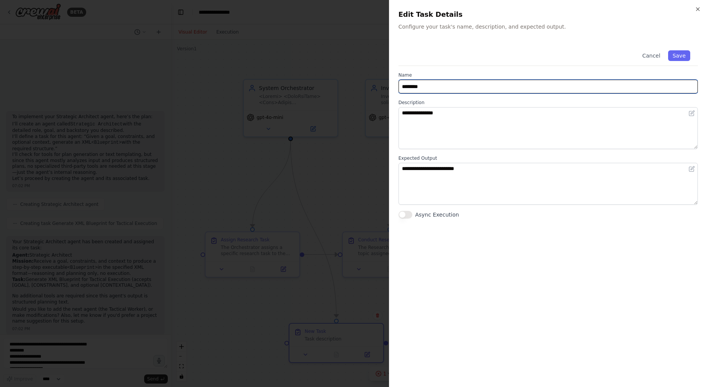
click at [524, 85] on input "********" at bounding box center [547, 87] width 299 height 14
type input "**********"
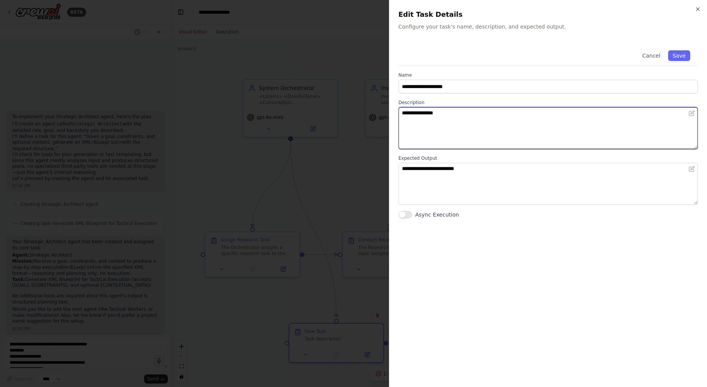
drag, startPoint x: 531, startPoint y: 120, endPoint x: 395, endPoint y: 118, distance: 136.5
click at [395, 118] on div "**********" at bounding box center [548, 193] width 318 height 387
type textarea "**********"
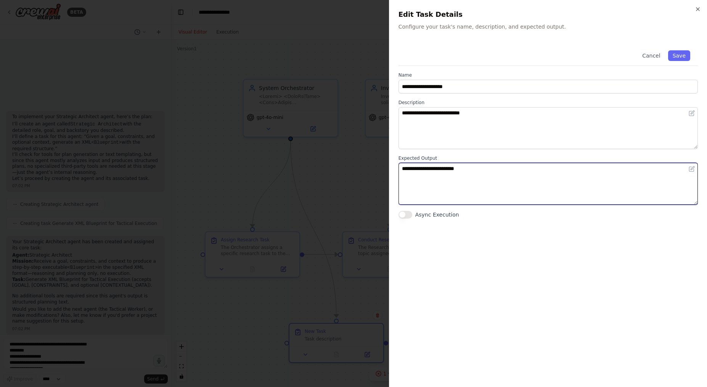
click at [527, 184] on textarea "**********" at bounding box center [547, 184] width 299 height 42
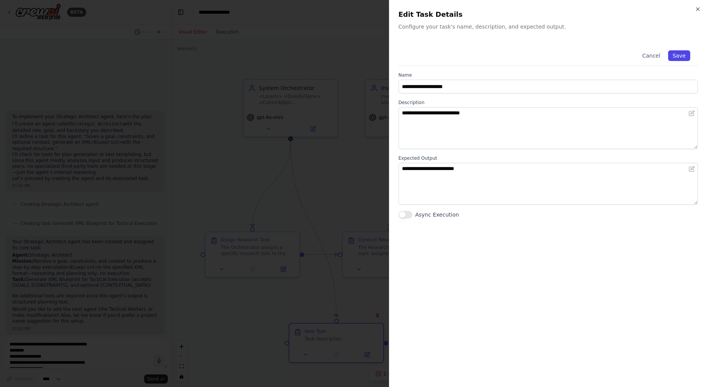
click at [685, 58] on button "Save" at bounding box center [679, 55] width 22 height 11
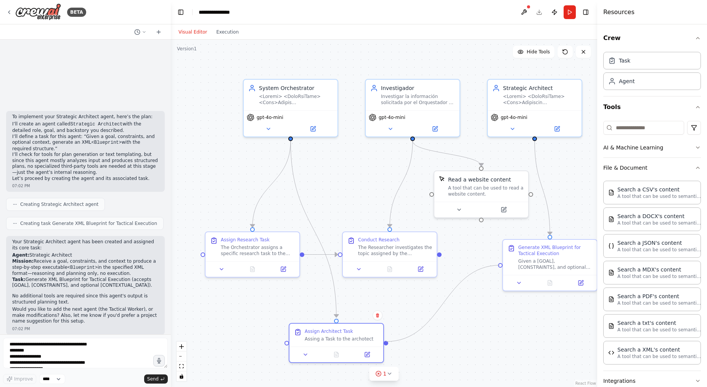
drag, startPoint x: 387, startPoint y: 342, endPoint x: 496, endPoint y: 268, distance: 131.7
click at [496, 268] on div ".deletable-edge-delete-btn { width: 20px; height: 20px; border: 0px solid #ffff…" at bounding box center [384, 213] width 426 height 347
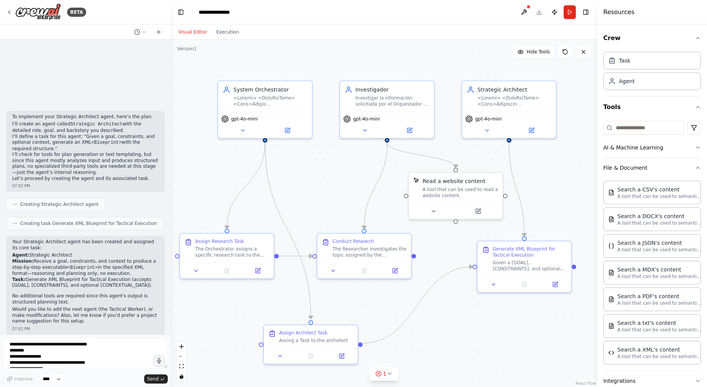
drag, startPoint x: 496, startPoint y: 322, endPoint x: 464, endPoint y: 325, distance: 32.9
click at [464, 325] on div ".deletable-edge-delete-btn { width: 20px; height: 20px; border: 0px solid #ffff…" at bounding box center [384, 213] width 426 height 347
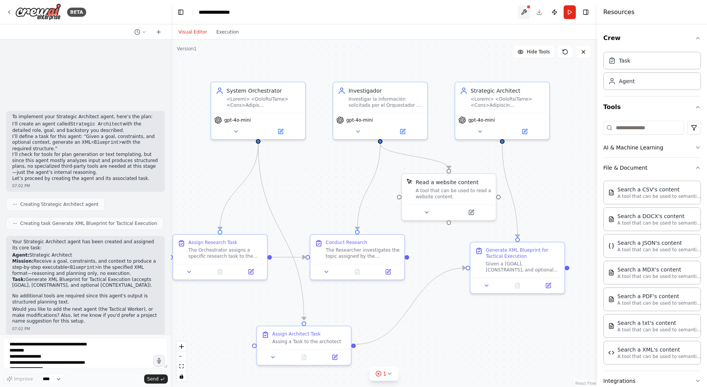
click at [524, 11] on button at bounding box center [524, 12] width 12 height 14
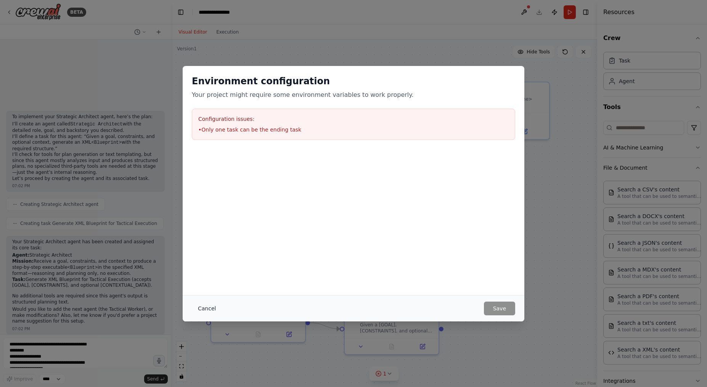
click at [204, 312] on button "Cancel" at bounding box center [207, 309] width 30 height 14
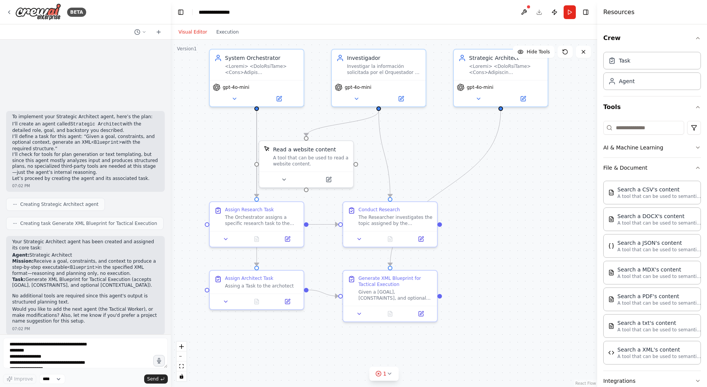
drag, startPoint x: 261, startPoint y: 354, endPoint x: 270, endPoint y: 341, distance: 15.4
click at [270, 341] on div ".deletable-edge-delete-btn { width: 20px; height: 20px; border: 0px solid #ffff…" at bounding box center [384, 213] width 426 height 347
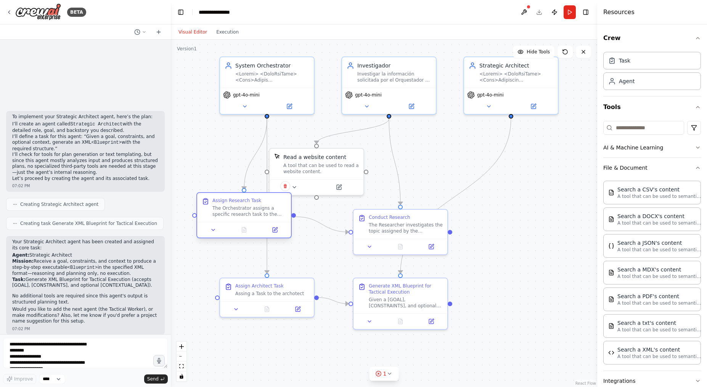
drag, startPoint x: 277, startPoint y: 227, endPoint x: 261, endPoint y: 226, distance: 16.5
click at [254, 213] on div "The Orchestrator assigns a specific research task to the Researcher, providing …" at bounding box center [249, 211] width 74 height 12
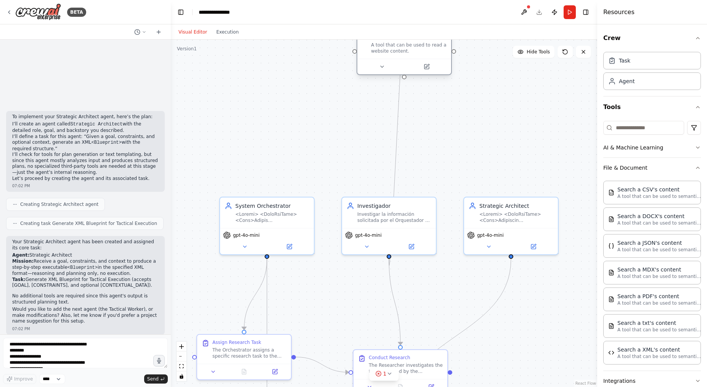
drag, startPoint x: 318, startPoint y: 165, endPoint x: 409, endPoint y: 51, distance: 145.9
click at [409, 51] on div "A tool that can be used to read a website content." at bounding box center [408, 48] width 75 height 12
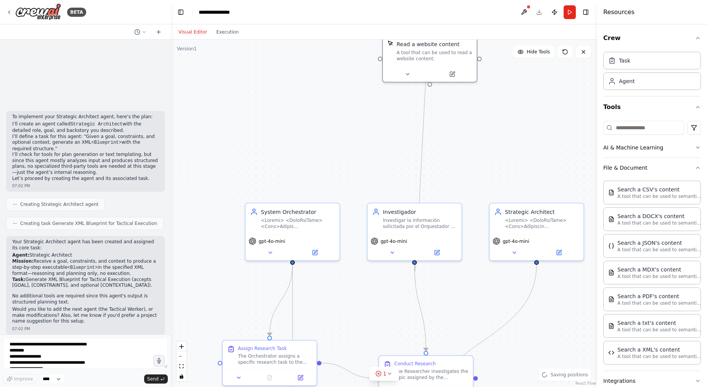
drag, startPoint x: 494, startPoint y: 313, endPoint x: 499, endPoint y: 312, distance: 5.0
click at [499, 312] on div ".deletable-edge-delete-btn { width: 20px; height: 20px; border: 0px solid #ffff…" at bounding box center [384, 213] width 426 height 347
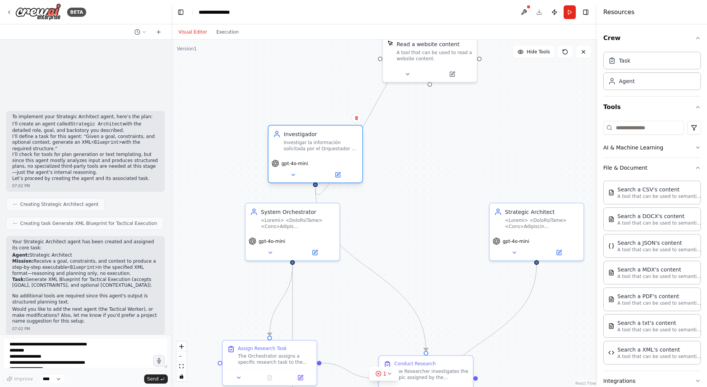
drag, startPoint x: 425, startPoint y: 221, endPoint x: 310, endPoint y: 137, distance: 142.1
click at [310, 140] on div "Investigar la información solicitada por el Orquestador y reportar hallazgos, d…" at bounding box center [321, 146] width 74 height 12
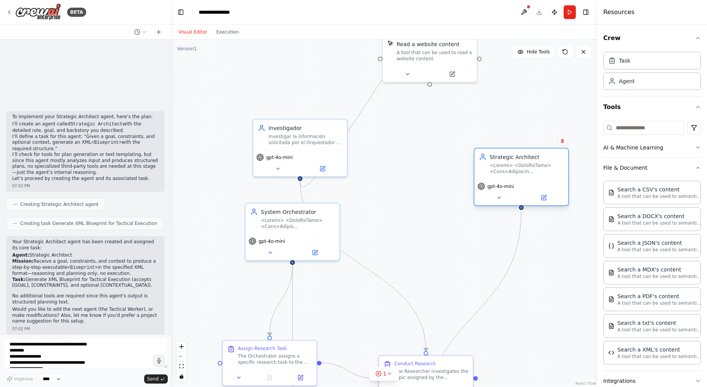
drag, startPoint x: 528, startPoint y: 214, endPoint x: 497, endPoint y: 159, distance: 62.8
click at [497, 159] on div "Strategic Architect" at bounding box center [526, 163] width 74 height 21
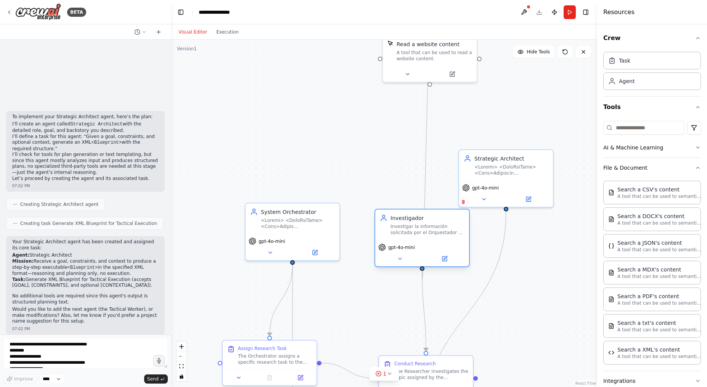
drag, startPoint x: 311, startPoint y: 154, endPoint x: 438, endPoint y: 248, distance: 157.6
click at [438, 248] on div "gpt-4o-mini" at bounding box center [422, 248] width 88 height 8
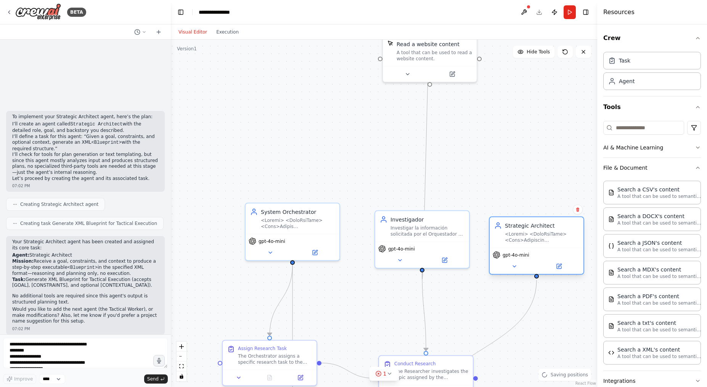
drag, startPoint x: 522, startPoint y: 171, endPoint x: 557, endPoint y: 253, distance: 89.0
click at [557, 243] on div at bounding box center [542, 237] width 74 height 12
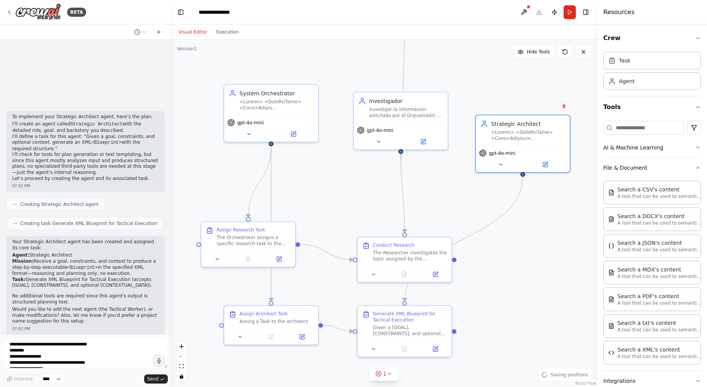
drag, startPoint x: 571, startPoint y: 334, endPoint x: 549, endPoint y: 215, distance: 120.5
click at [548, 213] on div ".deletable-edge-delete-btn { width: 20px; height: 20px; border: 0px solid #ffff…" at bounding box center [384, 213] width 426 height 347
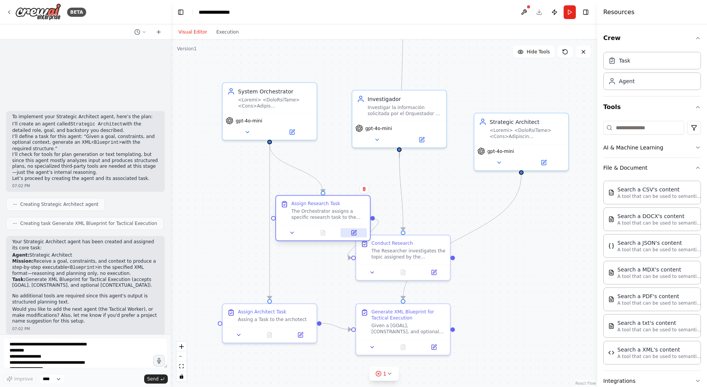
drag, startPoint x: 284, startPoint y: 233, endPoint x: 350, endPoint y: 234, distance: 65.2
click at [361, 207] on div "Assign Research Task The Orchestrator assigns a specific research task to the R…" at bounding box center [328, 210] width 74 height 20
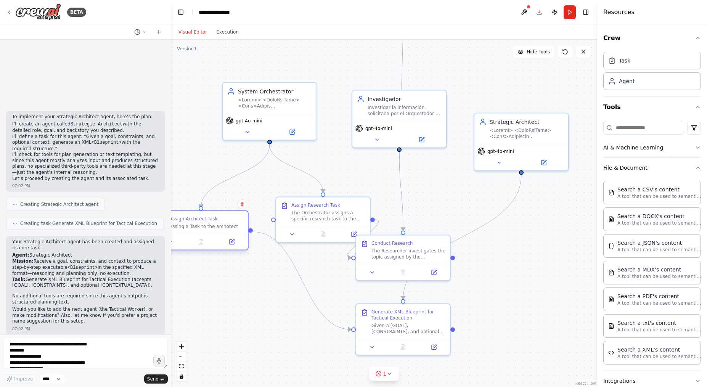
drag, startPoint x: 280, startPoint y: 316, endPoint x: 214, endPoint y: 227, distance: 110.6
click at [207, 224] on div "Assing a Task to the archotect" at bounding box center [206, 226] width 74 height 6
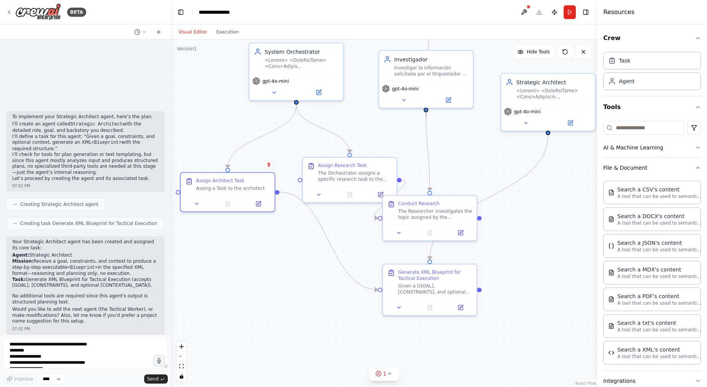
drag, startPoint x: 284, startPoint y: 271, endPoint x: 315, endPoint y: 229, distance: 52.0
click at [315, 229] on div ".deletable-edge-delete-btn { width: 20px; height: 20px; border: 0px solid #ffff…" at bounding box center [384, 213] width 426 height 347
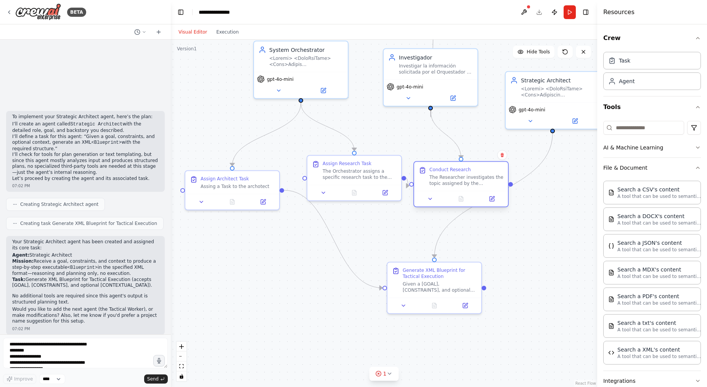
drag, startPoint x: 456, startPoint y: 201, endPoint x: 484, endPoint y: 168, distance: 43.6
click at [484, 168] on div "Conduct Research" at bounding box center [466, 170] width 74 height 6
drag, startPoint x: 463, startPoint y: 172, endPoint x: 444, endPoint y: 174, distance: 19.2
click at [444, 174] on div "Conduct Research The Researcher investigates the topic assigned by the Orchestr…" at bounding box center [459, 177] width 74 height 20
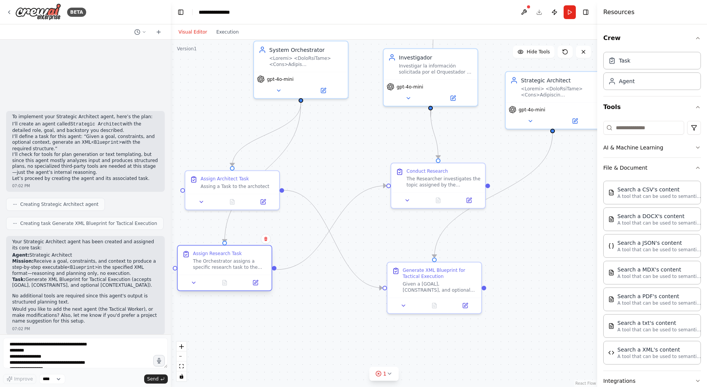
drag, startPoint x: 364, startPoint y: 167, endPoint x: 235, endPoint y: 264, distance: 161.2
click at [235, 264] on div "The Orchestrator assigns a specific research task to the Researcher, providing …" at bounding box center [230, 264] width 74 height 12
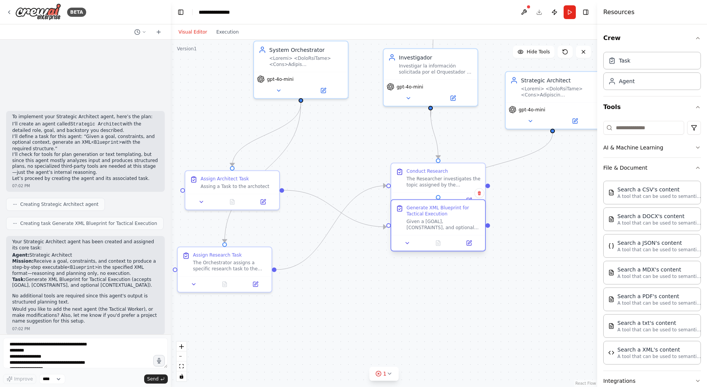
drag, startPoint x: 430, startPoint y: 288, endPoint x: 431, endPoint y: 222, distance: 65.9
click at [431, 222] on div "Given a [GOAL], [CONSTRAINTS], and optional [CONTEXTUAL_DATA] from an Orchestra…" at bounding box center [443, 224] width 74 height 12
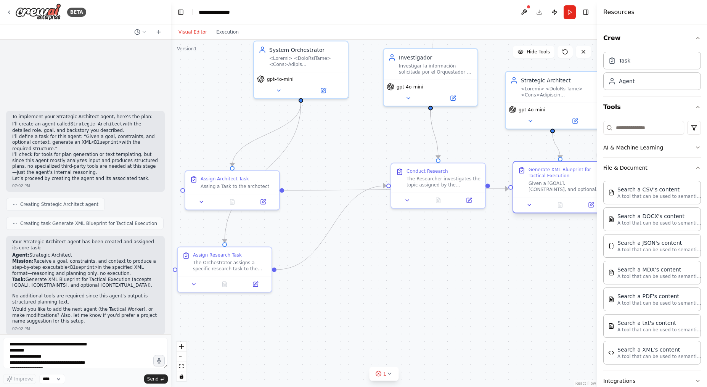
drag, startPoint x: 450, startPoint y: 223, endPoint x: 561, endPoint y: 186, distance: 116.9
click at [561, 186] on div "Given a [GOAL], [CONSTRAINTS], and optional [CONTEXTUAL_DATA] from an Orchestra…" at bounding box center [565, 186] width 74 height 12
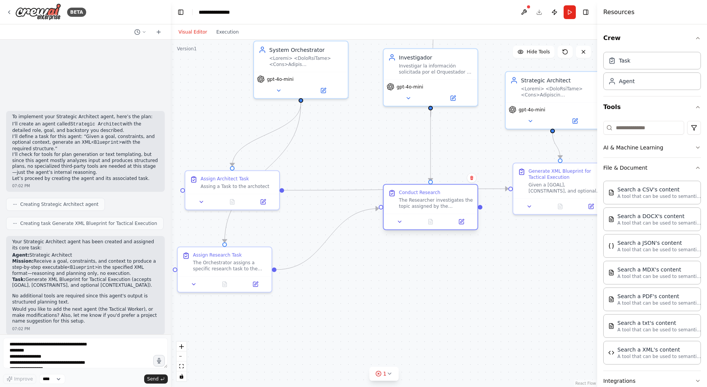
drag, startPoint x: 438, startPoint y: 194, endPoint x: 433, endPoint y: 216, distance: 22.7
click at [433, 216] on div at bounding box center [430, 222] width 94 height 16
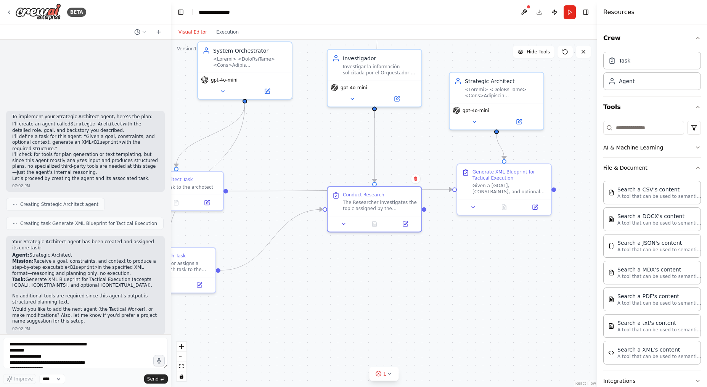
drag, startPoint x: 448, startPoint y: 310, endPoint x: 356, endPoint y: 314, distance: 91.9
click at [356, 313] on div ".deletable-edge-delete-btn { width: 20px; height: 20px; border: 0px solid #ffff…" at bounding box center [384, 213] width 426 height 347
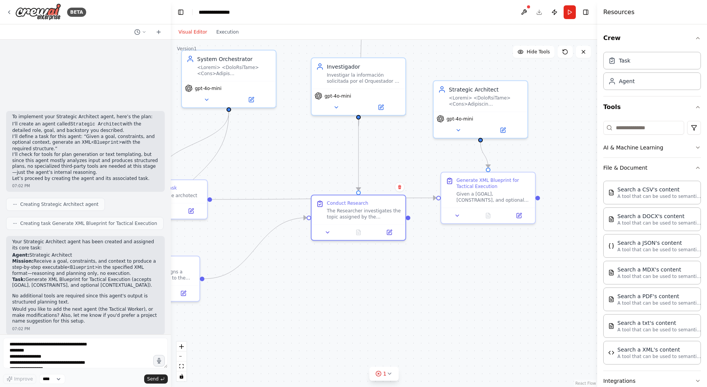
drag, startPoint x: 415, startPoint y: 324, endPoint x: 433, endPoint y: 332, distance: 19.8
click at [433, 332] on div ".deletable-edge-delete-btn { width: 20px; height: 20px; border: 0px solid #ffff…" at bounding box center [384, 213] width 426 height 347
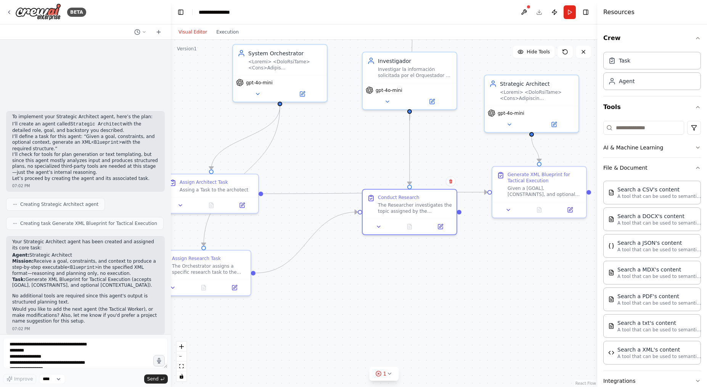
drag, startPoint x: 425, startPoint y: 322, endPoint x: 445, endPoint y: 330, distance: 21.9
click at [456, 315] on div ".deletable-edge-delete-btn { width: 20px; height: 20px; border: 0px solid #ffff…" at bounding box center [384, 213] width 426 height 347
click at [387, 372] on icon at bounding box center [389, 374] width 6 height 6
click at [427, 353] on div at bounding box center [429, 351] width 5 height 5
click at [421, 353] on button at bounding box center [424, 354] width 13 height 9
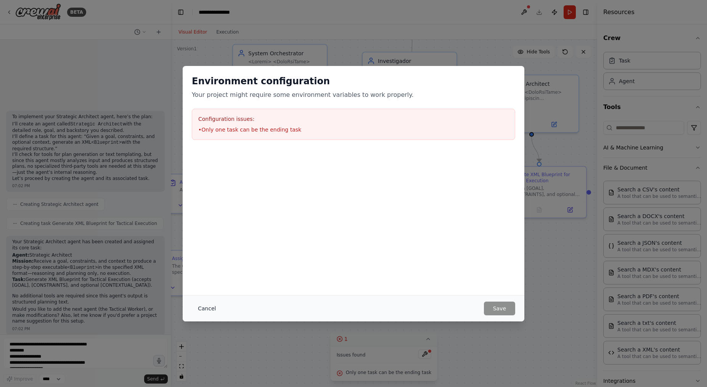
click at [210, 308] on button "Cancel" at bounding box center [207, 309] width 30 height 14
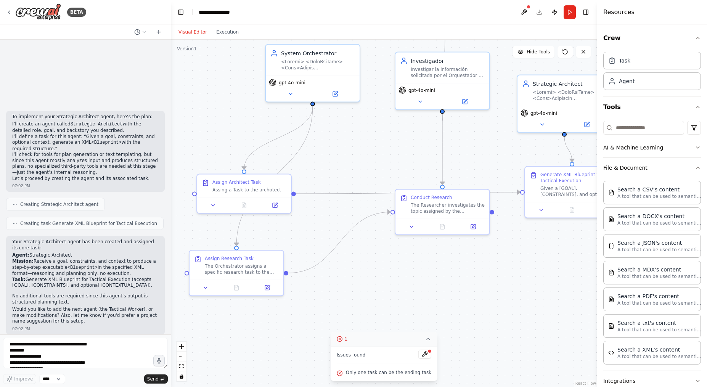
drag, startPoint x: 279, startPoint y: 325, endPoint x: 356, endPoint y: 312, distance: 78.9
click at [356, 312] on div ".deletable-edge-delete-btn { width: 20px; height: 20px; border: 0px solid #ffff…" at bounding box center [384, 213] width 426 height 347
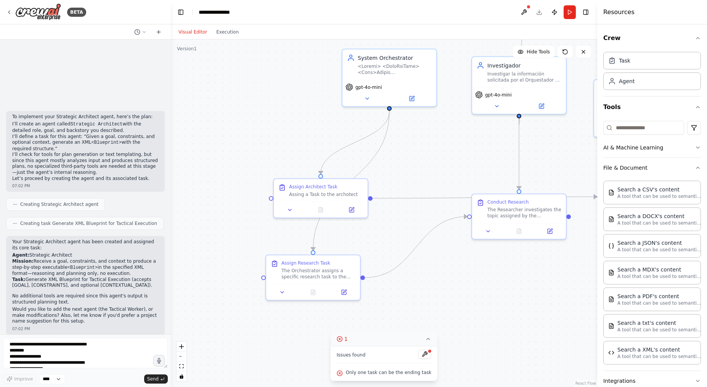
drag, startPoint x: 426, startPoint y: 302, endPoint x: 439, endPoint y: 335, distance: 36.3
click at [444, 322] on div ".deletable-edge-delete-btn { width: 20px; height: 20px; border: 0px solid #ffff…" at bounding box center [384, 213] width 426 height 347
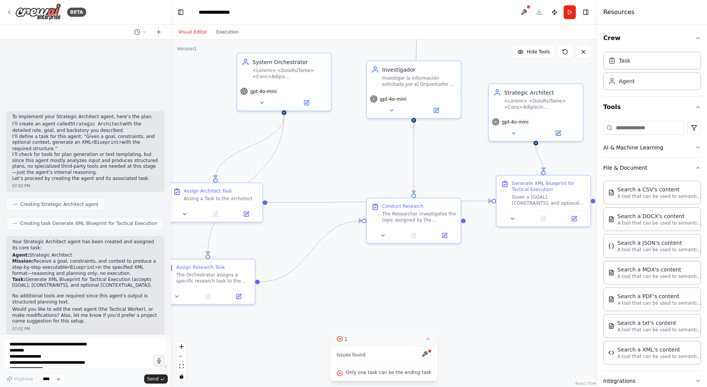
drag, startPoint x: 469, startPoint y: 333, endPoint x: 365, endPoint y: 330, distance: 104.5
click at [365, 330] on div ".deletable-edge-delete-btn { width: 20px; height: 20px; border: 0px solid #ffff…" at bounding box center [384, 213] width 426 height 347
click at [685, 165] on button "File & Document" at bounding box center [652, 168] width 98 height 20
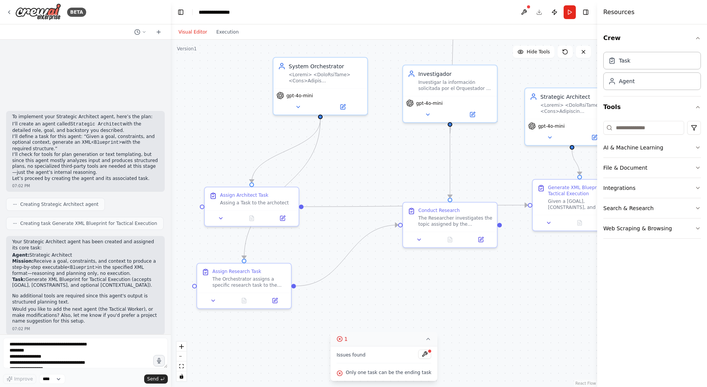
drag, startPoint x: 292, startPoint y: 220, endPoint x: 329, endPoint y: 225, distance: 37.4
click at [329, 225] on div ".deletable-edge-delete-btn { width: 20px; height: 20px; border: 0px solid #ffff…" at bounding box center [384, 213] width 426 height 347
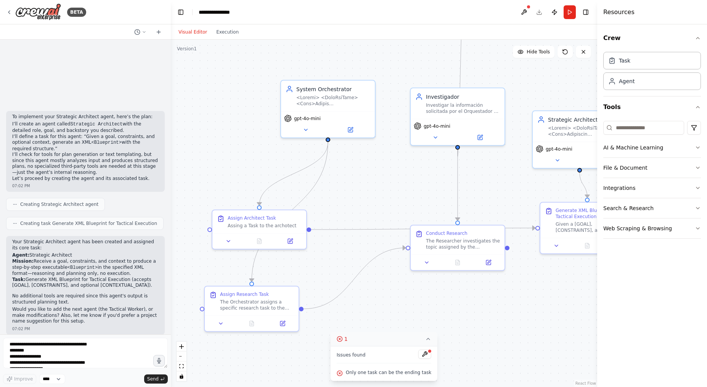
drag, startPoint x: 356, startPoint y: 180, endPoint x: 361, endPoint y: 201, distance: 21.5
click at [361, 201] on div ".deletable-edge-delete-btn { width: 20px; height: 20px; border: 0px solid #ffff…" at bounding box center [384, 213] width 426 height 347
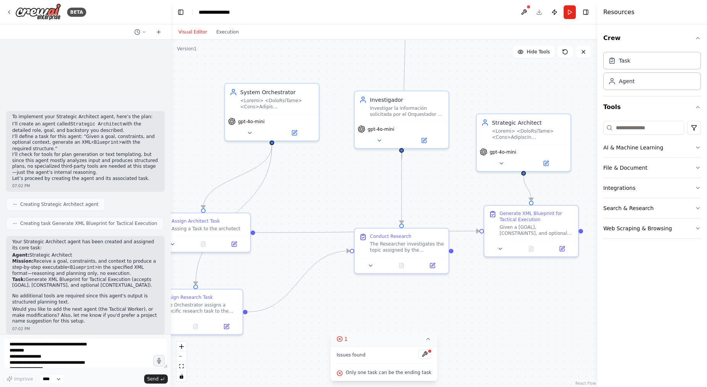
drag, startPoint x: 382, startPoint y: 244, endPoint x: 326, endPoint y: 247, distance: 56.1
click at [326, 247] on div ".deletable-edge-delete-btn { width: 20px; height: 20px; border: 0px solid #ffff…" at bounding box center [384, 213] width 426 height 347
drag, startPoint x: 416, startPoint y: 238, endPoint x: 406, endPoint y: 290, distance: 53.6
click at [406, 290] on div "Conduct Research The Researcher investigates the topic assigned by the Orchestr…" at bounding box center [399, 295] width 74 height 20
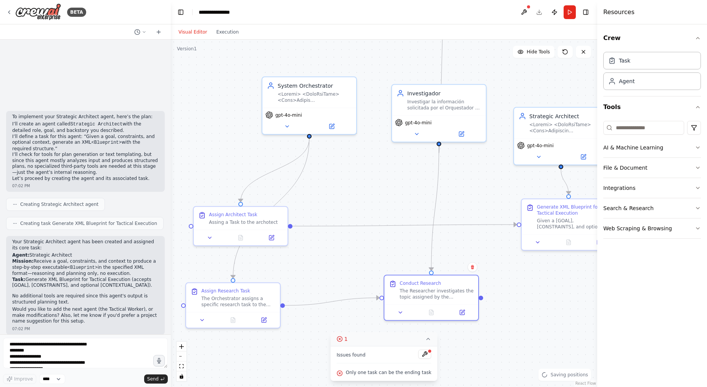
drag, startPoint x: 338, startPoint y: 269, endPoint x: 379, endPoint y: 265, distance: 41.0
click at [379, 265] on div ".deletable-edge-delete-btn { width: 20px; height: 20px; border: 0px solid #ffff…" at bounding box center [384, 213] width 426 height 347
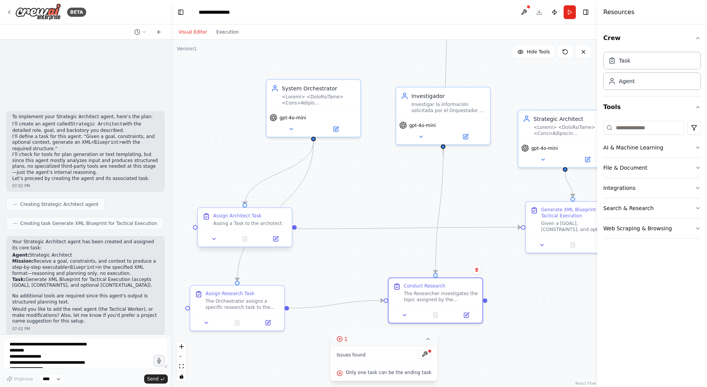
click at [277, 234] on div at bounding box center [245, 239] width 94 height 16
click at [278, 237] on icon at bounding box center [275, 237] width 3 height 3
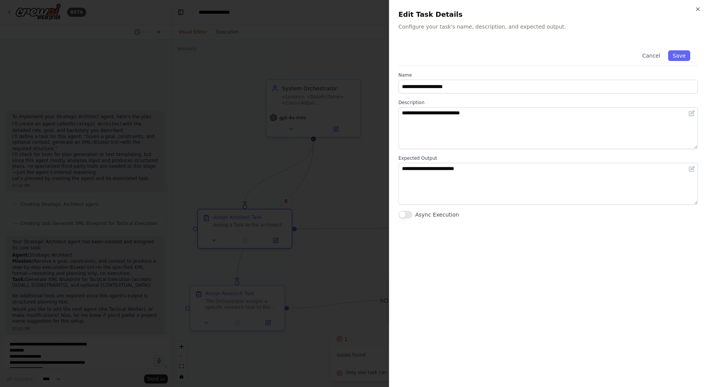
click at [309, 258] on div at bounding box center [353, 193] width 707 height 387
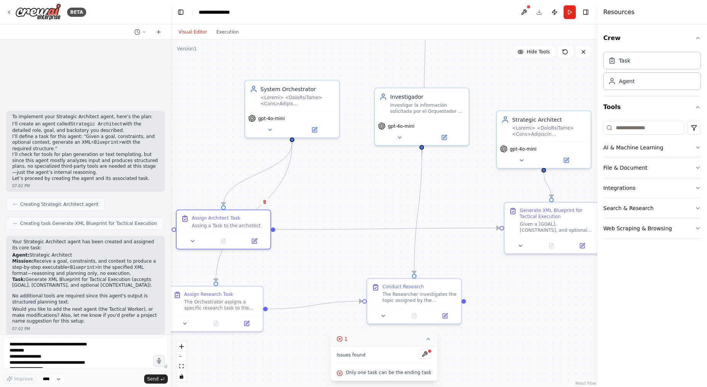
drag, startPoint x: 359, startPoint y: 260, endPoint x: 337, endPoint y: 261, distance: 21.4
click at [337, 261] on div ".deletable-edge-delete-btn { width: 20px; height: 20px; border: 0px solid #ffff…" at bounding box center [384, 213] width 426 height 347
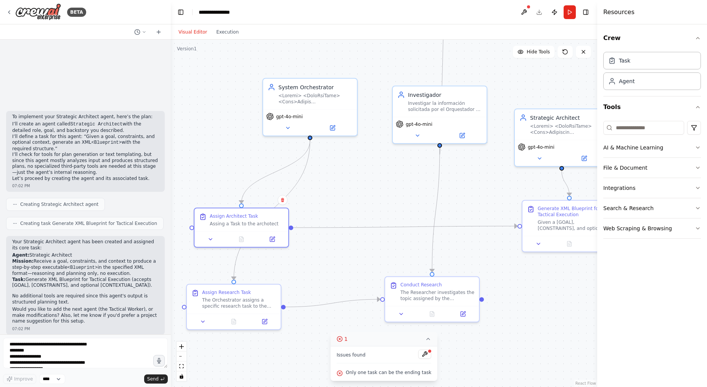
drag, startPoint x: 344, startPoint y: 216, endPoint x: 362, endPoint y: 214, distance: 18.0
click at [362, 214] on div ".deletable-edge-delete-btn { width: 20px; height: 20px; border: 0px solid #ffff…" at bounding box center [384, 213] width 426 height 347
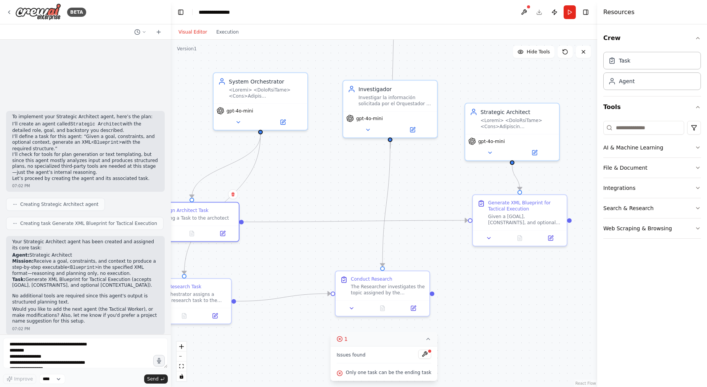
drag, startPoint x: 369, startPoint y: 197, endPoint x: 303, endPoint y: 182, distance: 67.6
click at [304, 183] on div ".deletable-edge-delete-btn { width: 20px; height: 20px; border: 0px solid #ffff…" at bounding box center [384, 213] width 426 height 347
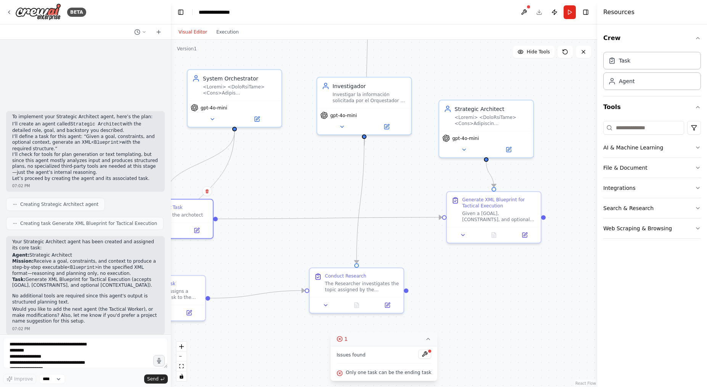
drag, startPoint x: 555, startPoint y: 261, endPoint x: 529, endPoint y: 251, distance: 27.3
click at [524, 257] on div ".deletable-edge-delete-btn { width: 20px; height: 20px; border: 0px solid #ffff…" at bounding box center [384, 213] width 426 height 347
drag, startPoint x: 544, startPoint y: 215, endPoint x: 310, endPoint y: 287, distance: 245.1
click at [310, 287] on div "System Orchestrator gpt-4o-mini Investigador Investigar la información solicita…" at bounding box center [362, 203] width 426 height 347
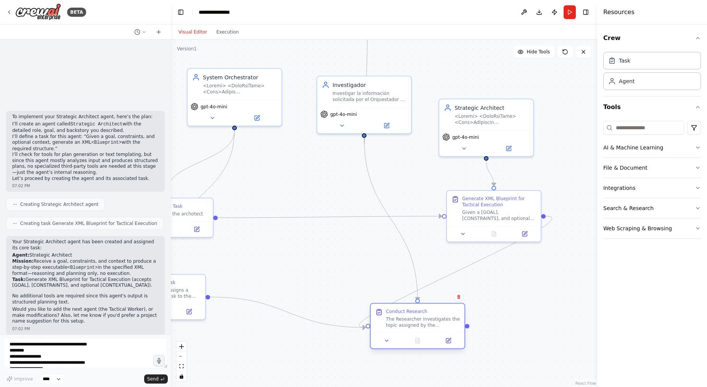
drag, startPoint x: 360, startPoint y: 277, endPoint x: 423, endPoint y: 317, distance: 74.0
click at [423, 317] on div "The Researcher investigates the topic assigned by the Orchestrator and returns …" at bounding box center [423, 322] width 74 height 12
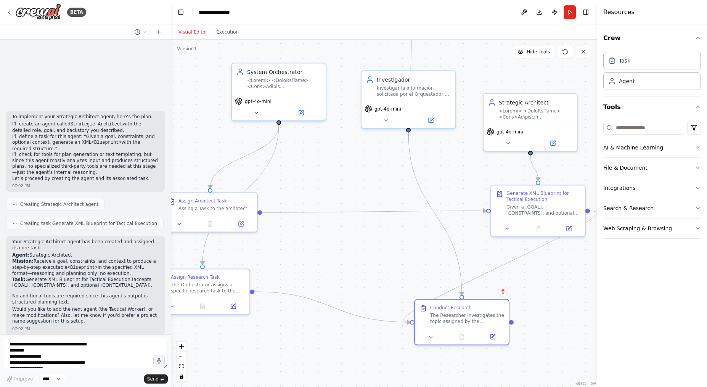
drag, startPoint x: 530, startPoint y: 275, endPoint x: 565, endPoint y: 269, distance: 34.7
click at [564, 269] on div ".deletable-edge-delete-btn { width: 20px; height: 20px; border: 0px solid #ffff…" at bounding box center [384, 213] width 426 height 347
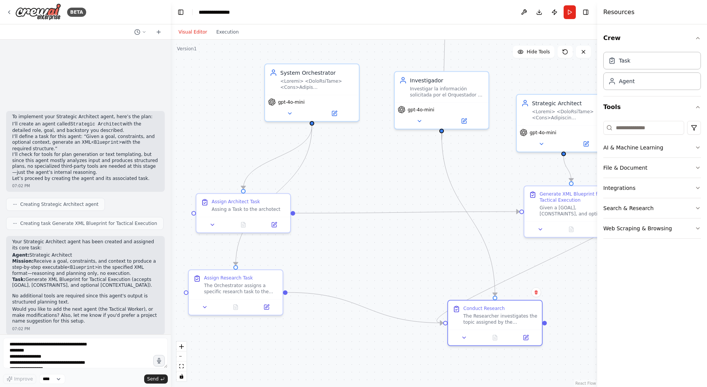
drag, startPoint x: 451, startPoint y: 248, endPoint x: 480, endPoint y: 253, distance: 29.0
click at [480, 252] on div ".deletable-edge-delete-btn { width: 20px; height: 20px; border: 0px solid #ffff…" at bounding box center [384, 213] width 426 height 347
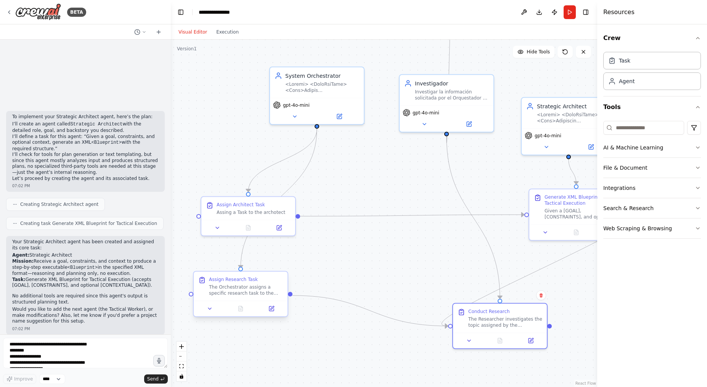
click at [272, 289] on div "The Orchestrator assigns a specific research task to the Researcher, providing …" at bounding box center [246, 290] width 74 height 12
click at [279, 261] on button at bounding box center [282, 265] width 10 height 10
click at [282, 263] on icon at bounding box center [282, 265] width 5 height 5
click at [262, 264] on button "Confirm" at bounding box center [260, 265] width 27 height 9
click at [282, 203] on div "Assign Architect Task" at bounding box center [254, 203] width 74 height 6
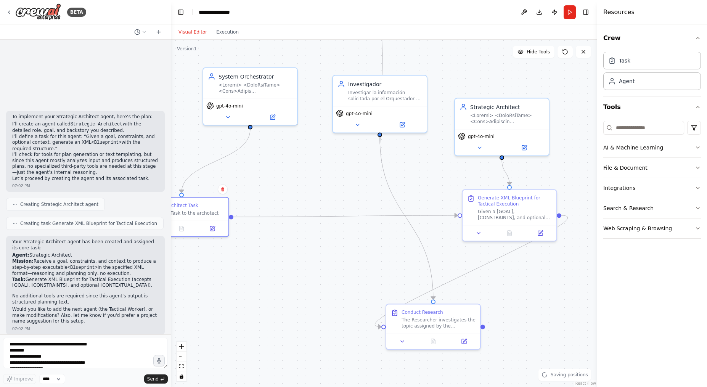
drag, startPoint x: 374, startPoint y: 259, endPoint x: 366, endPoint y: 259, distance: 8.0
click at [366, 259] on div ".deletable-edge-delete-btn { width: 20px; height: 20px; border: 0px solid #ffff…" at bounding box center [384, 213] width 426 height 347
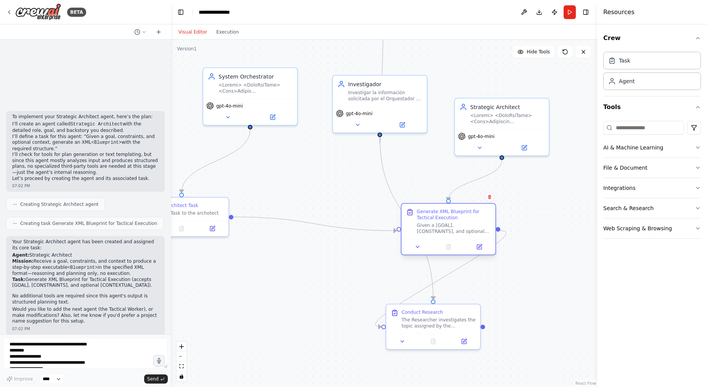
drag, startPoint x: 481, startPoint y: 213, endPoint x: 457, endPoint y: 217, distance: 23.9
click at [457, 222] on div "Given a [GOAL], [CONSTRAINTS], and optional [CONTEXTUAL_DATA] from an Orchestra…" at bounding box center [454, 228] width 74 height 12
drag, startPoint x: 231, startPoint y: 217, endPoint x: 382, endPoint y: 328, distance: 187.9
click at [381, 327] on div ".deletable-edge-delete-btn { width: 20px; height: 20px; border: 0px solid #ffff…" at bounding box center [377, 202] width 426 height 347
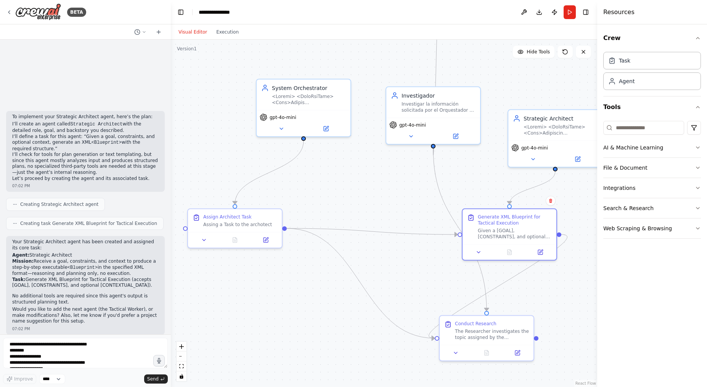
drag, startPoint x: 297, startPoint y: 312, endPoint x: 354, endPoint y: 324, distance: 57.8
click at [353, 324] on div ".deletable-edge-delete-btn { width: 20px; height: 20px; border: 0px solid #ffff…" at bounding box center [384, 213] width 426 height 347
click at [242, 221] on div "Assing a Task to the archotect" at bounding box center [242, 224] width 74 height 6
click at [566, 15] on button "Run" at bounding box center [569, 12] width 12 height 14
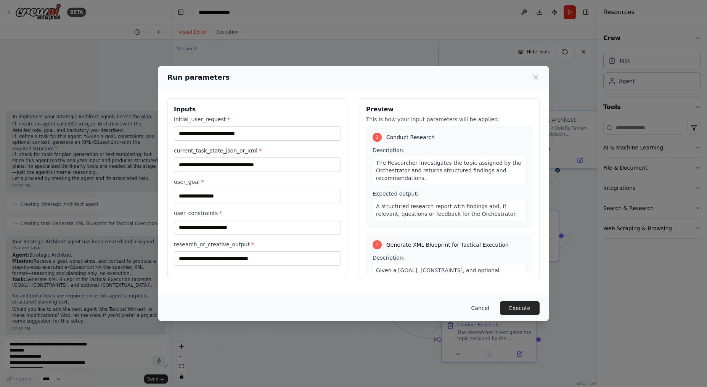
click at [486, 305] on button "Cancel" at bounding box center [480, 308] width 30 height 14
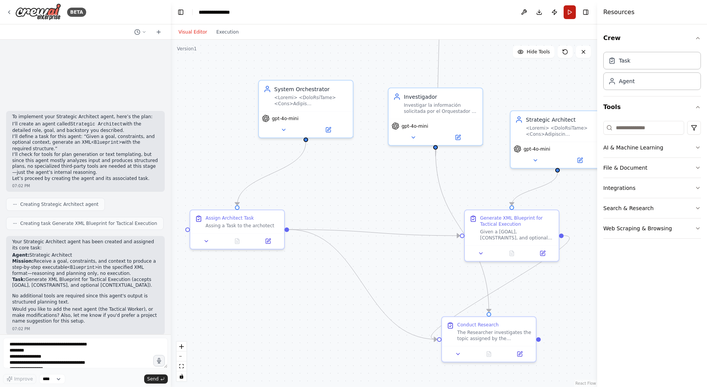
click at [571, 16] on button "Run" at bounding box center [569, 12] width 12 height 14
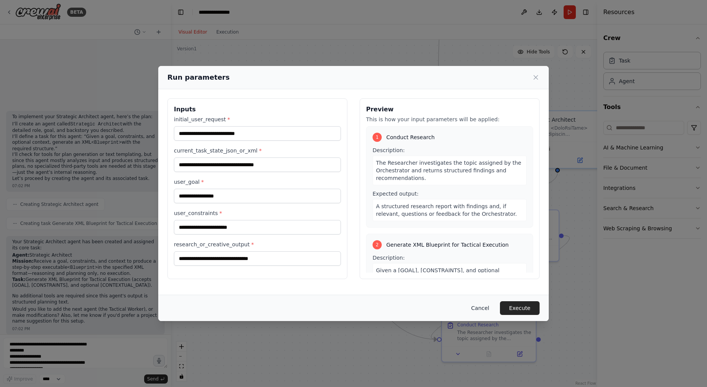
click at [489, 306] on button "Cancel" at bounding box center [480, 308] width 30 height 14
